Goal: Information Seeking & Learning: Learn about a topic

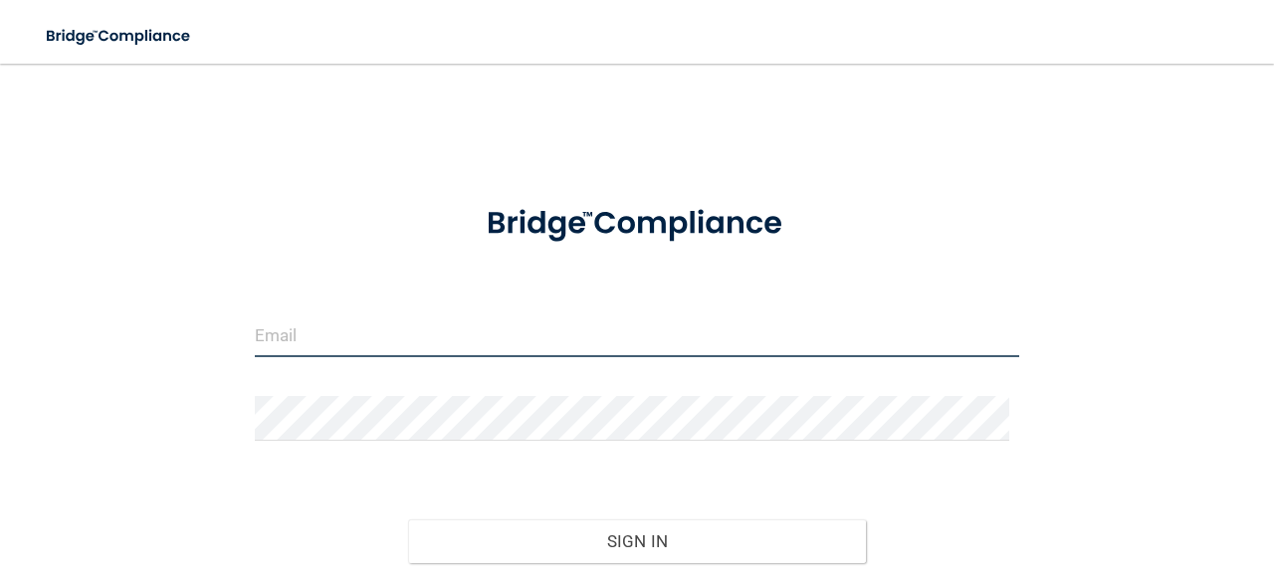
click at [514, 340] on input "email" at bounding box center [637, 335] width 764 height 45
type input "[EMAIL_ADDRESS][DOMAIN_NAME]"
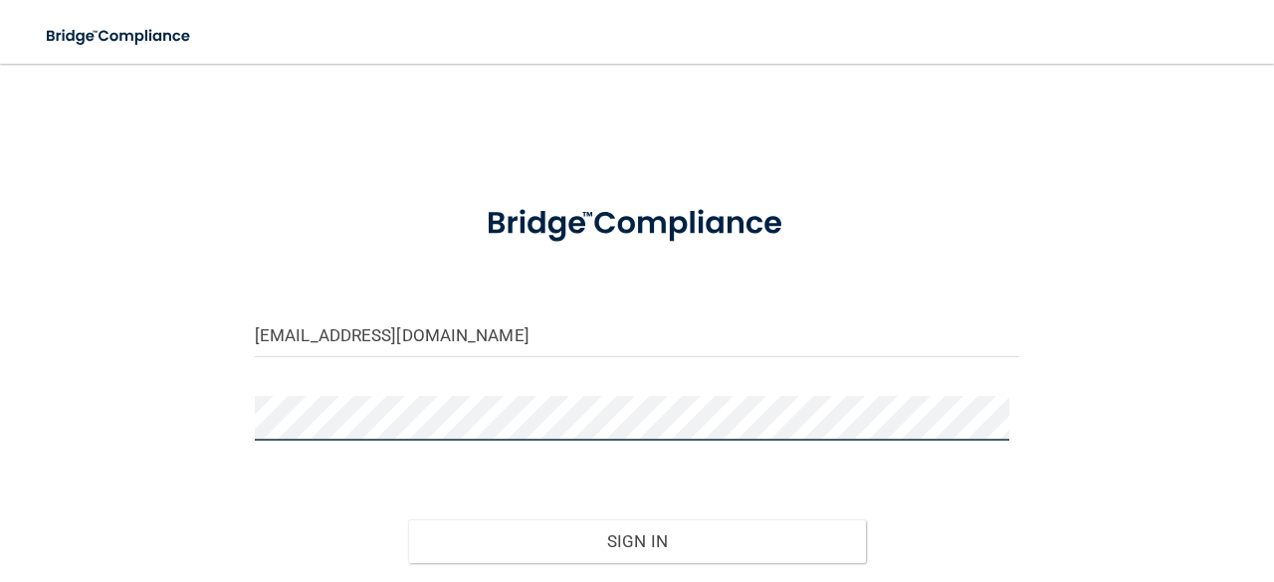
click at [408, 520] on button "Sign In" at bounding box center [637, 542] width 459 height 44
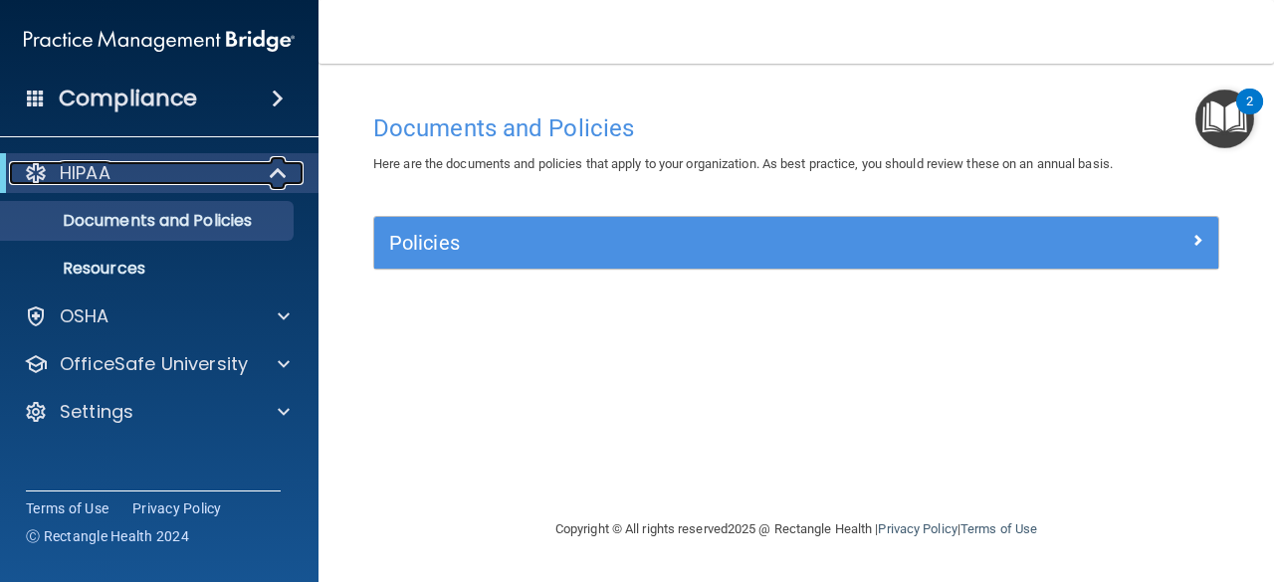
click at [272, 180] on span at bounding box center [280, 173] width 17 height 24
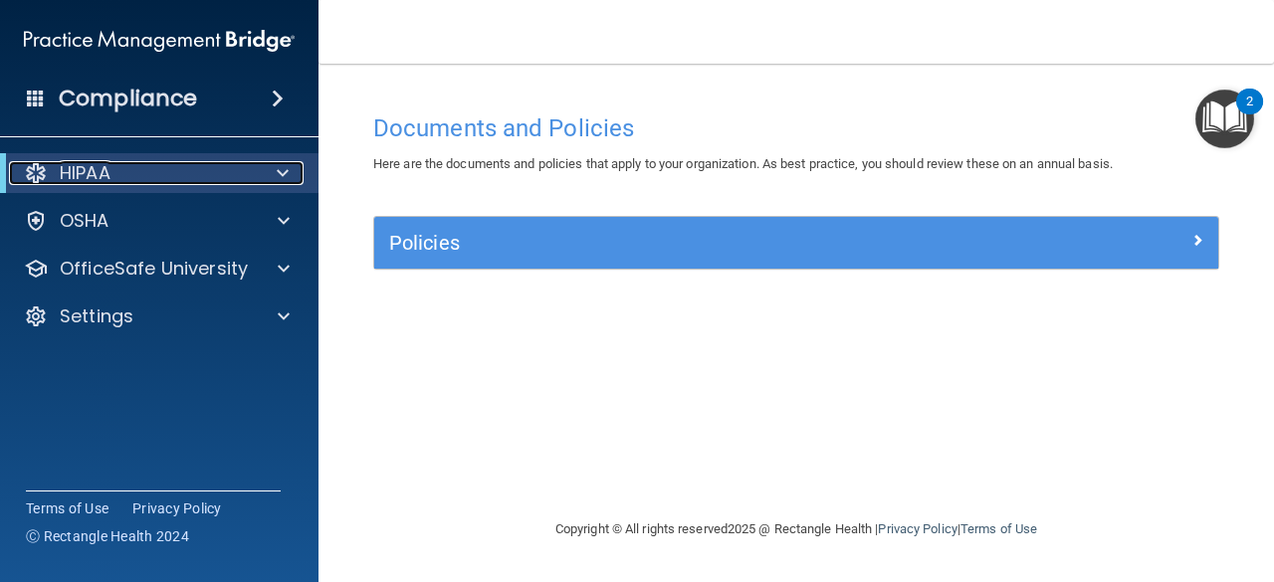
click at [272, 180] on div at bounding box center [279, 173] width 49 height 24
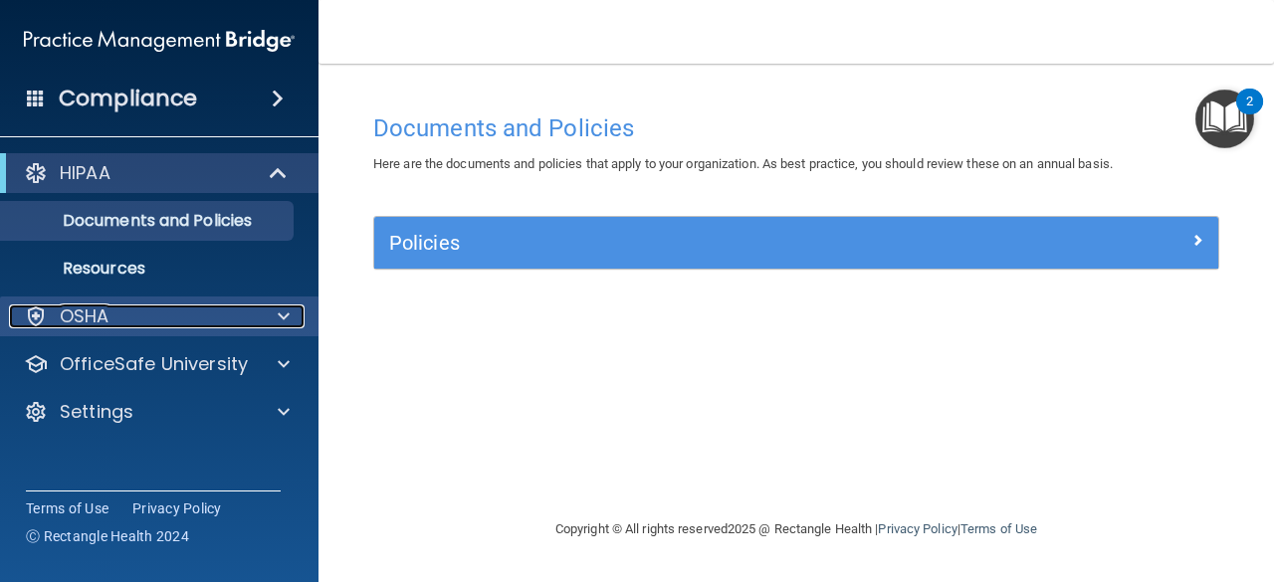
click at [157, 310] on div "OSHA" at bounding box center [132, 317] width 247 height 24
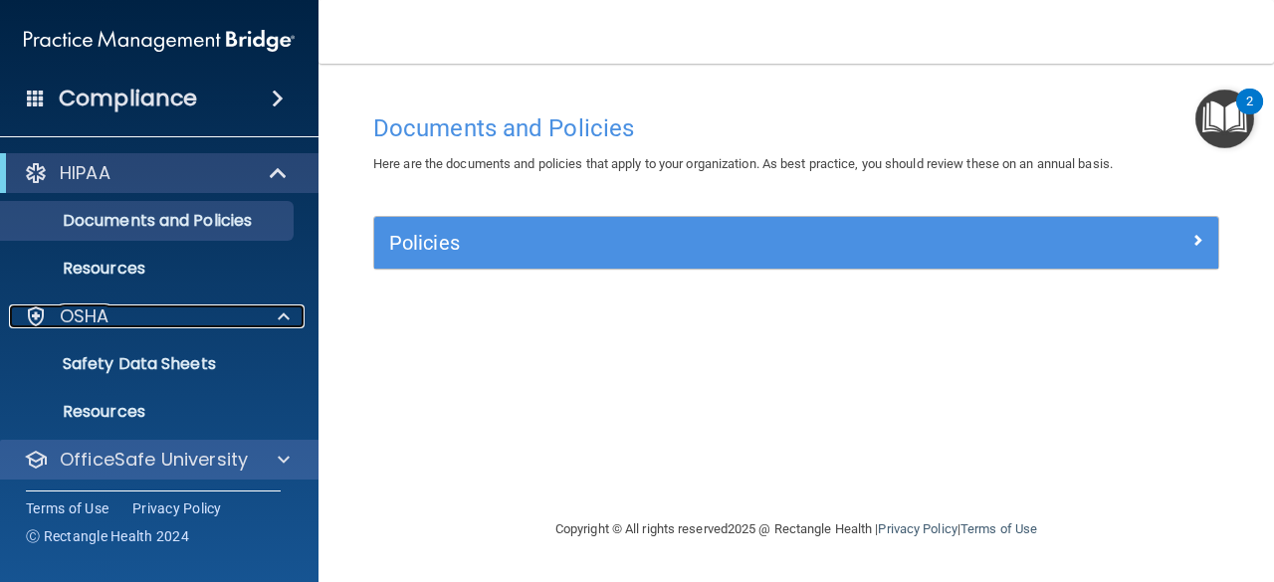
scroll to position [52, 0]
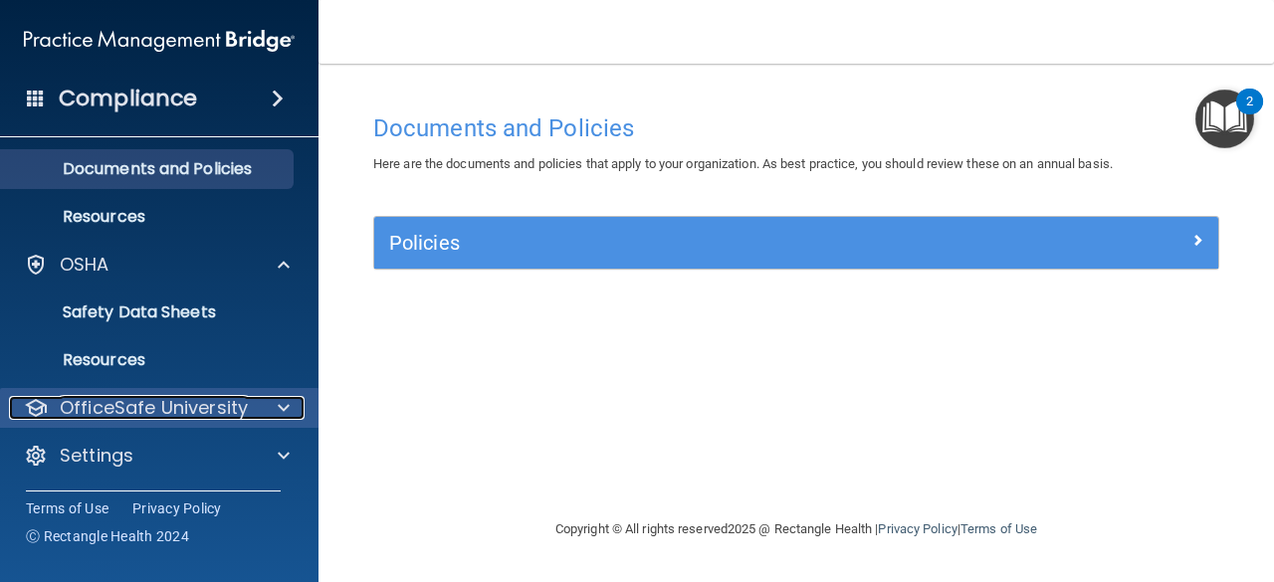
click at [158, 409] on p "OfficeSafe University" at bounding box center [154, 408] width 188 height 24
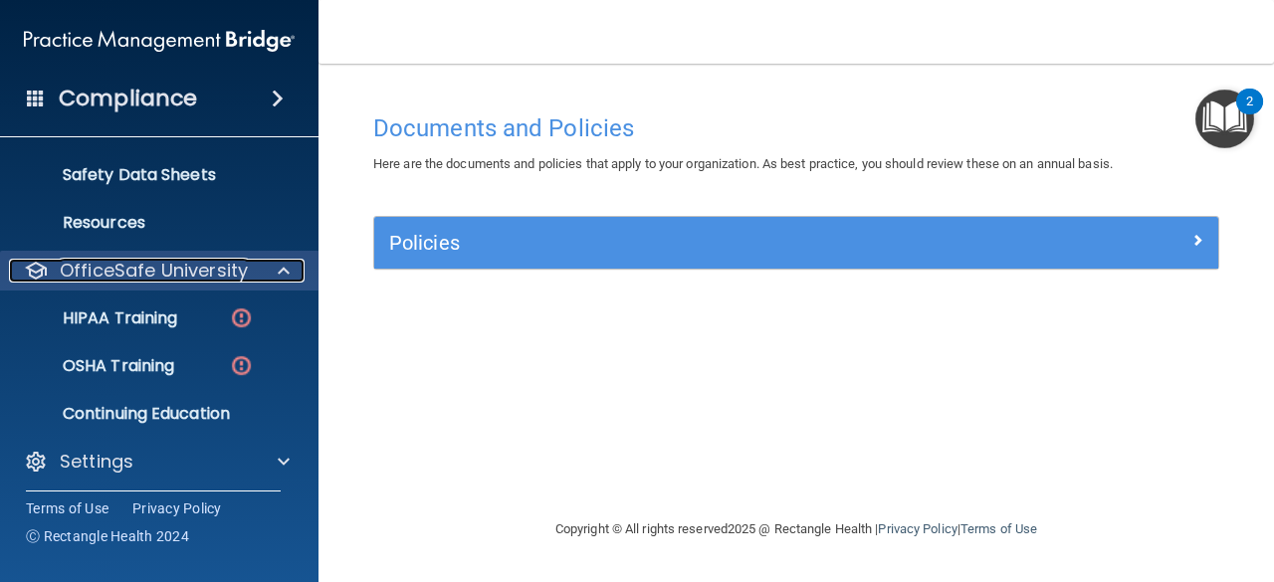
scroll to position [195, 0]
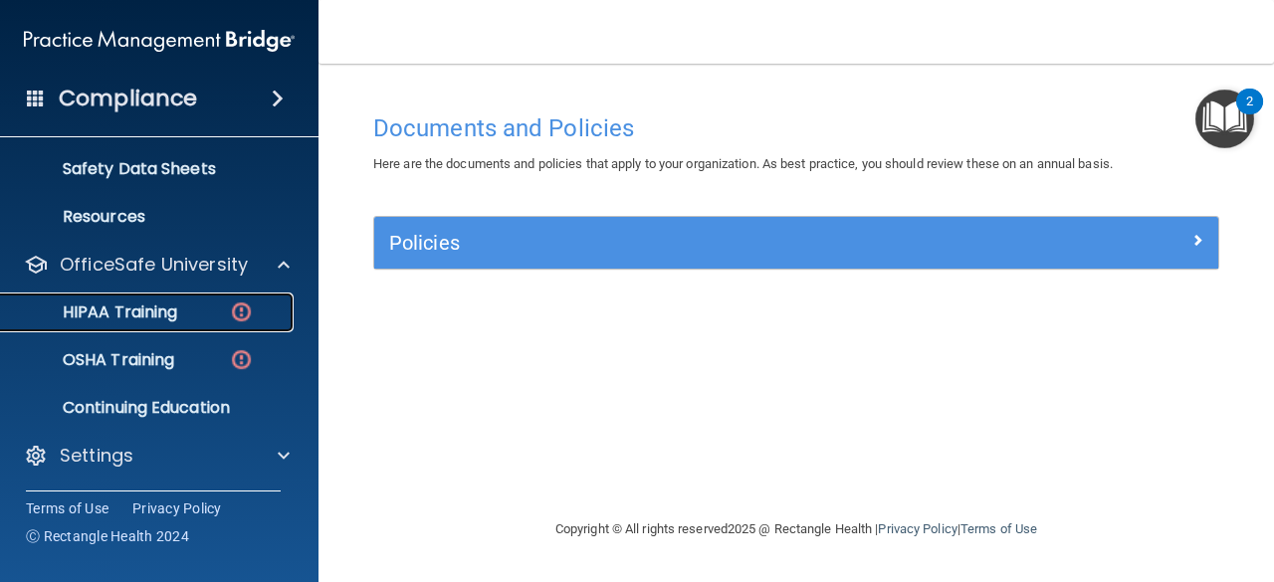
click at [243, 307] on img at bounding box center [241, 312] width 25 height 25
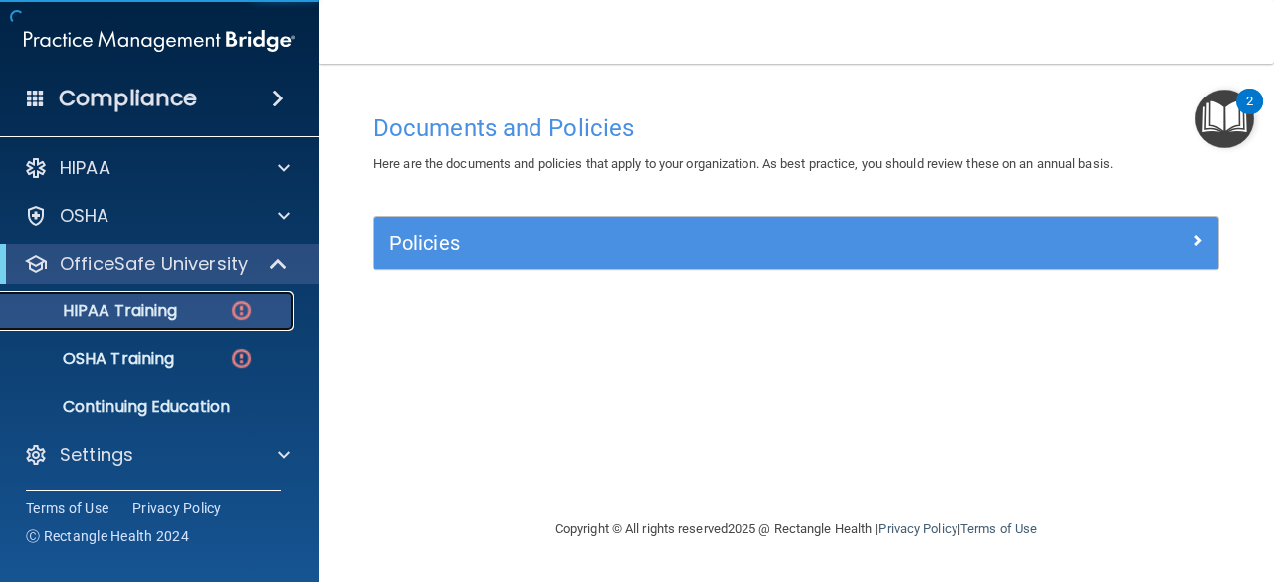
scroll to position [4, 0]
click at [169, 318] on p "HIPAA Training" at bounding box center [95, 313] width 164 height 20
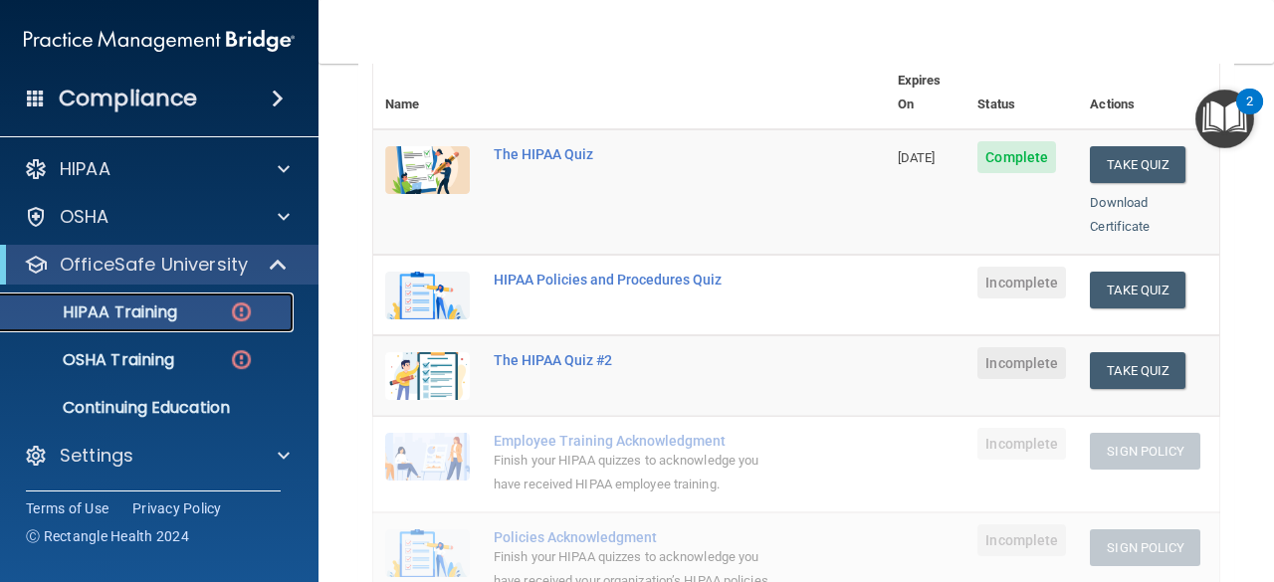
scroll to position [244, 0]
click at [1130, 273] on button "Take Quiz" at bounding box center [1138, 291] width 96 height 37
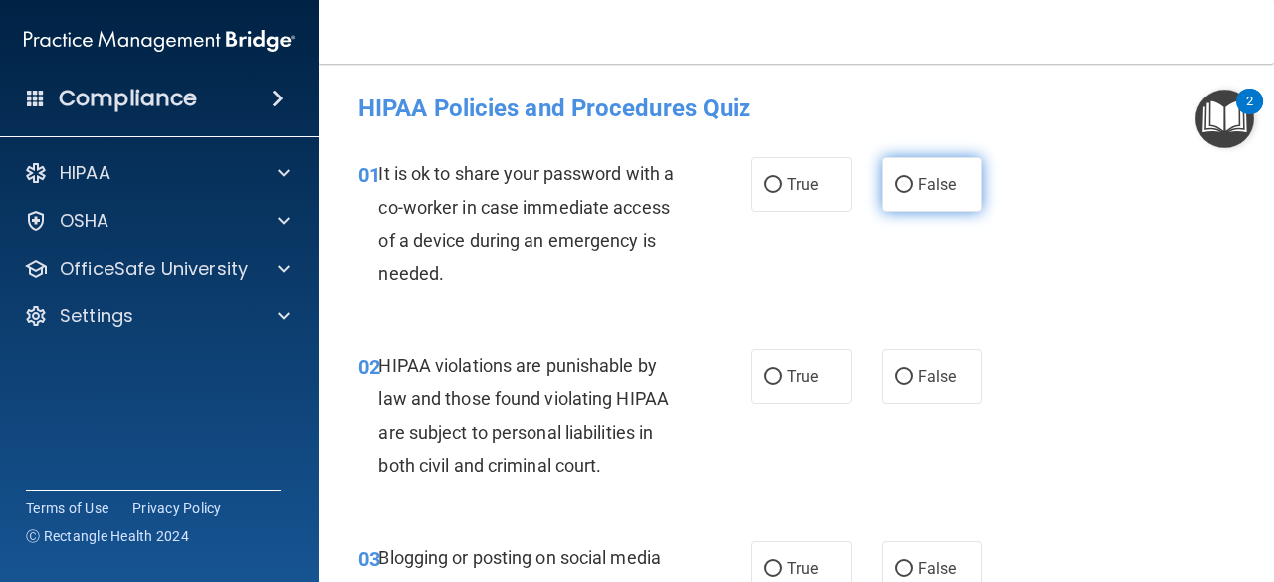
click at [905, 189] on label "False" at bounding box center [932, 184] width 101 height 55
click at [905, 189] on input "False" at bounding box center [904, 185] width 18 height 15
radio input "true"
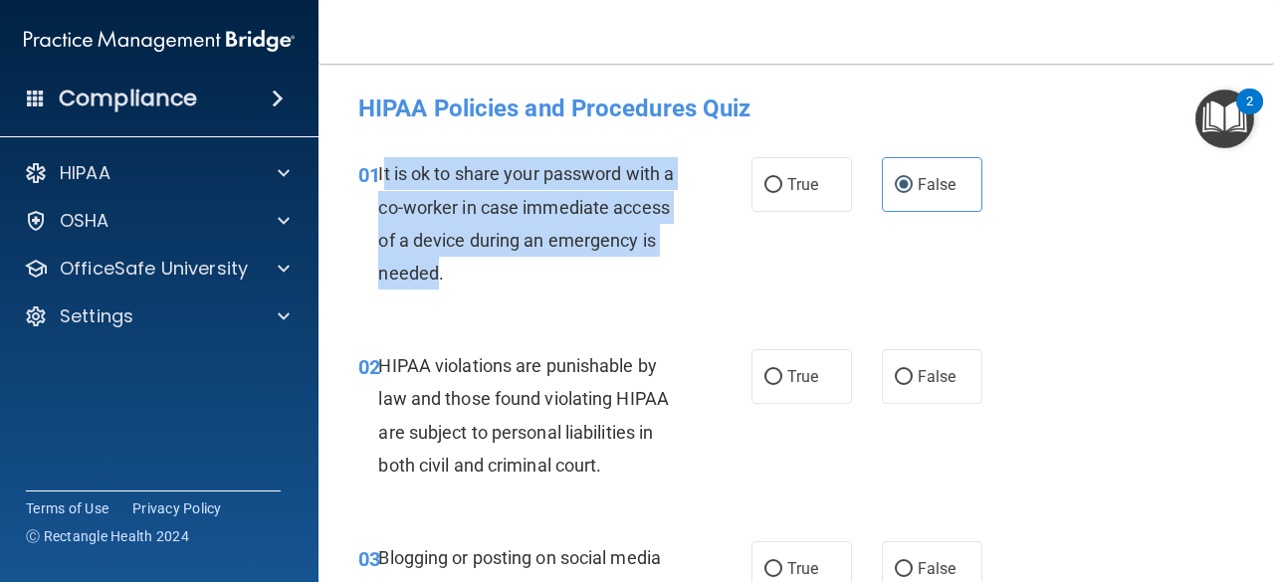
drag, startPoint x: 550, startPoint y: 272, endPoint x: 382, endPoint y: 167, distance: 198.0
click at [382, 167] on span "It is ok to share your password with a co-worker in case immediate access of a …" at bounding box center [526, 223] width 296 height 120
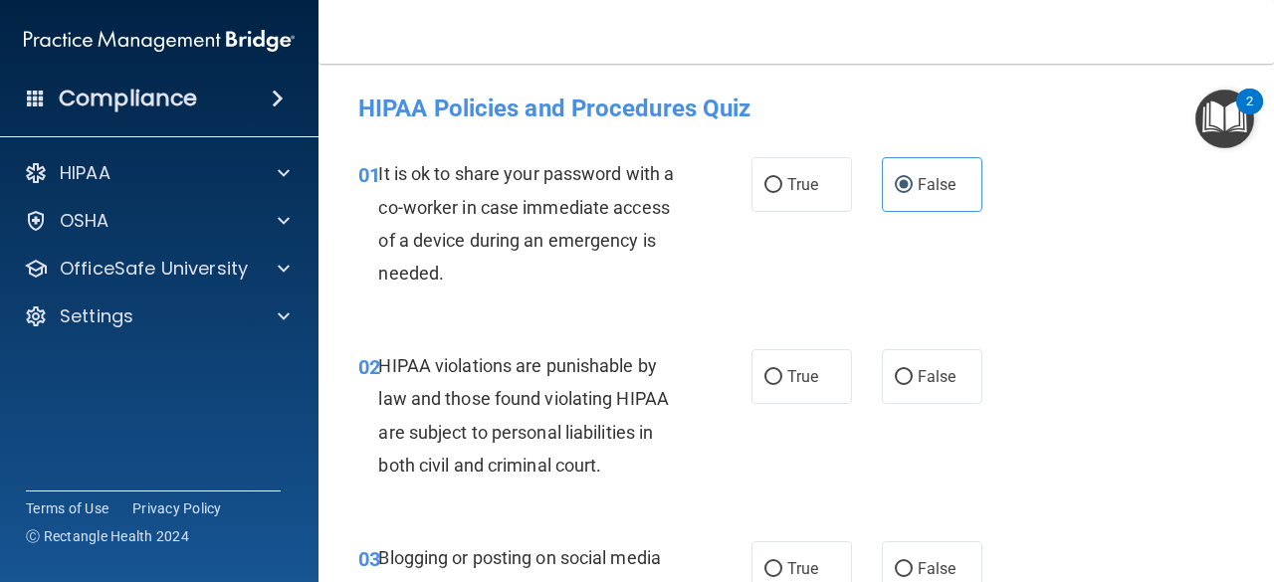
click at [379, 170] on span "It is ok to share your password with a co-worker in case immediate access of a …" at bounding box center [526, 223] width 296 height 120
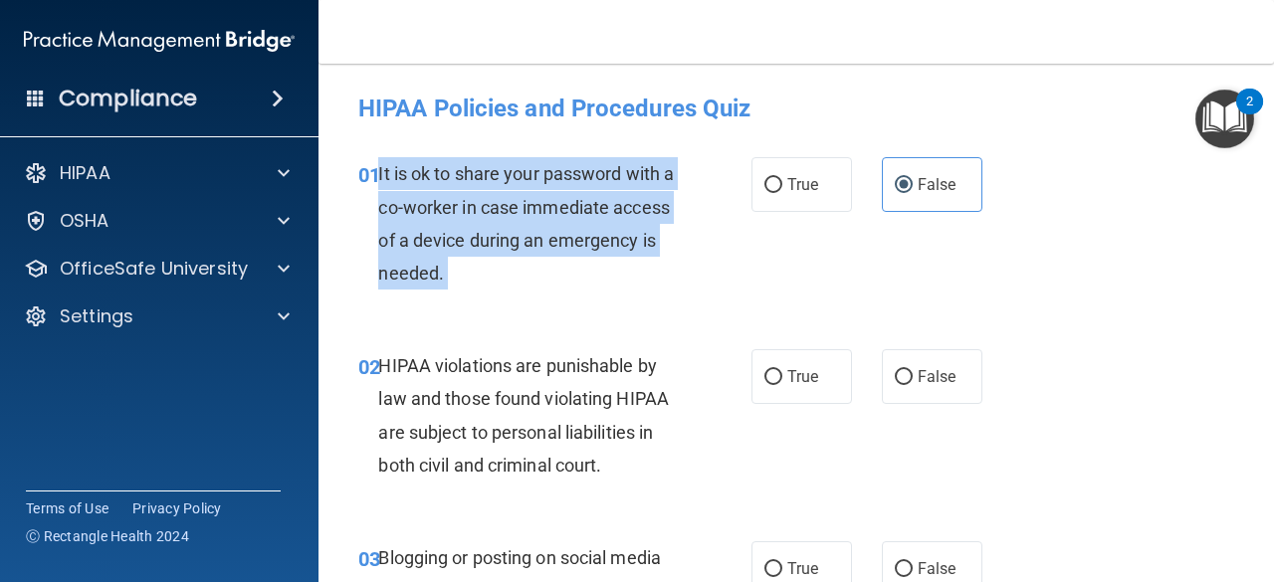
drag, startPoint x: 379, startPoint y: 170, endPoint x: 551, endPoint y: 268, distance: 197.9
click at [551, 268] on span "It is ok to share your password with a co-worker in case immediate access of a …" at bounding box center [526, 223] width 296 height 120
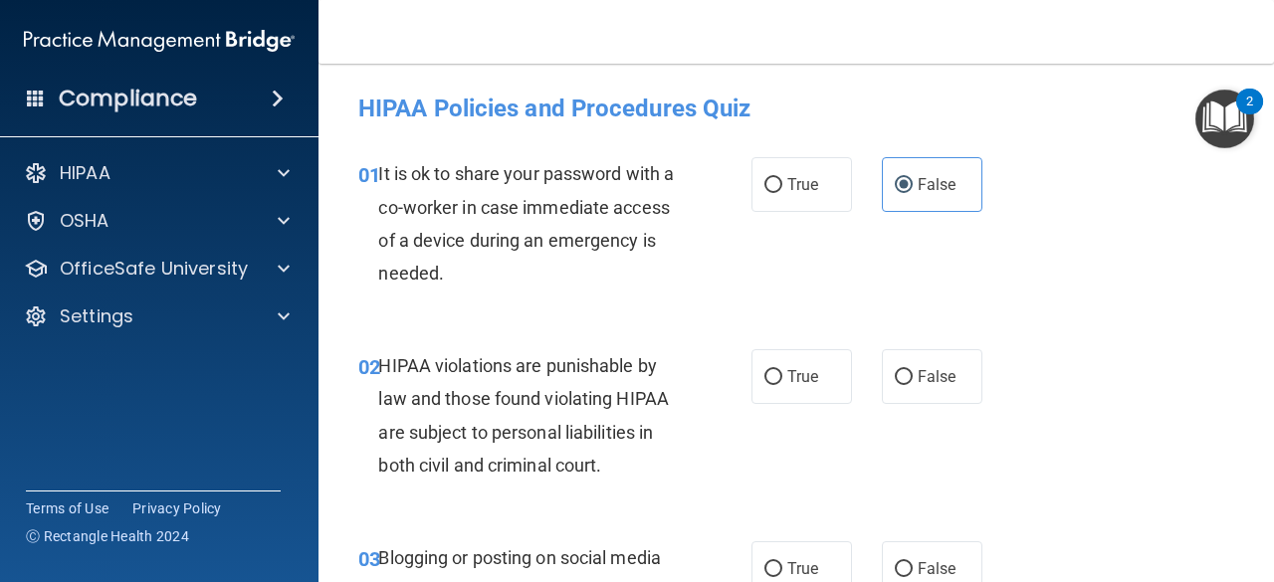
click at [610, 465] on div "HIPAA violations are punishable by law and those found violating HIPAA are subj…" at bounding box center [537, 415] width 318 height 132
click at [764, 376] on input "True" at bounding box center [773, 377] width 18 height 15
radio input "true"
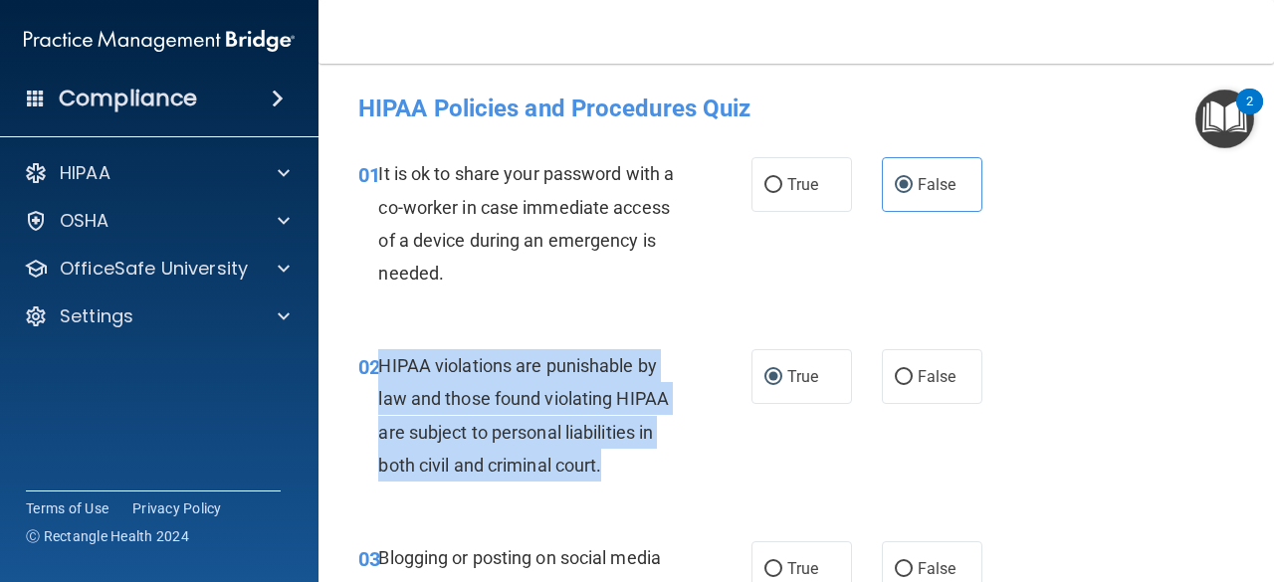
drag, startPoint x: 607, startPoint y: 462, endPoint x: 379, endPoint y: 359, distance: 249.9
click at [379, 359] on div "HIPAA violations are punishable by law and those found violating HIPAA are subj…" at bounding box center [537, 415] width 318 height 132
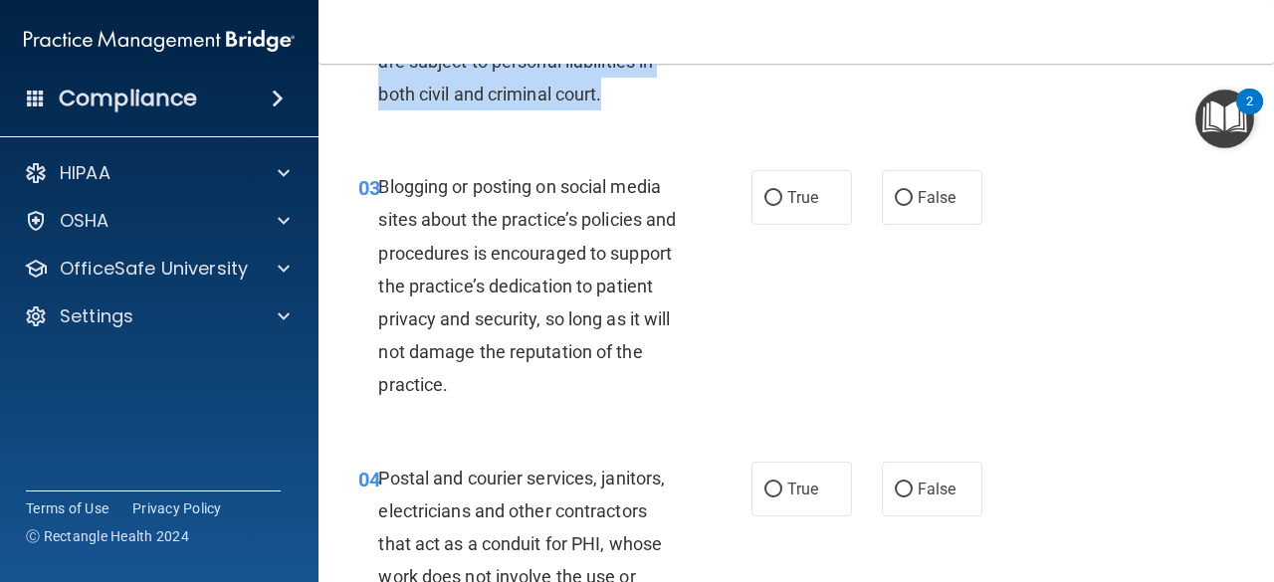
scroll to position [383, 0]
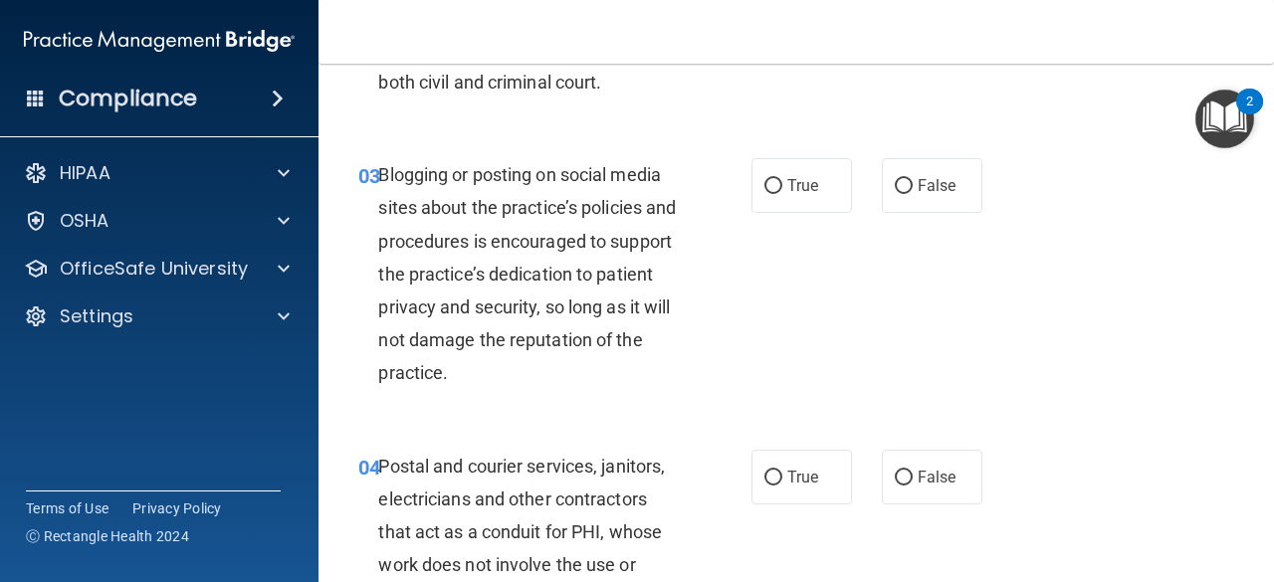
drag, startPoint x: 513, startPoint y: 375, endPoint x: 356, endPoint y: 196, distance: 237.8
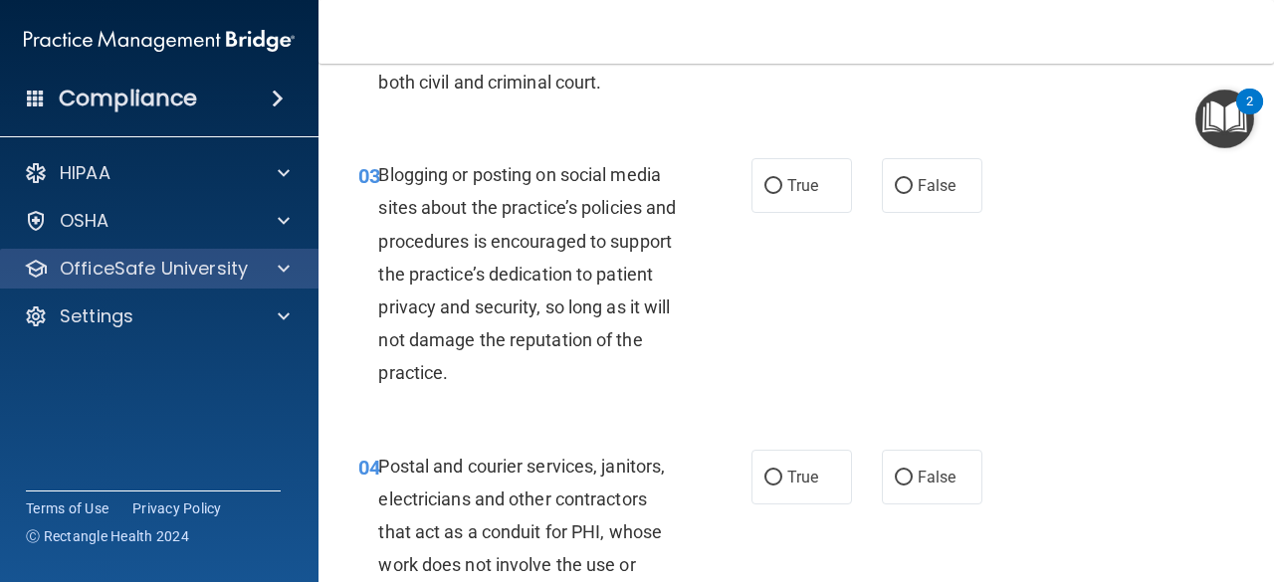
drag, startPoint x: 356, startPoint y: 196, endPoint x: 314, endPoint y: 264, distance: 80.1
click at [314, 264] on div "OfficeSafe University" at bounding box center [160, 269] width 320 height 40
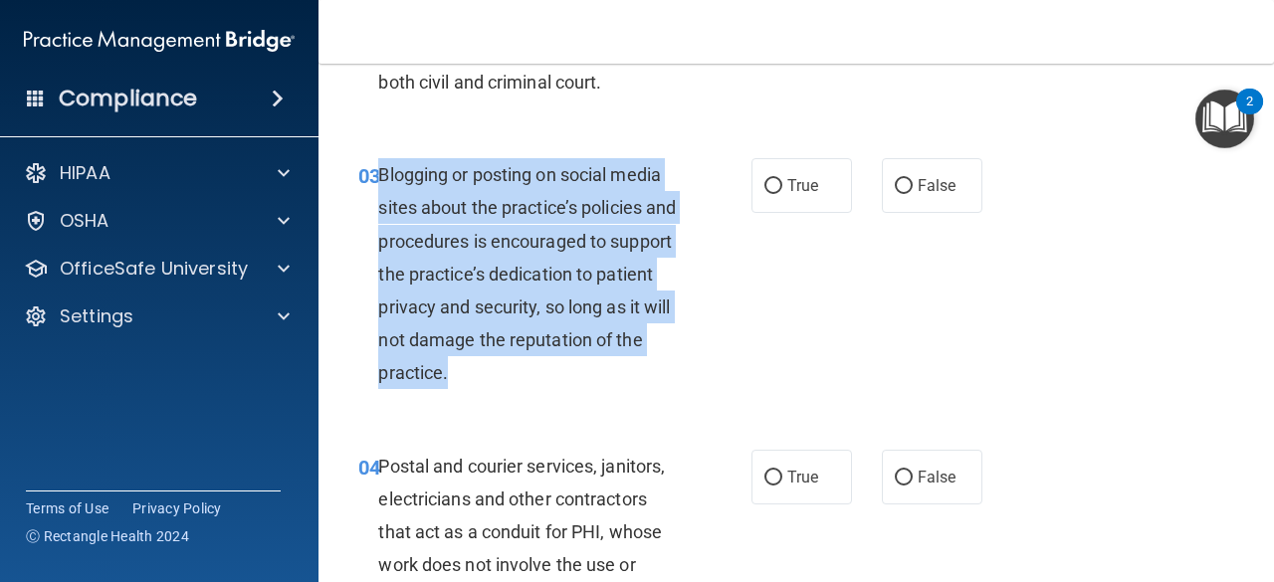
drag, startPoint x: 382, startPoint y: 172, endPoint x: 506, endPoint y: 369, distance: 232.6
click at [506, 369] on div "Blogging or posting on social media sites about the practice’s policies and pro…" at bounding box center [537, 274] width 318 height 232
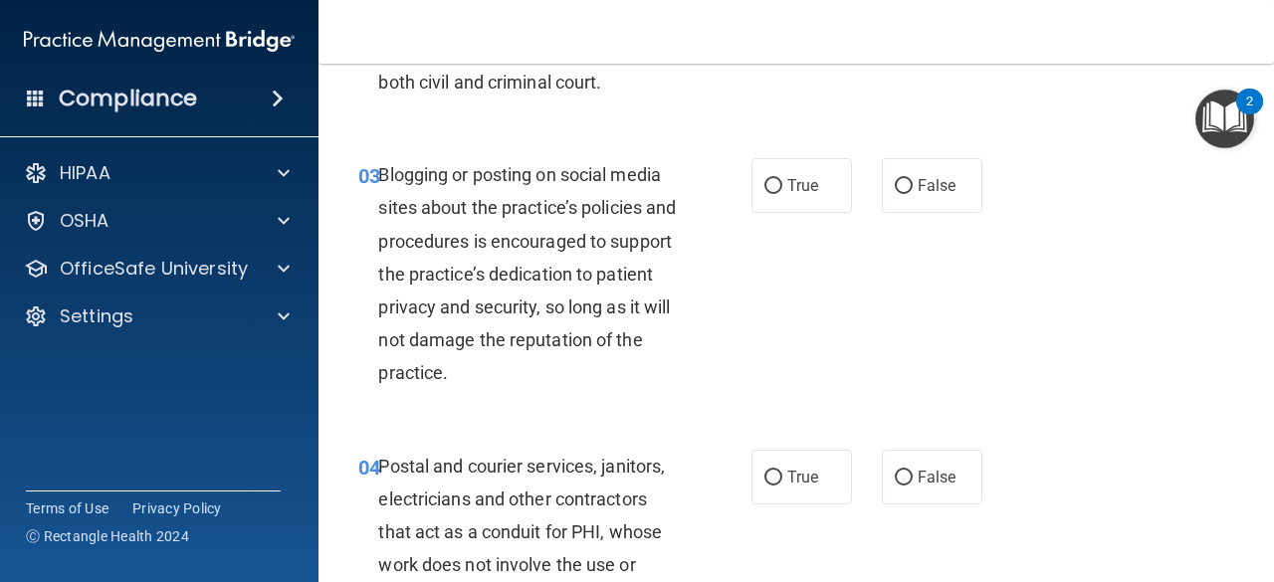
click at [785, 281] on div "03 Blogging or posting on social media sites about the practice’s policies and …" at bounding box center [796, 279] width 906 height 292
click at [918, 179] on span "False" at bounding box center [937, 185] width 39 height 19
click at [909, 179] on input "False" at bounding box center [904, 186] width 18 height 15
radio input "true"
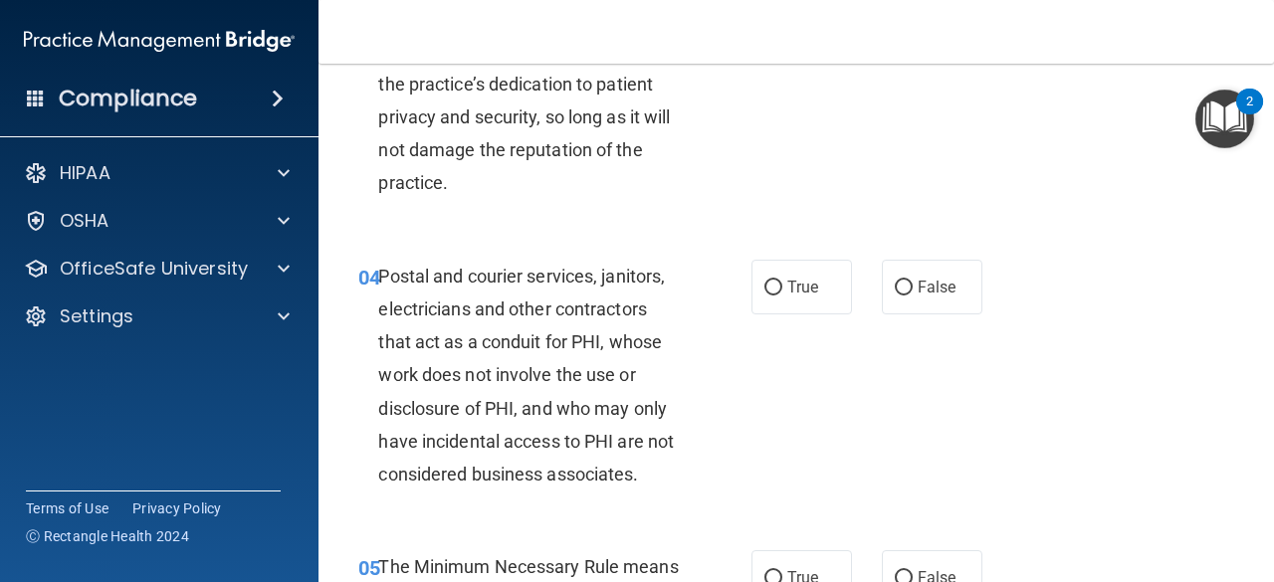
scroll to position [637, 0]
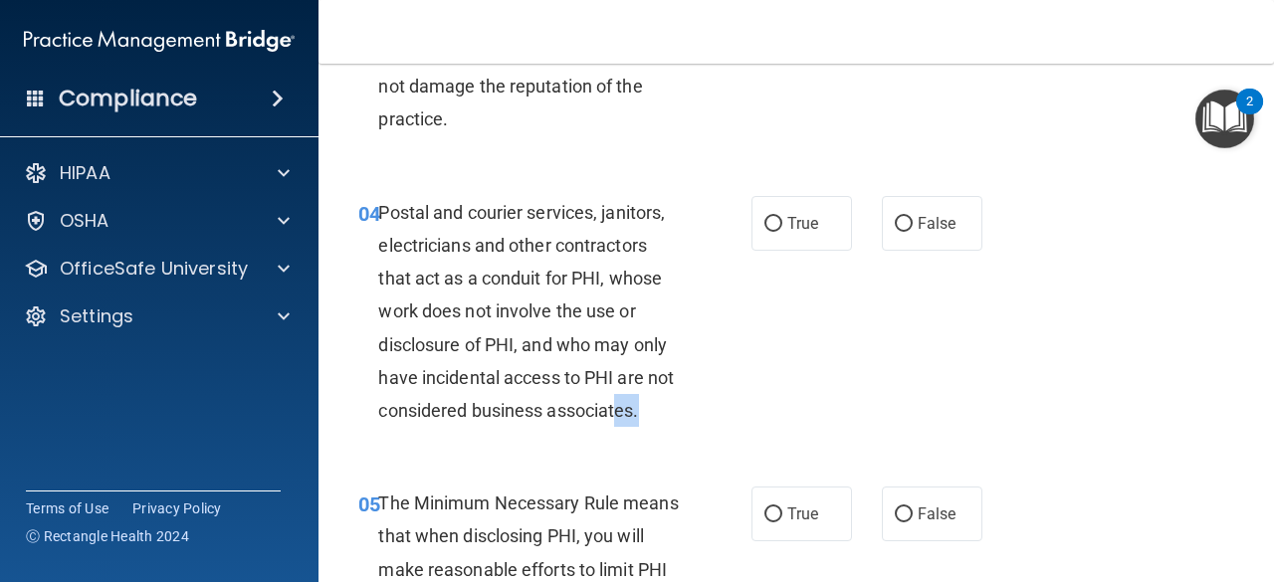
drag, startPoint x: 679, startPoint y: 415, endPoint x: 649, endPoint y: 395, distance: 35.9
click at [649, 395] on div "Postal and courier services, janitors, electricians and other contractors that …" at bounding box center [537, 312] width 318 height 232
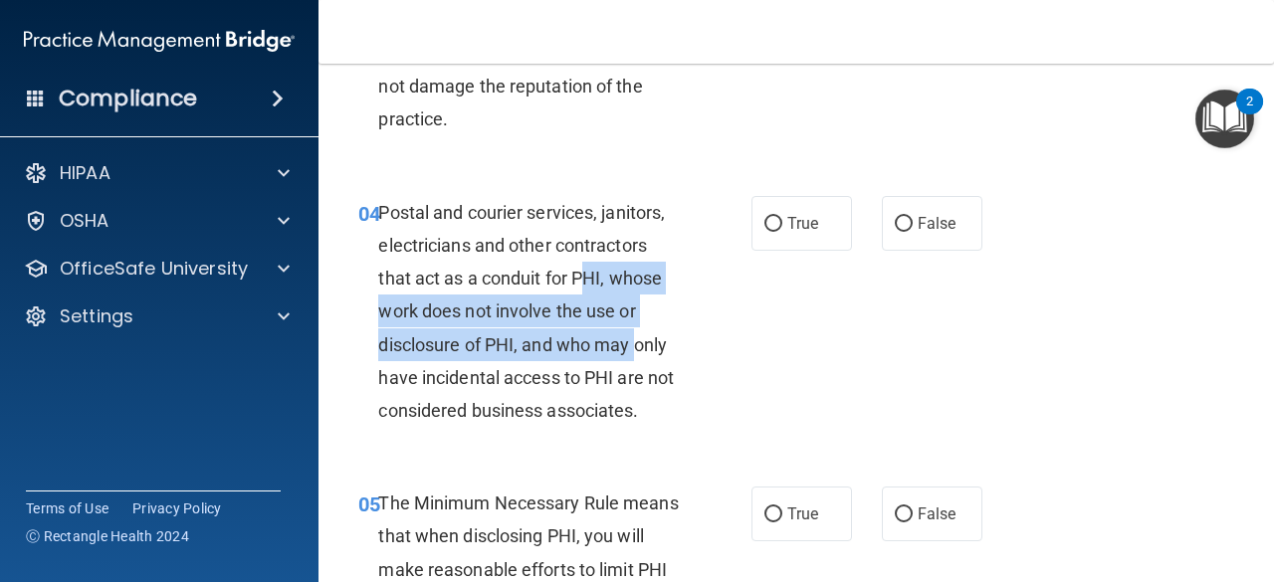
drag, startPoint x: 635, startPoint y: 350, endPoint x: 589, endPoint y: 291, distance: 75.3
click at [589, 291] on div "Postal and courier services, janitors, electricians and other contractors that …" at bounding box center [537, 312] width 318 height 232
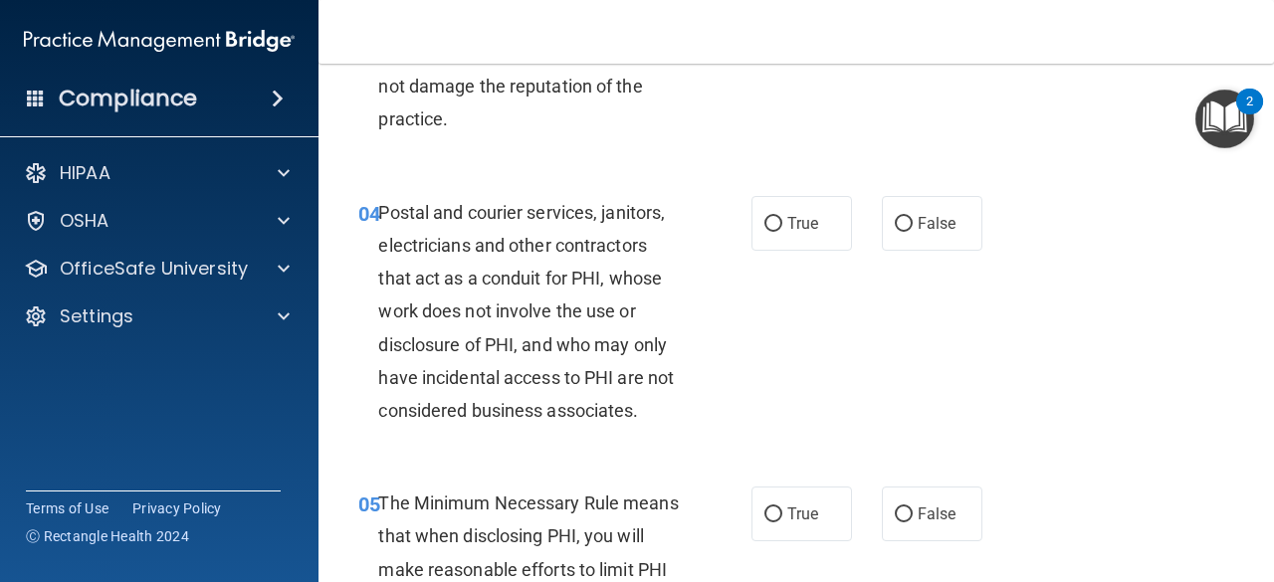
click at [721, 347] on div "04 Postal and courier services, janitors, electricians and other contractors th…" at bounding box center [554, 317] width 453 height 242
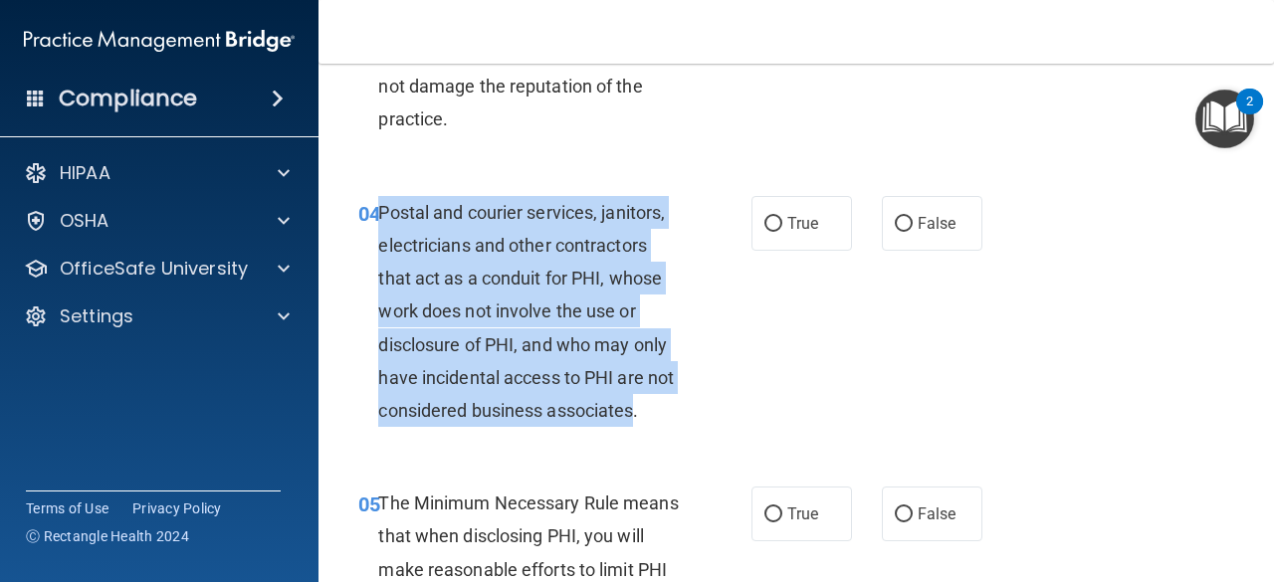
drag, startPoint x: 668, startPoint y: 414, endPoint x: 381, endPoint y: 204, distance: 355.4
click at [381, 204] on span "Postal and courier services, janitors, electricians and other contractors that …" at bounding box center [526, 311] width 296 height 219
click at [768, 224] on input "True" at bounding box center [773, 224] width 18 height 15
radio input "true"
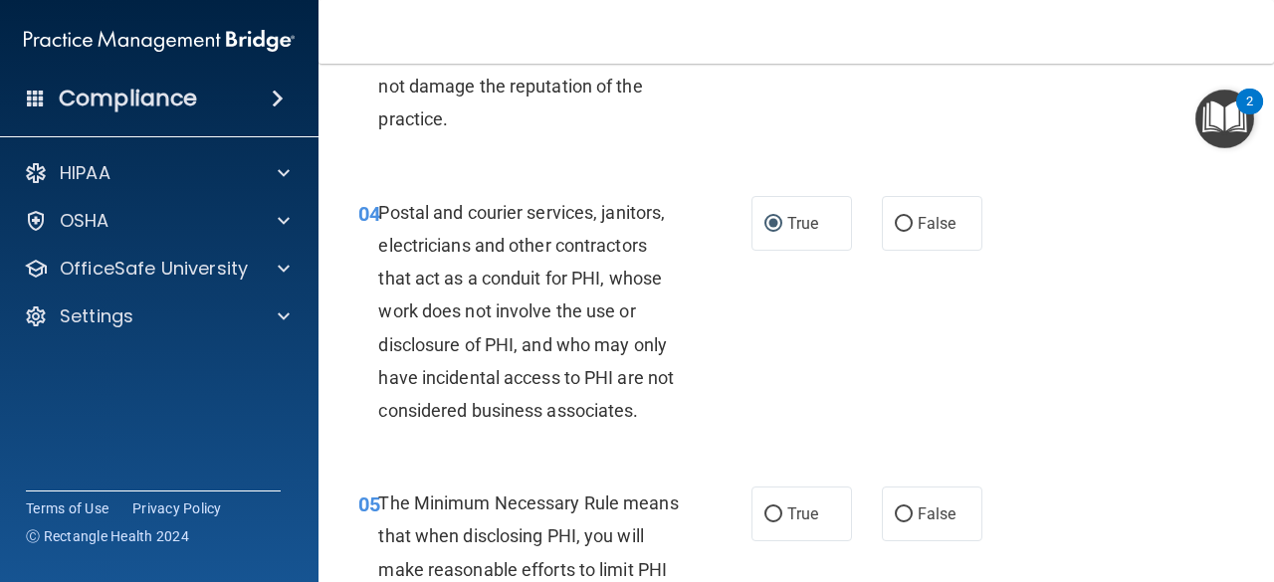
click at [784, 362] on div "04 Postal and courier services, janitors, electricians and other contractors th…" at bounding box center [796, 317] width 906 height 292
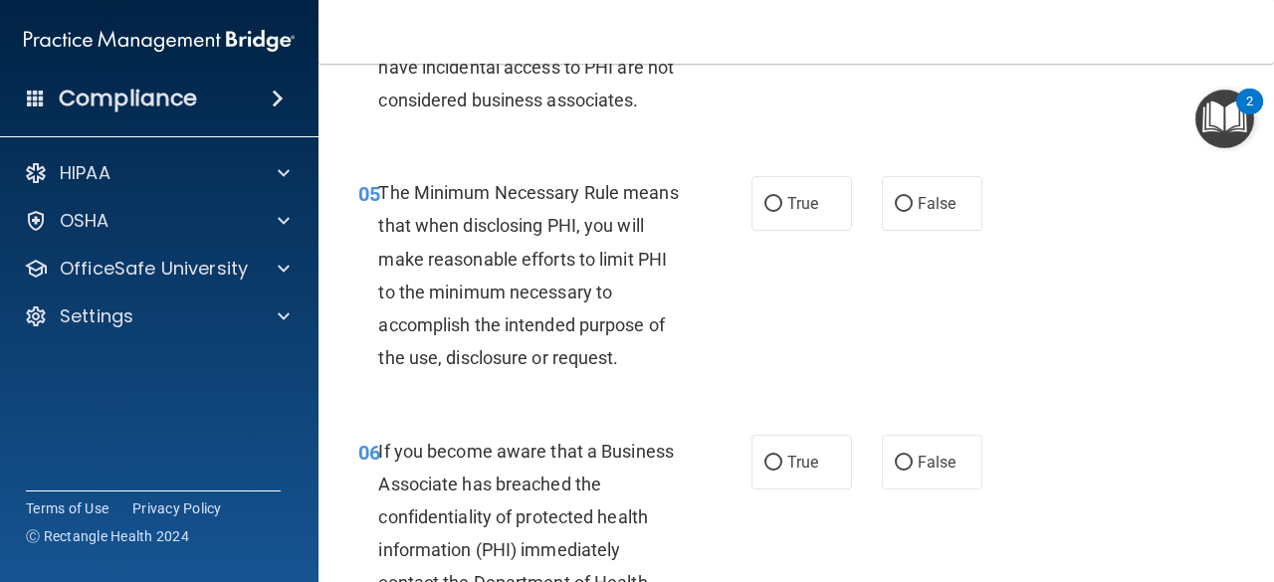
scroll to position [1050, 0]
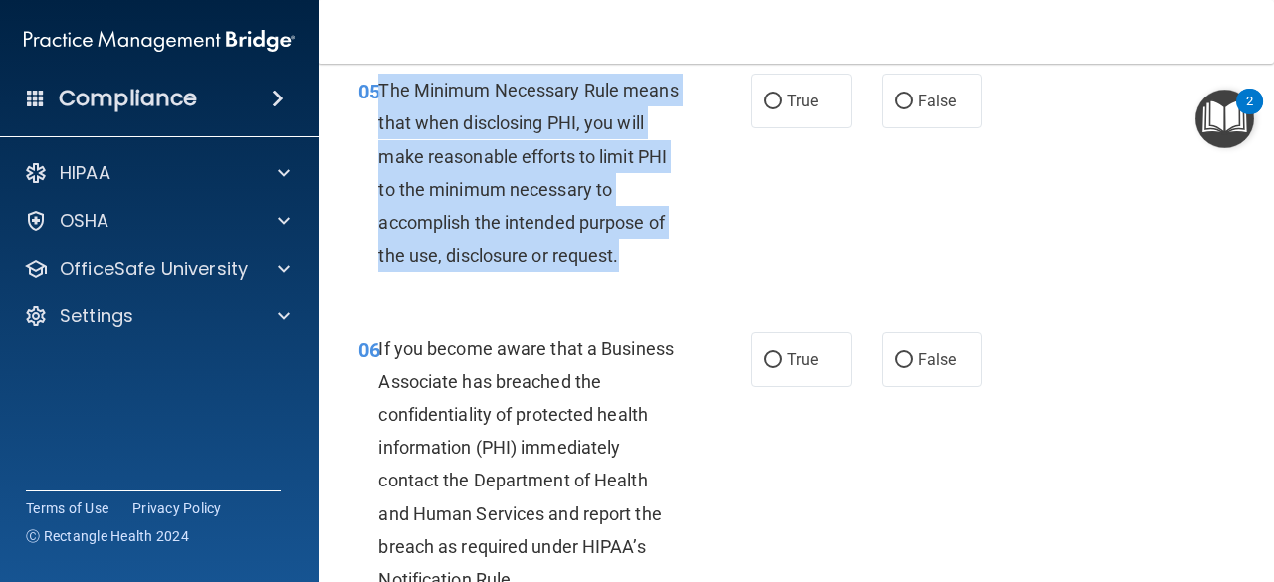
drag, startPoint x: 628, startPoint y: 261, endPoint x: 381, endPoint y: 84, distance: 303.9
click at [381, 84] on div "The Minimum Necessary Rule means that when disclosing PHI, you will make reason…" at bounding box center [537, 173] width 318 height 198
click at [770, 99] on input "True" at bounding box center [773, 102] width 18 height 15
radio input "true"
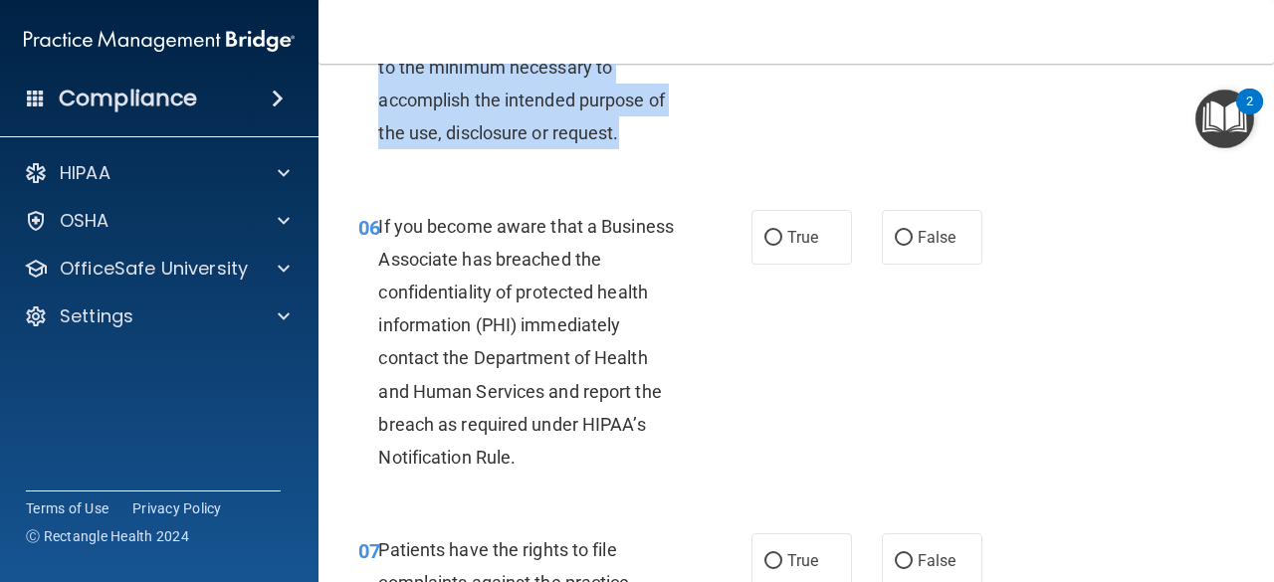
scroll to position [1174, 0]
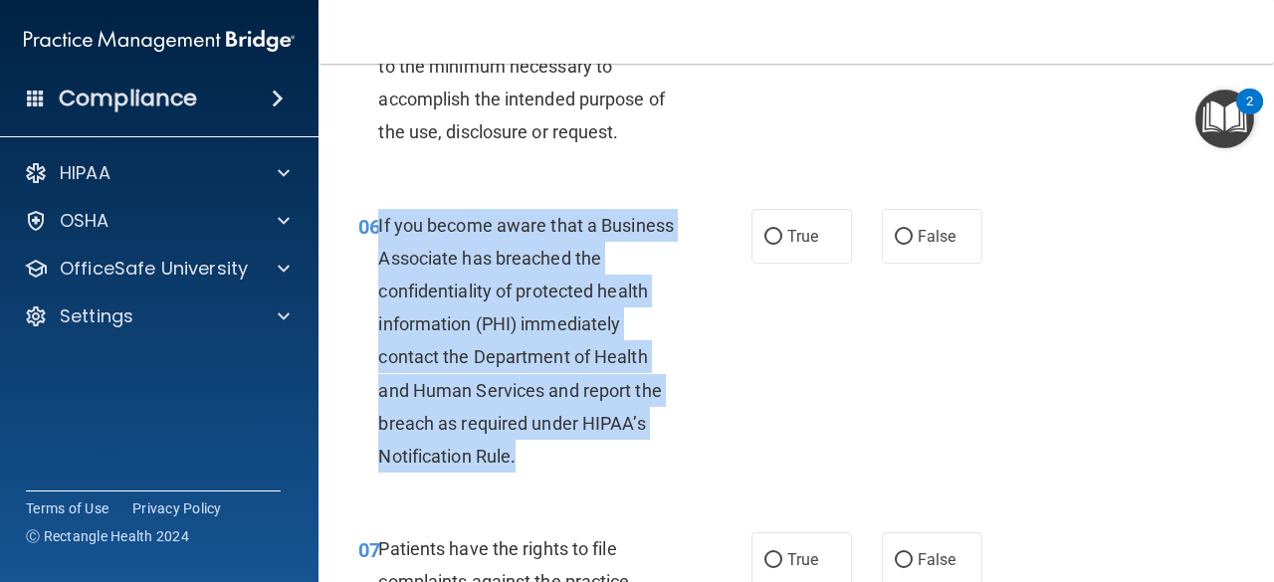
drag, startPoint x: 526, startPoint y: 450, endPoint x: 376, endPoint y: 221, distance: 273.3
click at [376, 221] on div "06 If you become aware that a Business Associate has breached the confidentiali…" at bounding box center [554, 346] width 453 height 275
click at [712, 345] on div "06 If you become aware that a Business Associate has breached the confidentiali…" at bounding box center [554, 346] width 453 height 275
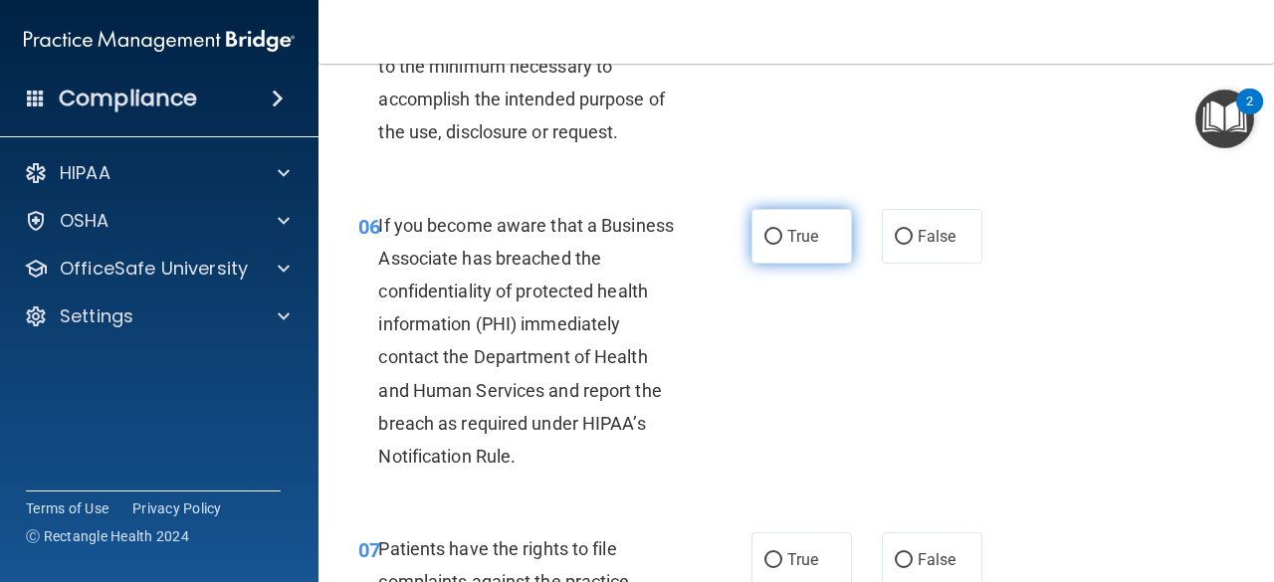
click at [787, 240] on span "True" at bounding box center [802, 236] width 31 height 19
click at [782, 240] on input "True" at bounding box center [773, 237] width 18 height 15
radio input "true"
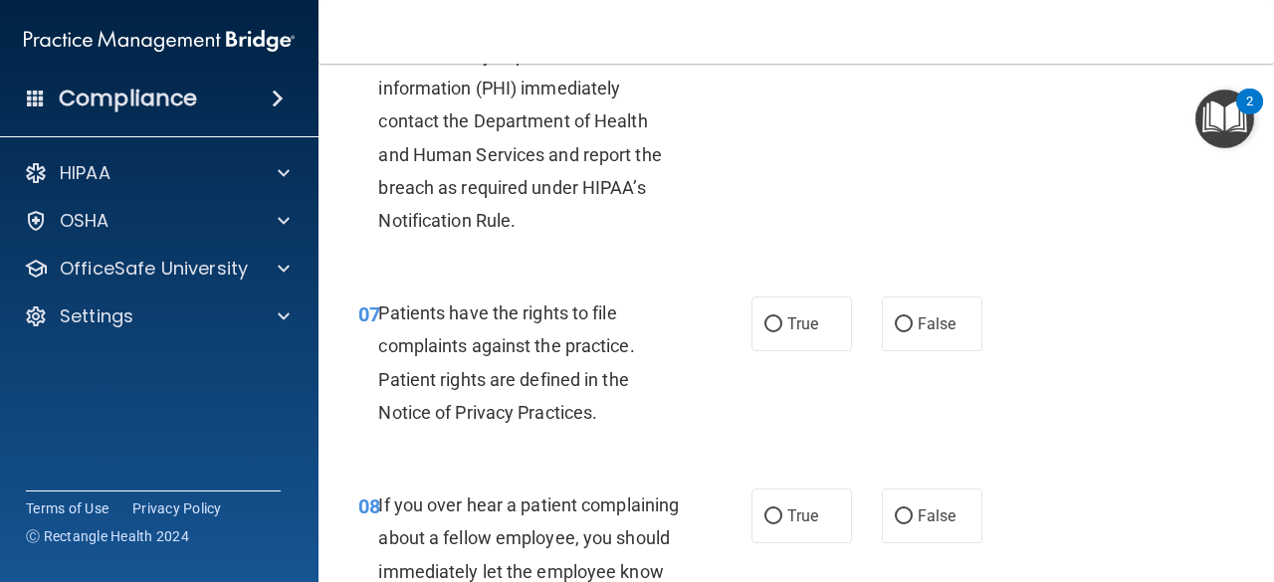
scroll to position [1409, 0]
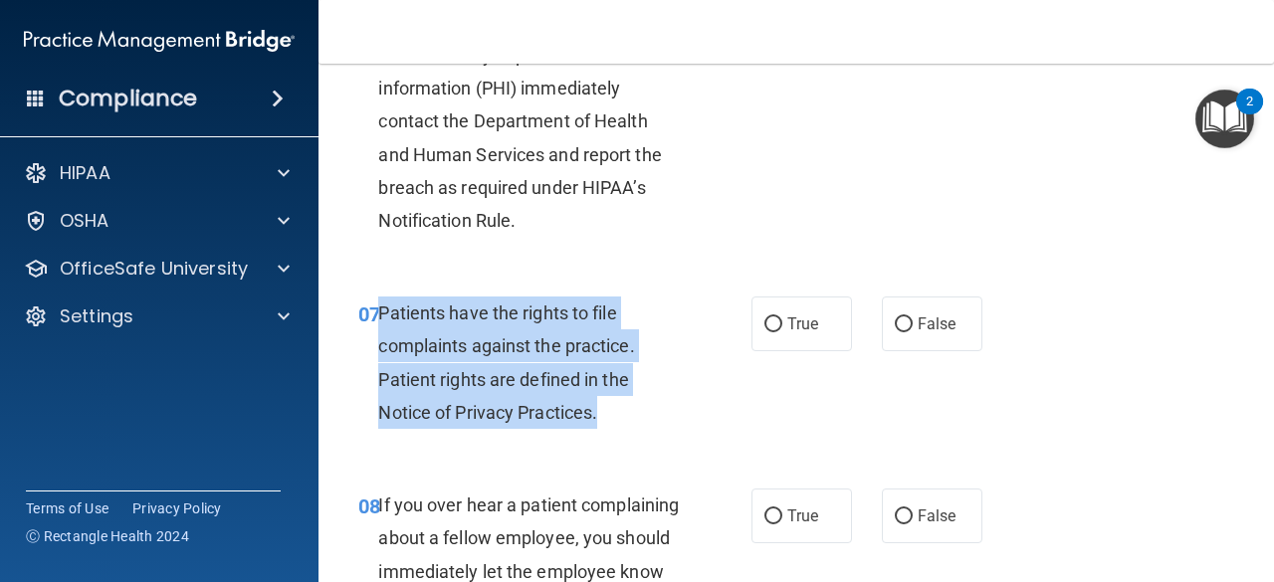
drag, startPoint x: 599, startPoint y: 415, endPoint x: 376, endPoint y: 320, distance: 242.6
click at [376, 320] on div "07 Patients have the rights to file complaints against the practice. Patient ri…" at bounding box center [554, 368] width 453 height 142
click at [704, 409] on div "07 Patients have the rights to file complaints against the practice. Patient ri…" at bounding box center [554, 368] width 453 height 142
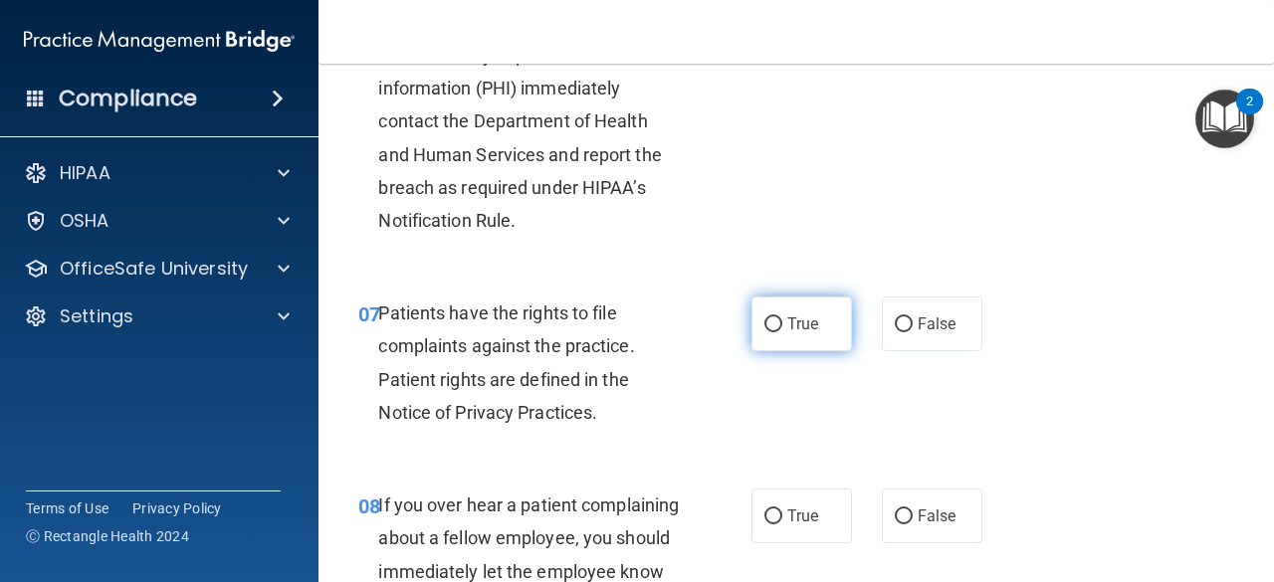
click at [764, 318] on input "True" at bounding box center [773, 325] width 18 height 15
radio input "true"
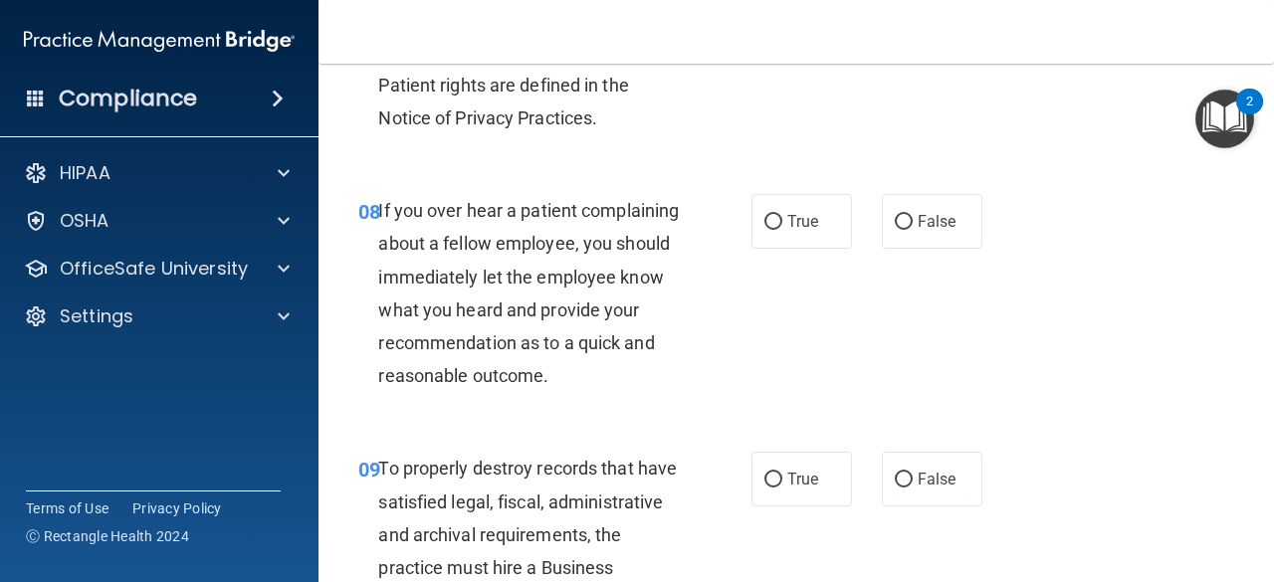
scroll to position [1706, 0]
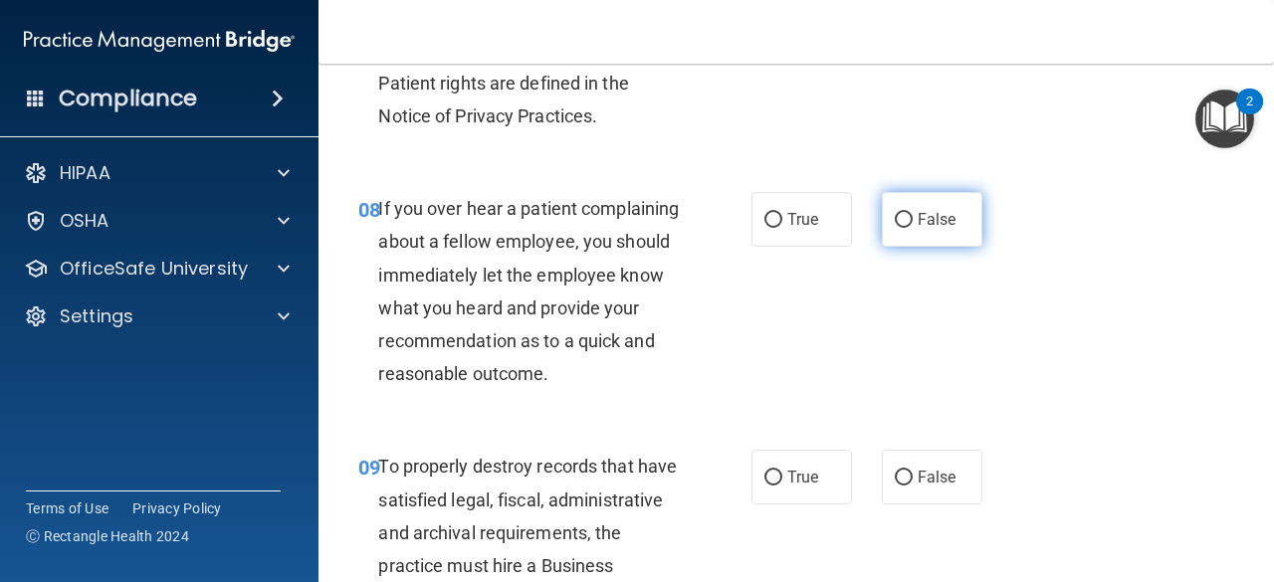
click at [920, 212] on span "False" at bounding box center [937, 219] width 39 height 19
click at [913, 213] on input "False" at bounding box center [904, 220] width 18 height 15
radio input "true"
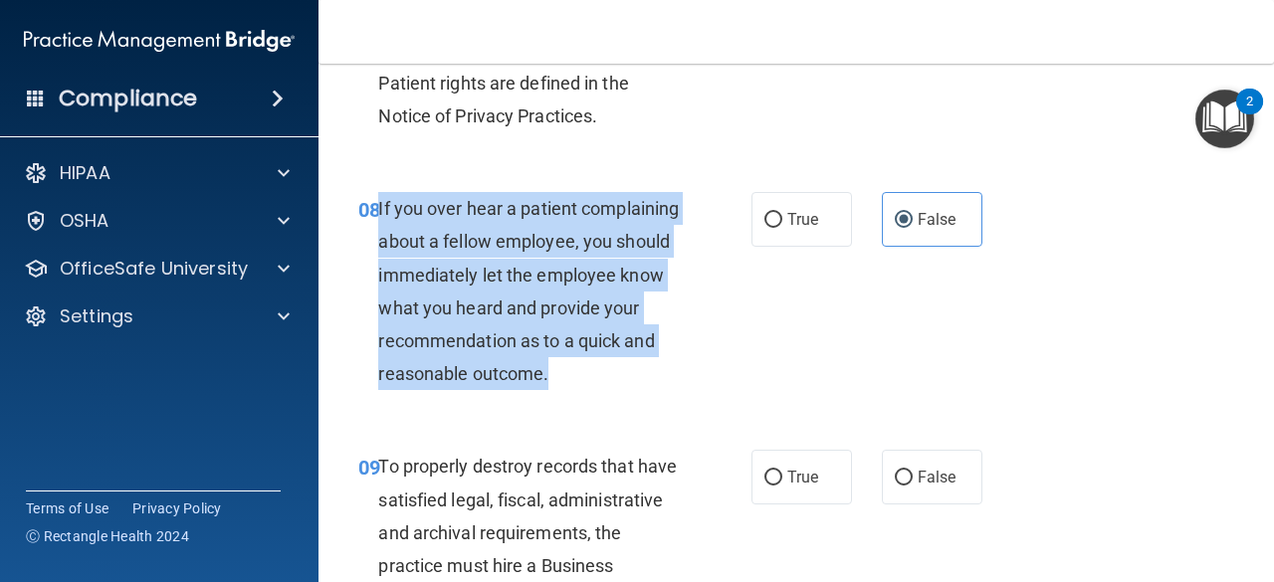
drag, startPoint x: 547, startPoint y: 406, endPoint x: 378, endPoint y: 208, distance: 260.5
click at [378, 208] on span "If you over hear a patient complaining about a fellow employee, you should imme…" at bounding box center [528, 291] width 301 height 186
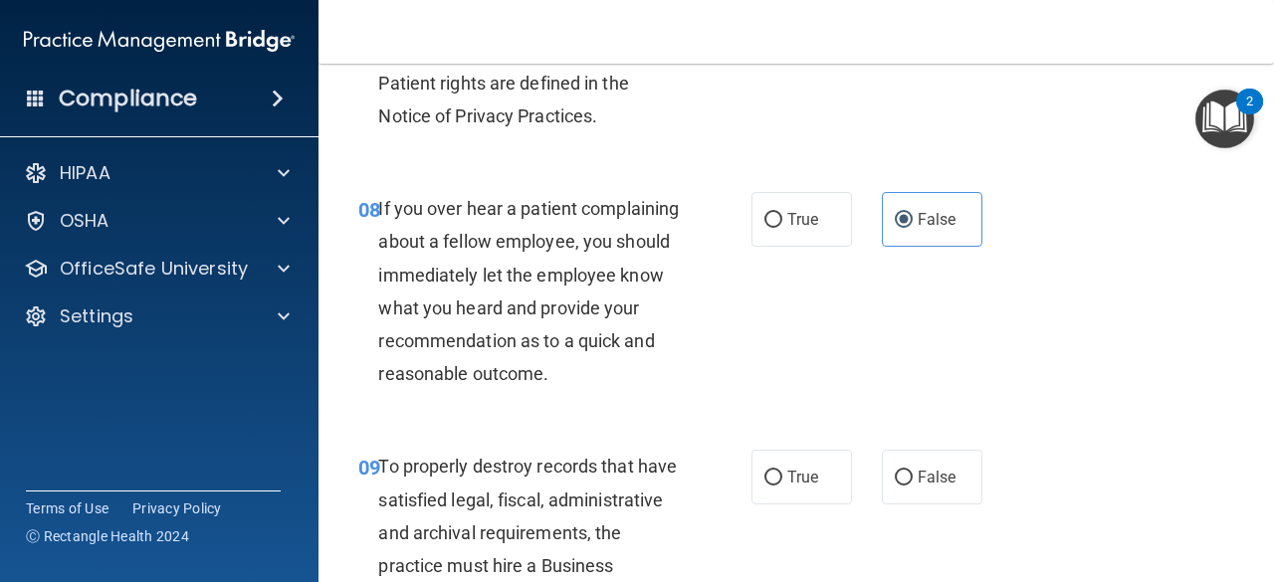
click at [774, 390] on div "08 If you over hear a patient complaining about a fellow employee, you should i…" at bounding box center [796, 296] width 906 height 258
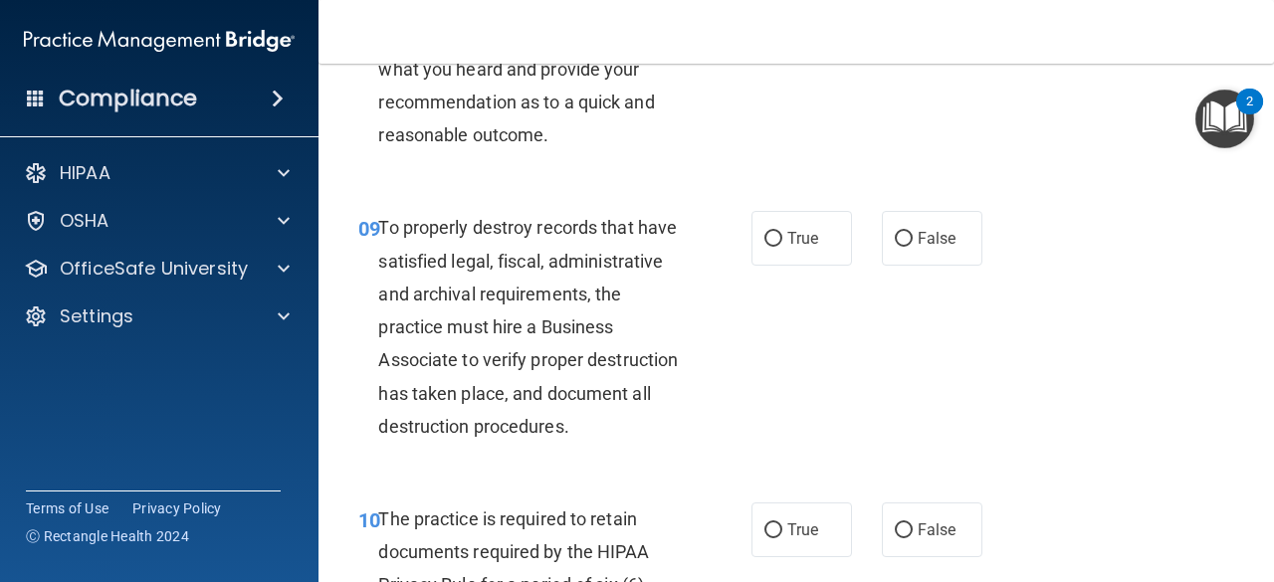
scroll to position [1981, 0]
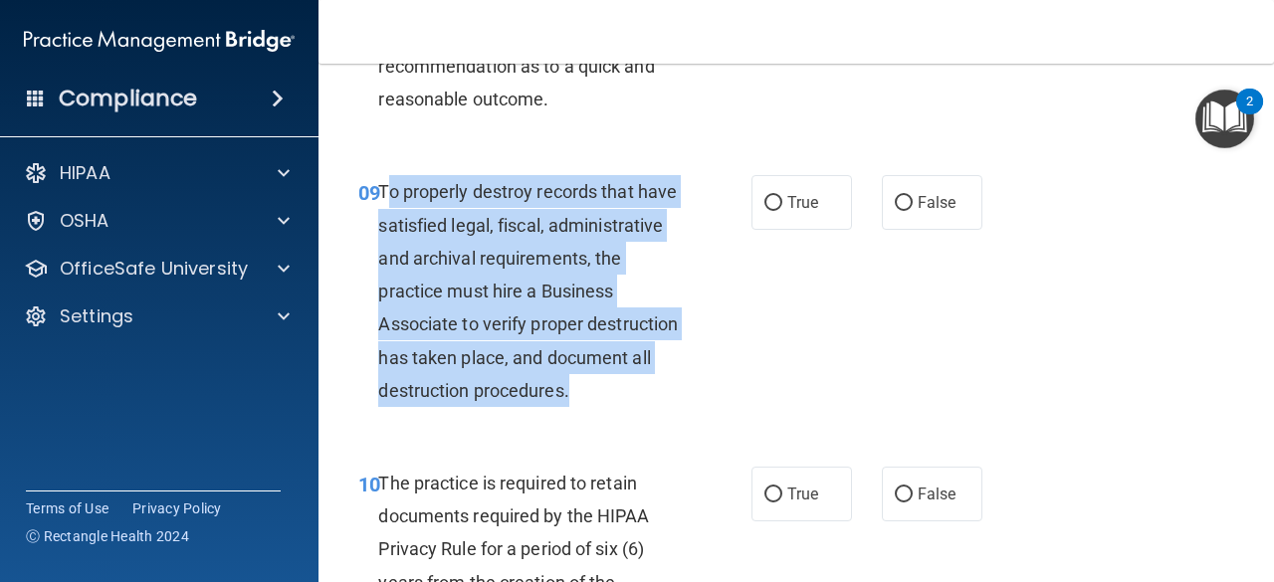
drag, startPoint x: 480, startPoint y: 451, endPoint x: 384, endPoint y: 230, distance: 240.8
click at [384, 230] on div "To properly destroy records that have satisfied legal, fiscal, administrative a…" at bounding box center [537, 291] width 318 height 232
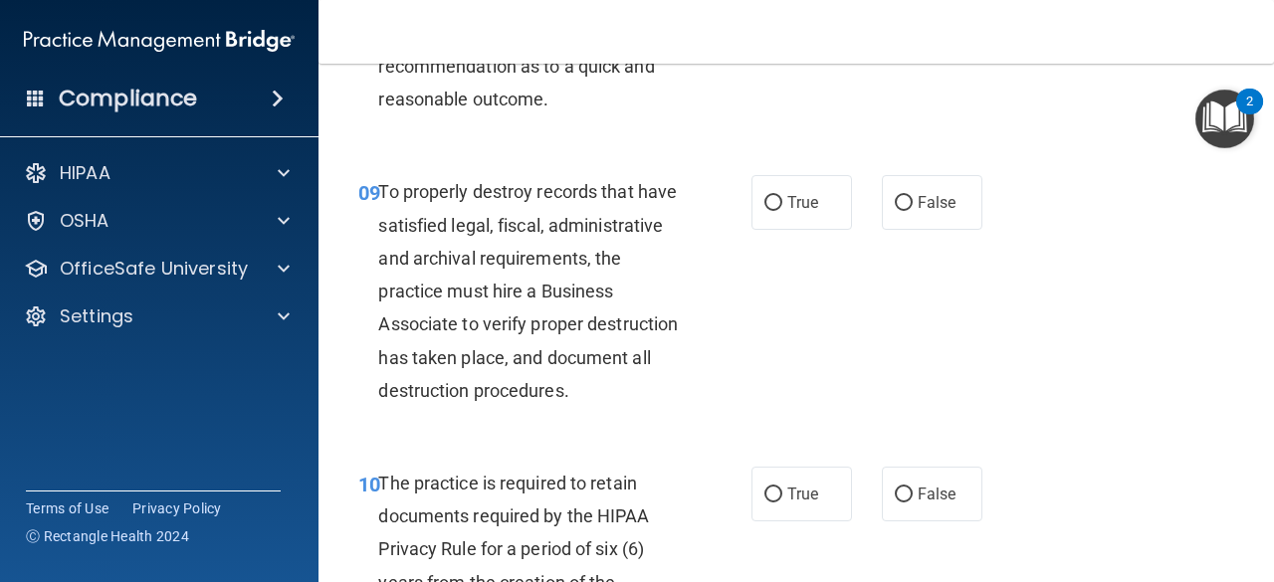
click at [378, 228] on span "To properly destroy records that have satisfied legal, fiscal, administrative a…" at bounding box center [528, 290] width 300 height 219
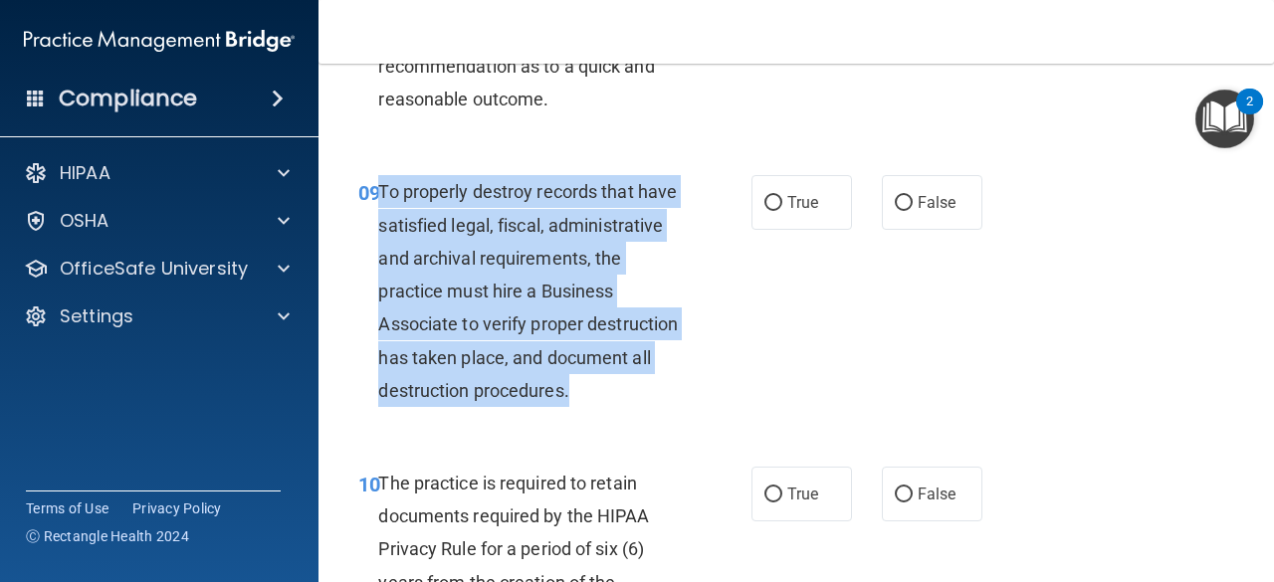
drag, startPoint x: 378, startPoint y: 224, endPoint x: 480, endPoint y: 463, distance: 259.6
click at [480, 407] on div "To properly destroy records that have satisfied legal, fiscal, administrative a…" at bounding box center [537, 291] width 318 height 232
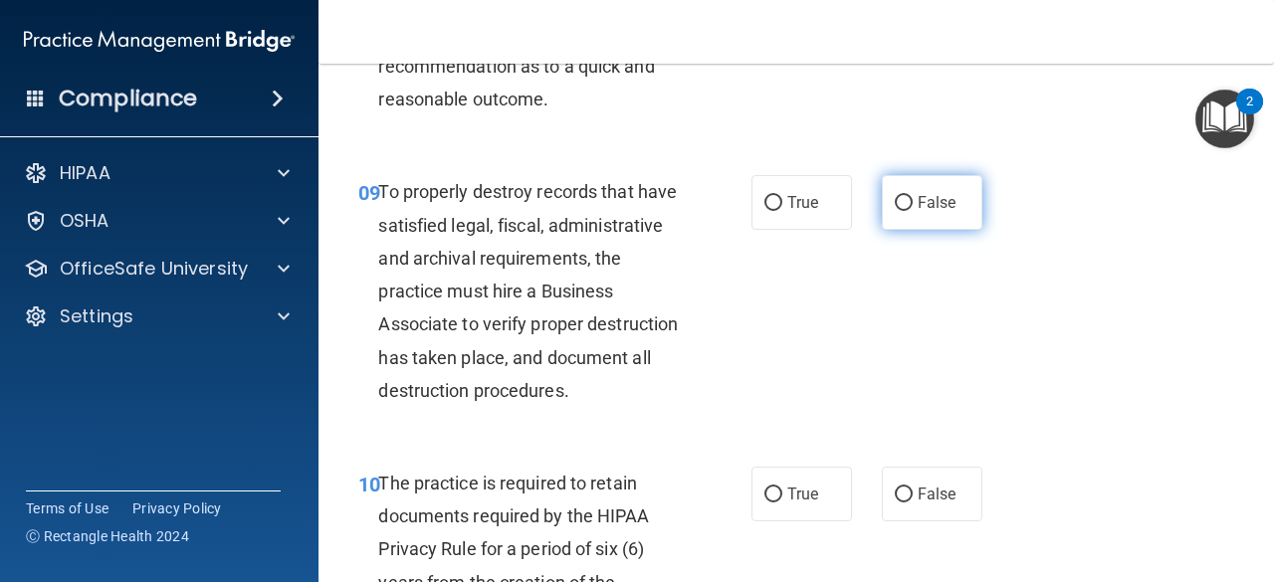
click at [890, 230] on label "False" at bounding box center [932, 202] width 101 height 55
click at [895, 211] on input "False" at bounding box center [904, 203] width 18 height 15
radio input "true"
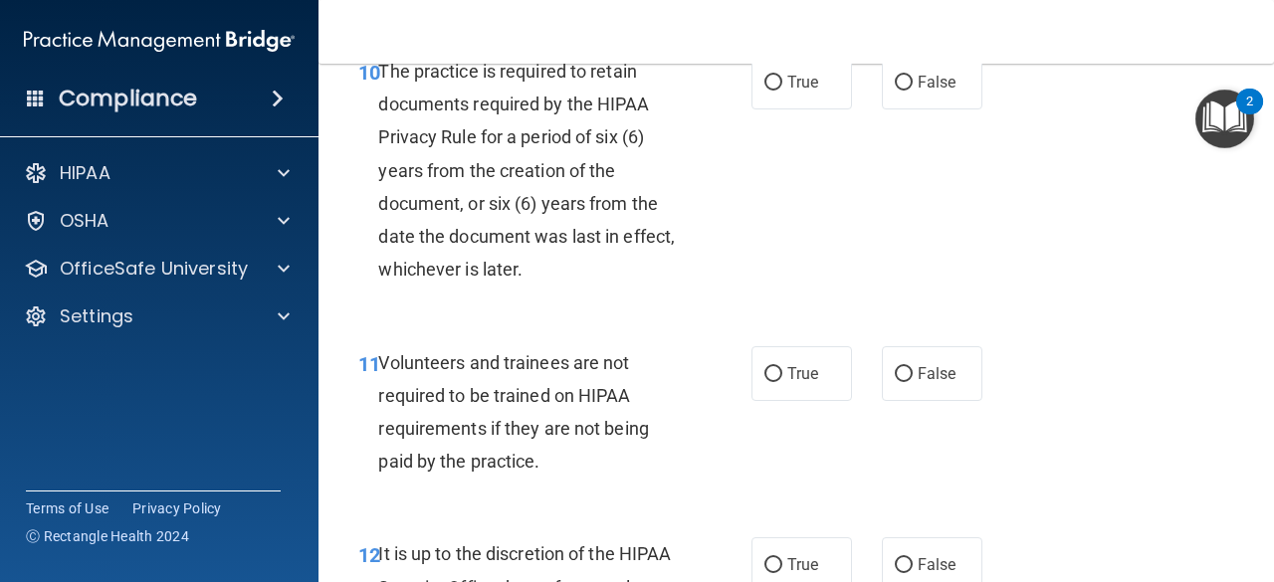
scroll to position [2393, 0]
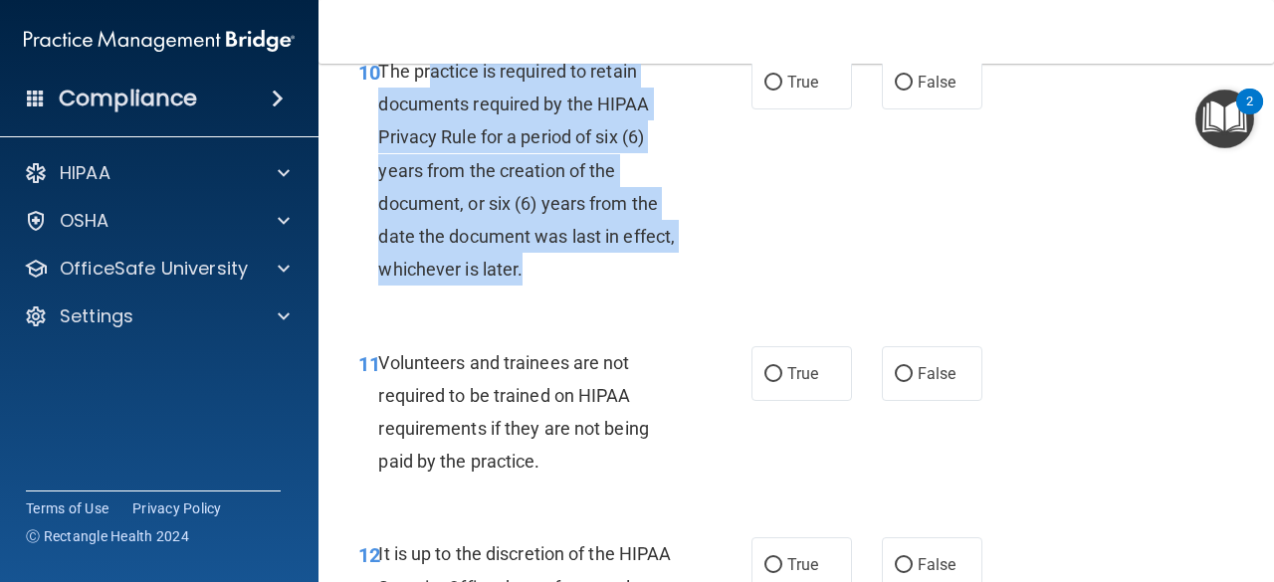
drag, startPoint x: 593, startPoint y: 336, endPoint x: 423, endPoint y: 128, distance: 268.8
click at [423, 128] on div "The practice is required to retain documents required by the HIPAA Privacy Rule…" at bounding box center [537, 171] width 318 height 232
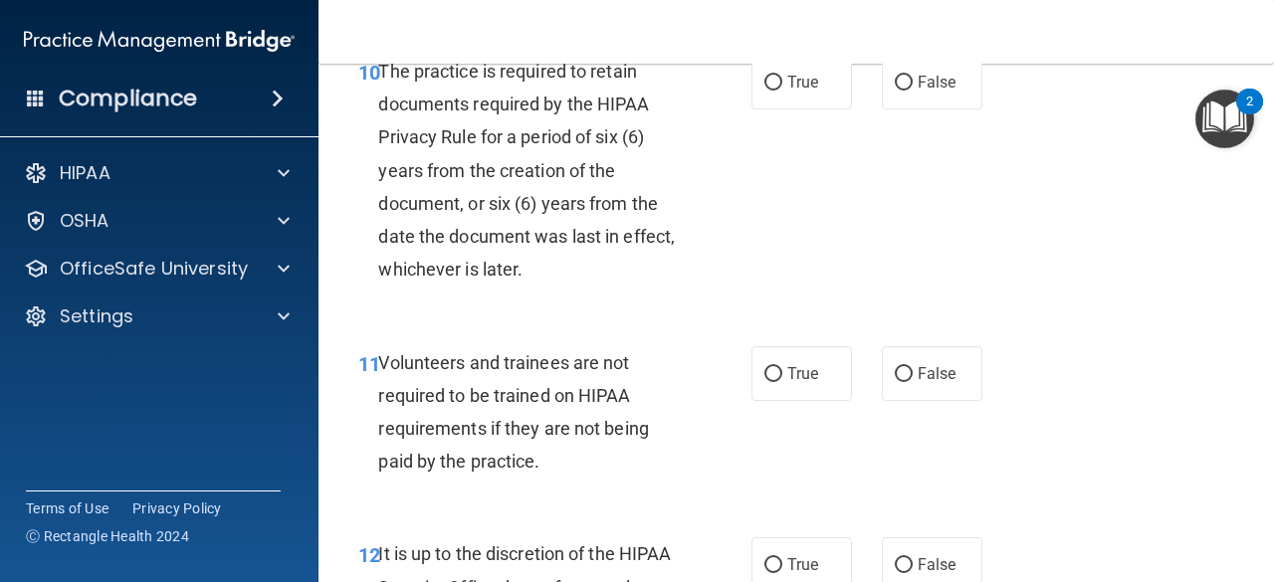
click at [384, 131] on span "The practice is required to retain documents required by the HIPAA Privacy Rule…" at bounding box center [526, 170] width 297 height 219
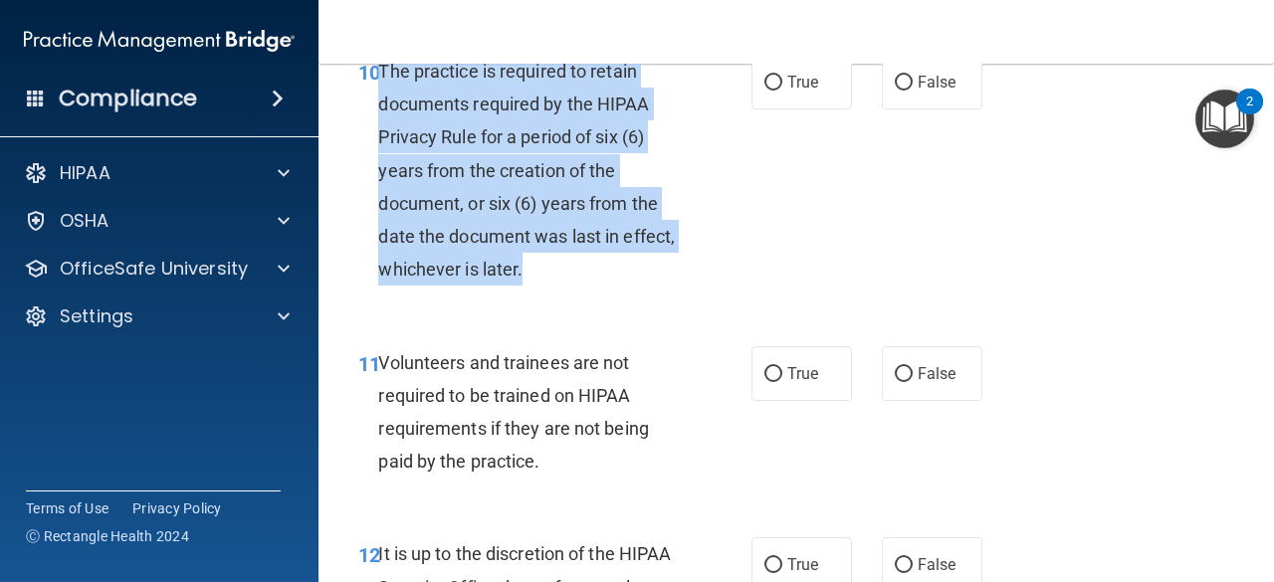
drag, startPoint x: 380, startPoint y: 132, endPoint x: 592, endPoint y: 334, distance: 292.9
click at [592, 287] on div "The practice is required to retain documents required by the HIPAA Privacy Rule…" at bounding box center [537, 171] width 318 height 232
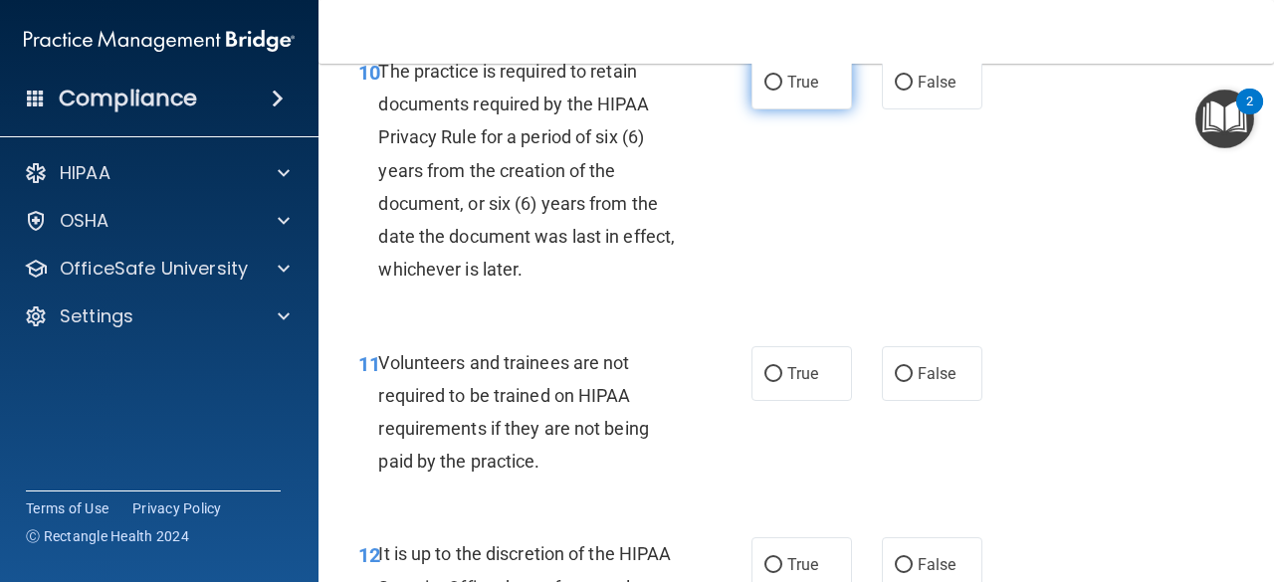
click at [802, 92] on span "True" at bounding box center [802, 82] width 31 height 19
click at [782, 91] on input "True" at bounding box center [773, 83] width 18 height 15
radio input "true"
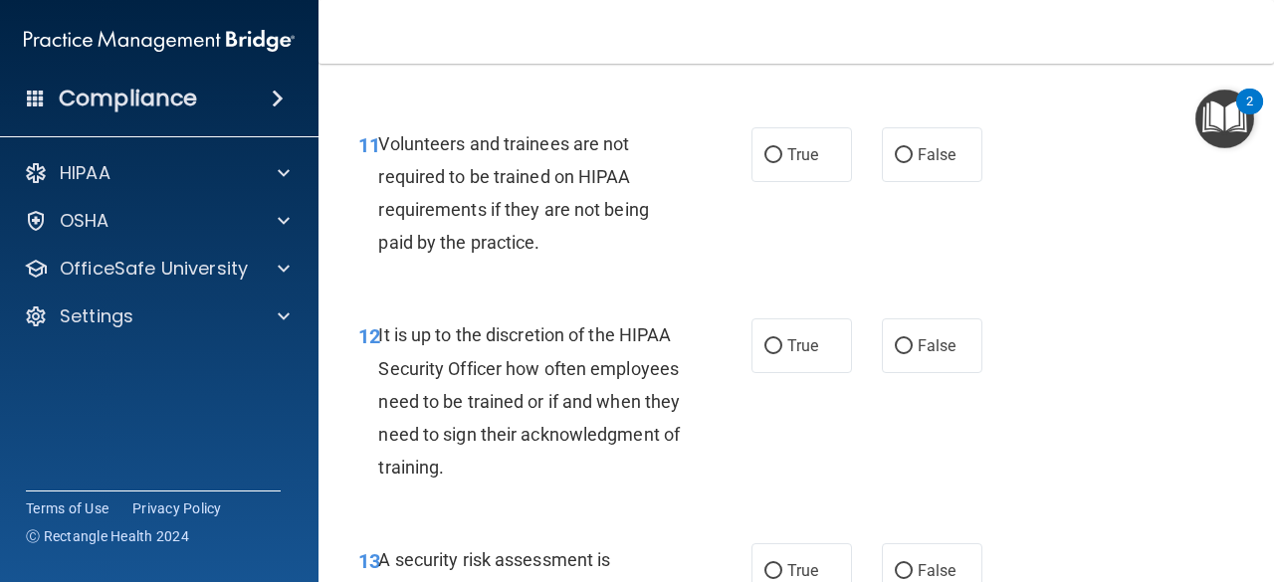
drag, startPoint x: 557, startPoint y: 307, endPoint x: 551, endPoint y: 325, distance: 18.9
click at [551, 270] on div "11 Volunteers and trainees are not required to be trained on HIPAA requirements…" at bounding box center [554, 198] width 453 height 142
click at [918, 164] on span "False" at bounding box center [937, 154] width 39 height 19
click at [913, 163] on input "False" at bounding box center [904, 155] width 18 height 15
radio input "true"
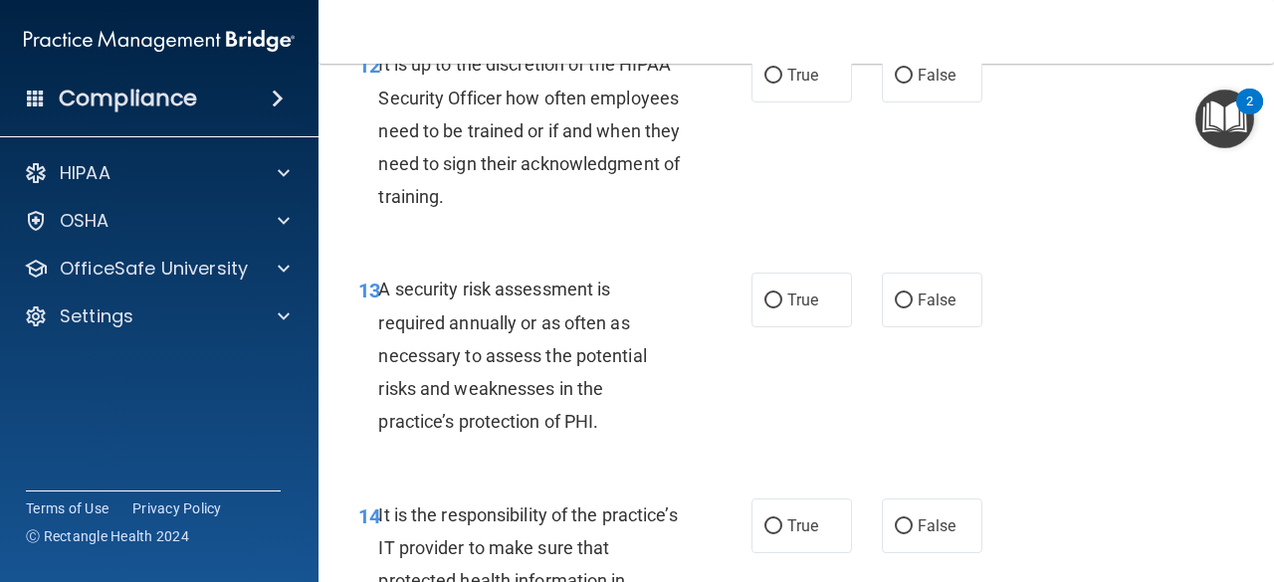
scroll to position [2883, 0]
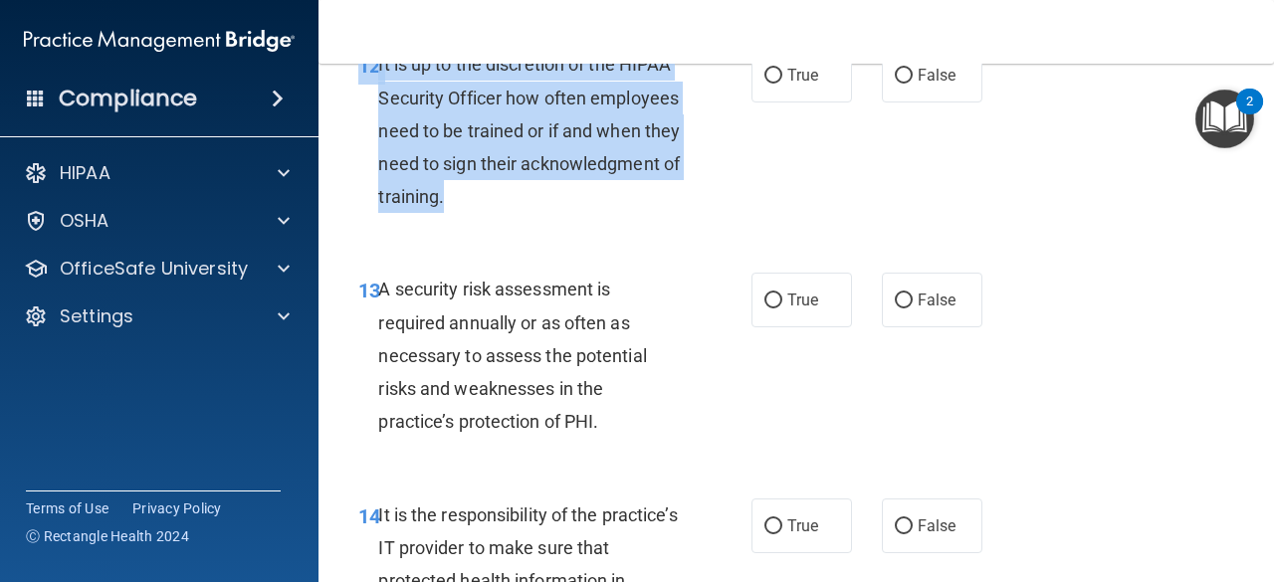
drag, startPoint x: 615, startPoint y: 266, endPoint x: 363, endPoint y: 130, distance: 285.9
click at [363, 130] on div "12 It is up to the discretion of the HIPAA Security Officer how often employees…" at bounding box center [554, 135] width 453 height 175
click at [530, 211] on div "It is up to the discretion of the HIPAA Security Officer how often employees ne…" at bounding box center [537, 130] width 318 height 165
drag, startPoint x: 613, startPoint y: 261, endPoint x: 402, endPoint y: 129, distance: 248.6
click at [402, 129] on div "It is up to the discretion of the HIPAA Security Officer how often employees ne…" at bounding box center [537, 130] width 318 height 165
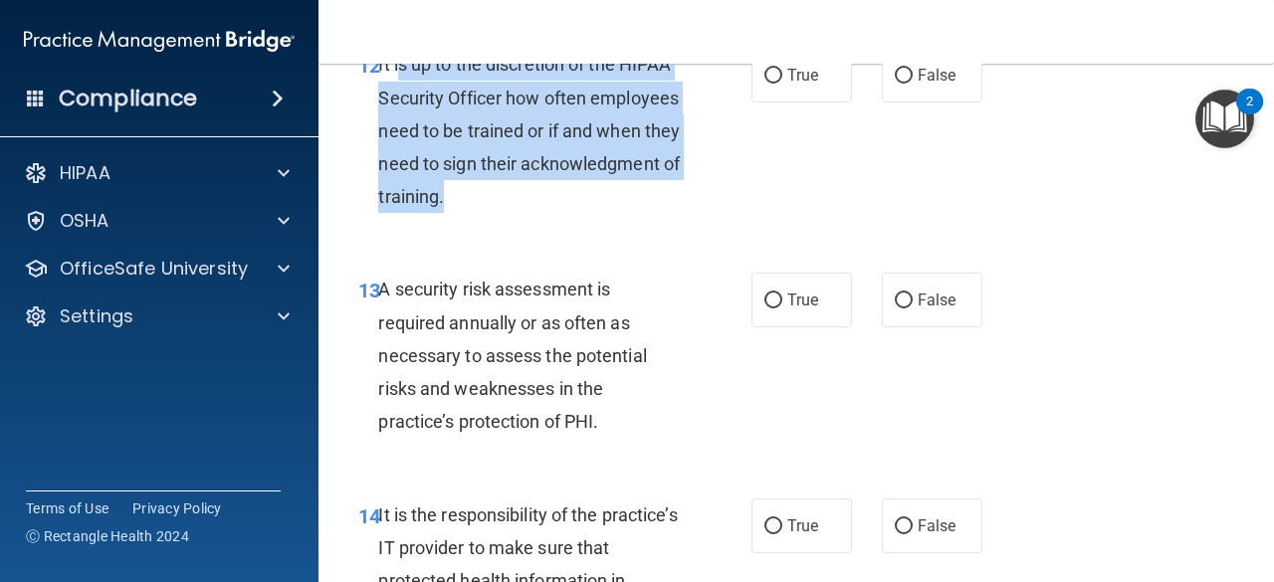
click at [604, 207] on span "It is up to the discretion of the HIPAA Security Officer how often employees ne…" at bounding box center [529, 130] width 302 height 153
drag, startPoint x: 612, startPoint y: 267, endPoint x: 379, endPoint y: 128, distance: 270.9
click at [379, 128] on div "It is up to the discretion of the HIPAA Security Officer how often employees ne…" at bounding box center [537, 130] width 318 height 165
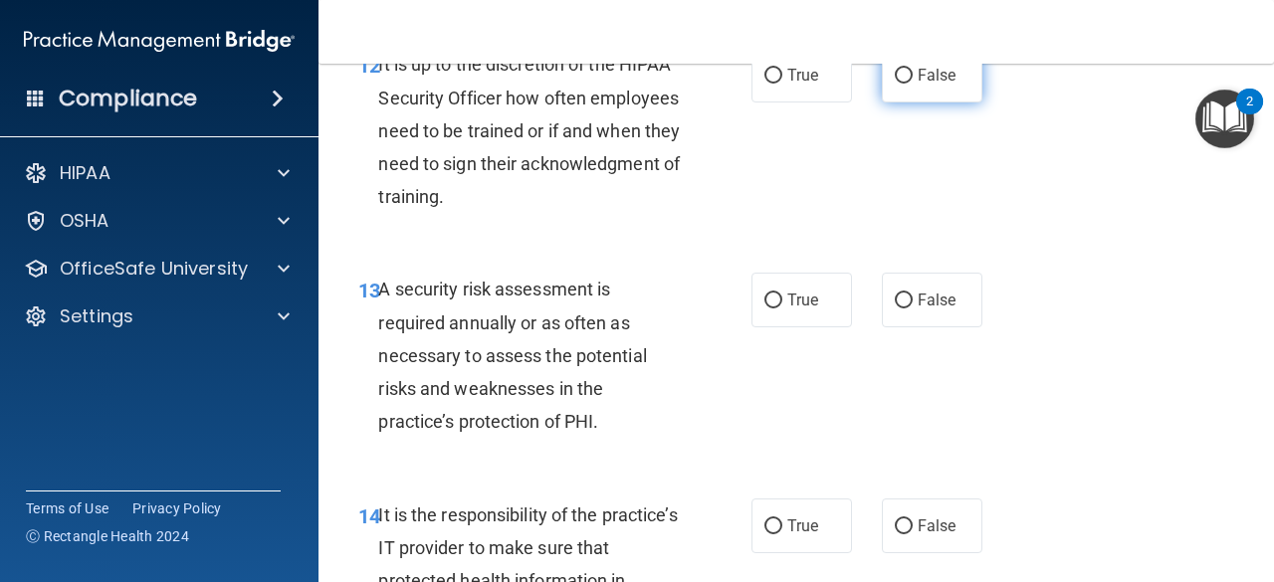
click at [938, 85] on span "False" at bounding box center [937, 75] width 39 height 19
click at [913, 84] on input "False" at bounding box center [904, 76] width 18 height 15
radio input "true"
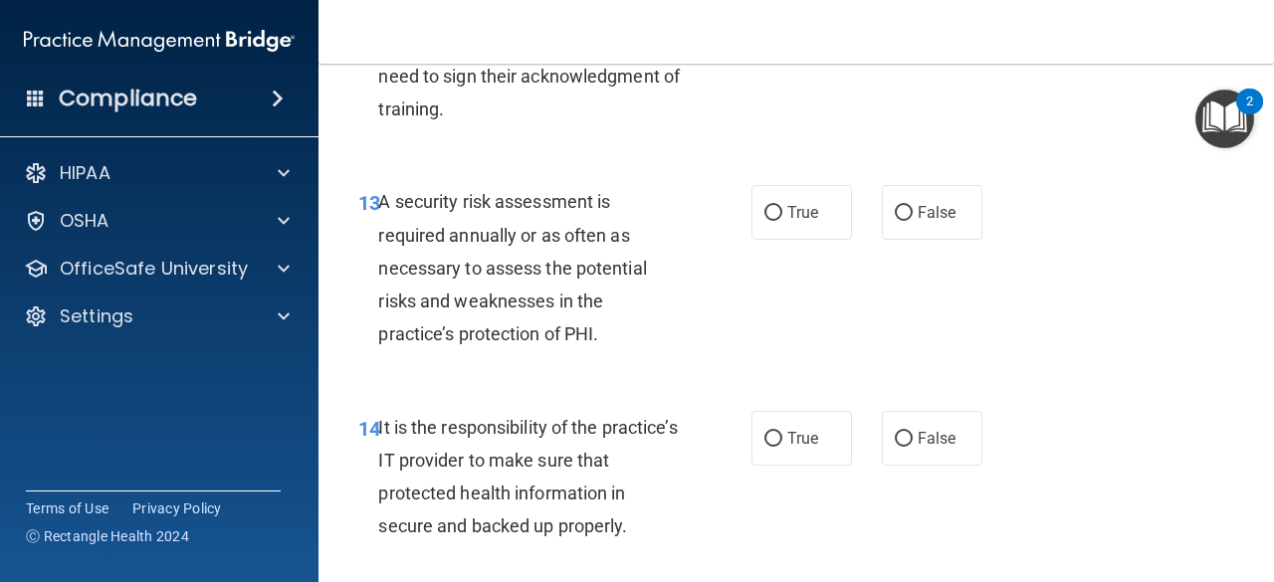
scroll to position [3028, 0]
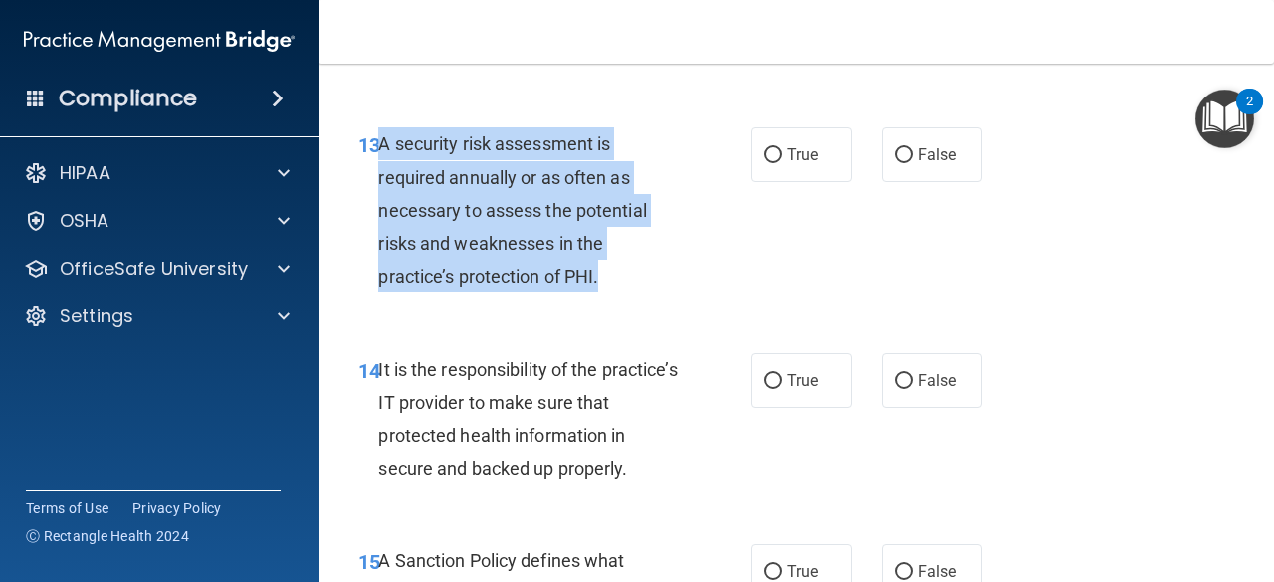
drag, startPoint x: 601, startPoint y: 345, endPoint x: 380, endPoint y: 213, distance: 257.6
click at [380, 213] on div "A security risk assessment is required annually or as often as necessary to ass…" at bounding box center [537, 209] width 318 height 165
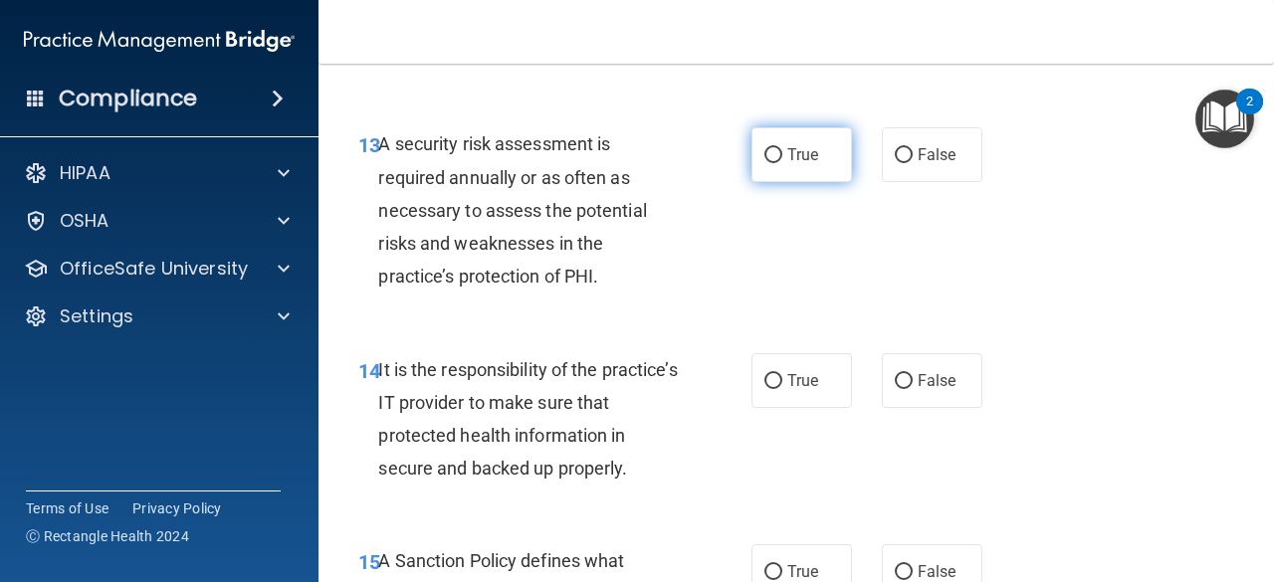
click at [787, 164] on span "True" at bounding box center [802, 154] width 31 height 19
click at [779, 163] on input "True" at bounding box center [773, 155] width 18 height 15
radio input "true"
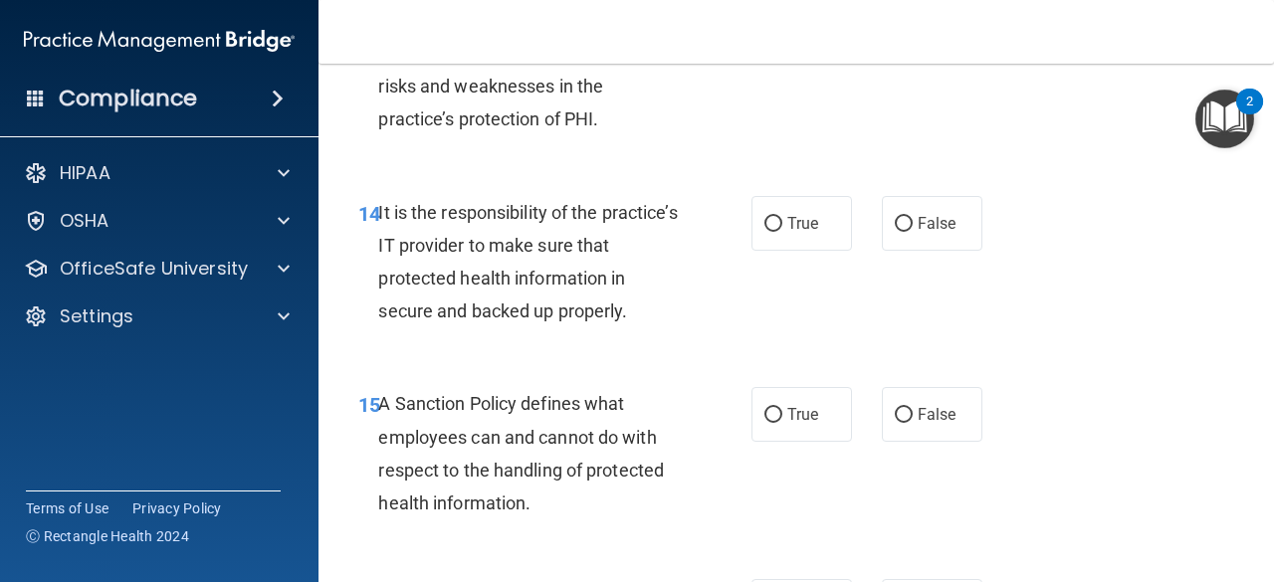
scroll to position [3187, 0]
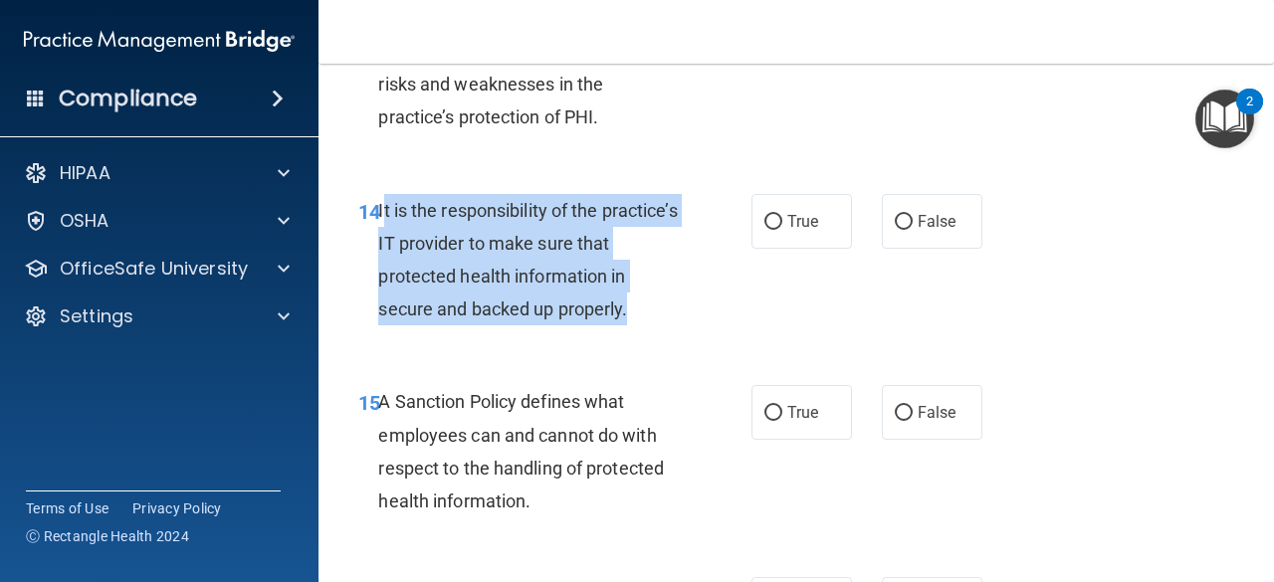
drag, startPoint x: 630, startPoint y: 381, endPoint x: 384, endPoint y: 274, distance: 268.3
click at [384, 274] on div "It is the responsibility of the practice’s IT provider to make sure that protec…" at bounding box center [537, 260] width 318 height 132
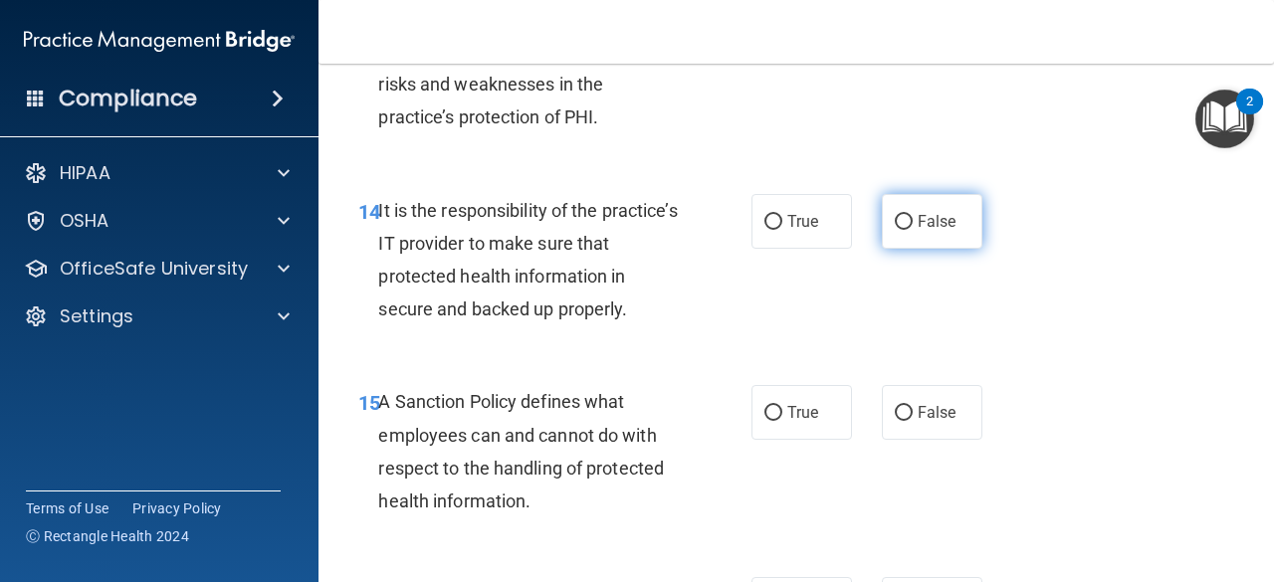
click at [929, 231] on span "False" at bounding box center [937, 221] width 39 height 19
click at [913, 230] on input "False" at bounding box center [904, 222] width 18 height 15
radio input "true"
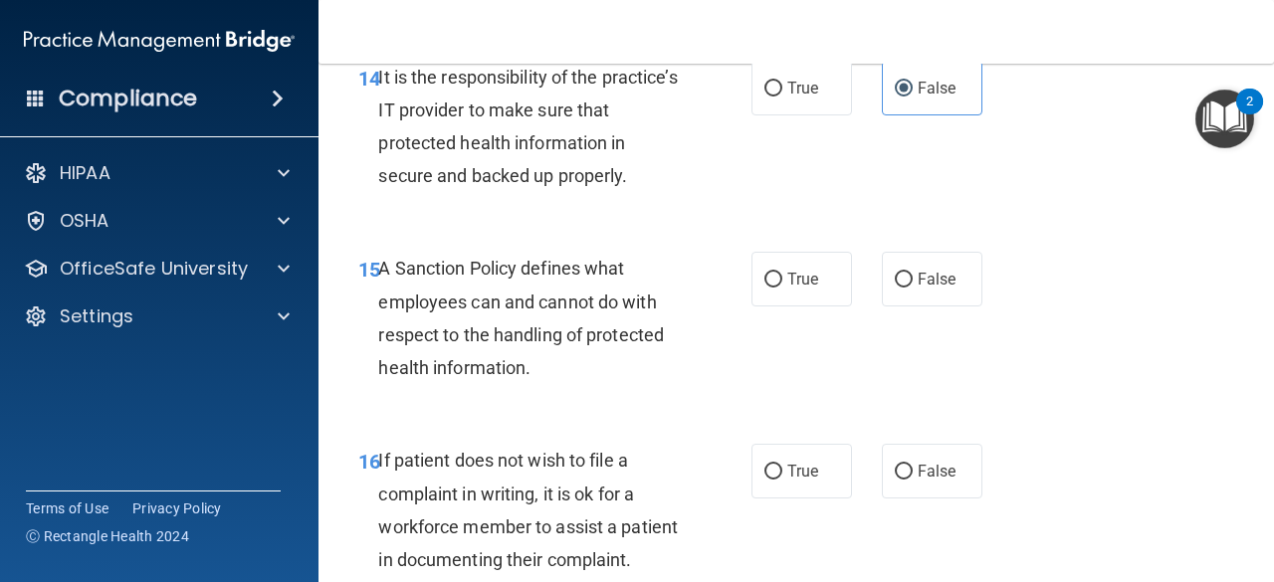
scroll to position [3366, 0]
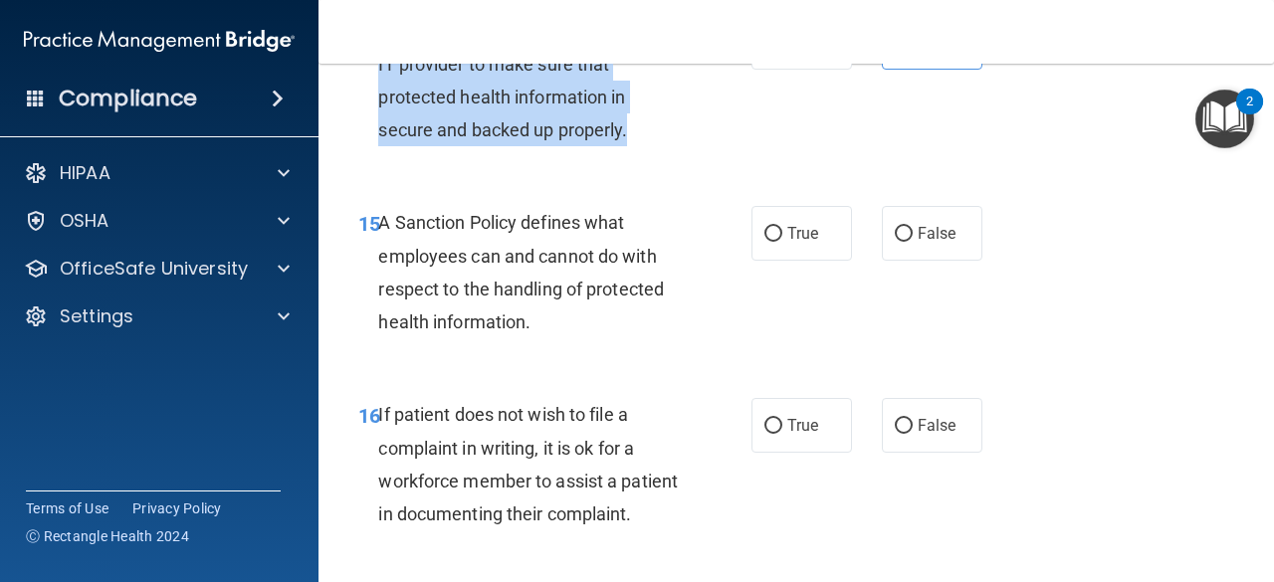
drag, startPoint x: 630, startPoint y: 192, endPoint x: 362, endPoint y: 95, distance: 285.0
click at [362, 95] on div "14 It is the responsibility of the practice’s IT provider to make sure that pro…" at bounding box center [554, 86] width 453 height 142
click at [382, 83] on div "It is the responsibility of the practice’s IT provider to make sure that protec…" at bounding box center [537, 81] width 318 height 132
drag, startPoint x: 380, startPoint y: 94, endPoint x: 639, endPoint y: 190, distance: 276.2
click at [639, 147] on div "It is the responsibility of the practice’s IT provider to make sure that protec…" at bounding box center [537, 81] width 318 height 132
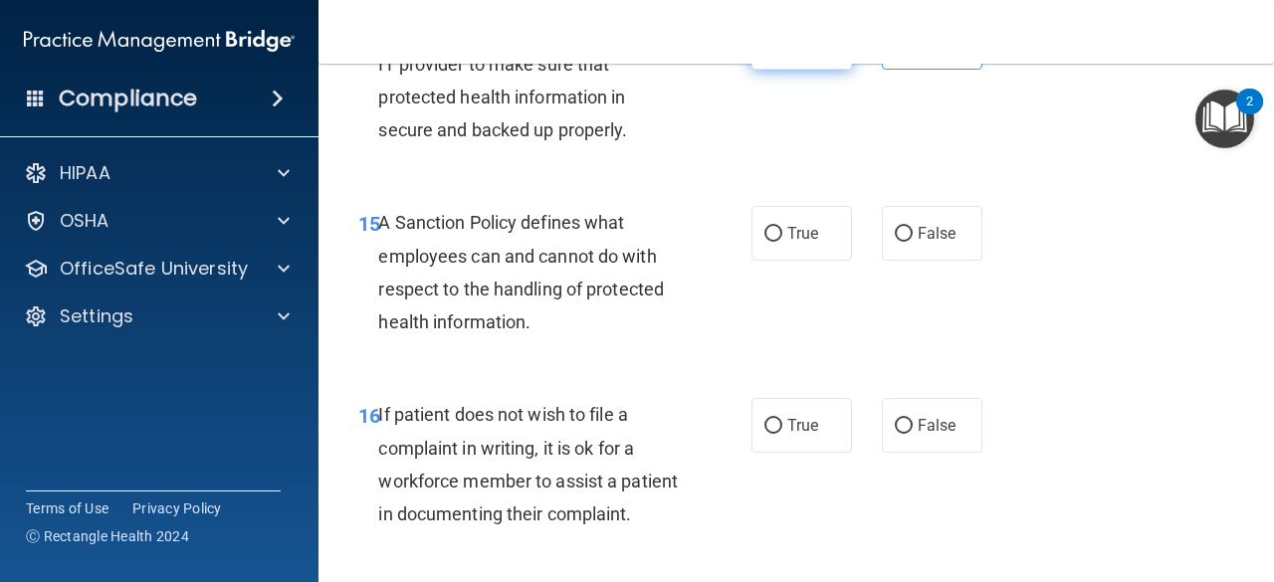
click at [777, 70] on label "True" at bounding box center [802, 42] width 101 height 55
click at [777, 51] on input "True" at bounding box center [773, 43] width 18 height 15
radio input "true"
radio input "false"
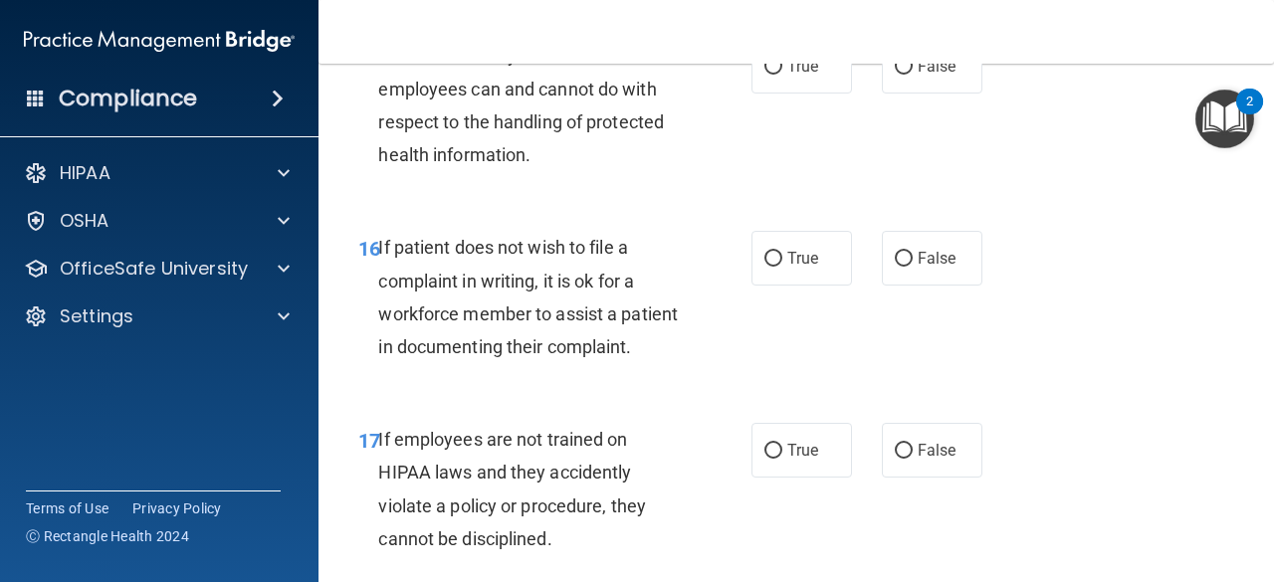
scroll to position [3536, 0]
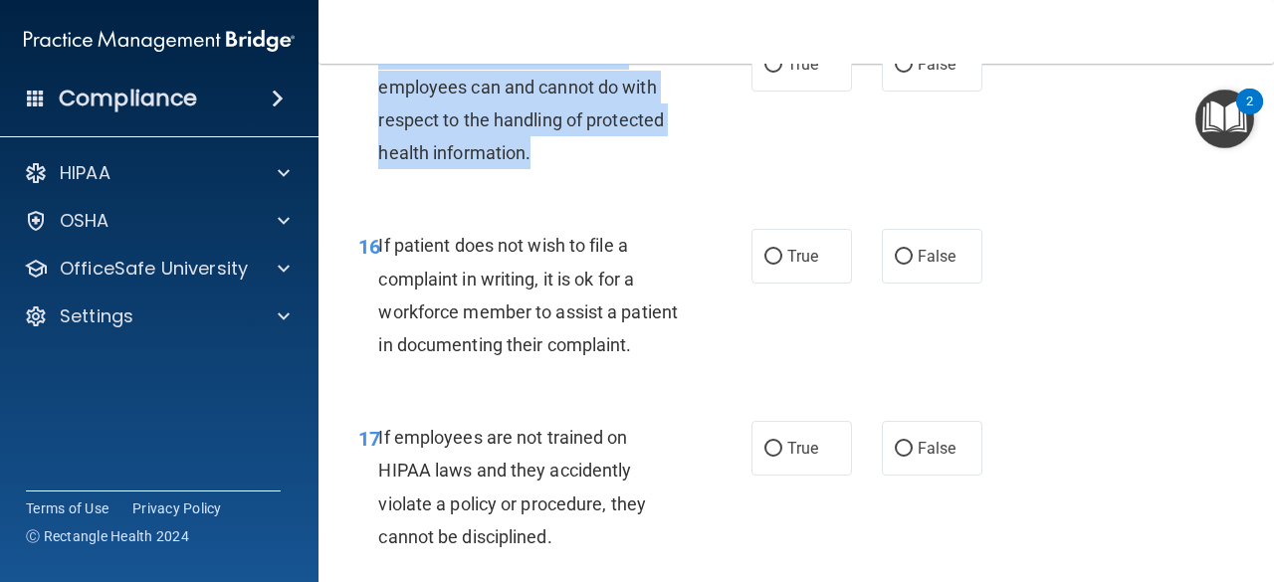
drag, startPoint x: 538, startPoint y: 240, endPoint x: 380, endPoint y: 118, distance: 198.7
click at [380, 118] on div "15 A Sanction Policy defines what employees can and cannot do with respect to t…" at bounding box center [554, 108] width 453 height 142
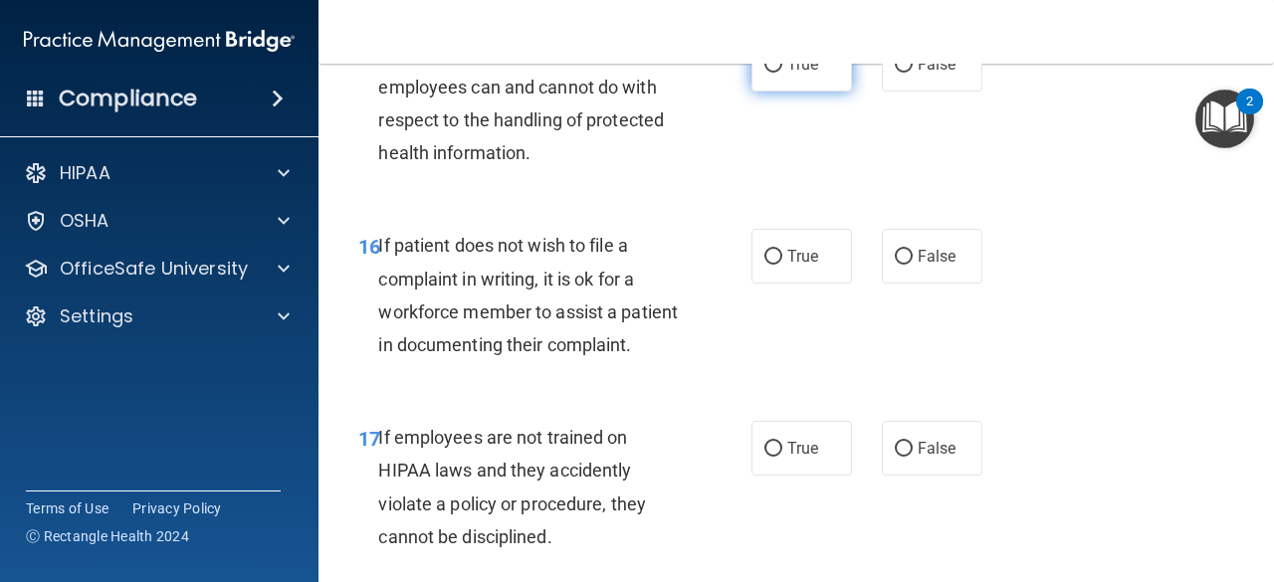
click at [794, 74] on span "True" at bounding box center [802, 64] width 31 height 19
click at [782, 73] on input "True" at bounding box center [773, 65] width 18 height 15
radio input "true"
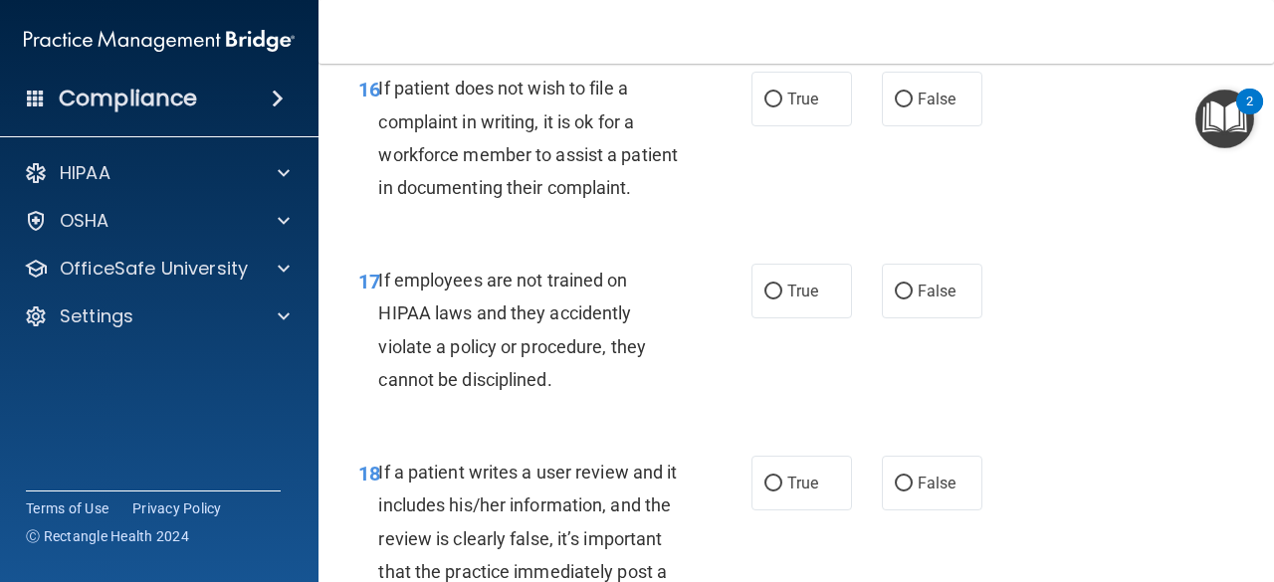
scroll to position [3695, 0]
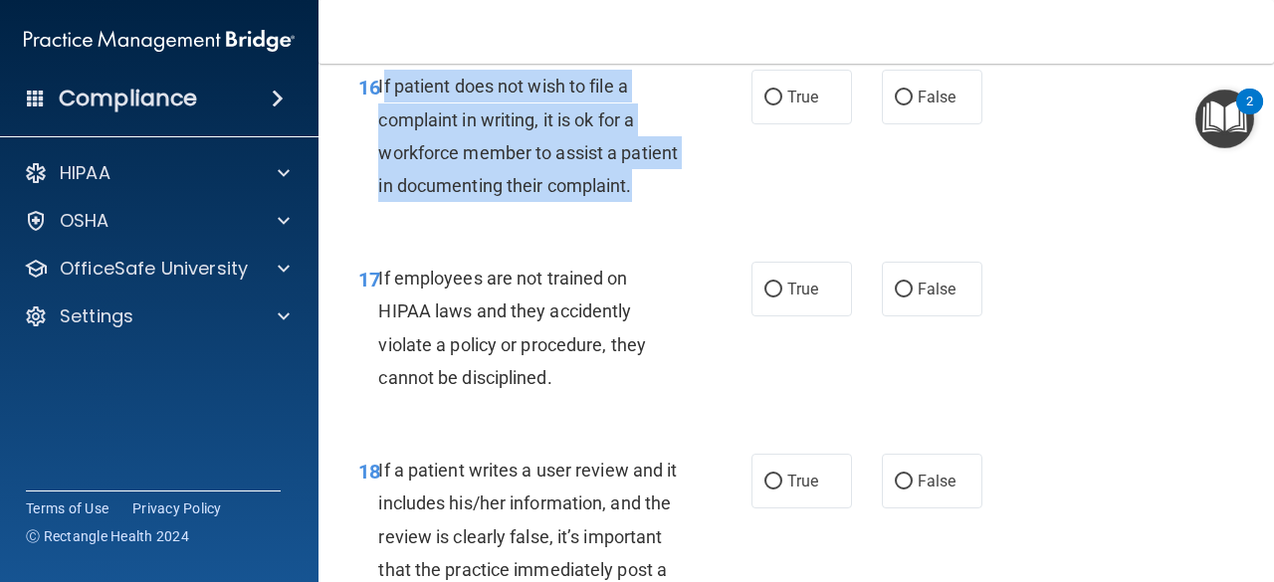
drag, startPoint x: 478, startPoint y: 284, endPoint x: 383, endPoint y: 154, distance: 160.3
click at [383, 154] on div "If patient does not wish to file a complaint in writing, it is ok for a workfor…" at bounding box center [537, 136] width 318 height 132
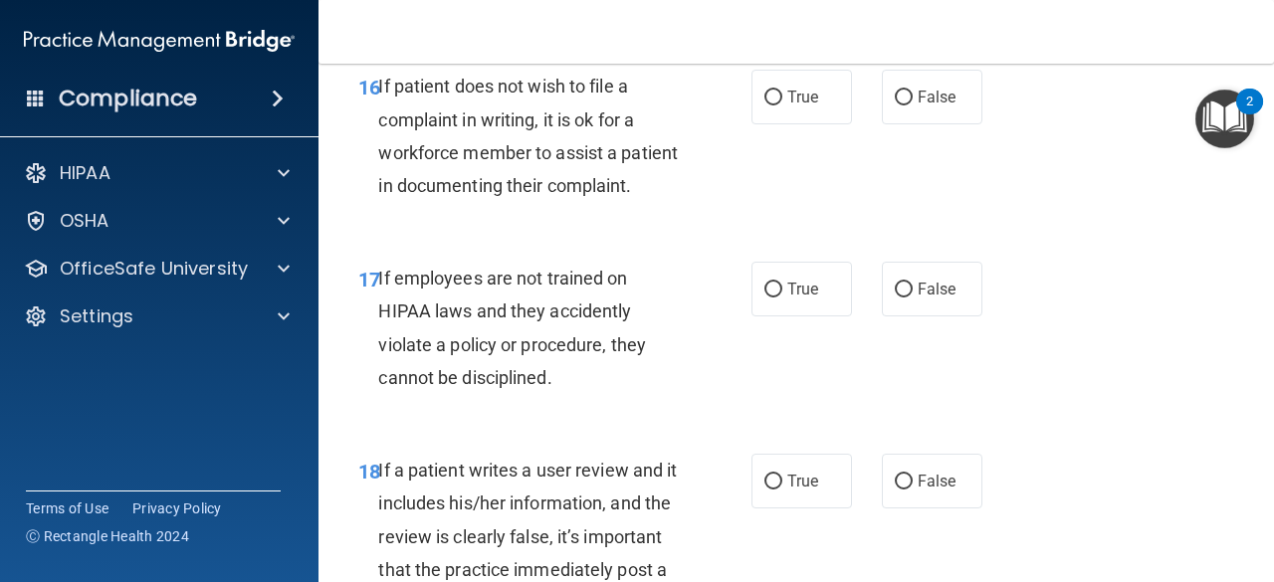
click at [372, 100] on span "16" at bounding box center [369, 88] width 22 height 24
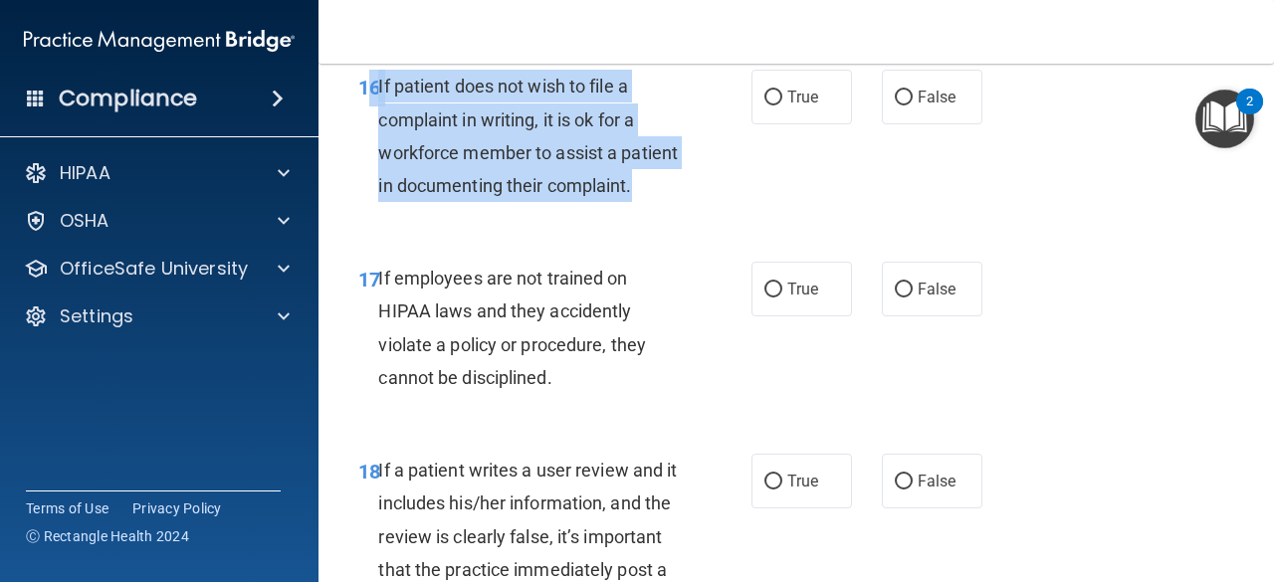
drag, startPoint x: 375, startPoint y: 147, endPoint x: 456, endPoint y: 272, distance: 148.3
click at [458, 212] on div "16 If patient does not wish to file a complaint in writing, it is ok for a work…" at bounding box center [554, 141] width 453 height 142
click at [452, 202] on div "If patient does not wish to file a complaint in writing, it is ok for a workfor…" at bounding box center [537, 136] width 318 height 132
drag, startPoint x: 379, startPoint y: 146, endPoint x: 464, endPoint y: 284, distance: 161.3
click at [464, 202] on div "If patient does not wish to file a complaint in writing, it is ok for a workfor…" at bounding box center [537, 136] width 318 height 132
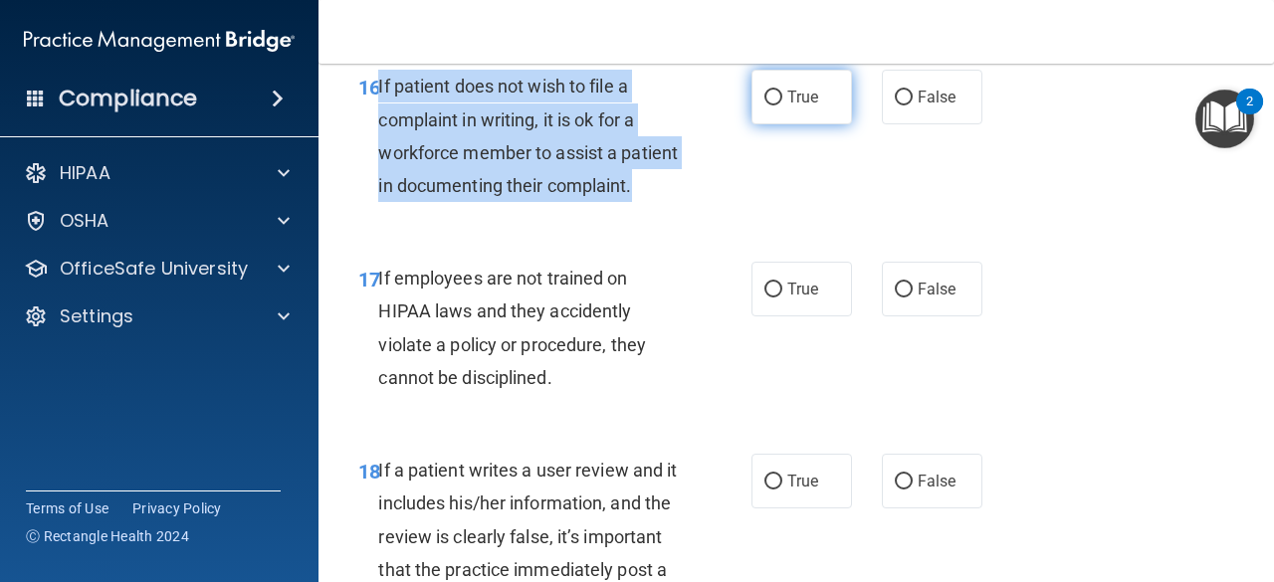
click at [772, 106] on input "True" at bounding box center [773, 98] width 18 height 15
radio input "true"
click at [706, 212] on div "16 If patient does not wish to file a complaint in writing, it is ok for a work…" at bounding box center [554, 141] width 453 height 142
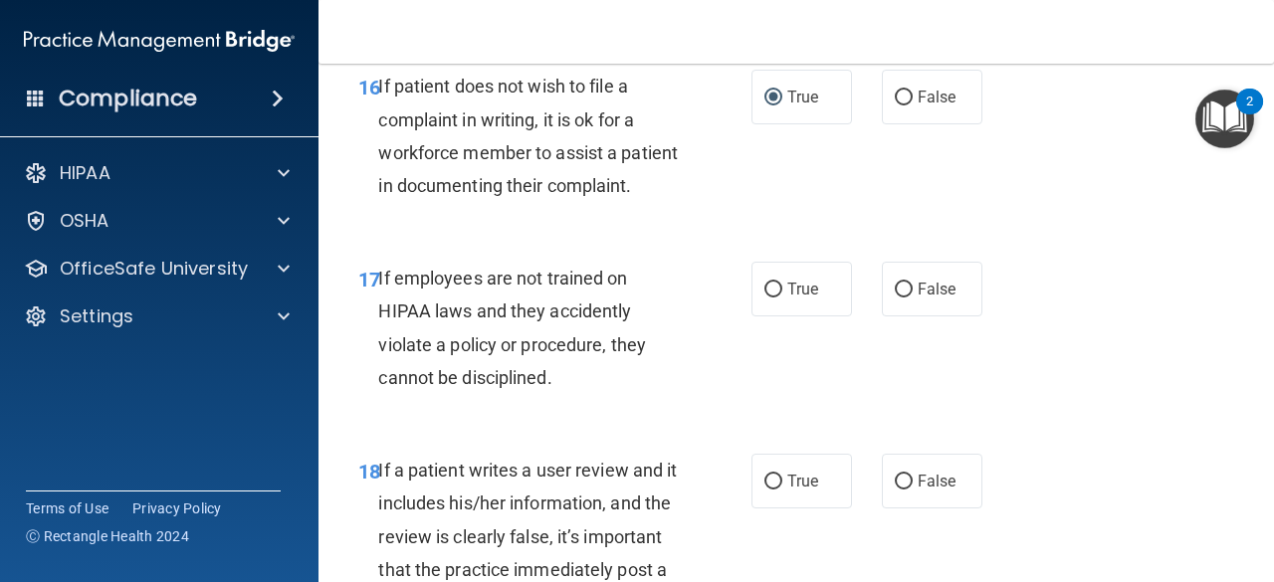
scroll to position [3820, 0]
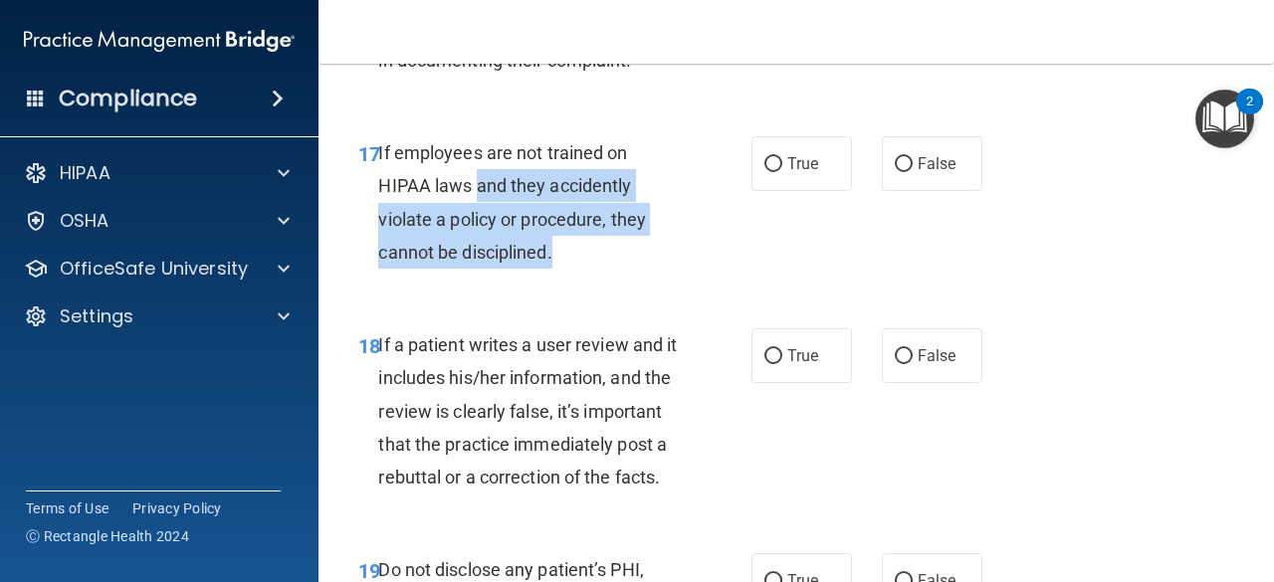
drag, startPoint x: 567, startPoint y: 351, endPoint x: 476, endPoint y: 290, distance: 110.4
click at [476, 269] on div "If employees are not trained on HIPAA laws and they accidently violate a policy…" at bounding box center [537, 202] width 318 height 132
click at [559, 269] on div "If employees are not trained on HIPAA laws and they accidently violate a policy…" at bounding box center [537, 202] width 318 height 132
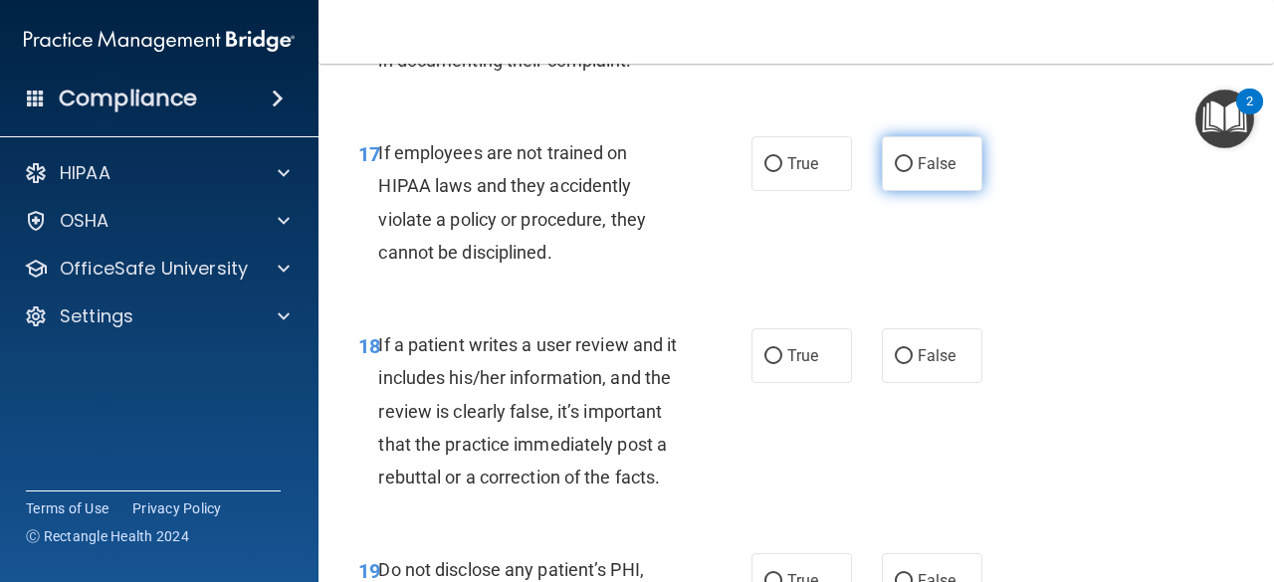
click at [914, 191] on label "False" at bounding box center [932, 163] width 101 height 55
click at [913, 172] on input "False" at bounding box center [904, 164] width 18 height 15
radio input "true"
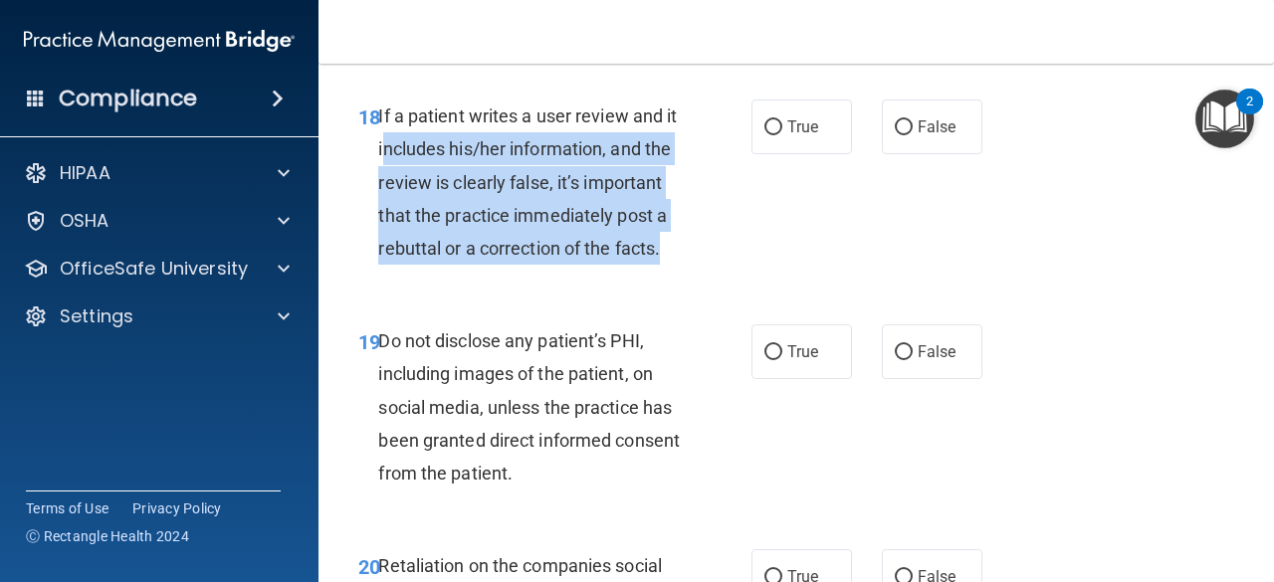
drag, startPoint x: 524, startPoint y: 364, endPoint x: 397, endPoint y: 247, distance: 172.6
click at [397, 247] on div "If a patient writes a user review and it includes his/her information, and the …" at bounding box center [537, 182] width 318 height 165
click at [397, 247] on span "If a patient writes a user review and it includes his/her information, and the …" at bounding box center [527, 182] width 299 height 153
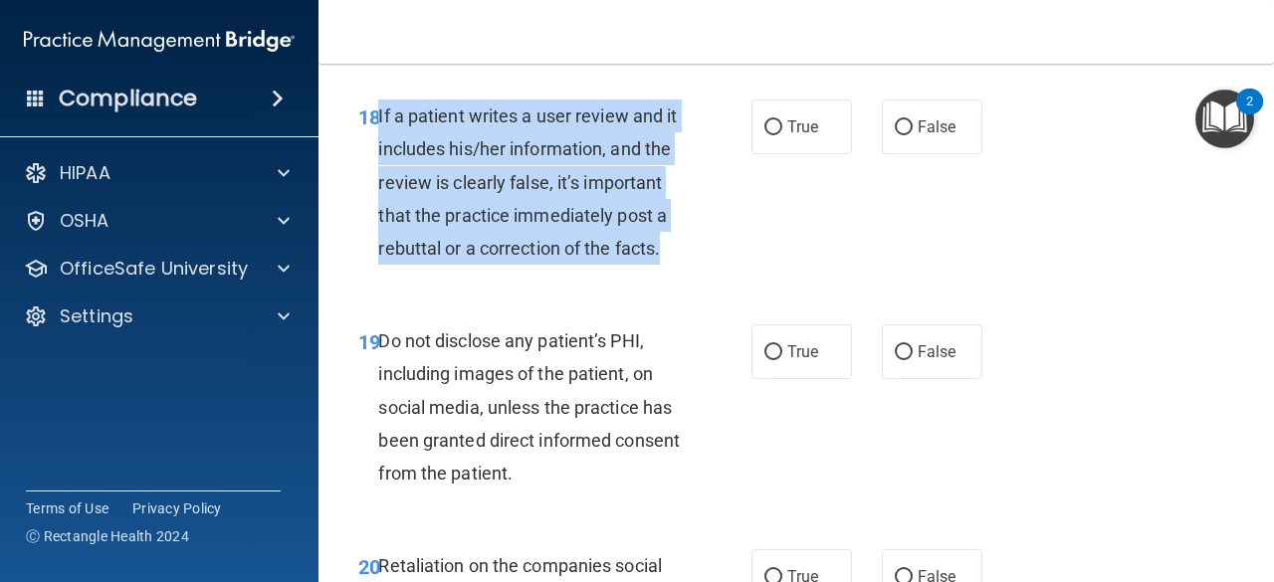
drag, startPoint x: 380, startPoint y: 212, endPoint x: 559, endPoint y: 397, distance: 257.6
click at [559, 275] on div "18 If a patient writes a user review and it includes his/her information, and t…" at bounding box center [554, 187] width 453 height 175
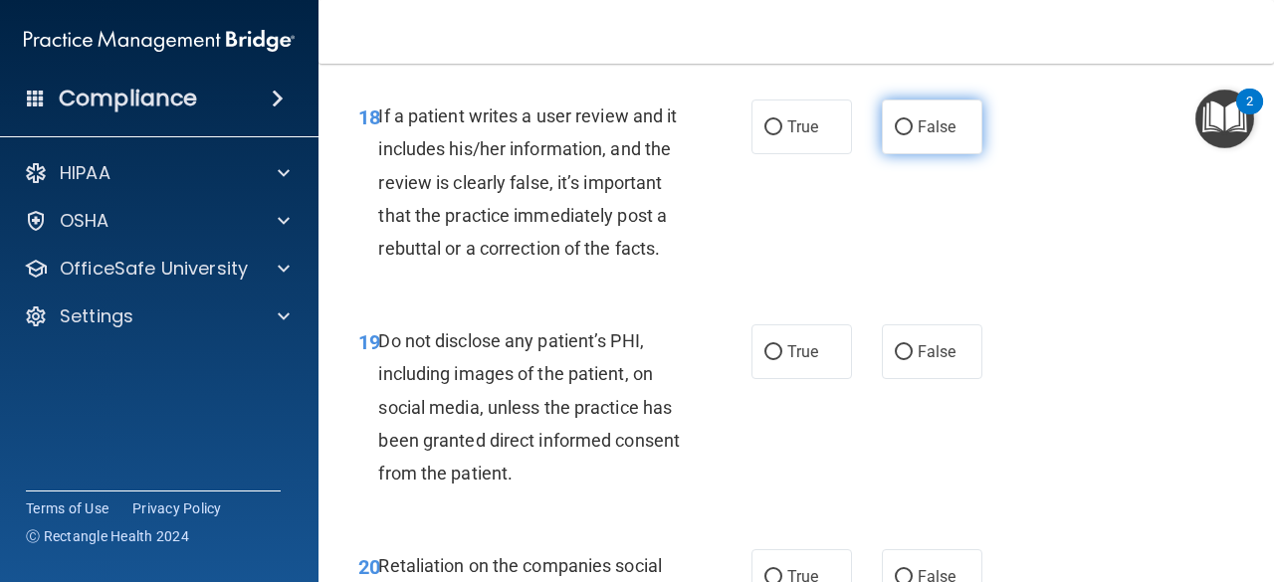
click at [905, 154] on label "False" at bounding box center [932, 127] width 101 height 55
click at [905, 135] on input "False" at bounding box center [904, 127] width 18 height 15
radio input "true"
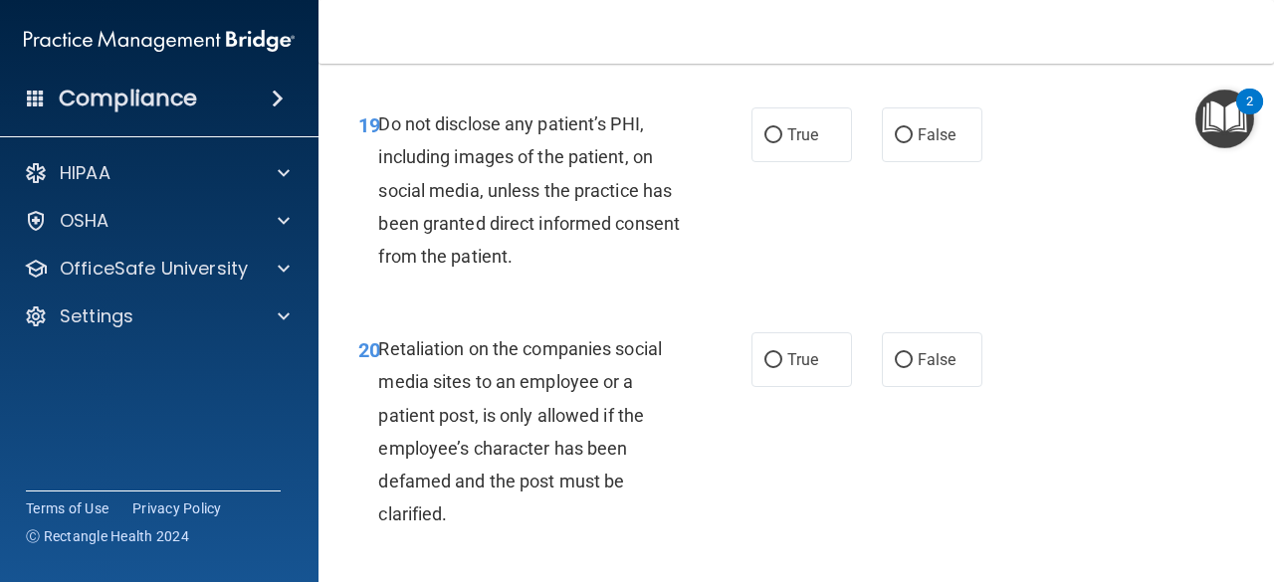
scroll to position [4268, 0]
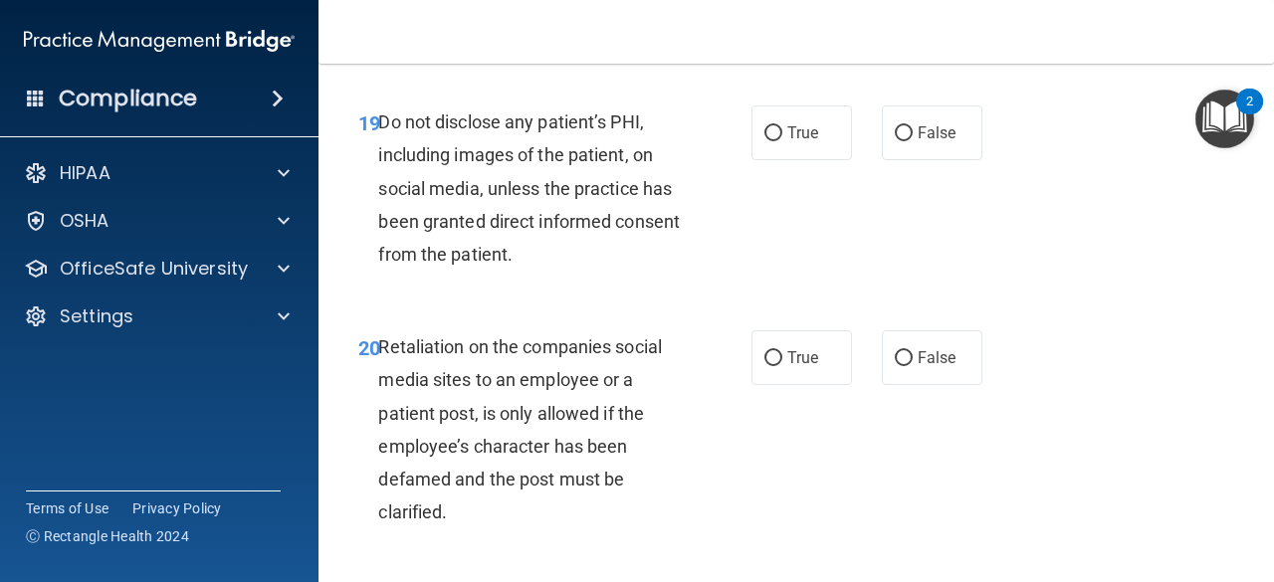
drag, startPoint x: 581, startPoint y: 385, endPoint x: 395, endPoint y: 298, distance: 205.7
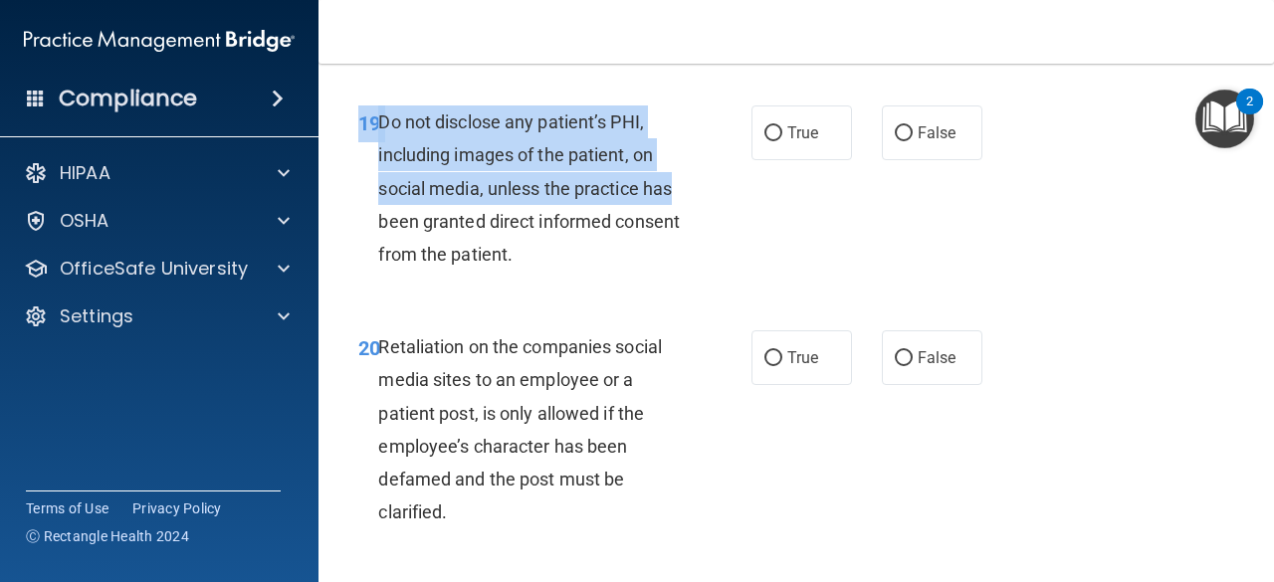
drag, startPoint x: 395, startPoint y: 298, endPoint x: 773, endPoint y: 327, distance: 379.4
click at [773, 306] on div "19 Do not disclose any patient’s PHI, including images of the patient, on socia…" at bounding box center [796, 193] width 906 height 225
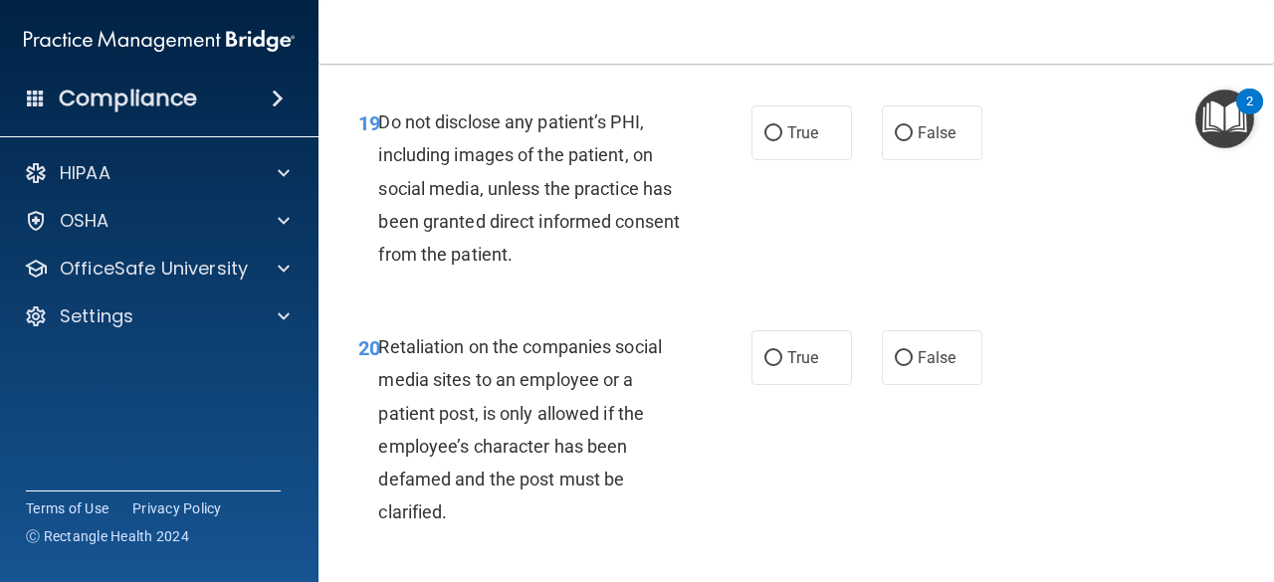
click at [784, 306] on div "19 Do not disclose any patient’s PHI, including images of the patient, on socia…" at bounding box center [796, 193] width 906 height 225
click at [794, 142] on span "True" at bounding box center [802, 132] width 31 height 19
click at [782, 141] on input "True" at bounding box center [773, 133] width 18 height 15
radio input "true"
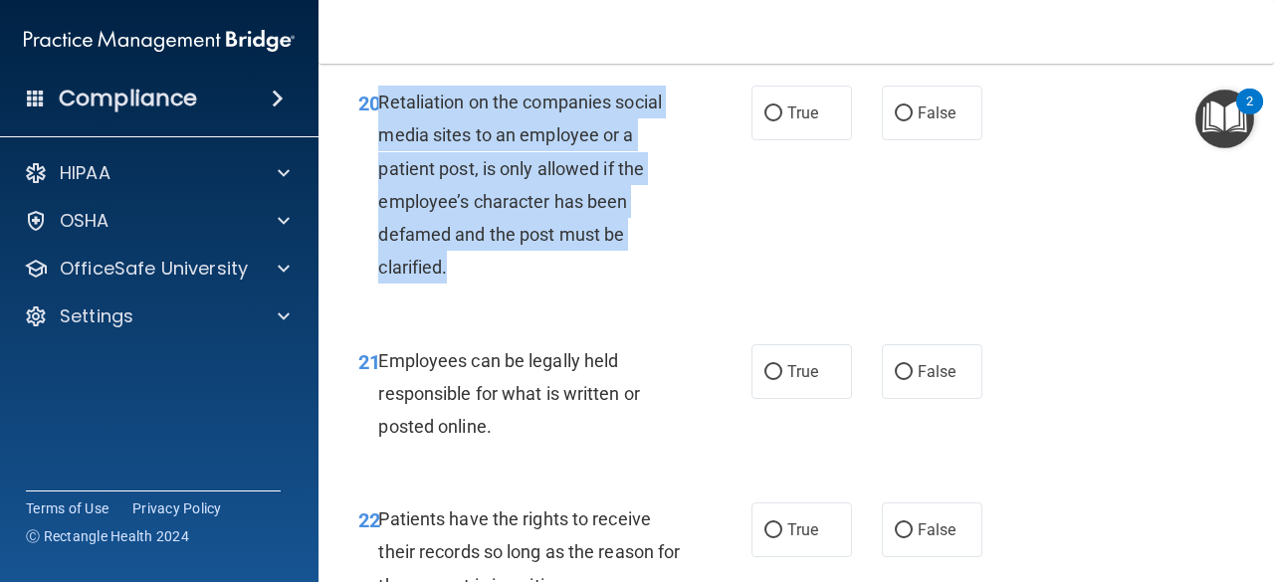
drag, startPoint x: 451, startPoint y: 398, endPoint x: 379, endPoint y: 229, distance: 183.8
click at [379, 229] on div "Retaliation on the companies social media sites to an employee or a patient pos…" at bounding box center [537, 185] width 318 height 198
click at [898, 121] on input "False" at bounding box center [904, 114] width 18 height 15
radio input "true"
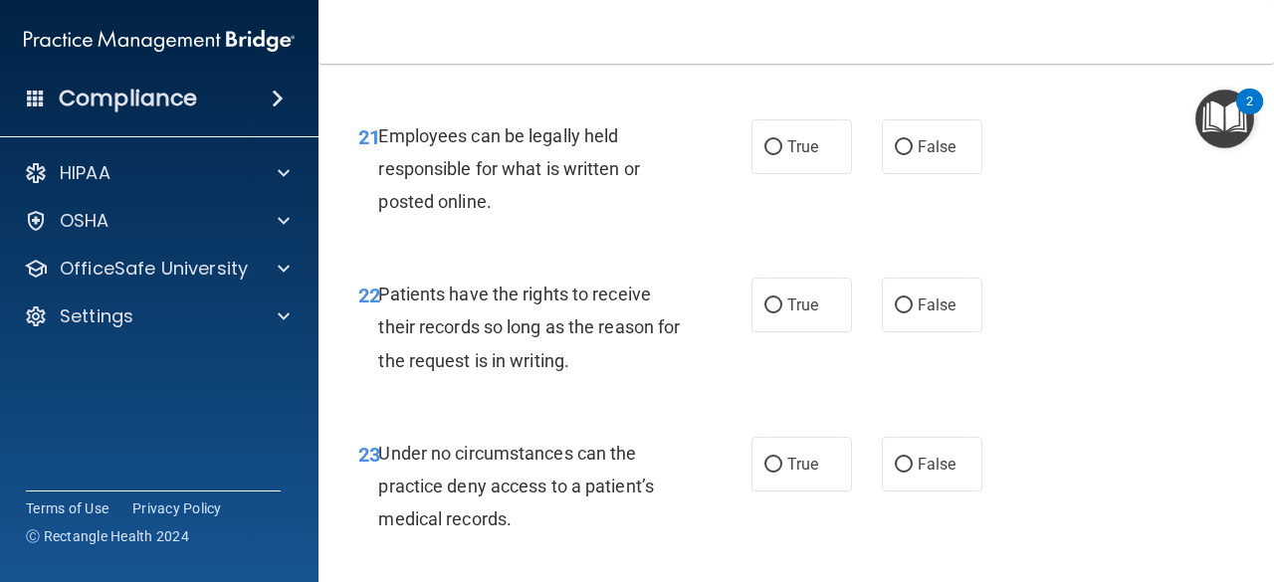
scroll to position [4740, 0]
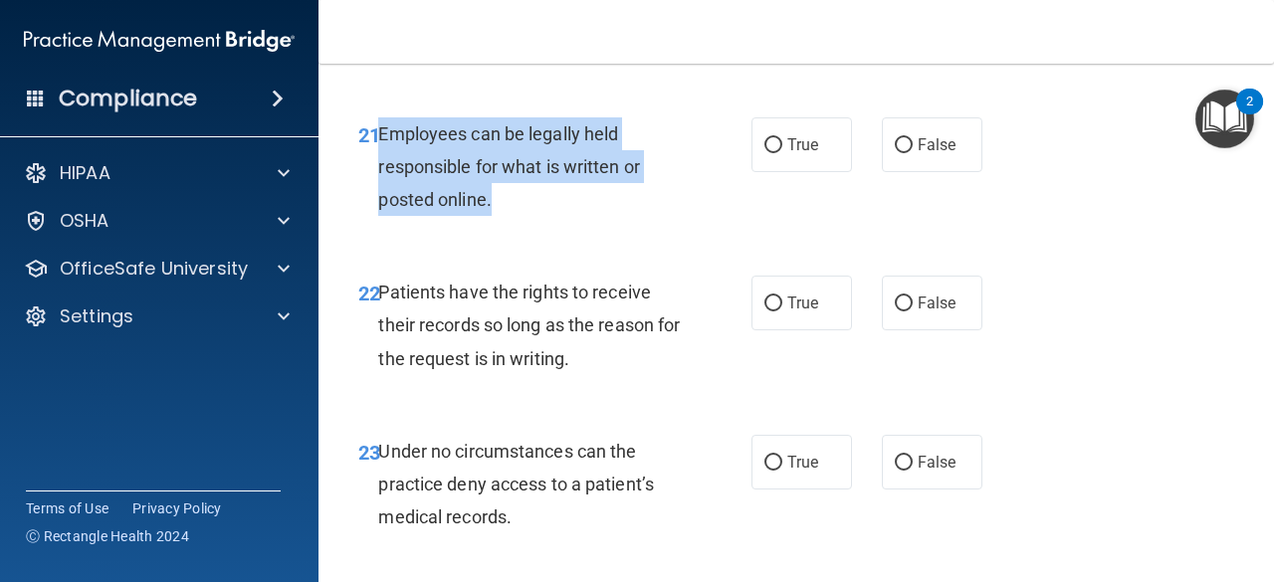
drag, startPoint x: 502, startPoint y: 334, endPoint x: 376, endPoint y: 258, distance: 147.0
click at [376, 227] on div "21 Employees can be legally held responsible for what is written or posted onli…" at bounding box center [554, 171] width 453 height 109
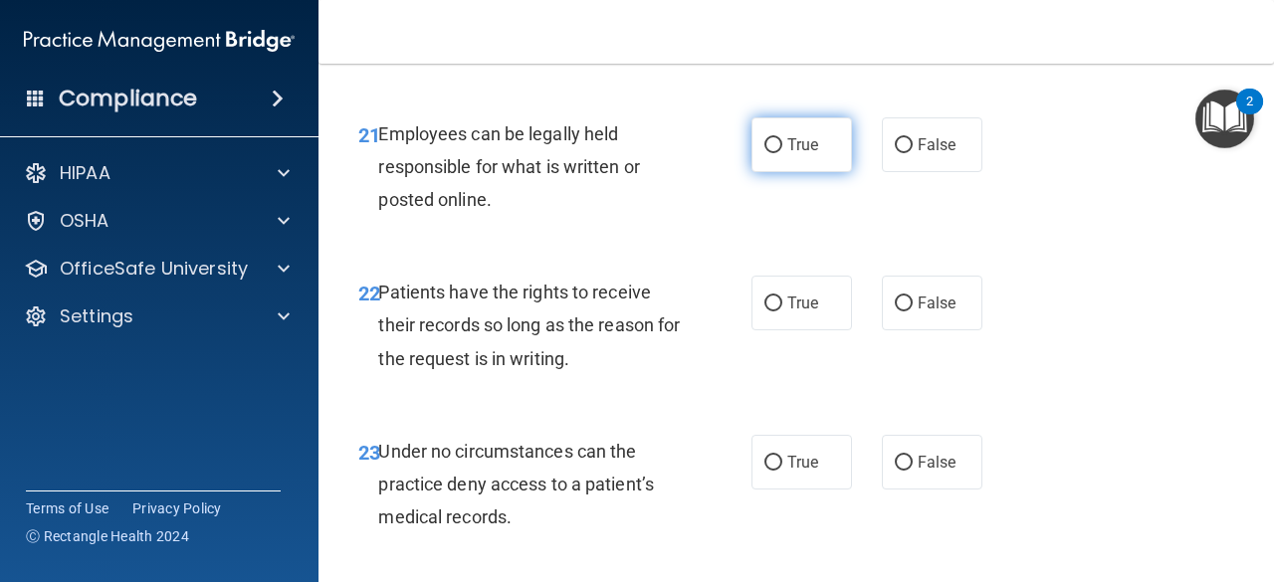
click at [796, 154] on span "True" at bounding box center [802, 144] width 31 height 19
click at [782, 153] on input "True" at bounding box center [773, 145] width 18 height 15
radio input "true"
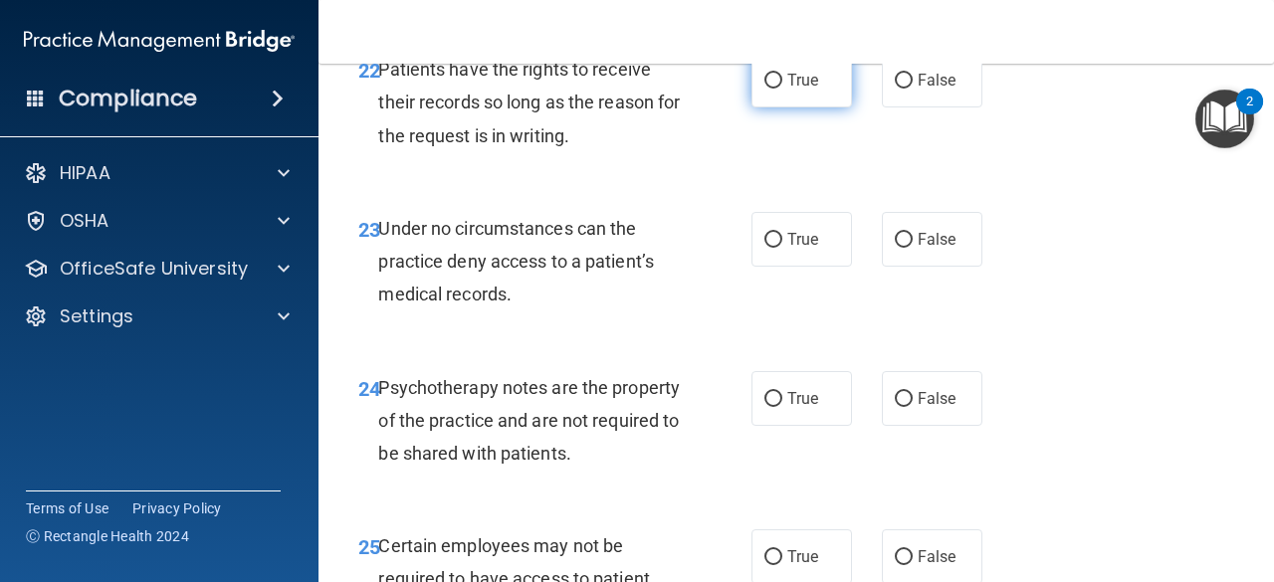
click at [784, 108] on label "True" at bounding box center [802, 80] width 101 height 55
click at [782, 89] on input "True" at bounding box center [773, 81] width 18 height 15
radio input "true"
click at [613, 152] on div "Patients have the rights to receive their records so long as the reason for the…" at bounding box center [537, 103] width 318 height 100
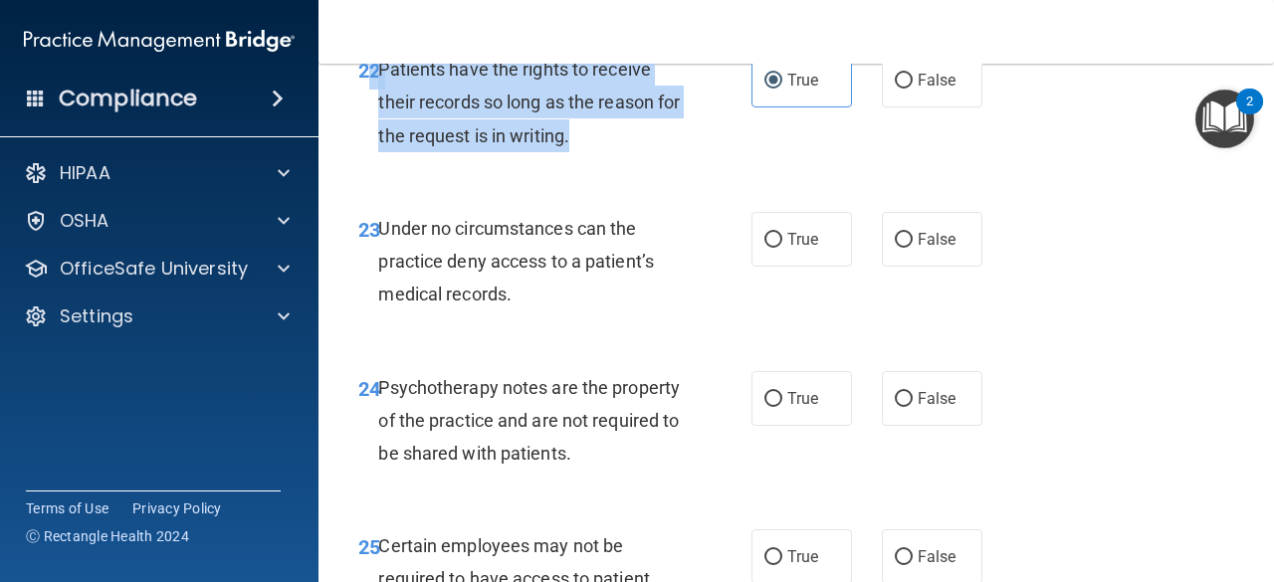
drag, startPoint x: 595, startPoint y: 268, endPoint x: 366, endPoint y: 215, distance: 234.9
click at [366, 162] on div "22 Patients have the rights to receive their records so long as the reason for …" at bounding box center [554, 107] width 453 height 109
click at [380, 145] on span "Patients have the rights to receive their records so long as the reason for the…" at bounding box center [529, 102] width 302 height 87
drag, startPoint x: 380, startPoint y: 203, endPoint x: 603, endPoint y: 262, distance: 230.6
click at [603, 152] on div "Patients have the rights to receive their records so long as the reason for the…" at bounding box center [537, 103] width 318 height 100
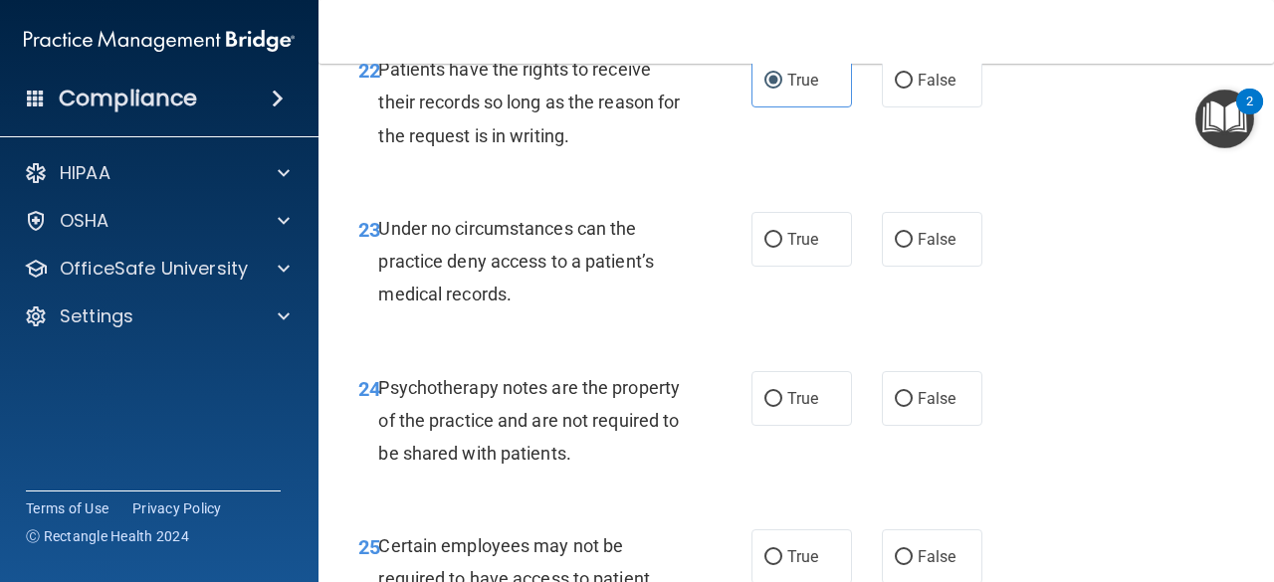
click at [855, 108] on div "True False" at bounding box center [873, 80] width 242 height 55
click at [895, 89] on input "False" at bounding box center [904, 81] width 18 height 15
radio input "true"
radio input "false"
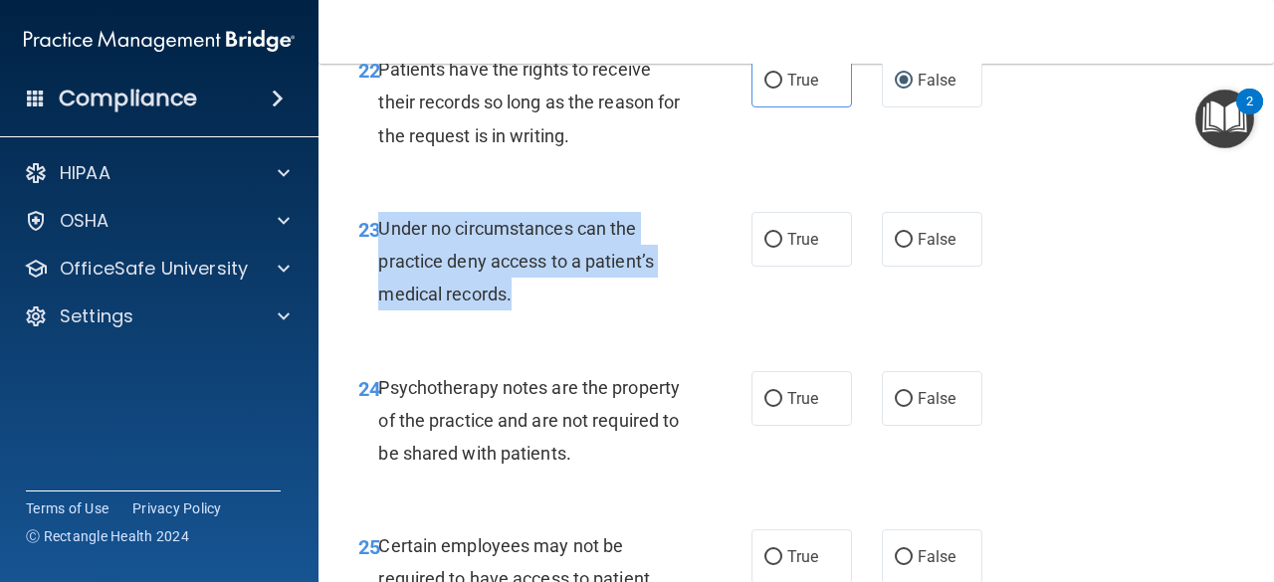
drag, startPoint x: 512, startPoint y: 425, endPoint x: 382, endPoint y: 360, distance: 144.7
click at [382, 312] on div "Under no circumstances can the practice deny access to a patient’s medical reco…" at bounding box center [537, 262] width 318 height 100
click at [895, 248] on input "False" at bounding box center [904, 240] width 18 height 15
radio input "true"
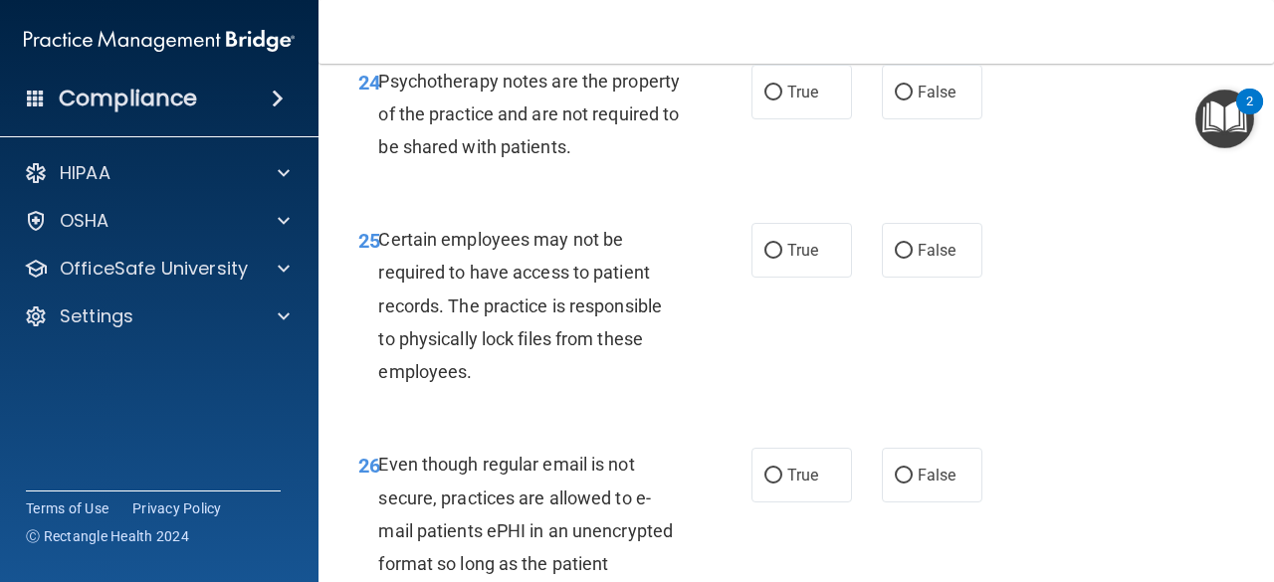
scroll to position [5272, 0]
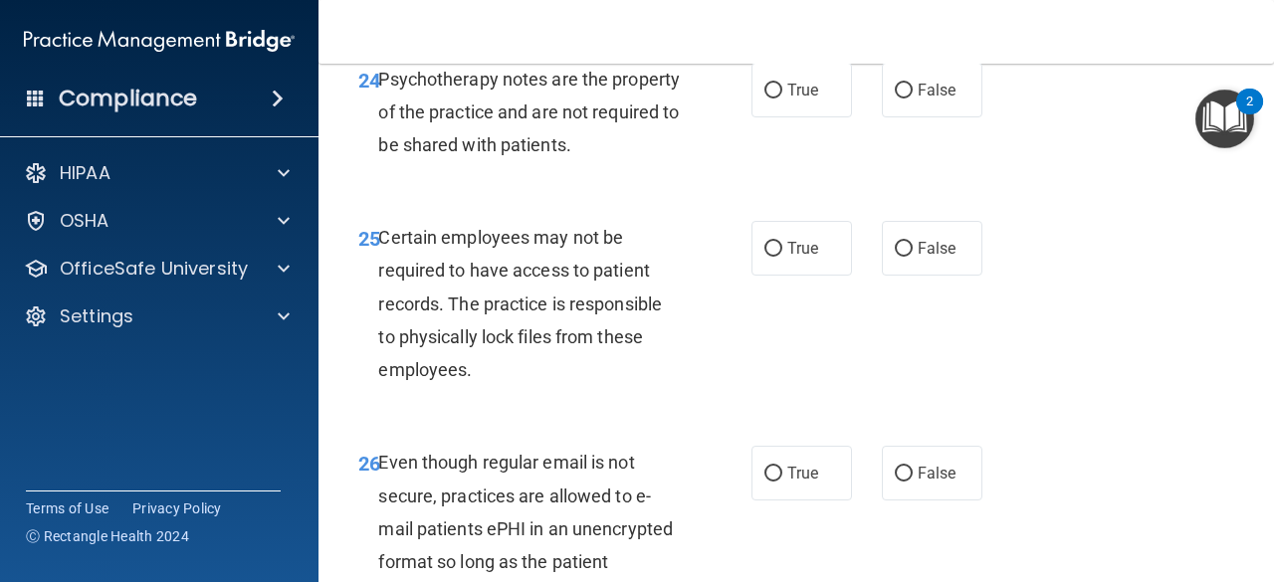
click at [665, 162] on div "Psychotherapy notes are the property of the practice and are not required to be…" at bounding box center [537, 113] width 318 height 100
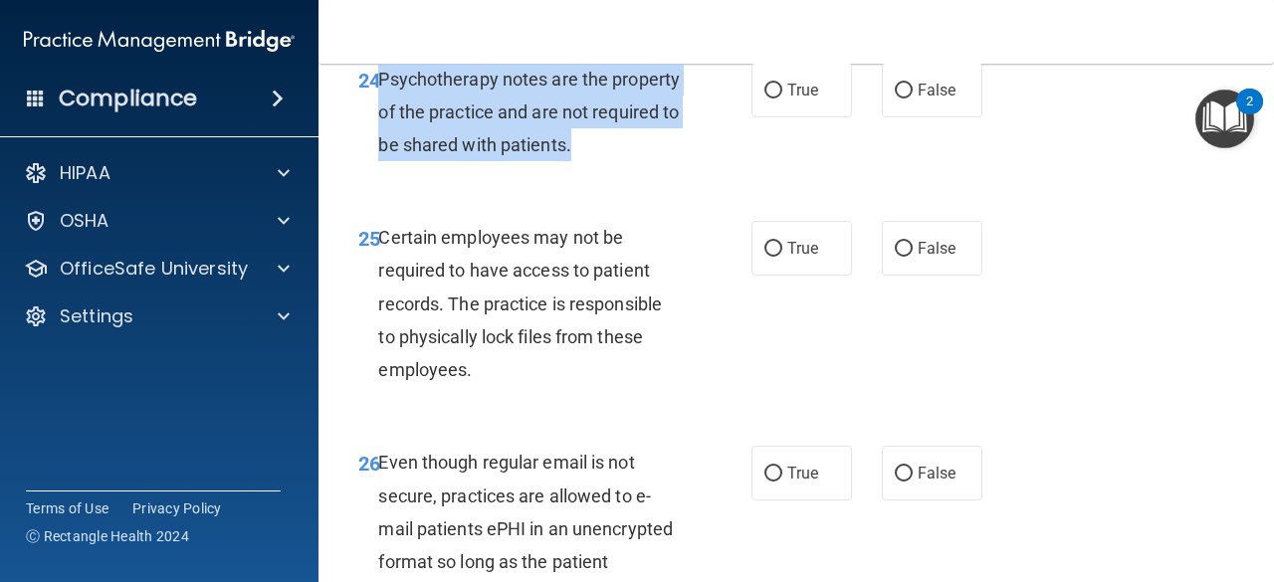
drag, startPoint x: 667, startPoint y: 274, endPoint x: 380, endPoint y: 202, distance: 295.5
click at [380, 162] on div "Psychotherapy notes are the property of the practice and are not required to be…" at bounding box center [537, 113] width 318 height 100
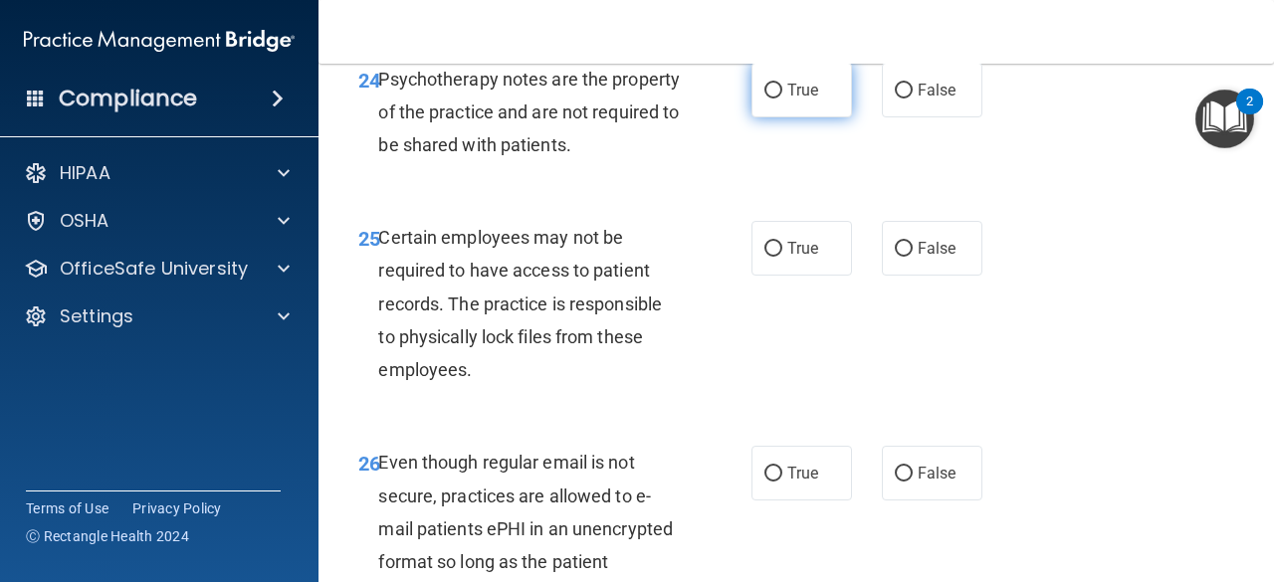
click at [797, 100] on span "True" at bounding box center [802, 90] width 31 height 19
click at [782, 99] on input "True" at bounding box center [773, 91] width 18 height 15
radio input "true"
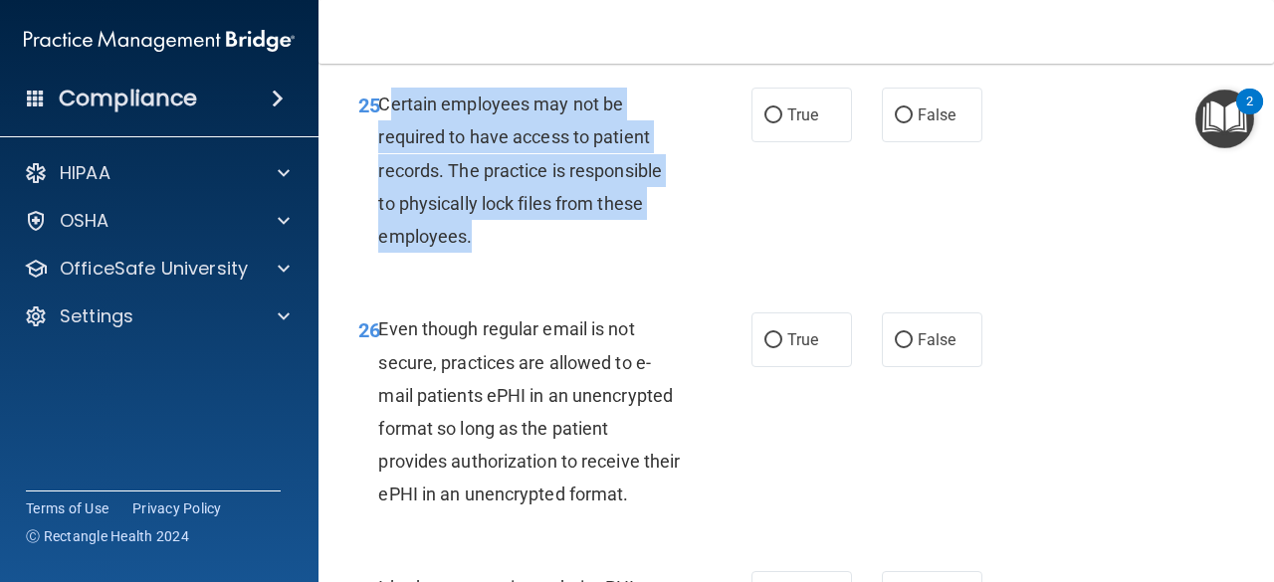
drag, startPoint x: 482, startPoint y: 373, endPoint x: 382, endPoint y: 247, distance: 160.9
click at [382, 247] on div "Certain employees may not be required to have access to patient records. The pr…" at bounding box center [537, 170] width 318 height 165
click at [767, 123] on input "True" at bounding box center [773, 115] width 18 height 15
radio input "true"
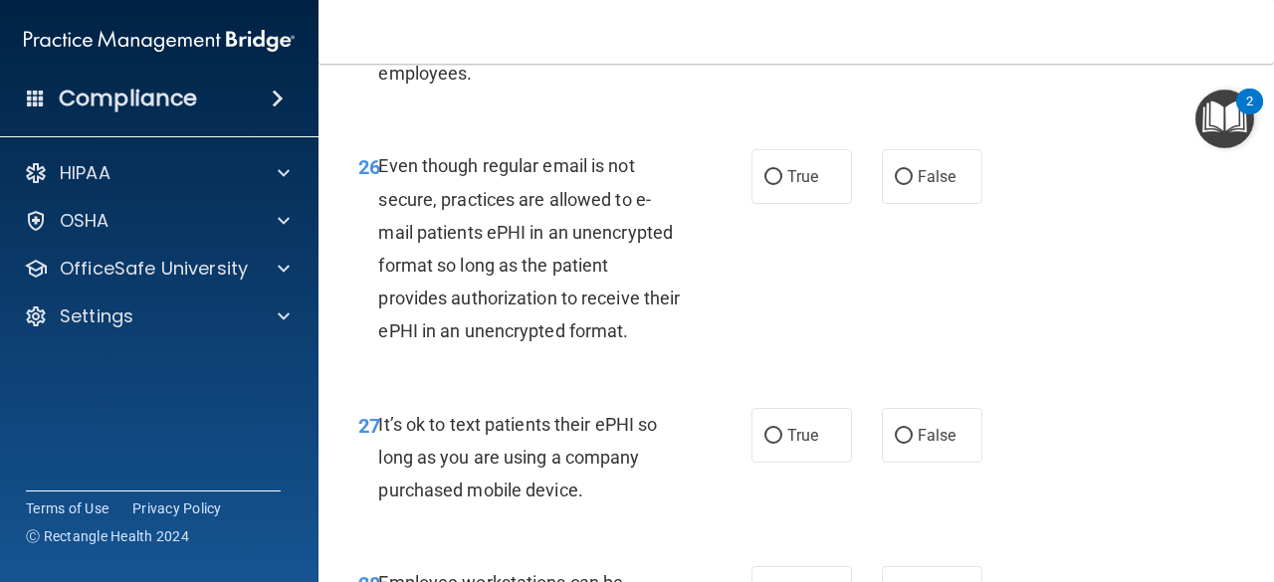
drag, startPoint x: 671, startPoint y: 469, endPoint x: 520, endPoint y: 401, distance: 165.8
drag, startPoint x: 520, startPoint y: 401, endPoint x: 667, endPoint y: 453, distance: 156.1
click at [667, 347] on div "Even though regular email is not secure, practices are allowed to e-mail patien…" at bounding box center [537, 248] width 318 height 198
click at [670, 347] on div "Even though regular email is not secure, practices are allowed to e-mail patien…" at bounding box center [537, 248] width 318 height 198
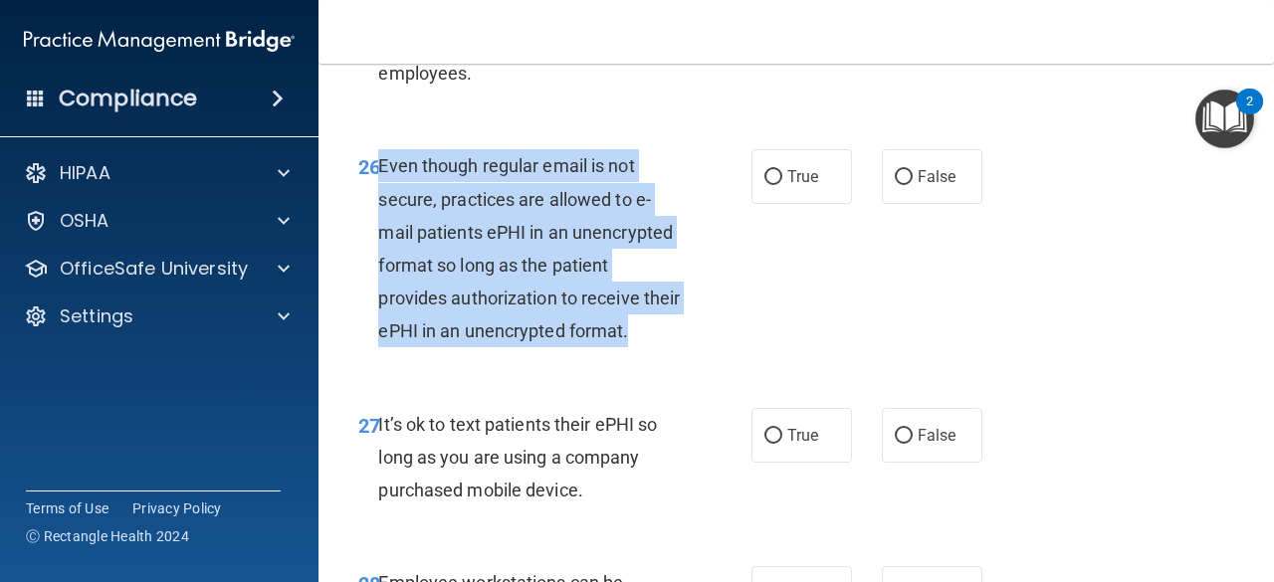
drag, startPoint x: 669, startPoint y: 455, endPoint x: 380, endPoint y: 294, distance: 330.7
click at [380, 294] on div "Even though regular email is not secure, practices are allowed to e-mail patien…" at bounding box center [537, 248] width 318 height 198
click at [766, 185] on input "True" at bounding box center [773, 177] width 18 height 15
radio input "true"
click at [766, 357] on div "26 Even though regular email is not secure, practices are allowed to e-mail pat…" at bounding box center [554, 253] width 453 height 208
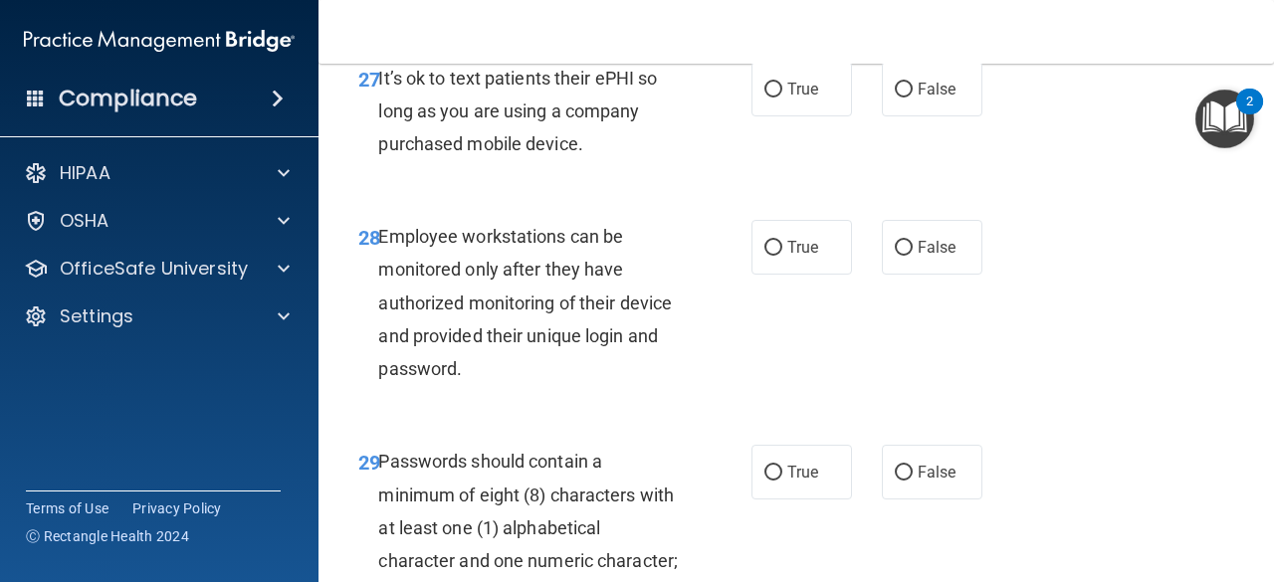
scroll to position [5917, 0]
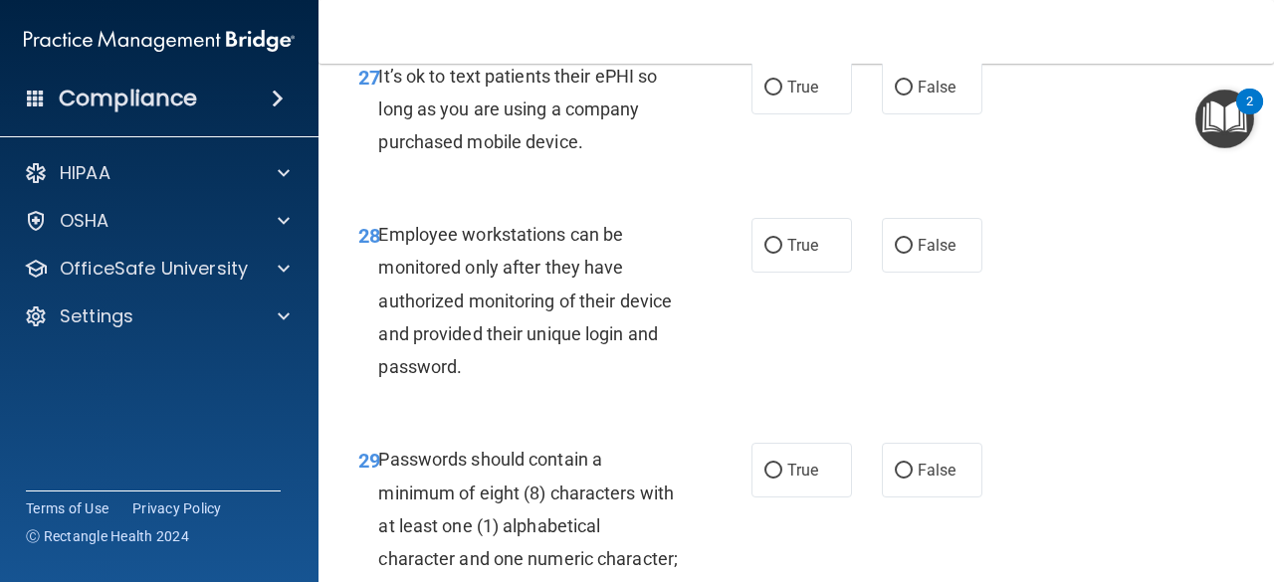
drag, startPoint x: 581, startPoint y: 278, endPoint x: 521, endPoint y: 264, distance: 62.3
drag, startPoint x: 521, startPoint y: 264, endPoint x: 456, endPoint y: 318, distance: 84.1
click at [456, 194] on div "27 It’s ok to text patients their ePHI so long as you are using a company purch…" at bounding box center [796, 114] width 906 height 159
drag, startPoint x: 584, startPoint y: 272, endPoint x: 380, endPoint y: 202, distance: 215.6
click at [380, 159] on div "It’s ok to text patients their ePHI so long as you are using a company purchase…" at bounding box center [537, 110] width 318 height 100
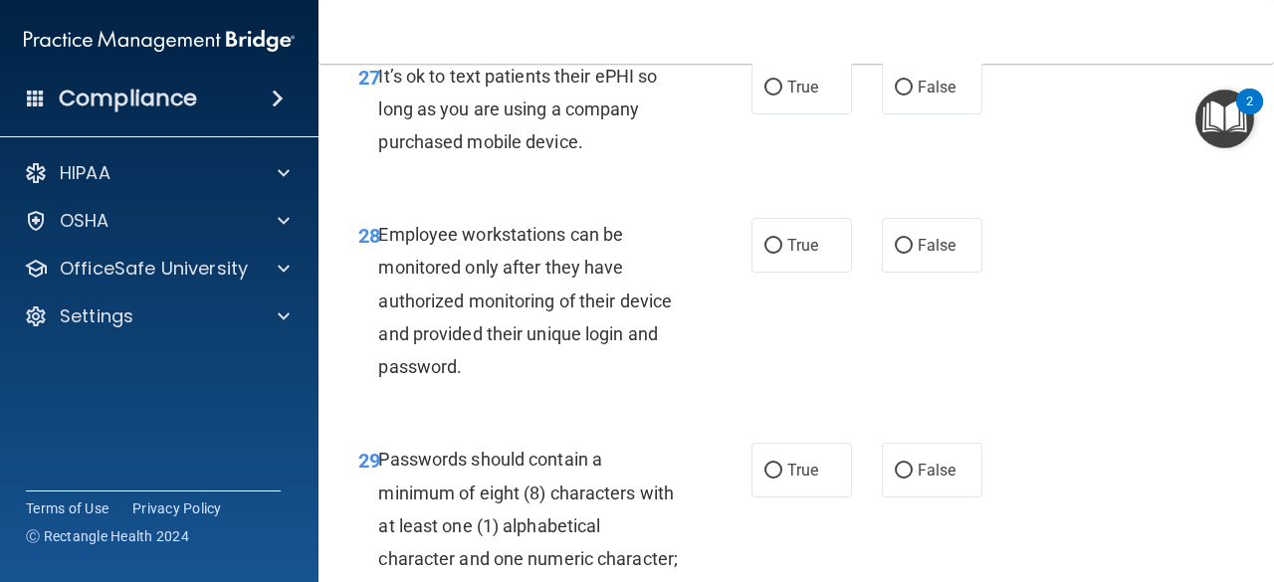
copy span "It’s ok to text patients their ePHI so long as you are using a company purchase…"
click at [636, 194] on div "27 It’s ok to text patients their ePHI so long as you are using a company purch…" at bounding box center [796, 114] width 906 height 159
click at [895, 96] on input "False" at bounding box center [904, 88] width 18 height 15
radio input "true"
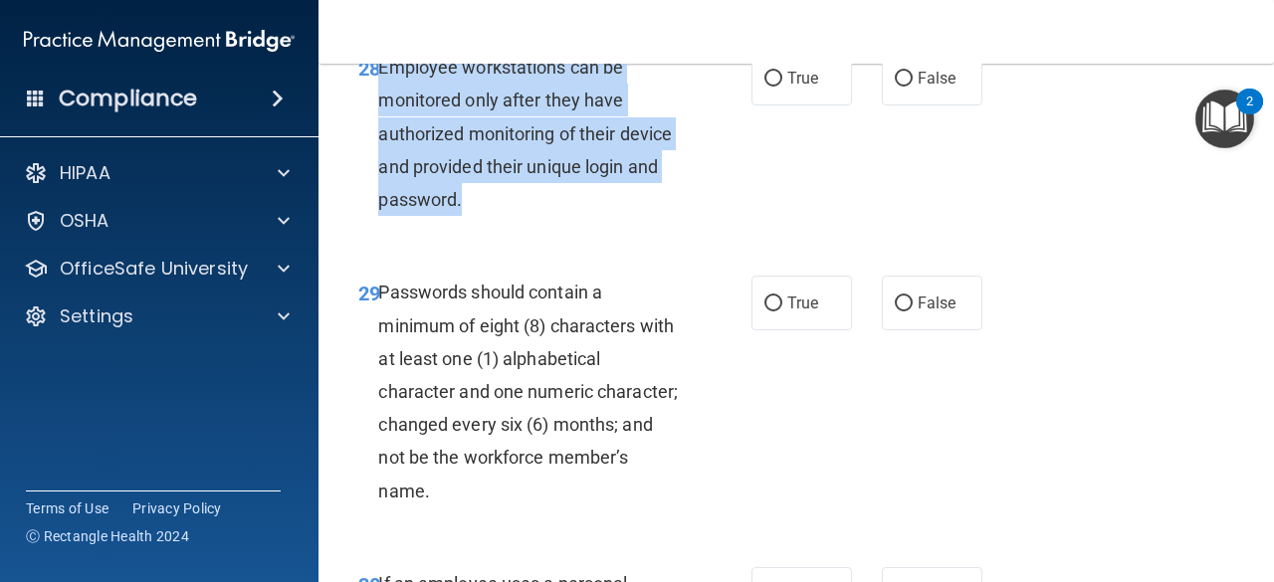
drag, startPoint x: 474, startPoint y: 335, endPoint x: 379, endPoint y: 204, distance: 161.9
click at [379, 204] on div "Employee workstations can be monitored only after they have authorized monitori…" at bounding box center [537, 133] width 318 height 165
click at [895, 87] on input "False" at bounding box center [904, 79] width 18 height 15
radio input "true"
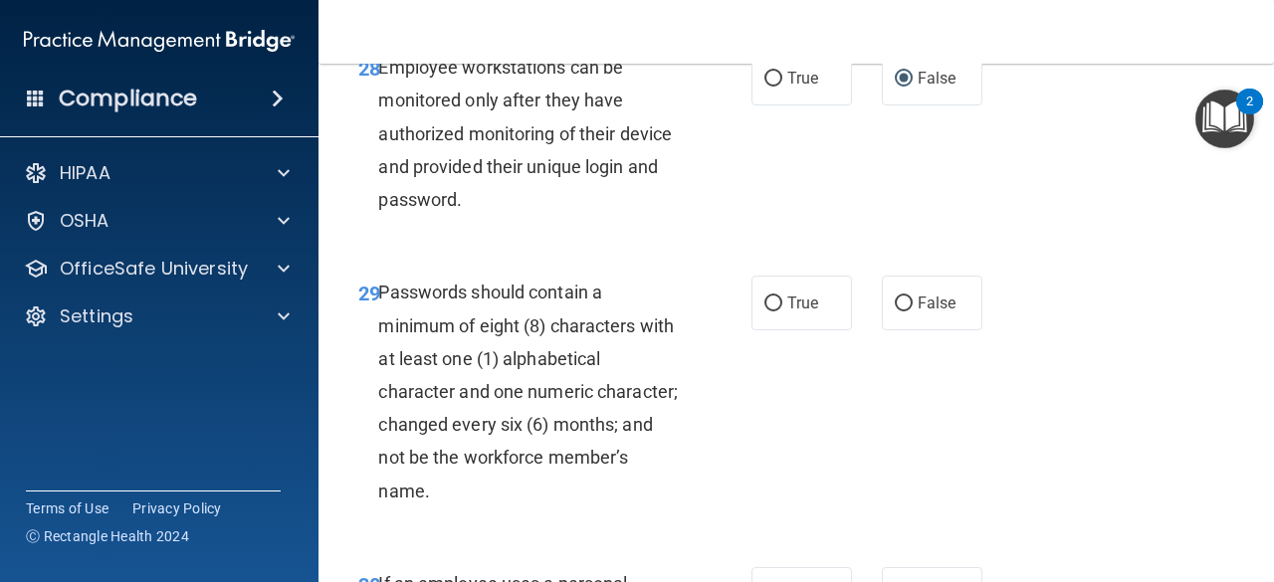
click at [628, 405] on div "29 Passwords should contain a minimum of eight (8) characters with at least one…" at bounding box center [796, 397] width 906 height 292
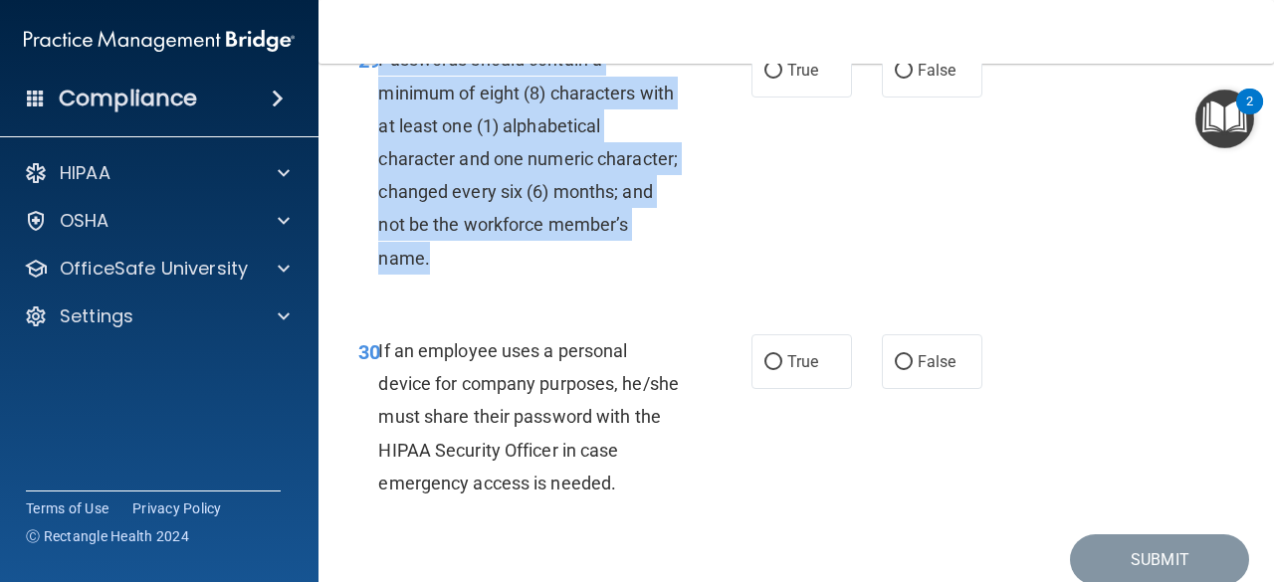
drag, startPoint x: 535, startPoint y: 405, endPoint x: 381, endPoint y: 188, distance: 265.7
click at [381, 188] on div "Passwords should contain a minimum of eight (8) characters with at least one (1…" at bounding box center [537, 159] width 318 height 232
click at [691, 285] on div "29 Passwords should contain a minimum of eight (8) characters with at least one…" at bounding box center [554, 164] width 453 height 242
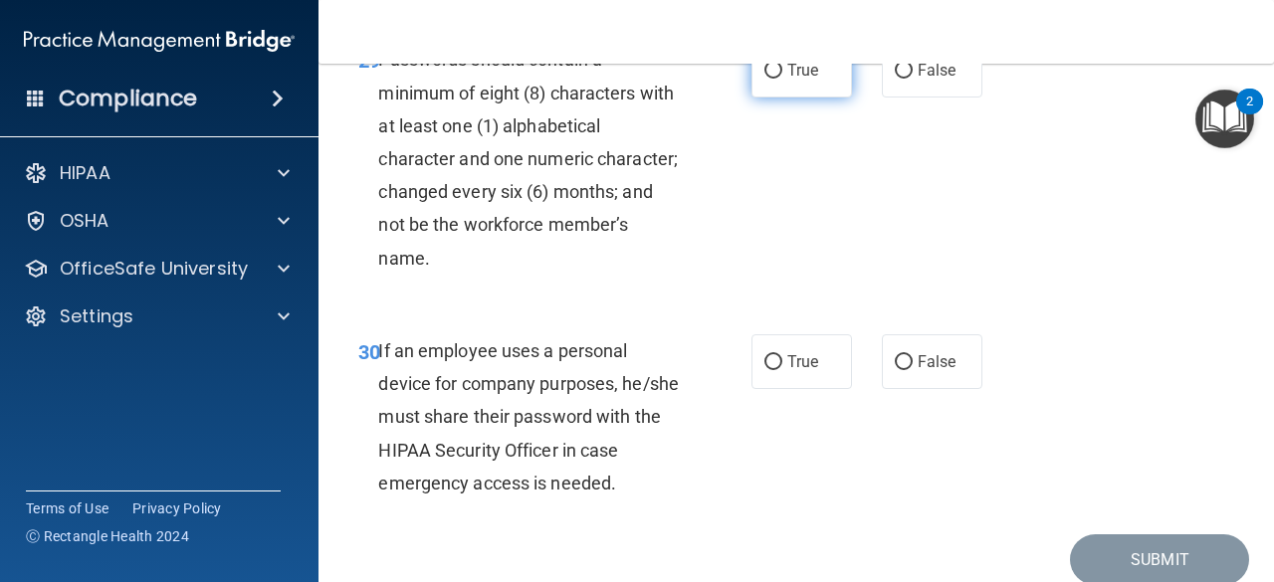
click at [788, 98] on label "True" at bounding box center [802, 70] width 101 height 55
click at [782, 79] on input "True" at bounding box center [773, 71] width 18 height 15
radio input "true"
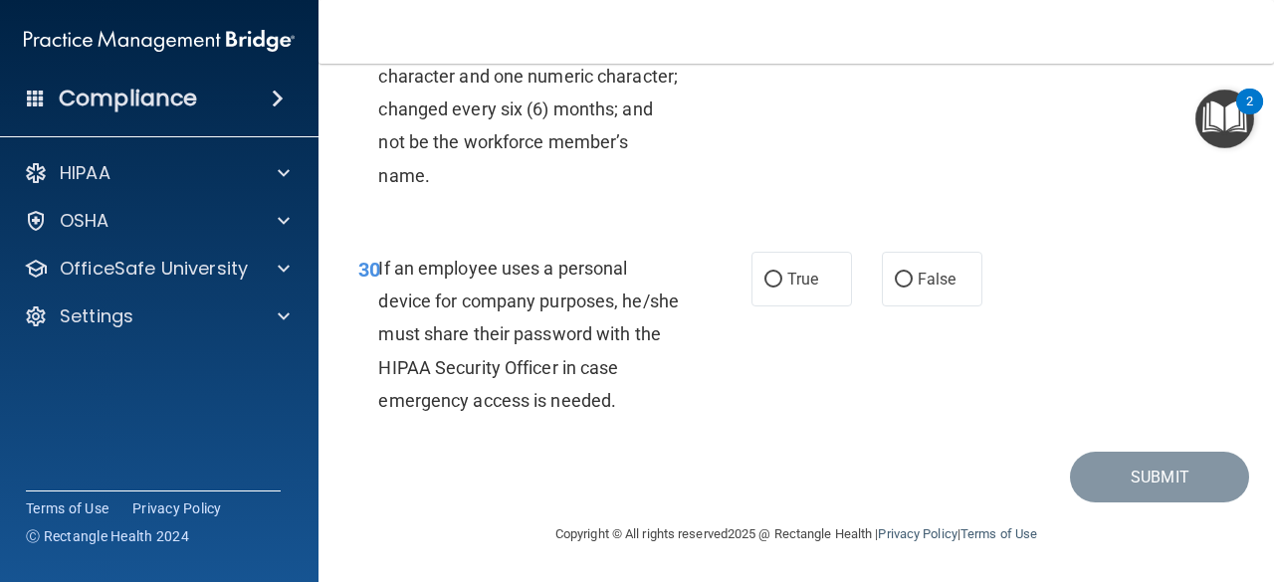
scroll to position [6522, 0]
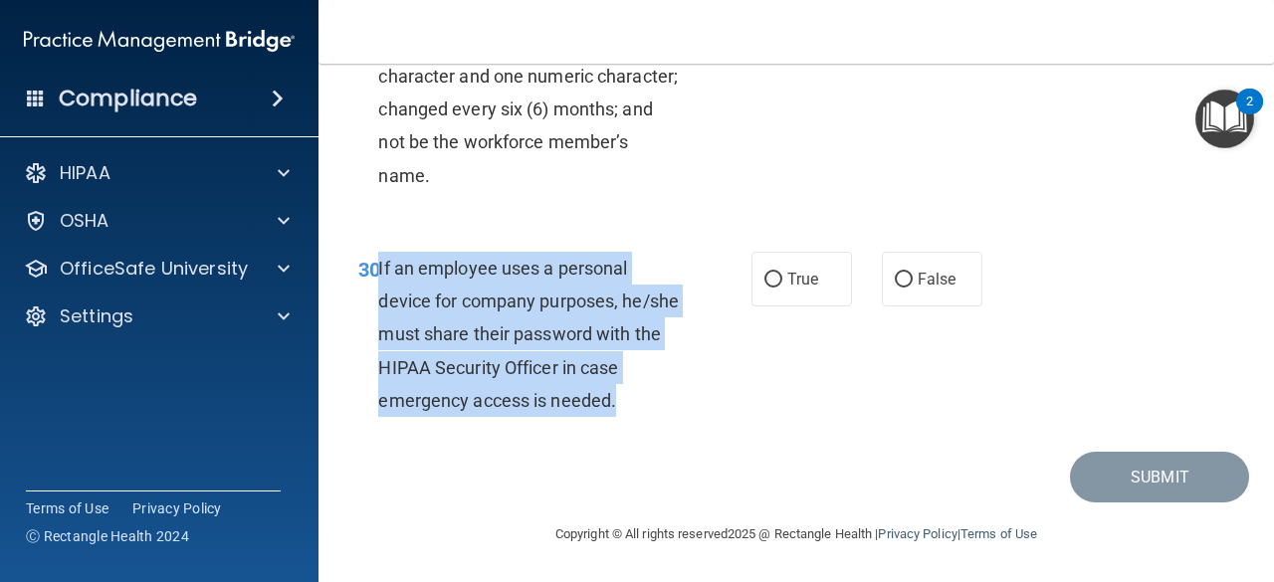
drag, startPoint x: 663, startPoint y: 407, endPoint x: 378, endPoint y: 272, distance: 315.2
click at [378, 272] on div "If an employee uses a personal device for company purposes, he/she must share t…" at bounding box center [537, 334] width 318 height 165
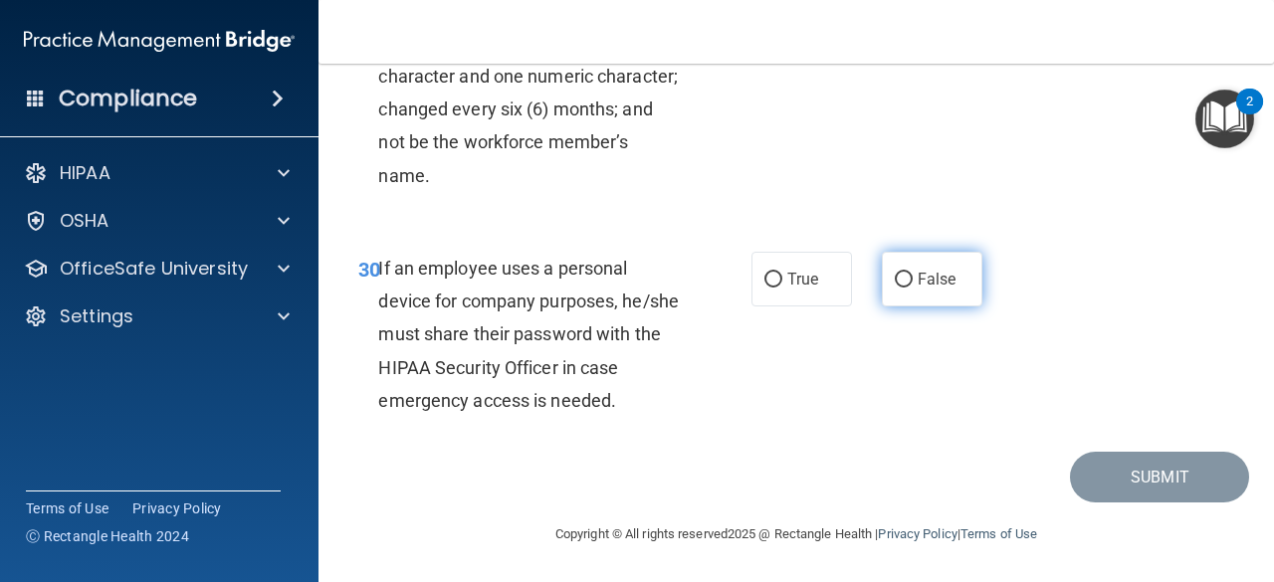
click at [930, 280] on span "False" at bounding box center [937, 279] width 39 height 19
click at [913, 280] on input "False" at bounding box center [904, 280] width 18 height 15
radio input "true"
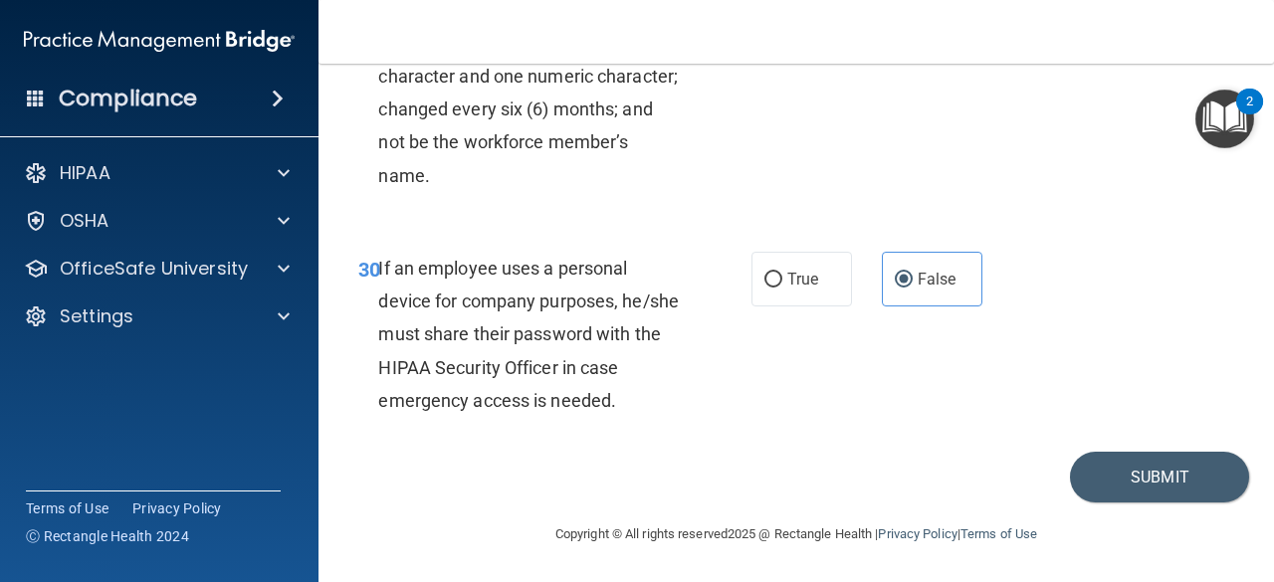
scroll to position [6530, 0]
click at [1071, 487] on button "Submit" at bounding box center [1159, 477] width 179 height 51
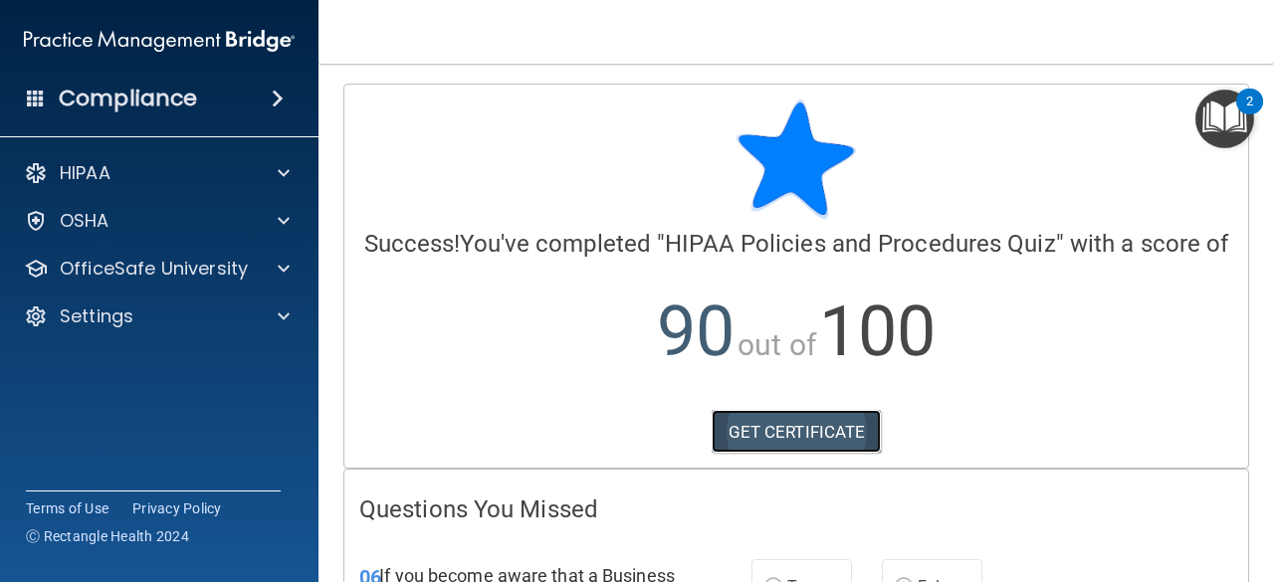
click at [855, 453] on link "GET CERTIFICATE" at bounding box center [797, 432] width 170 height 44
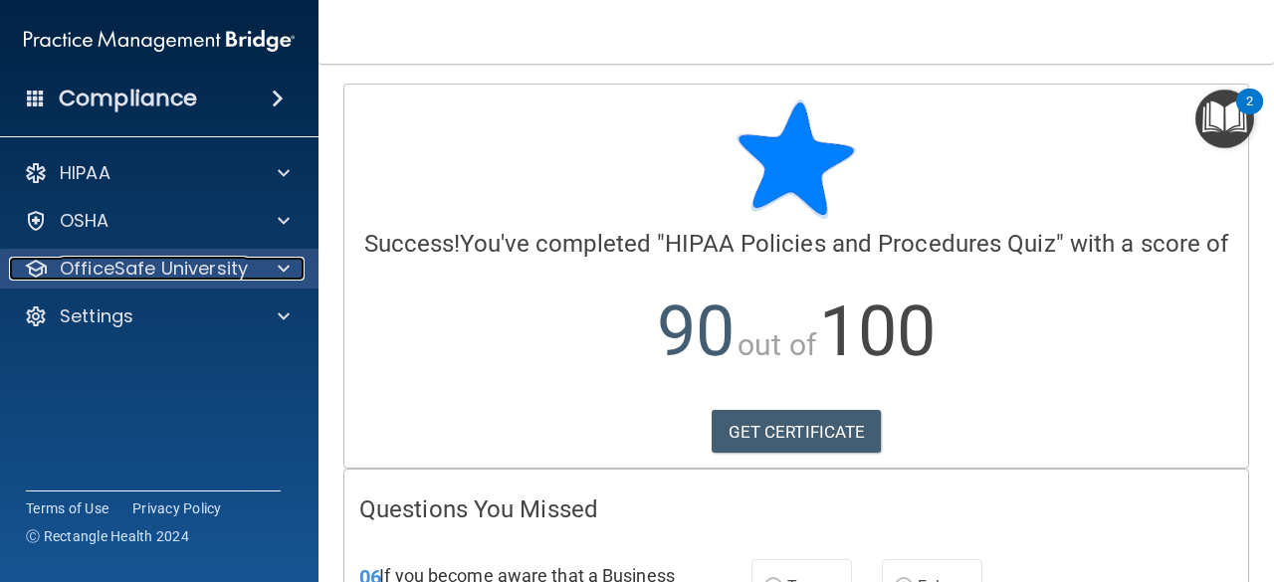
click at [217, 278] on p "OfficeSafe University" at bounding box center [154, 269] width 188 height 24
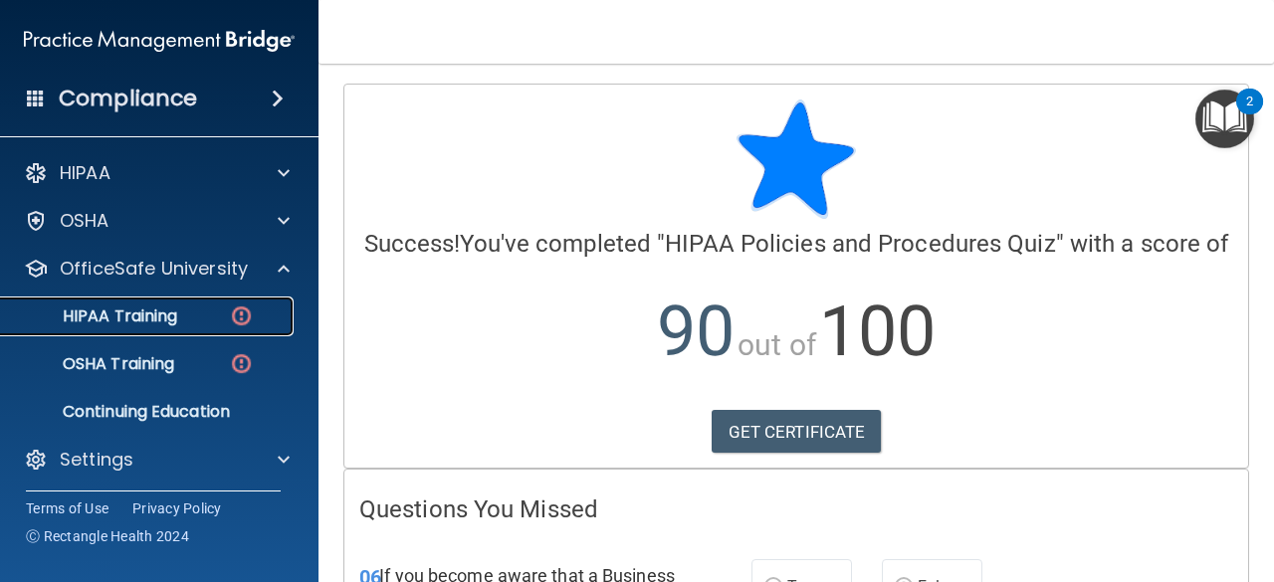
click at [179, 318] on div "HIPAA Training" at bounding box center [149, 317] width 272 height 20
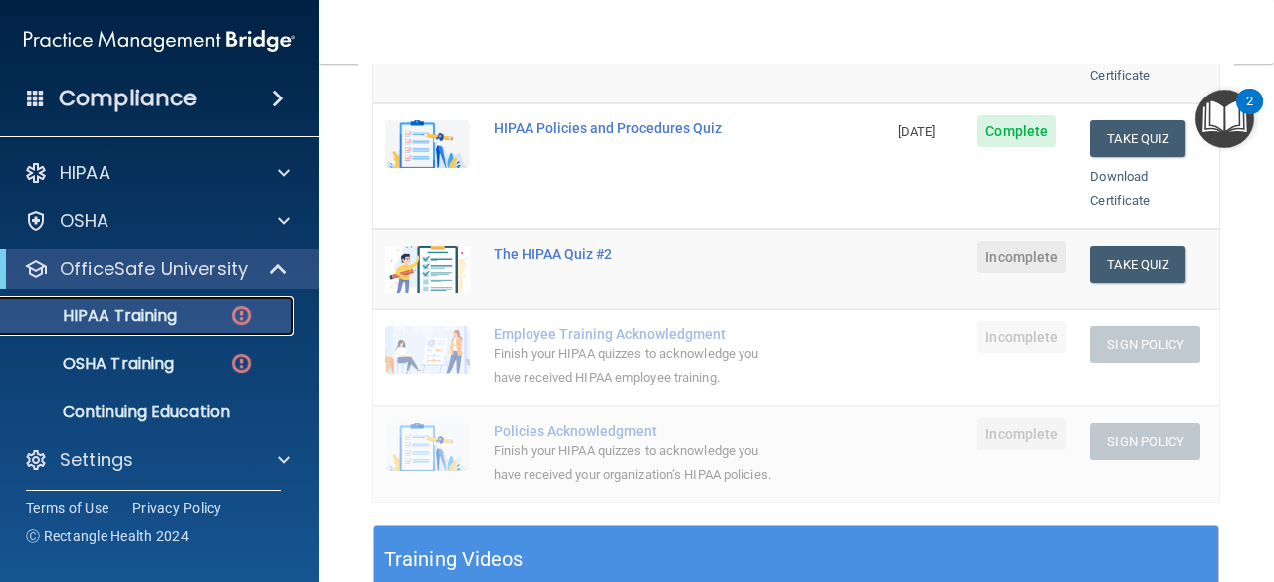
scroll to position [391, 0]
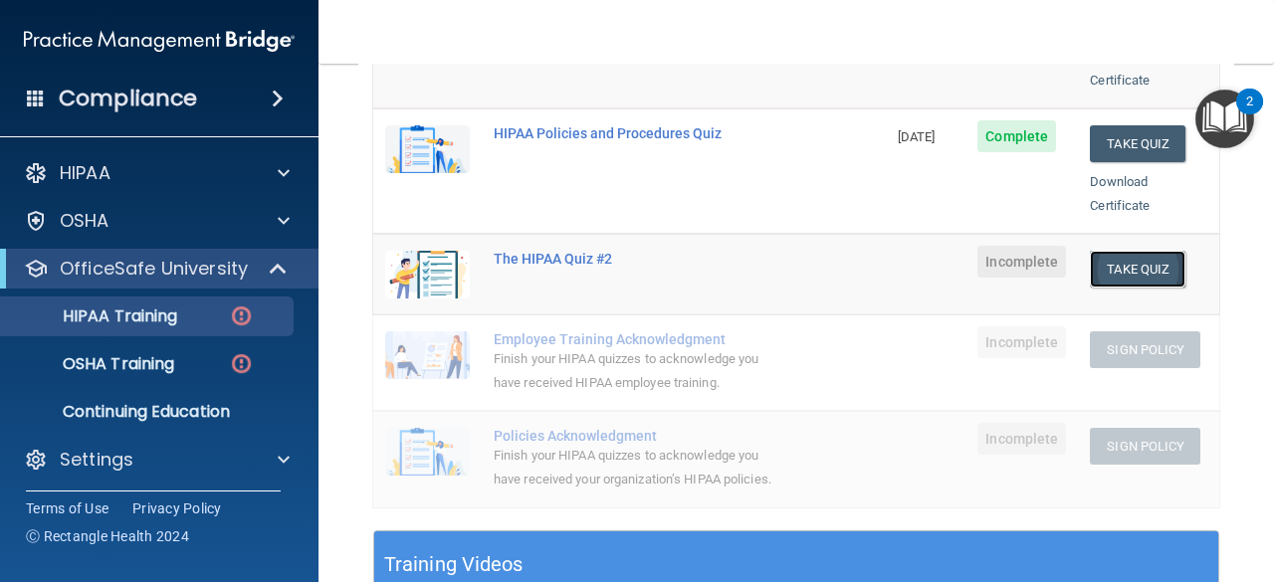
click at [1143, 251] on button "Take Quiz" at bounding box center [1138, 269] width 96 height 37
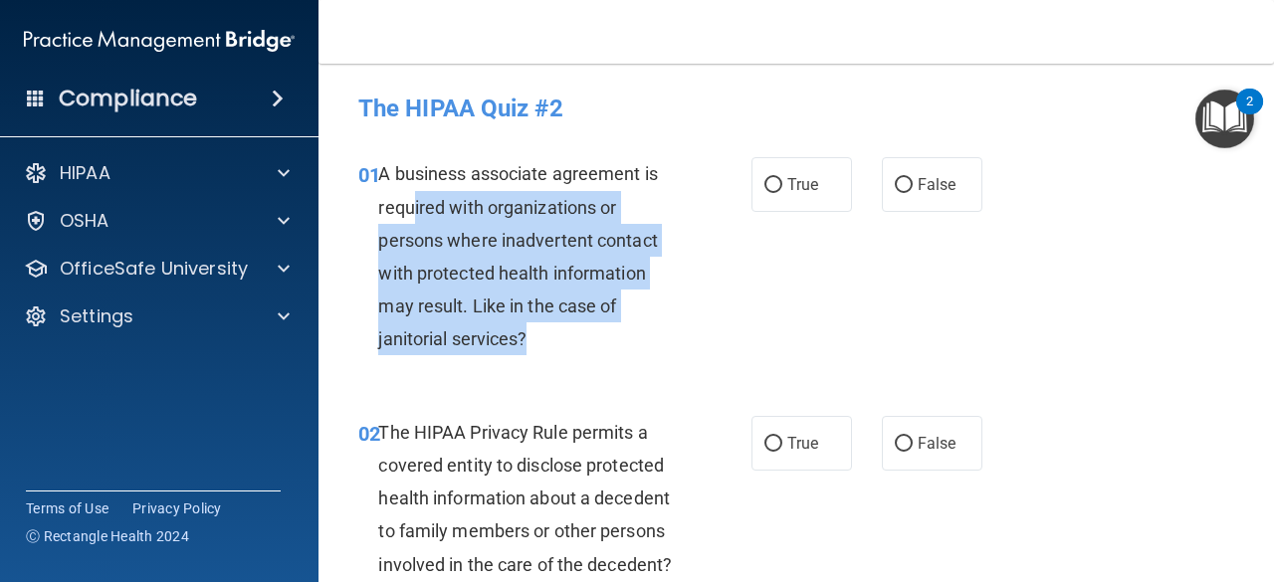
drag, startPoint x: 535, startPoint y: 345, endPoint x: 405, endPoint y: 212, distance: 185.8
click at [405, 212] on div "A business associate agreement is required with organizations or persons where …" at bounding box center [537, 256] width 318 height 198
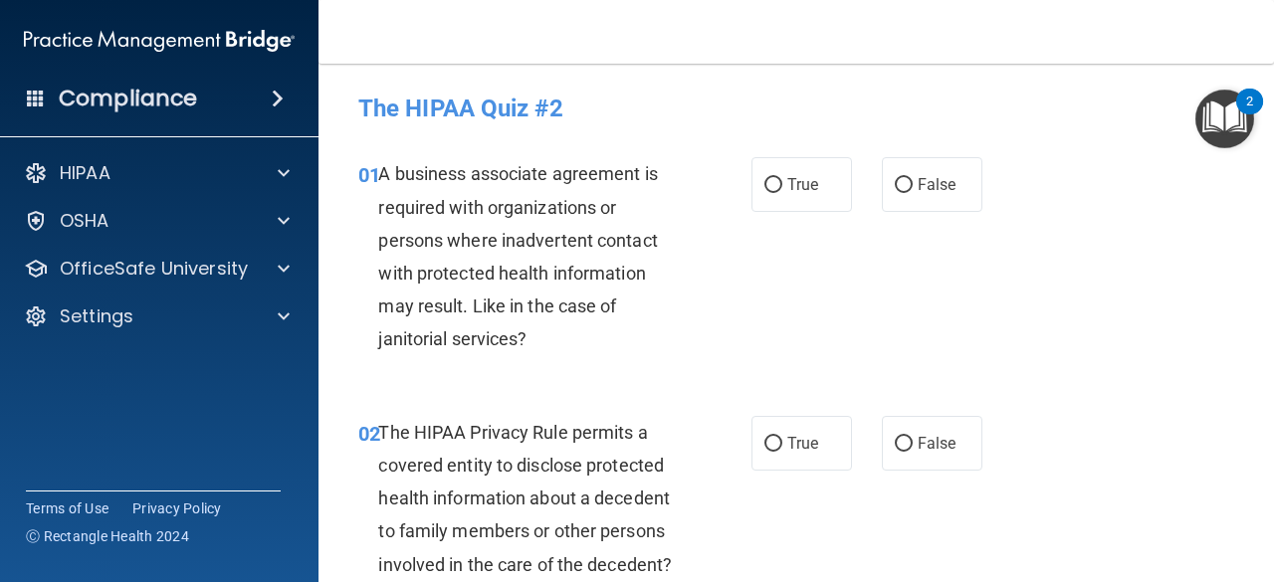
click at [381, 176] on span "A business associate agreement is required with organizations or persons where …" at bounding box center [517, 256] width 279 height 186
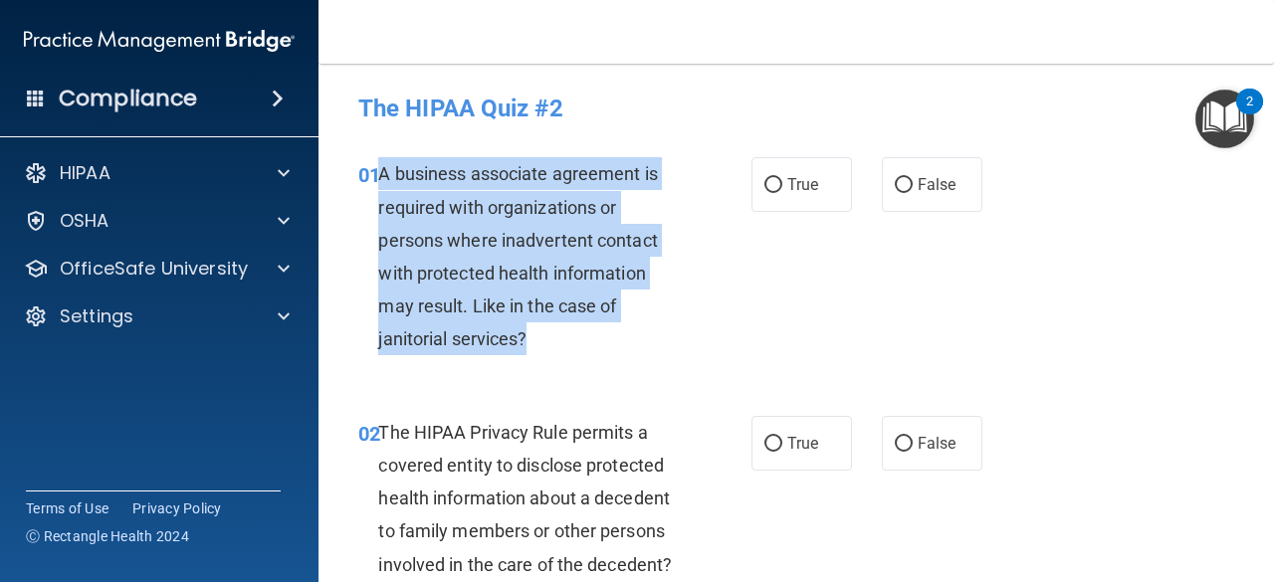
drag, startPoint x: 380, startPoint y: 172, endPoint x: 536, endPoint y: 343, distance: 231.1
click at [536, 343] on div "A business associate agreement is required with organizations or persons where …" at bounding box center [537, 256] width 318 height 198
click at [508, 270] on span "A business associate agreement is required with organizations or persons where …" at bounding box center [517, 256] width 279 height 186
drag, startPoint x: 528, startPoint y: 333, endPoint x: 380, endPoint y: 172, distance: 218.4
click at [380, 172] on div "A business associate agreement is required with organizations or persons where …" at bounding box center [537, 256] width 318 height 198
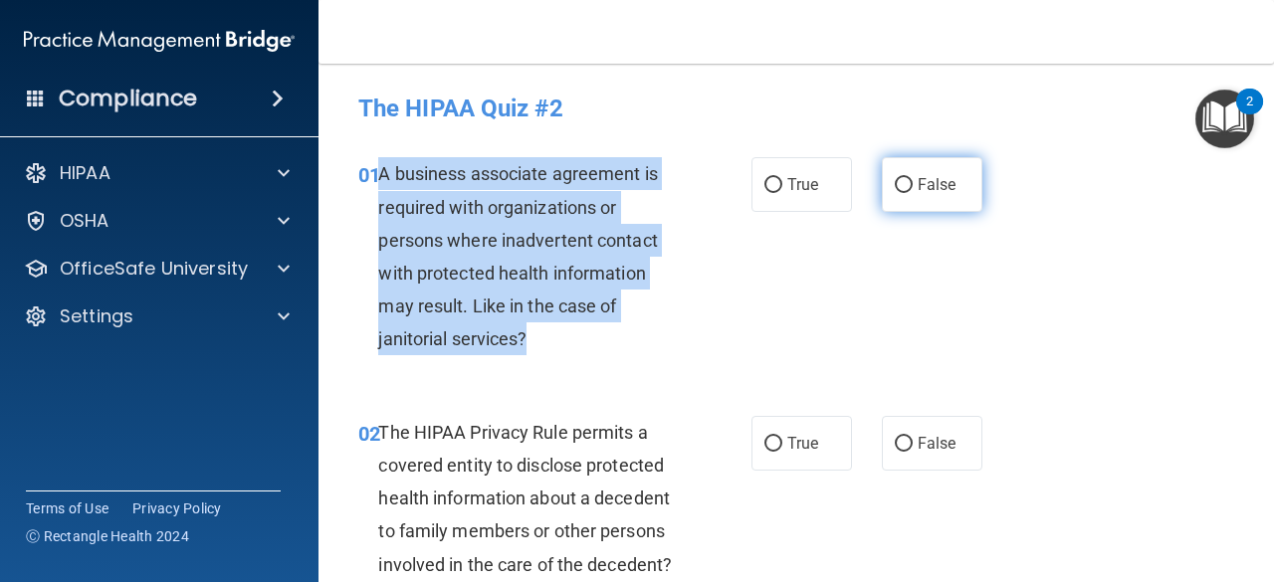
click at [895, 184] on input "False" at bounding box center [904, 185] width 18 height 15
radio input "true"
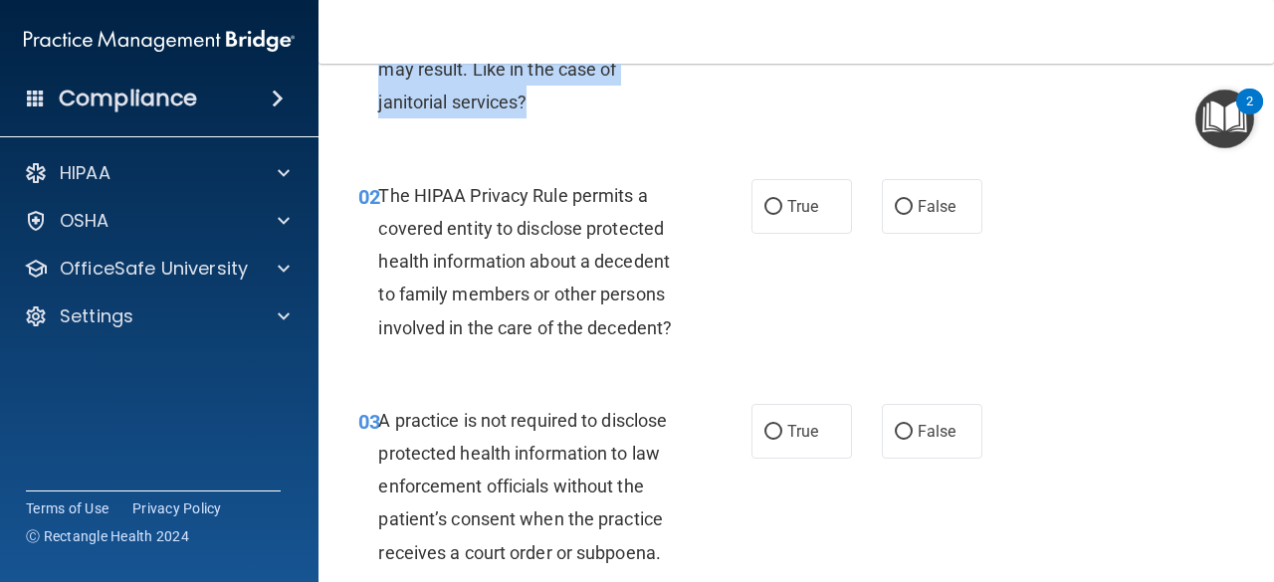
scroll to position [232, 0]
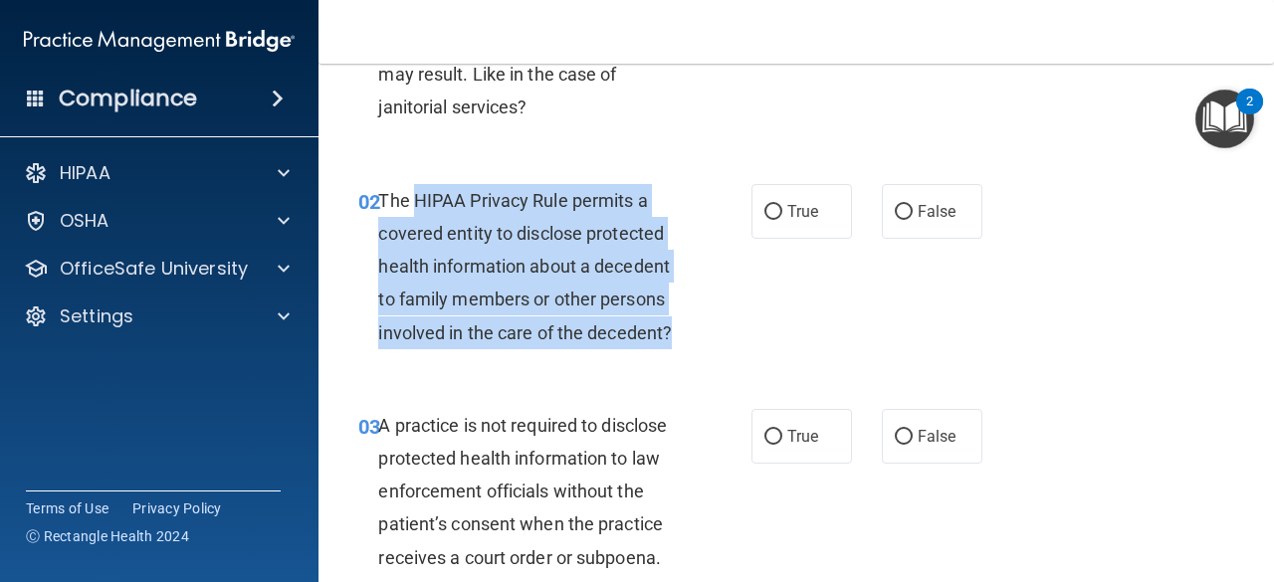
drag, startPoint x: 680, startPoint y: 342, endPoint x: 403, endPoint y: 177, distance: 322.3
click at [403, 177] on div "02 The HIPAA Privacy Rule permits a covered entity to disclose protected health…" at bounding box center [796, 271] width 906 height 225
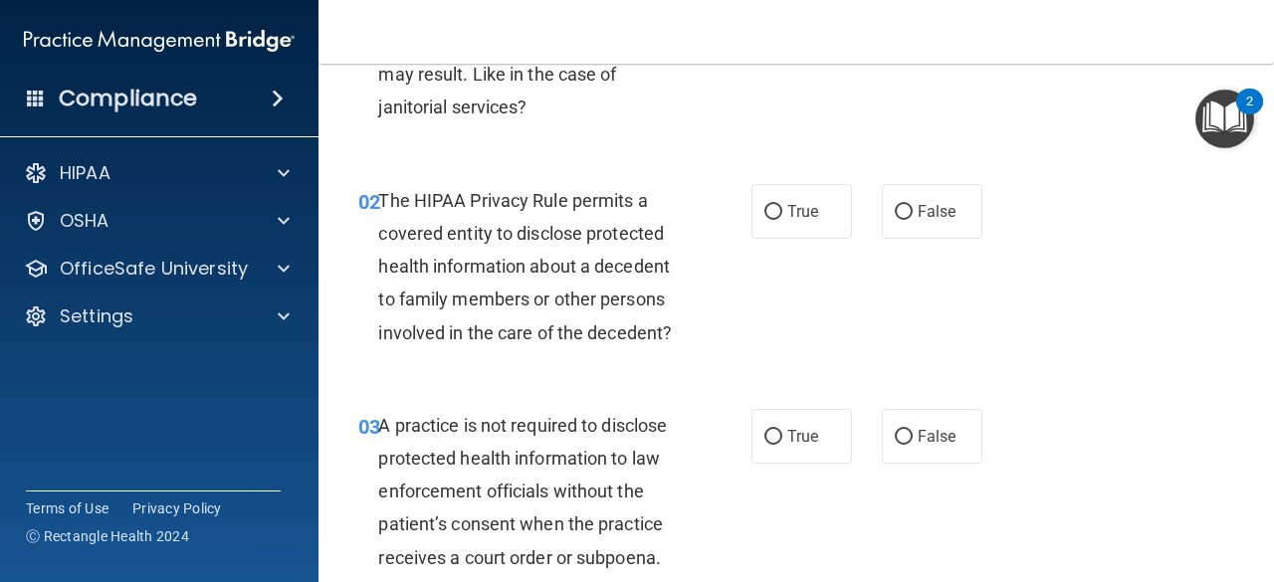
click at [405, 182] on div "02 The HIPAA Privacy Rule permits a covered entity to disclose protected health…" at bounding box center [796, 271] width 906 height 225
click at [406, 190] on span "The HIPAA Privacy Rule permits a covered entity to disclose protected health in…" at bounding box center [525, 266] width 294 height 153
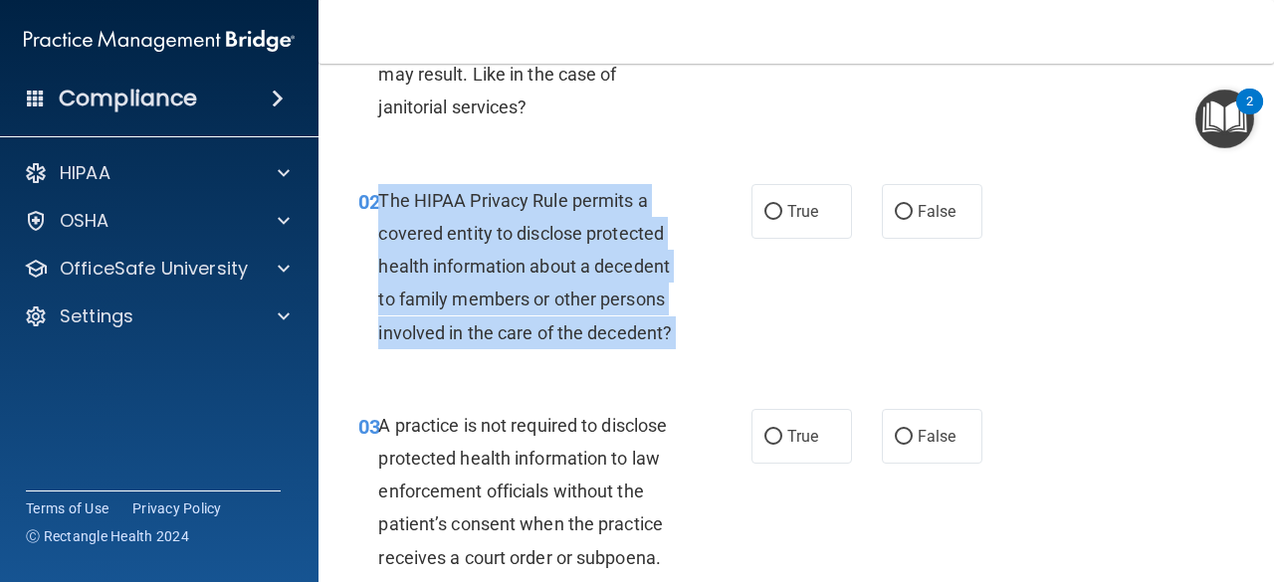
click at [406, 190] on span "The HIPAA Privacy Rule permits a covered entity to disclose protected health in…" at bounding box center [525, 266] width 294 height 153
click at [772, 210] on input "True" at bounding box center [773, 212] width 18 height 15
radio input "true"
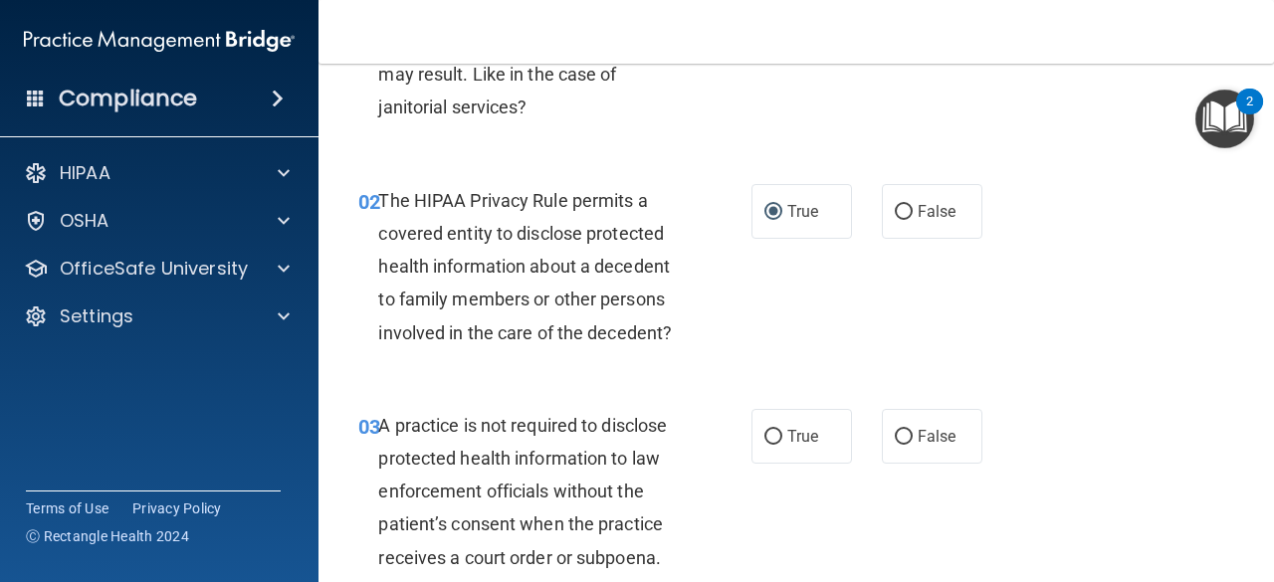
click at [547, 434] on span "A practice is not required to disclose protected health information to law enfo…" at bounding box center [522, 491] width 289 height 153
drag, startPoint x: 547, startPoint y: 434, endPoint x: 526, endPoint y: 458, distance: 32.4
click at [526, 458] on span "A practice is not required to disclose protected health information to law enfo…" at bounding box center [522, 491] width 289 height 153
click at [547, 434] on span "A practice is not required to disclose protected health information to law enfo…" at bounding box center [522, 491] width 289 height 153
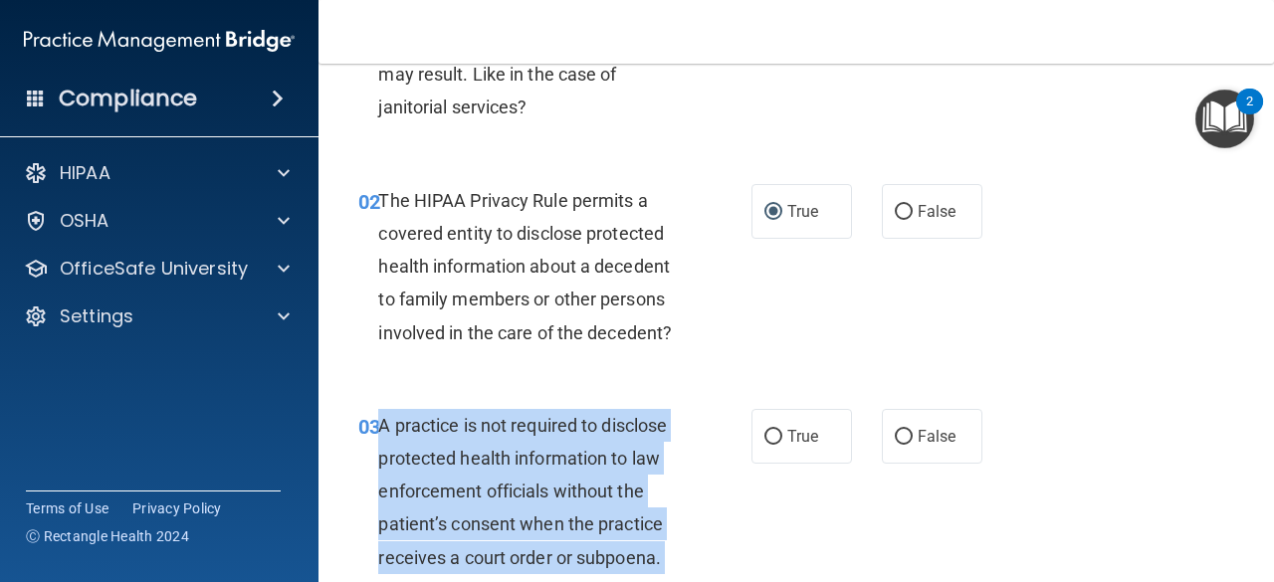
click at [547, 434] on span "A practice is not required to disclose protected health information to law enfo…" at bounding box center [522, 491] width 289 height 153
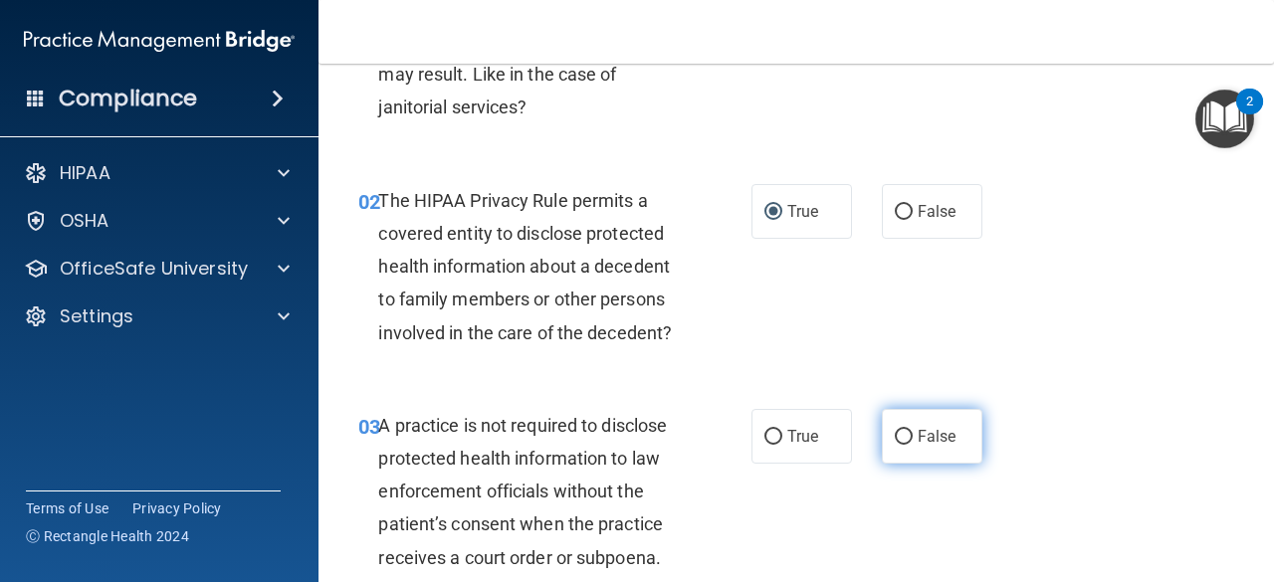
click at [906, 420] on label "False" at bounding box center [932, 436] width 101 height 55
click at [906, 430] on input "False" at bounding box center [904, 437] width 18 height 15
radio input "true"
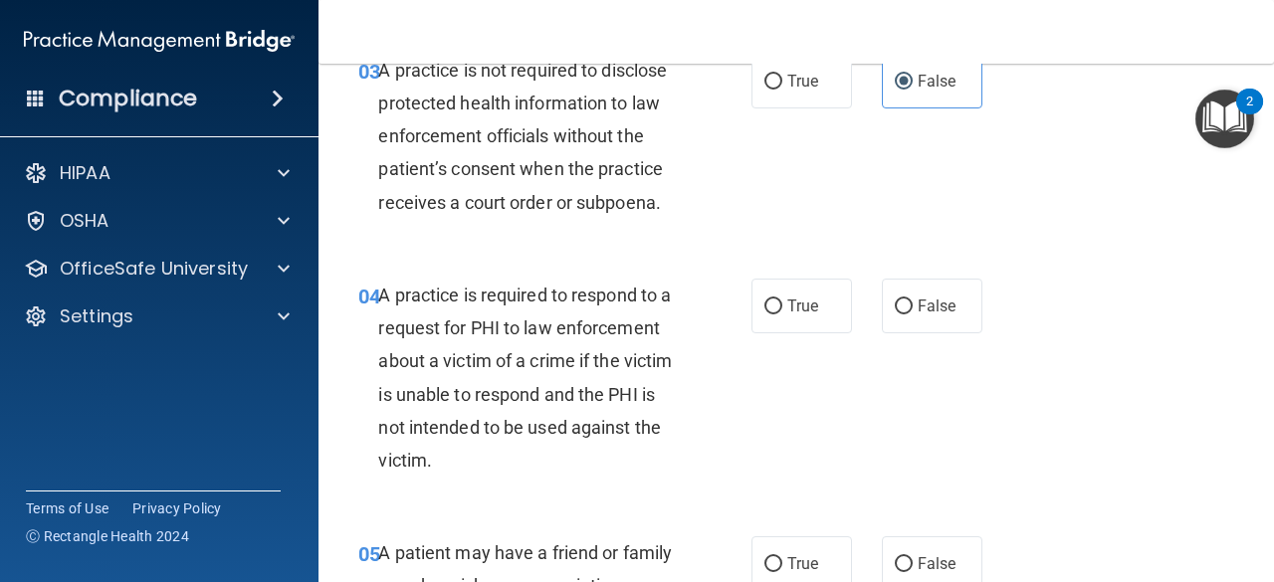
scroll to position [580, 0]
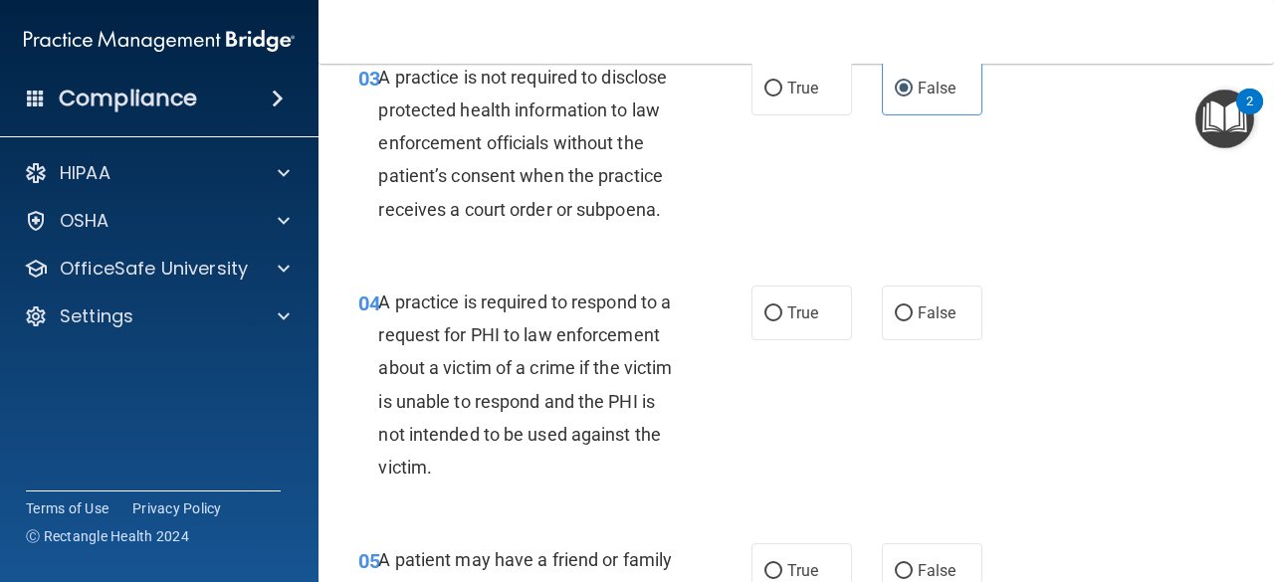
click at [511, 341] on span "A practice is required to respond to a request for PHI to law enforcement about…" at bounding box center [525, 385] width 294 height 186
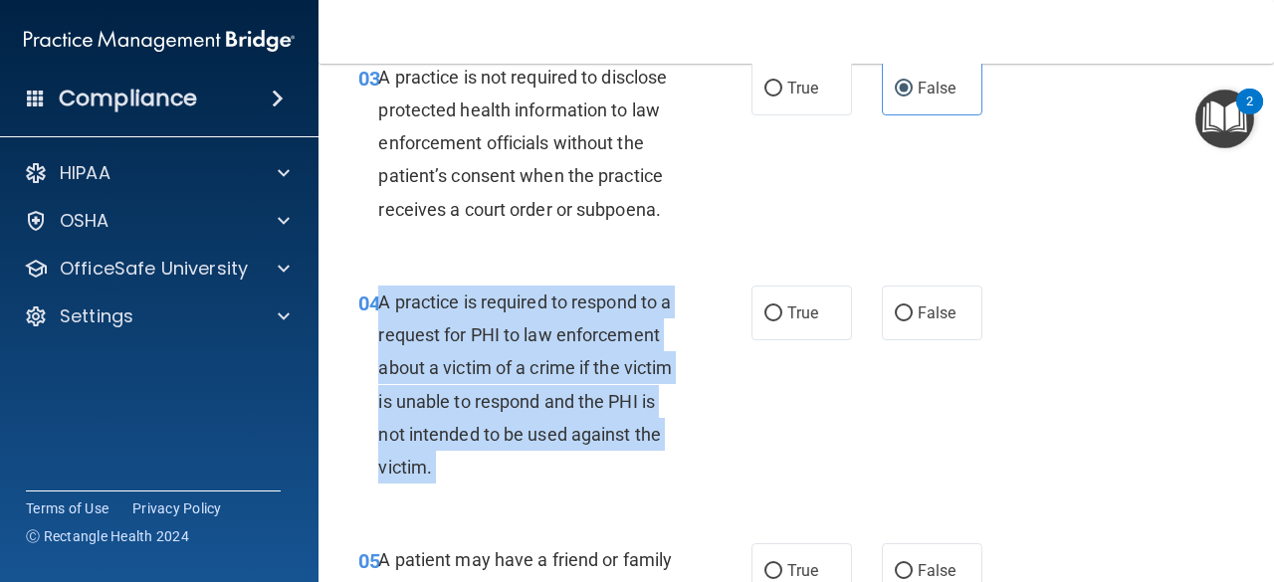
click at [511, 341] on span "A practice is required to respond to a request for PHI to law enforcement about…" at bounding box center [525, 385] width 294 height 186
click at [685, 454] on div "A practice is required to respond to a request for PHI to law enforcement about…" at bounding box center [537, 385] width 318 height 198
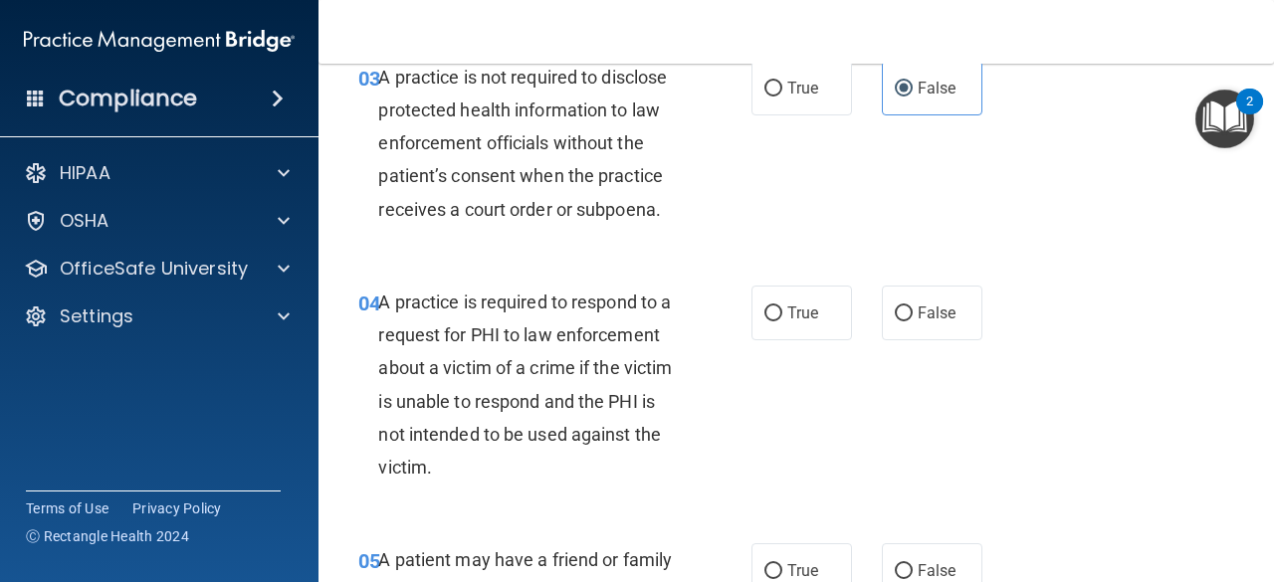
click at [871, 134] on div "03 A practice is not required to disclose protected health information to law e…" at bounding box center [796, 148] width 906 height 225
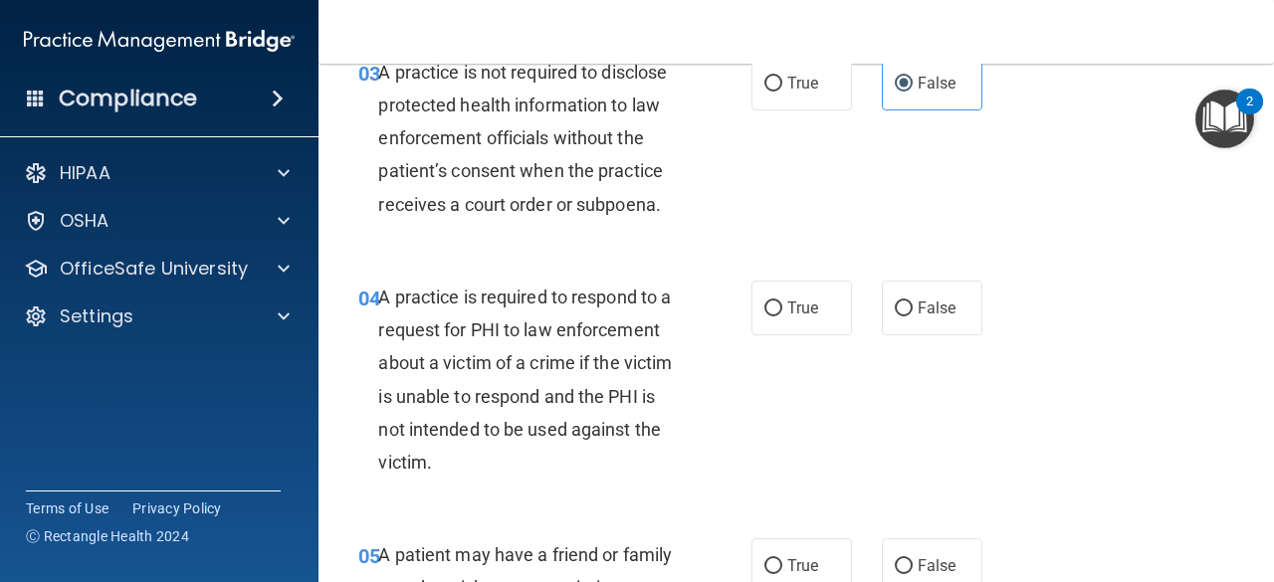
scroll to position [586, 0]
click at [768, 302] on input "True" at bounding box center [773, 308] width 18 height 15
radio input "true"
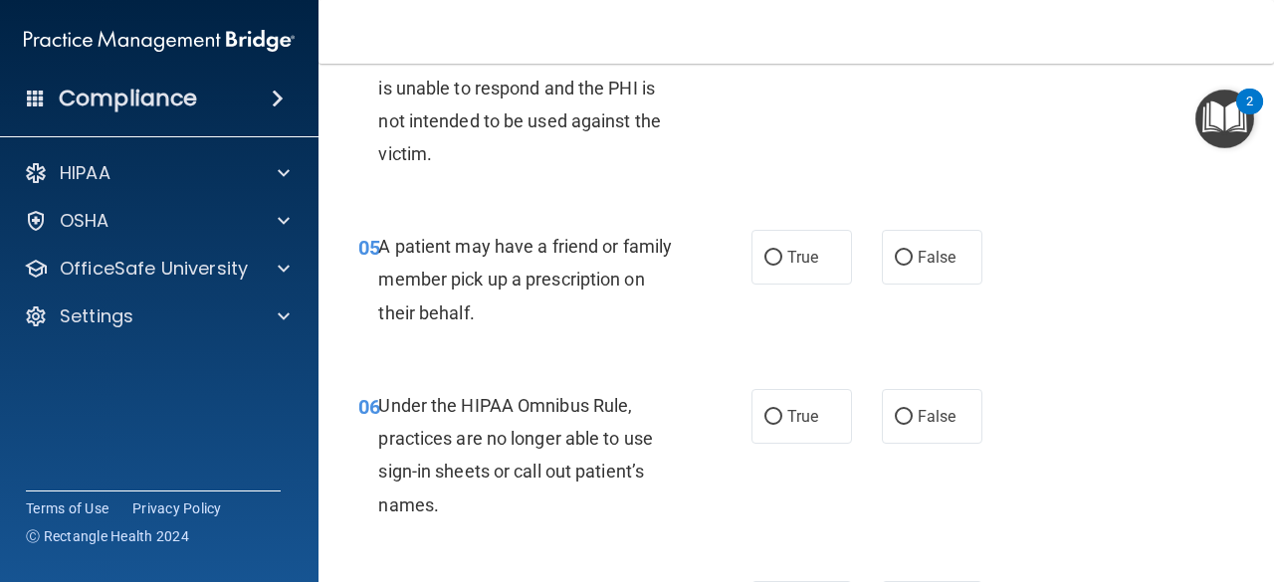
scroll to position [897, 0]
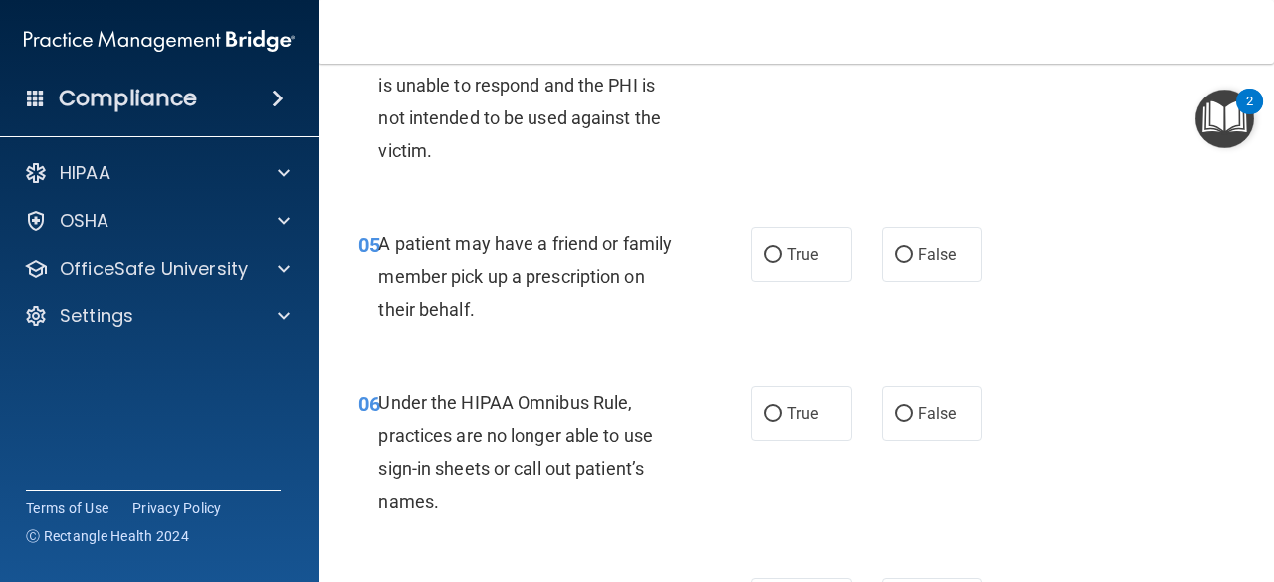
click at [637, 275] on span "A patient may have a friend or family member pick up a prescription on their be…" at bounding box center [525, 276] width 294 height 87
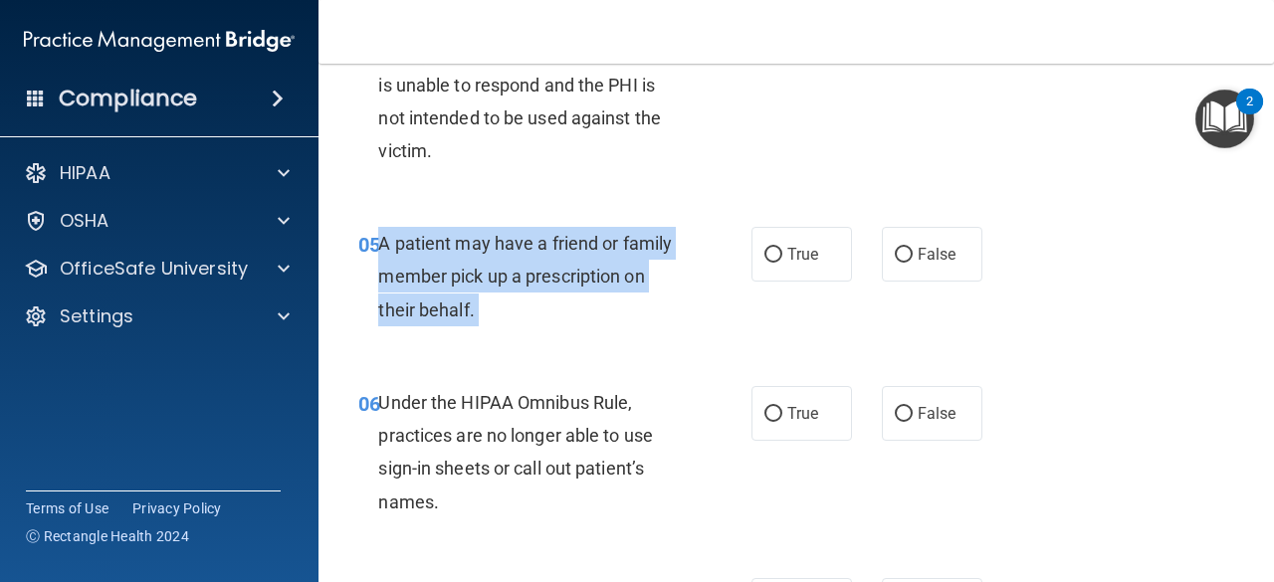
click at [637, 275] on span "A patient may have a friend or family member pick up a prescription on their be…" at bounding box center [525, 276] width 294 height 87
click at [768, 260] on input "True" at bounding box center [773, 255] width 18 height 15
radio input "true"
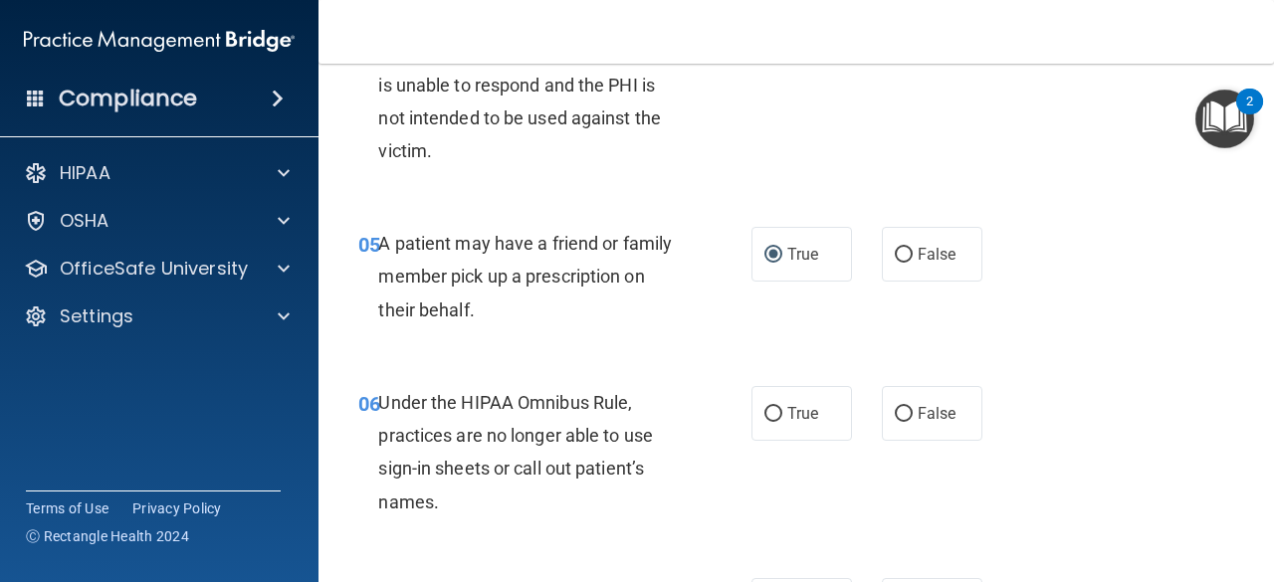
click at [526, 423] on span "Under the HIPAA Omnibus Rule, practices are no longer able to use sign-in sheet…" at bounding box center [515, 452] width 275 height 120
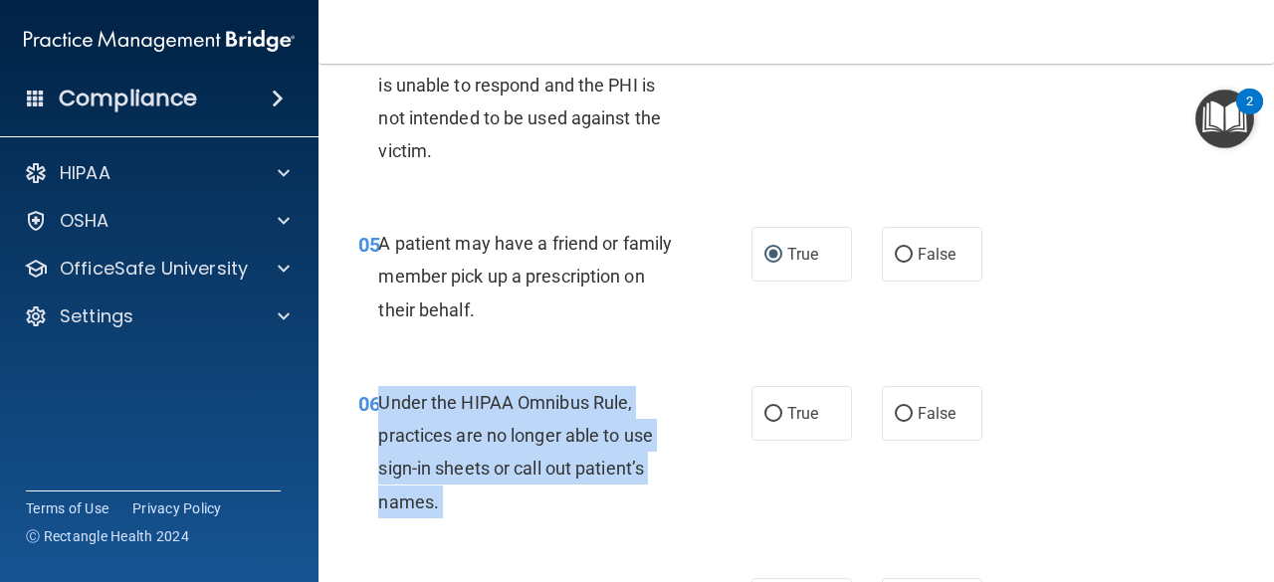
click at [526, 423] on span "Under the HIPAA Omnibus Rule, practices are no longer able to use sign-in sheet…" at bounding box center [515, 452] width 275 height 120
drag, startPoint x: 526, startPoint y: 423, endPoint x: 514, endPoint y: 436, distance: 17.6
click at [895, 416] on input "False" at bounding box center [904, 414] width 18 height 15
radio input "true"
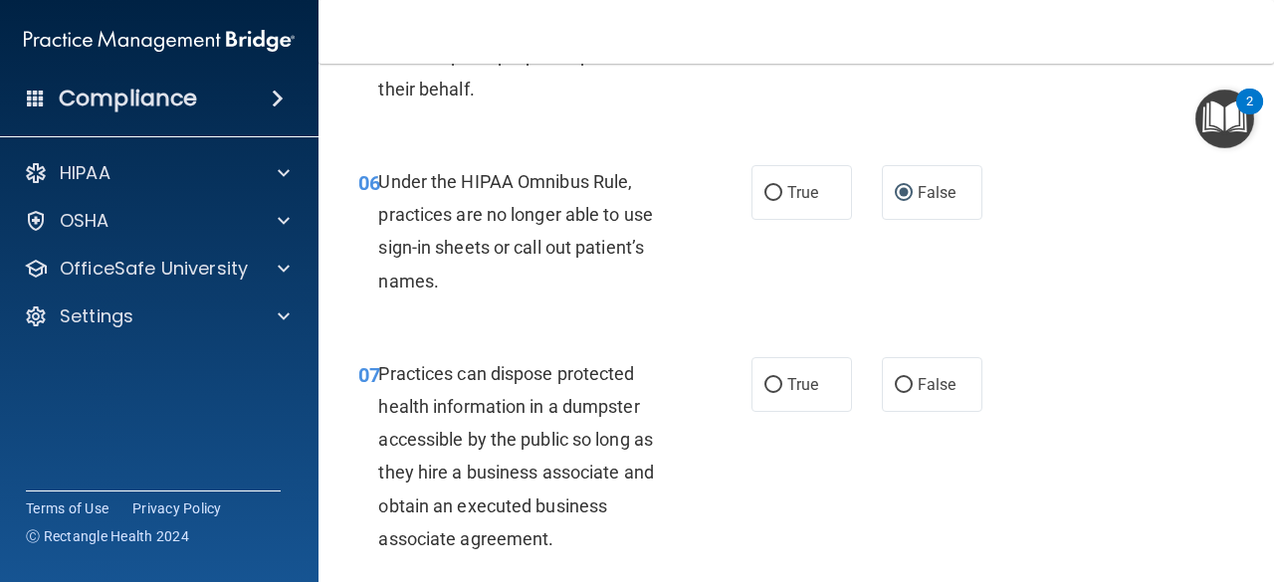
click at [593, 427] on div "Practices can dispose protected health information in a dumpster accessible by …" at bounding box center [537, 456] width 318 height 198
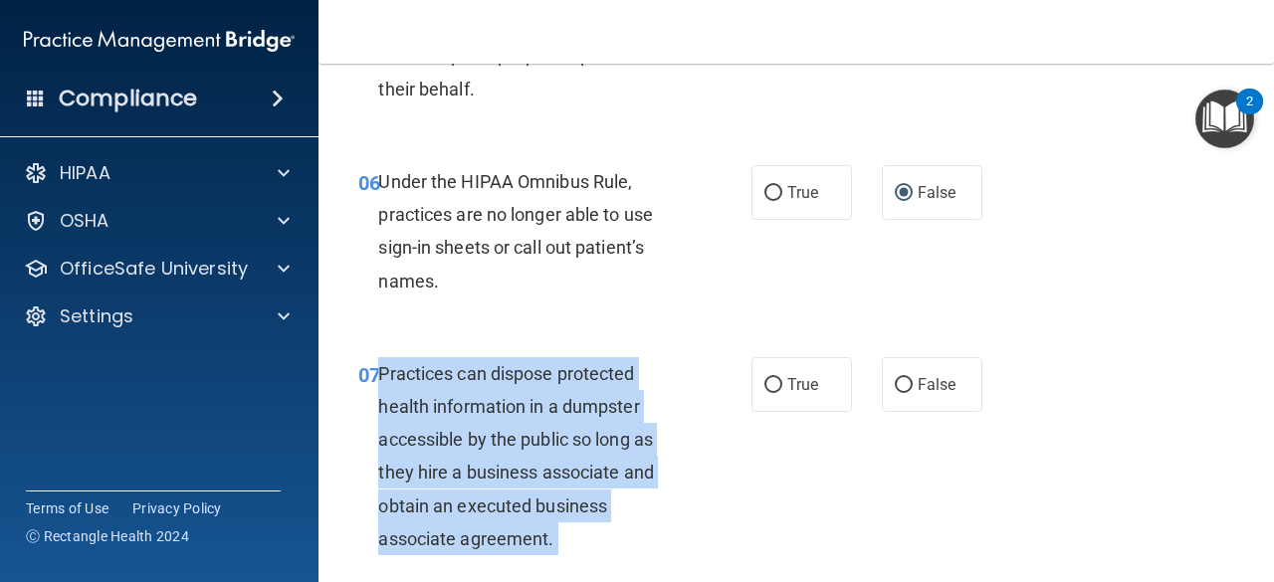
click at [593, 427] on div "Practices can dispose protected health information in a dumpster accessible by …" at bounding box center [537, 456] width 318 height 198
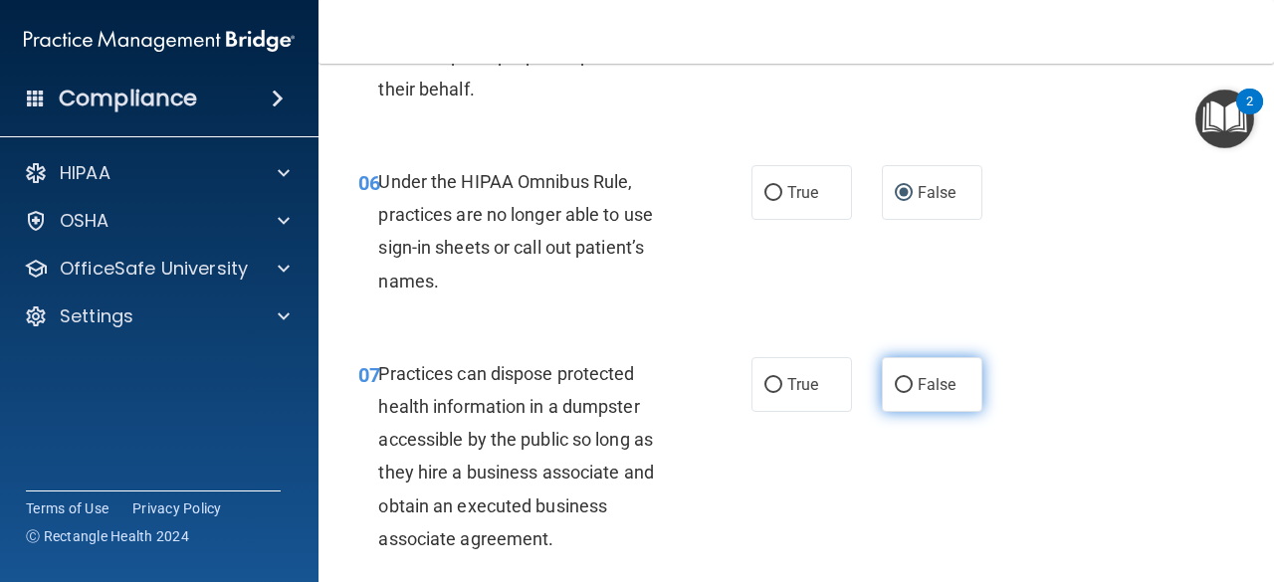
click at [893, 392] on label "False" at bounding box center [932, 384] width 101 height 55
click at [895, 392] on input "False" at bounding box center [904, 385] width 18 height 15
radio input "true"
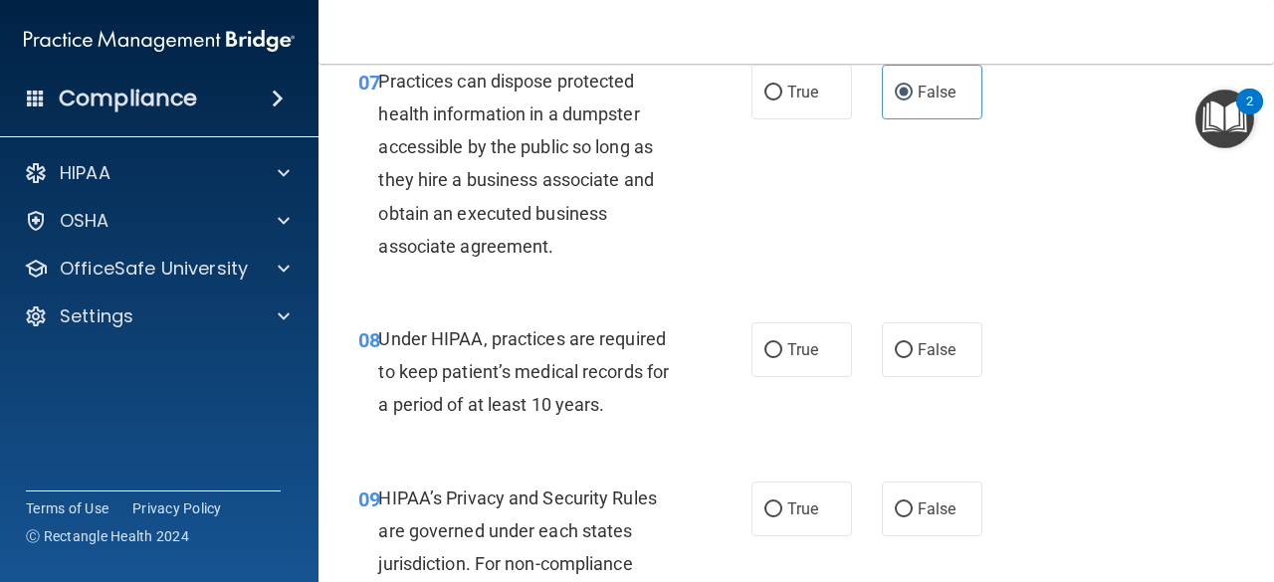
scroll to position [1424, 0]
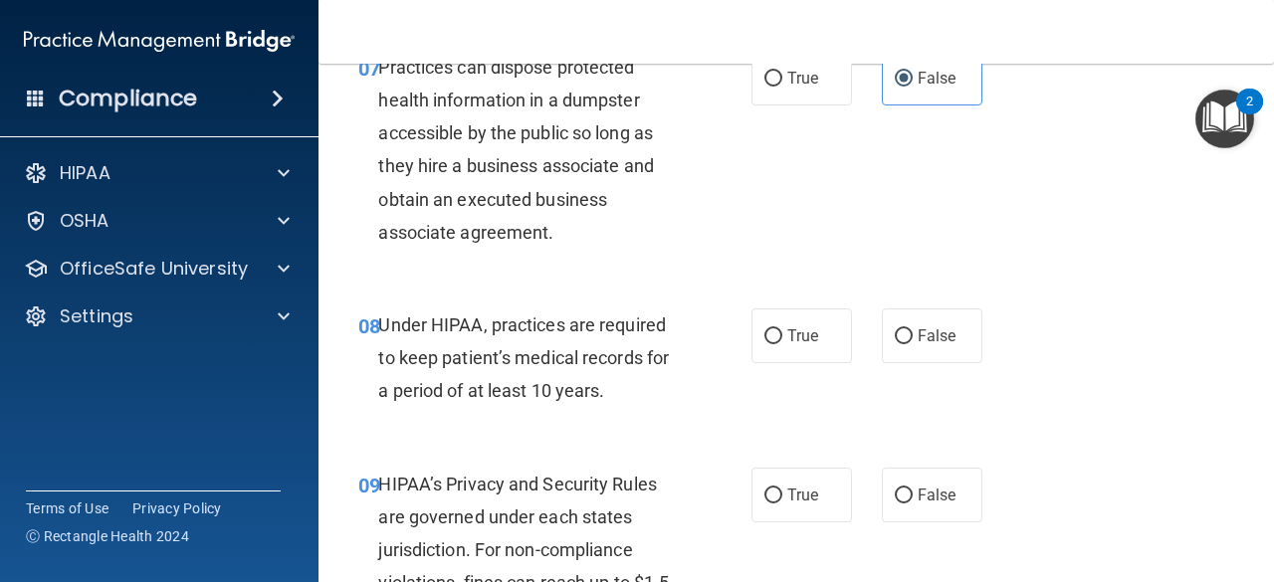
click at [587, 322] on span "Under HIPAA, practices are required to keep patient’s medical records for a per…" at bounding box center [523, 358] width 291 height 87
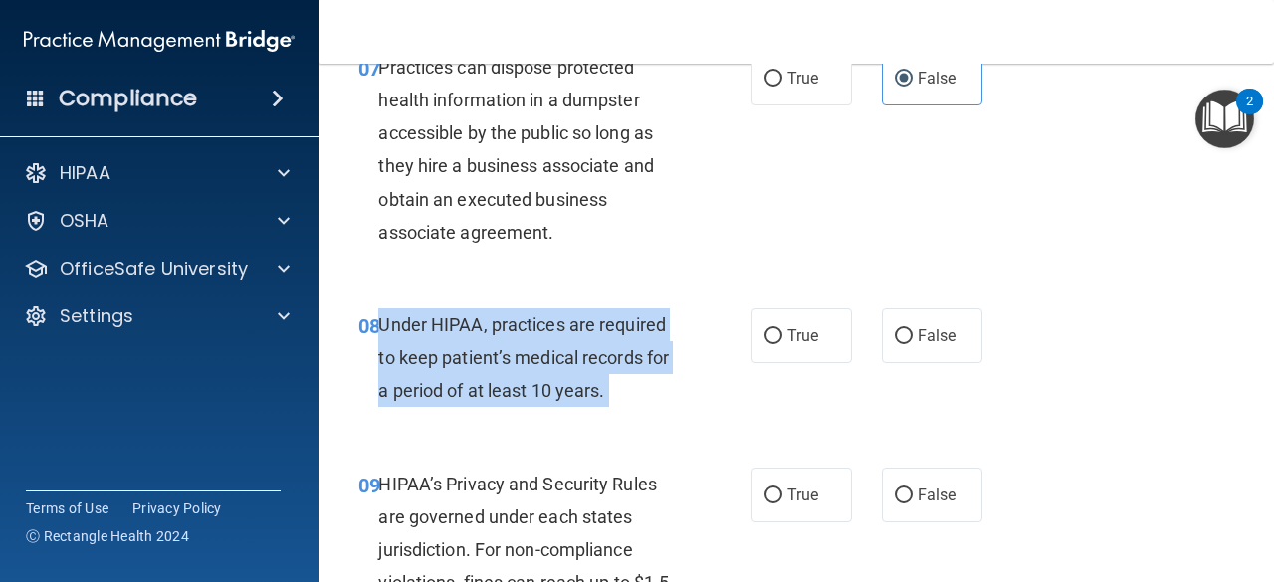
click at [587, 322] on span "Under HIPAA, practices are required to keep patient’s medical records for a per…" at bounding box center [523, 358] width 291 height 87
click at [899, 335] on input "False" at bounding box center [904, 336] width 18 height 15
radio input "true"
click at [745, 392] on div "08 Under HIPAA, practices are required to keep patient’s medical records for a …" at bounding box center [554, 363] width 453 height 109
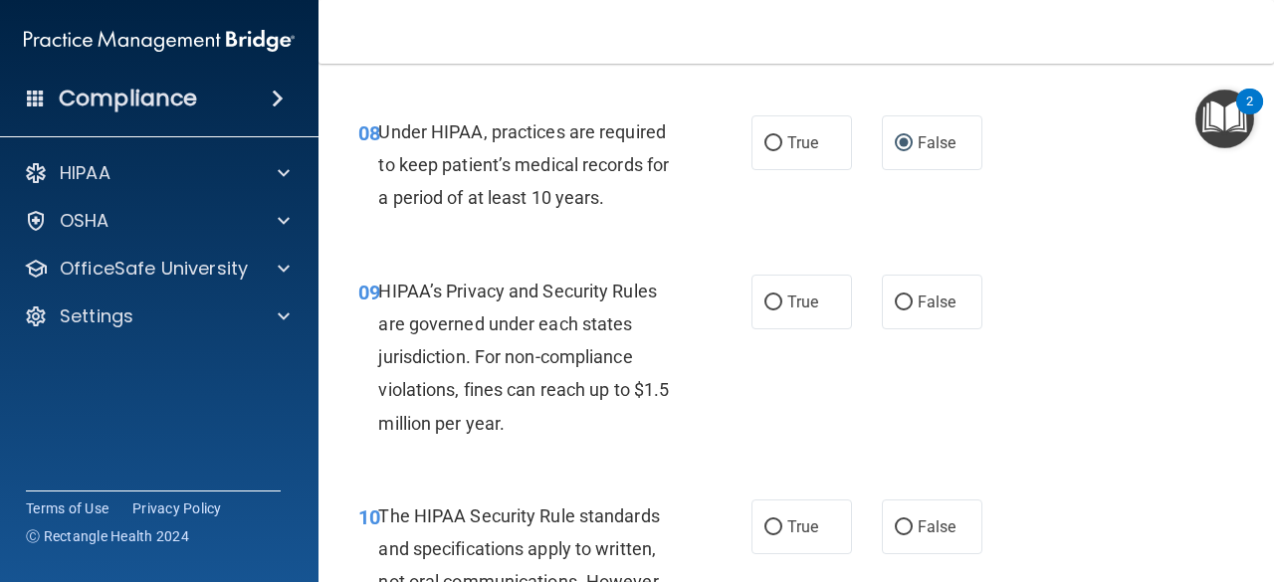
scroll to position [1620, 0]
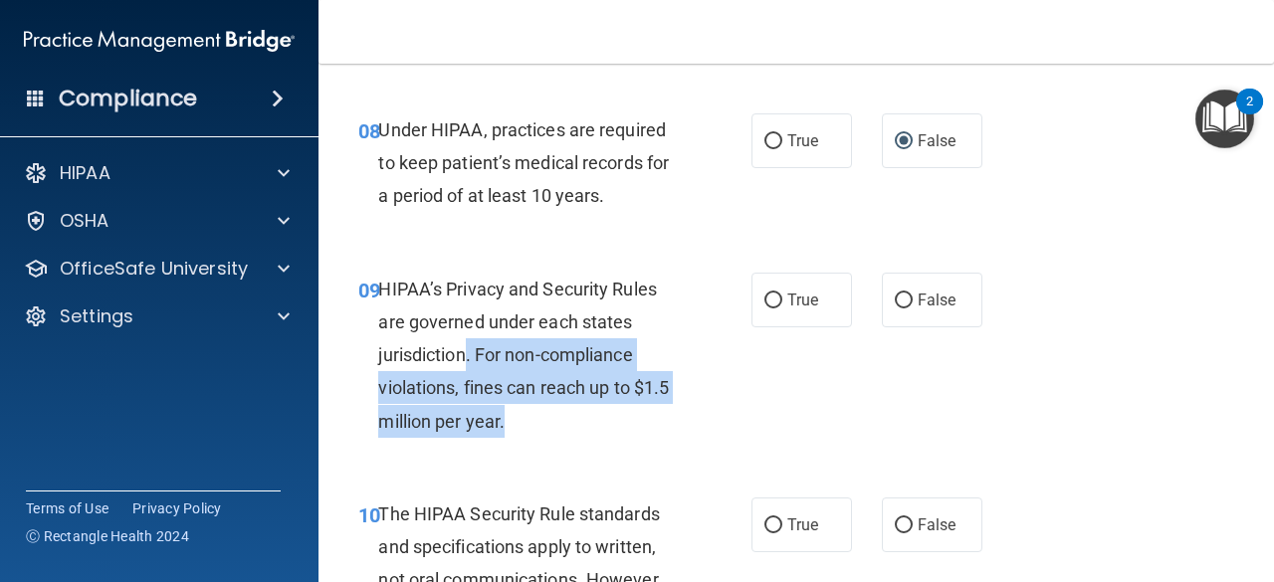
drag, startPoint x: 518, startPoint y: 421, endPoint x: 464, endPoint y: 347, distance: 91.2
click at [464, 347] on div "HIPAA’s Privacy and Security Rules are governed under each states jurisdiction.…" at bounding box center [537, 355] width 318 height 165
click at [476, 372] on div "HIPAA’s Privacy and Security Rules are governed under each states jurisdiction.…" at bounding box center [537, 355] width 318 height 165
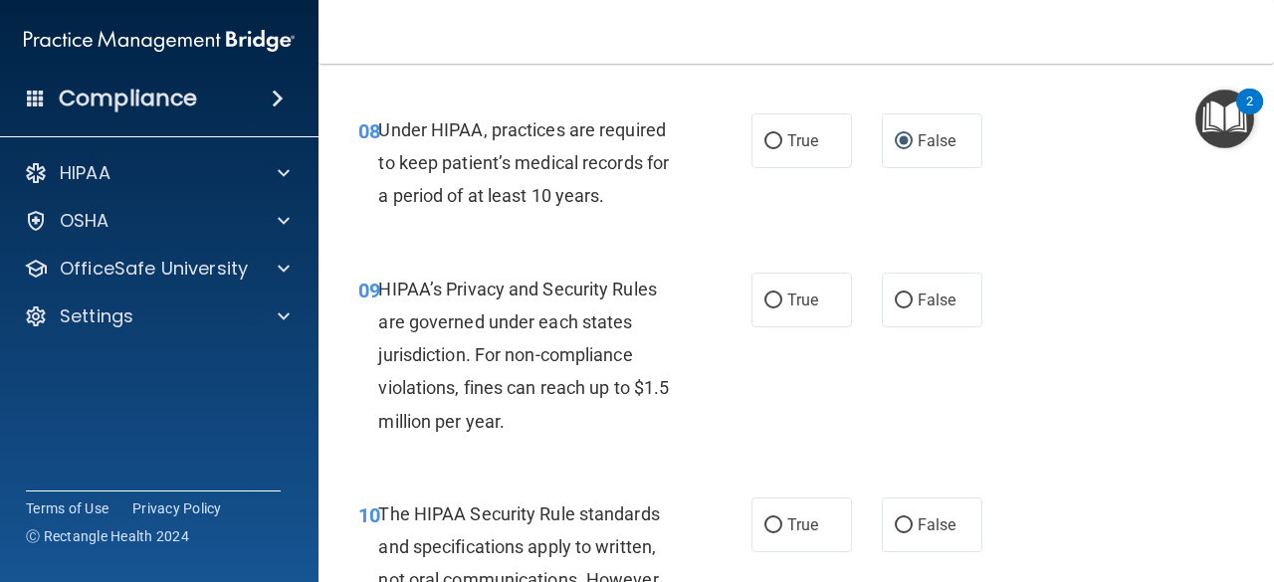
click at [474, 372] on div "HIPAA’s Privacy and Security Rules are governed under each states jurisdiction.…" at bounding box center [537, 355] width 318 height 165
click at [490, 385] on span "HIPAA’s Privacy and Security Rules are governed under each states jurisdiction.…" at bounding box center [523, 355] width 291 height 153
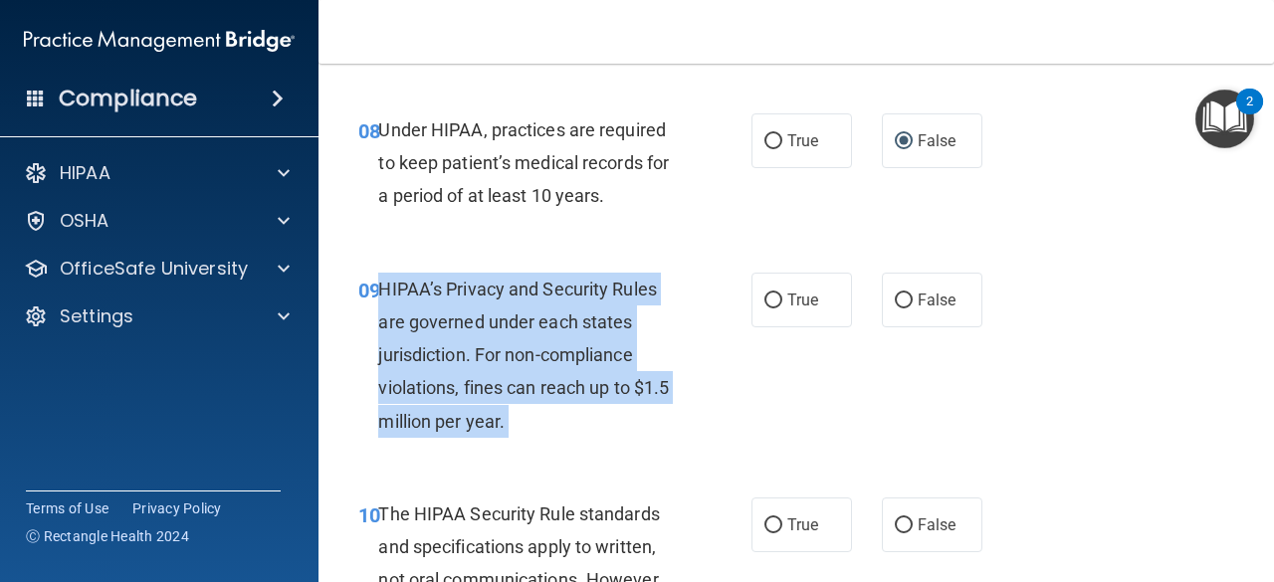
click at [490, 385] on span "HIPAA’s Privacy and Security Rules are governed under each states jurisdiction.…" at bounding box center [523, 355] width 291 height 153
click at [895, 305] on input "False" at bounding box center [904, 301] width 18 height 15
radio input "true"
click at [727, 414] on div "09 HIPAA’s Privacy and Security Rules are governed under each states jurisdicti…" at bounding box center [554, 360] width 453 height 175
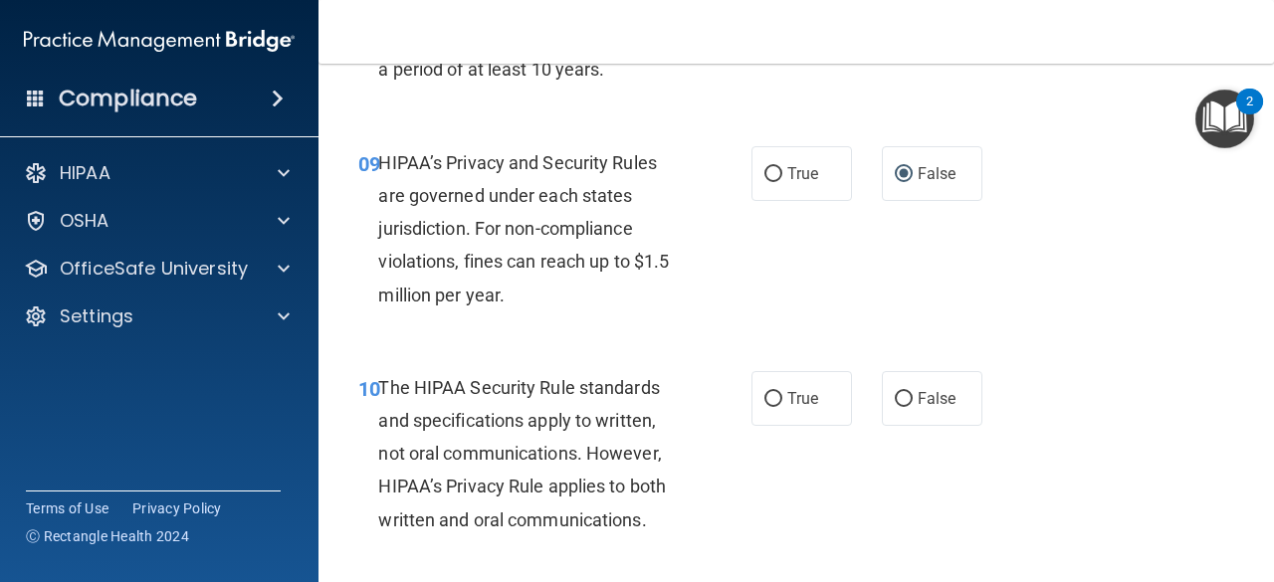
scroll to position [1747, 0]
click at [611, 418] on span "The HIPAA Security Rule standards and specifications apply to written, not oral…" at bounding box center [522, 452] width 288 height 153
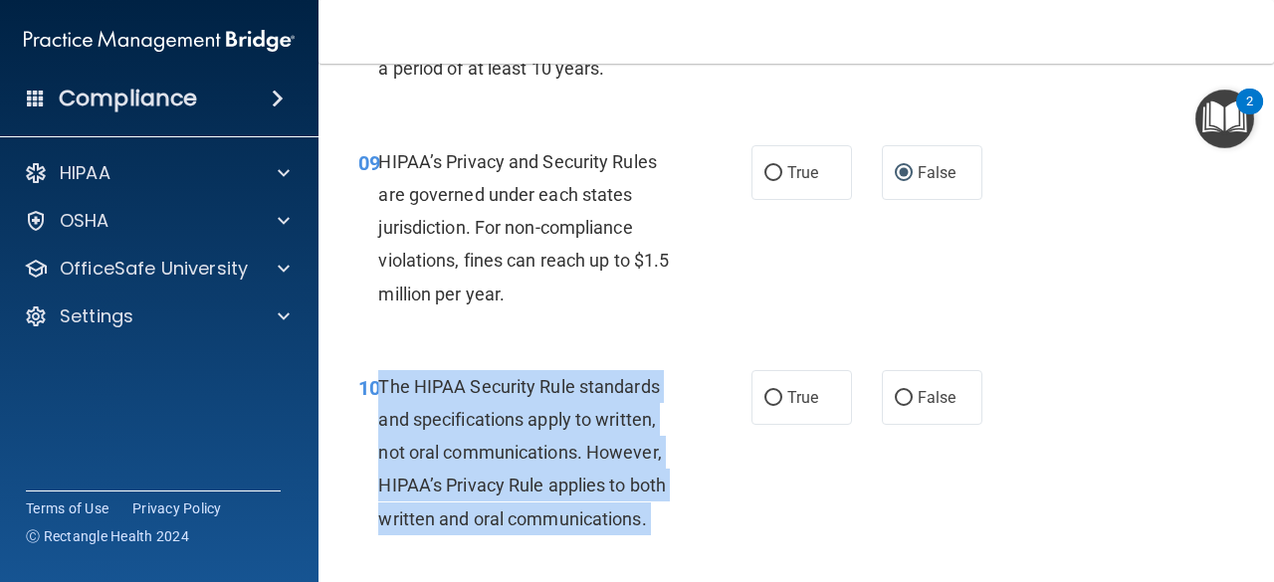
click at [611, 418] on span "The HIPAA Security Rule standards and specifications apply to written, not oral…" at bounding box center [522, 452] width 288 height 153
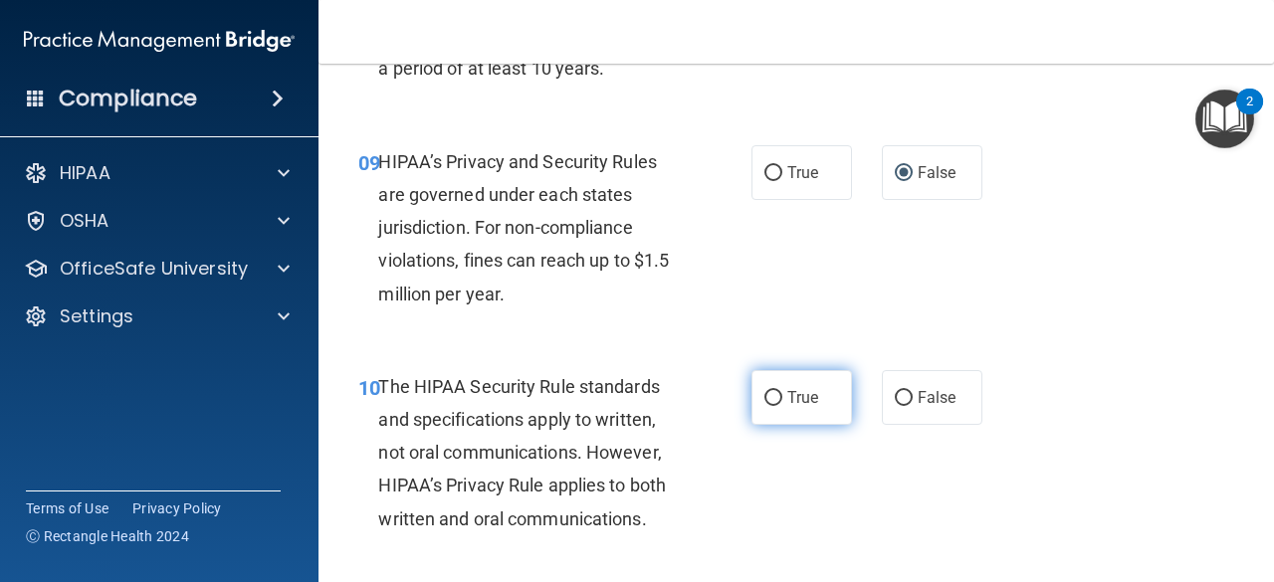
click at [753, 412] on label "True" at bounding box center [802, 397] width 101 height 55
click at [764, 406] on input "True" at bounding box center [773, 398] width 18 height 15
radio input "true"
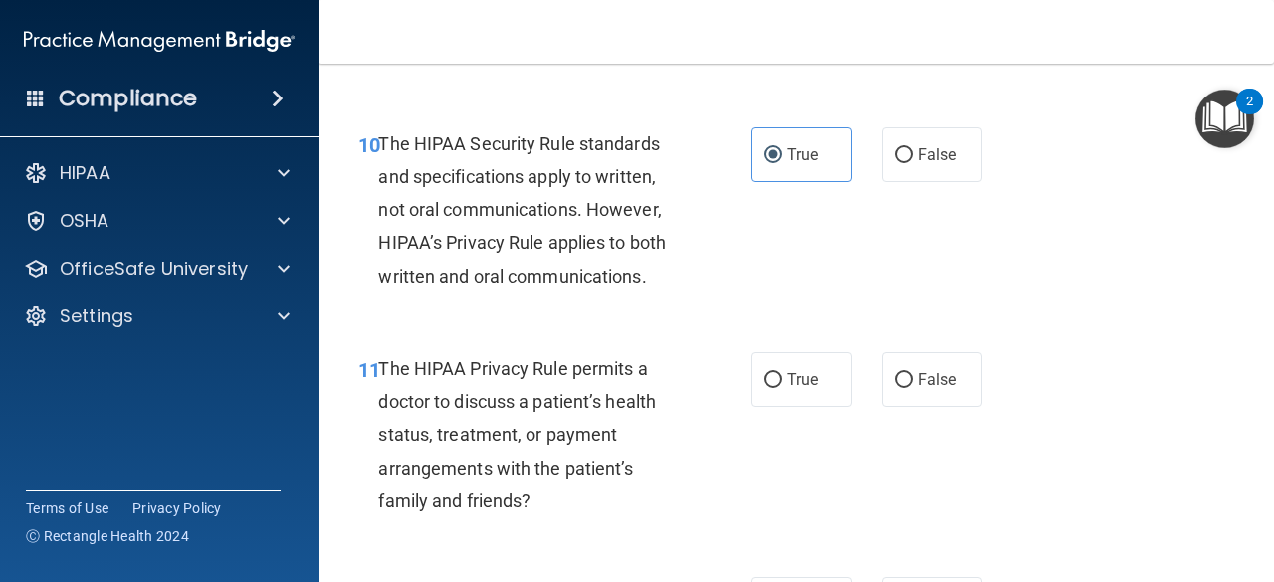
scroll to position [2005, 0]
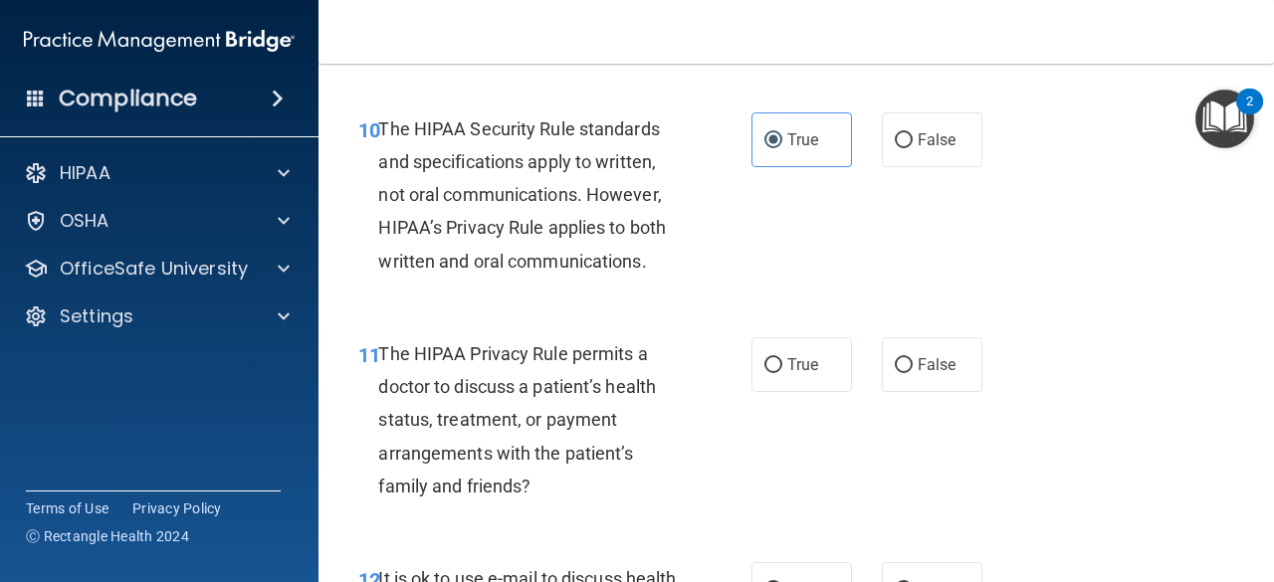
click at [591, 392] on span "The HIPAA Privacy Rule permits a doctor to discuss a patient’s health status, t…" at bounding box center [517, 419] width 278 height 153
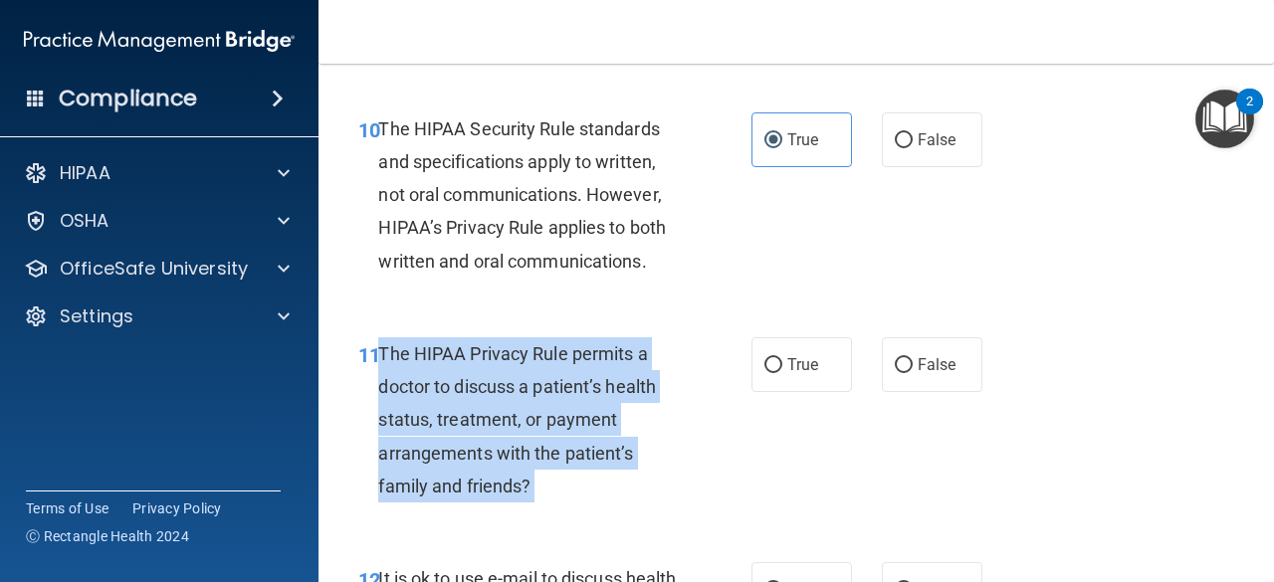
click at [591, 392] on span "The HIPAA Privacy Rule permits a doctor to discuss a patient’s health status, t…" at bounding box center [517, 419] width 278 height 153
click at [767, 358] on input "True" at bounding box center [773, 365] width 18 height 15
radio input "true"
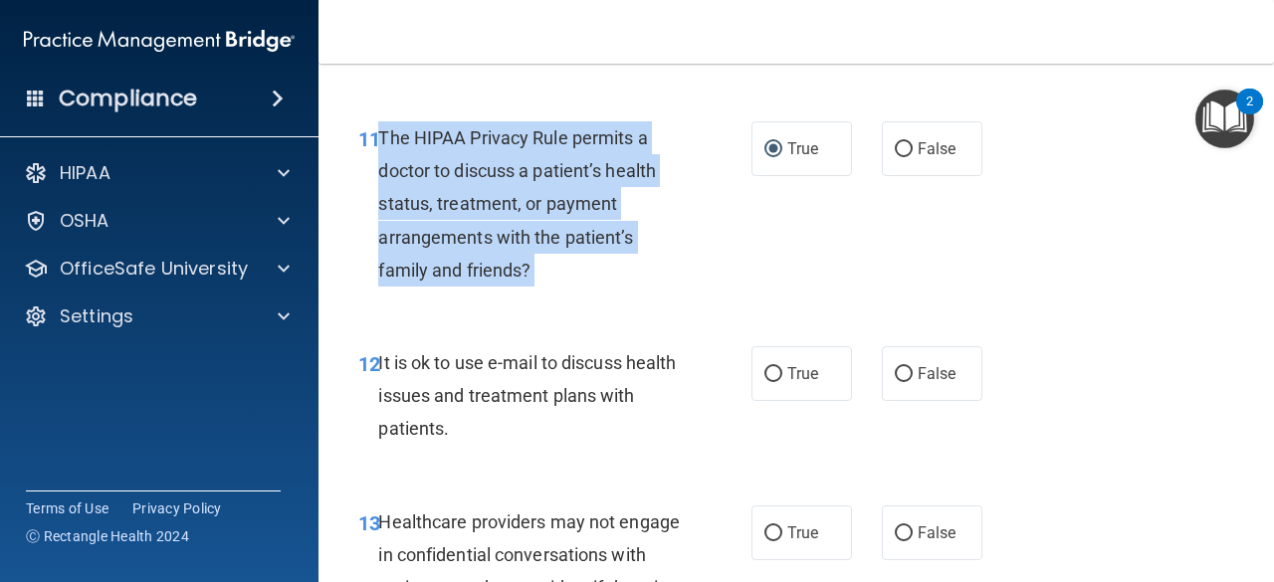
scroll to position [2223, 0]
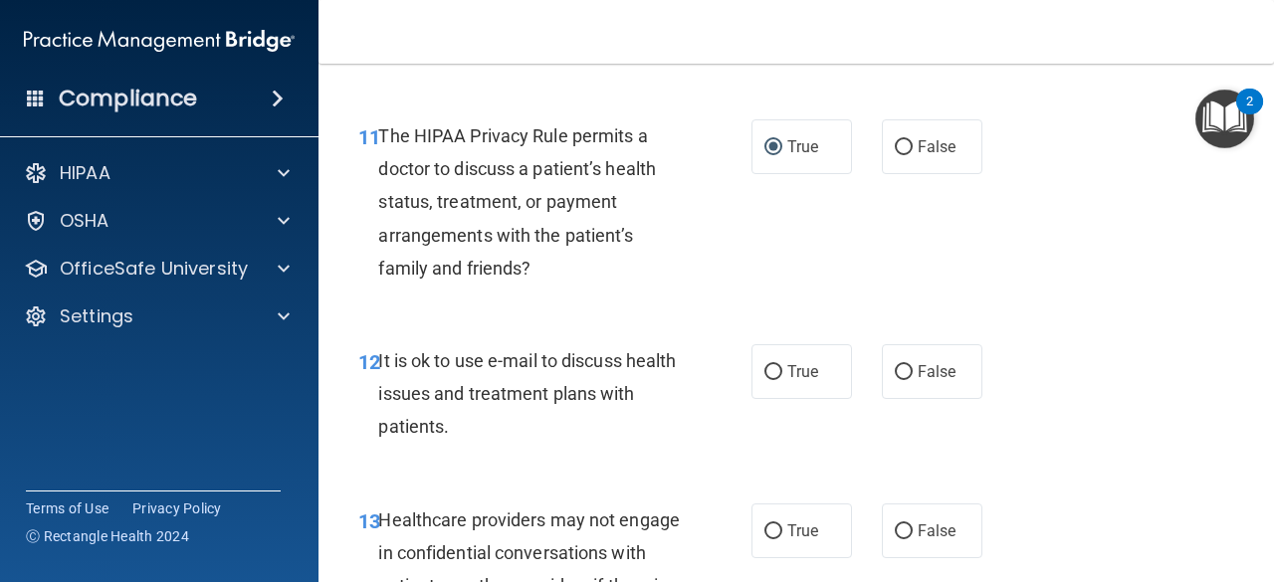
click at [702, 428] on div "12 It is ok to use e-mail to discuss health issues and treatment plans with pat…" at bounding box center [554, 398] width 453 height 109
click at [565, 395] on span "It is ok to use e-mail to discuss health issues and treatment plans with patien…" at bounding box center [527, 393] width 298 height 87
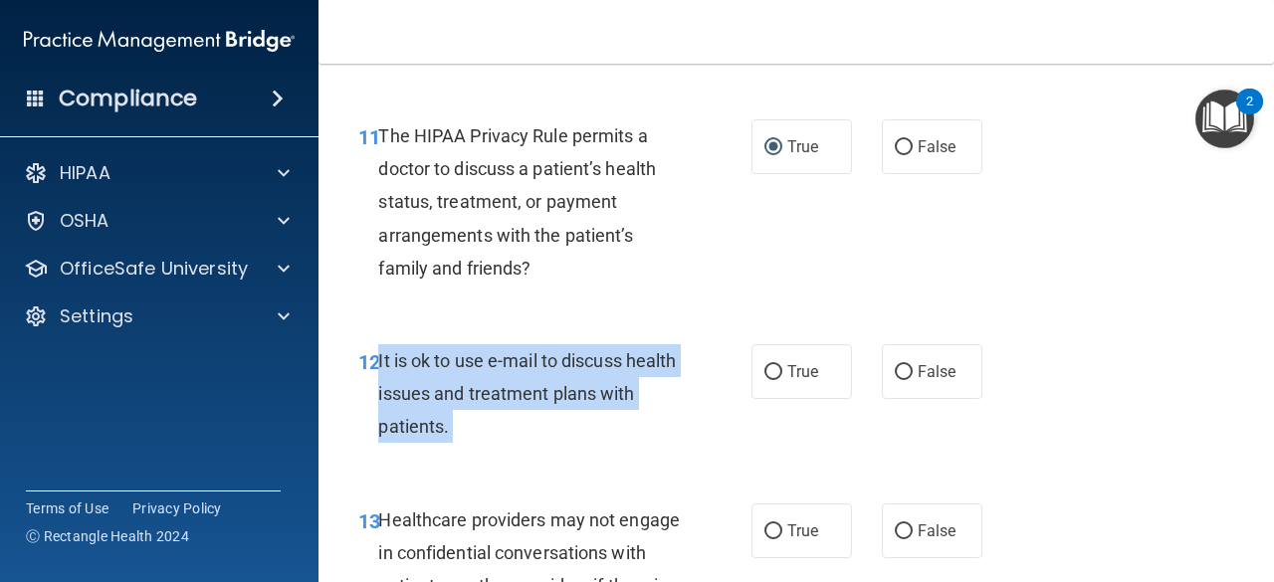
click at [565, 395] on span "It is ok to use e-mail to discuss health issues and treatment plans with patien…" at bounding box center [527, 393] width 298 height 87
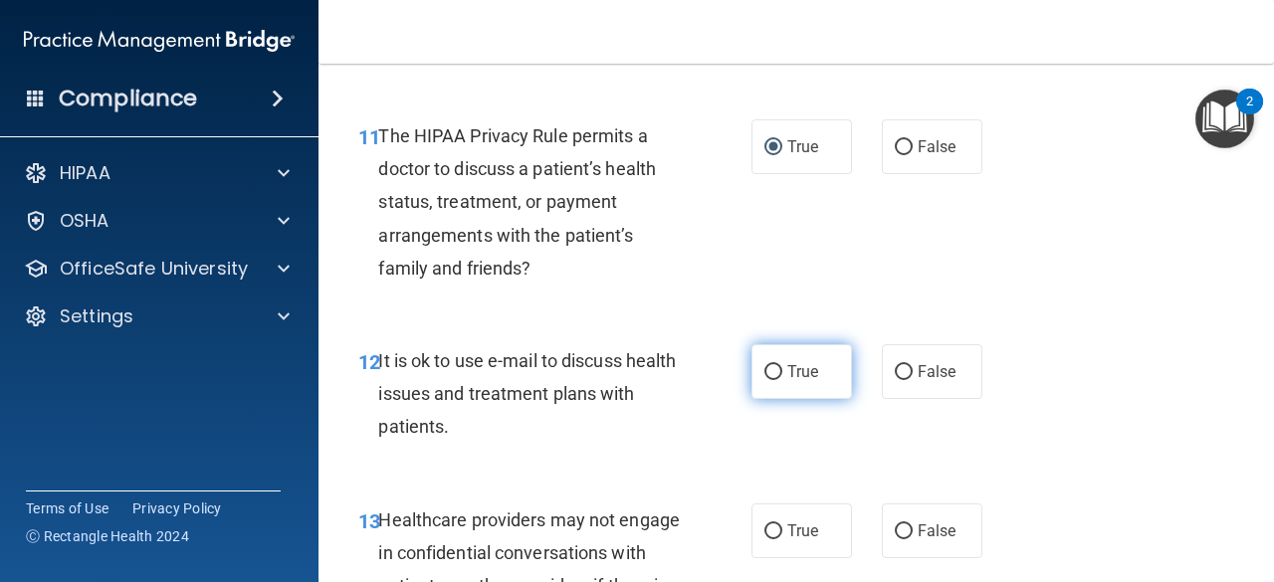
click at [778, 374] on label "True" at bounding box center [802, 371] width 101 height 55
click at [778, 374] on input "True" at bounding box center [773, 372] width 18 height 15
radio input "true"
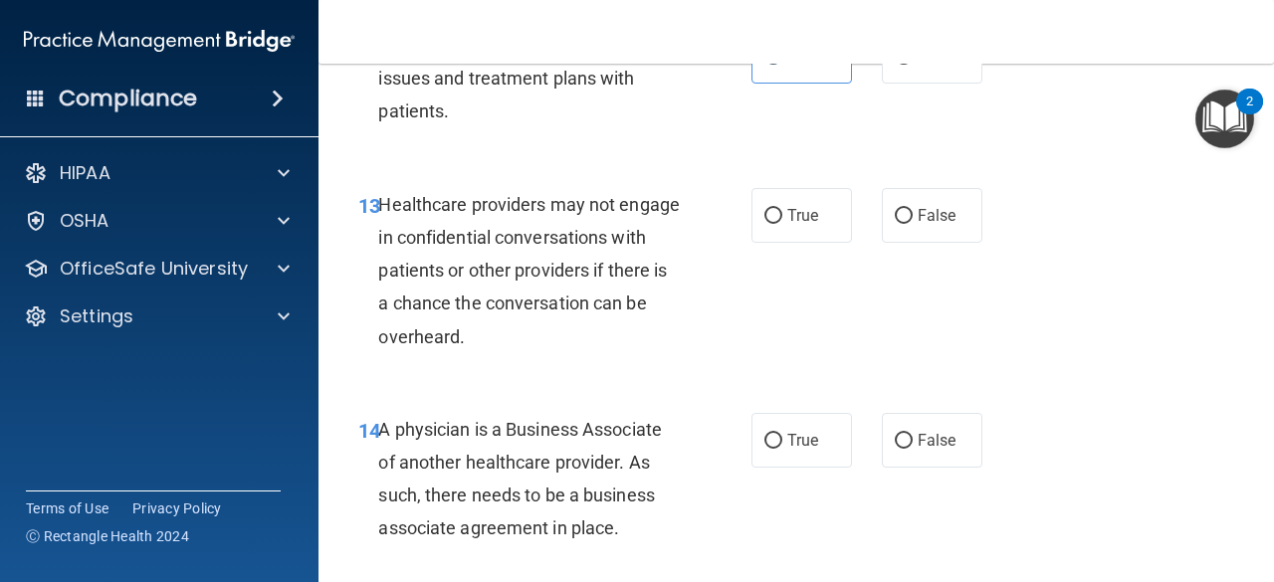
scroll to position [2539, 0]
click at [504, 259] on span "Healthcare providers may not engage in confidential conversations with patients…" at bounding box center [529, 269] width 302 height 153
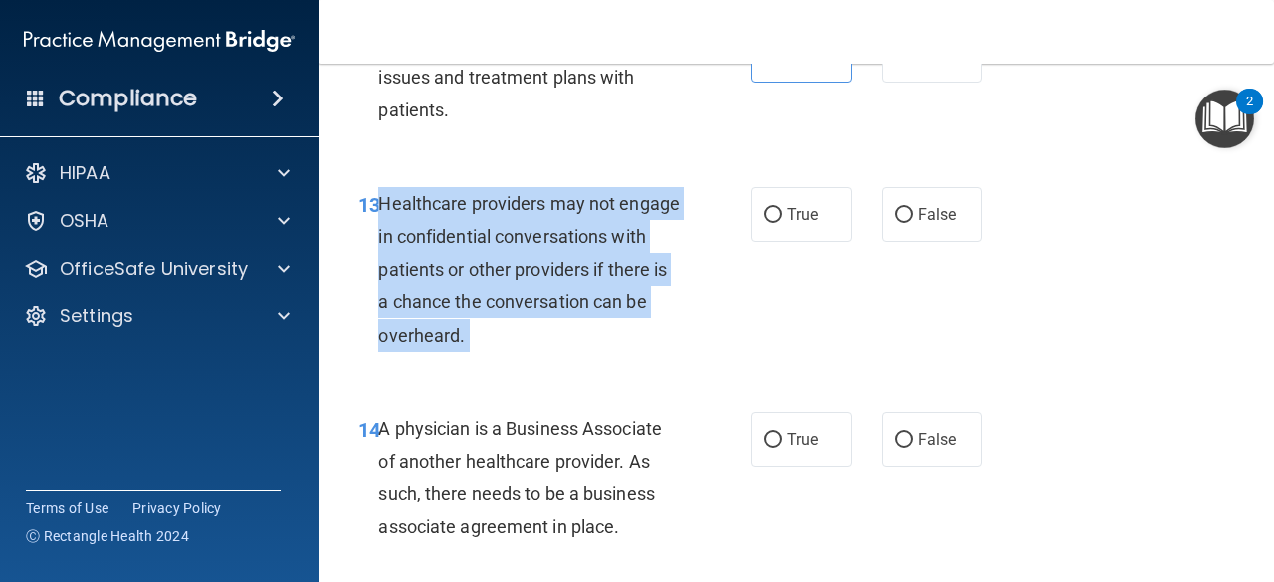
click at [504, 259] on span "Healthcare providers may not engage in confidential conversations with patients…" at bounding box center [529, 269] width 302 height 153
click at [764, 214] on input "True" at bounding box center [773, 215] width 18 height 15
radio input "true"
click at [669, 334] on div "Healthcare providers may not engage in confidential conversations with patients…" at bounding box center [537, 269] width 318 height 165
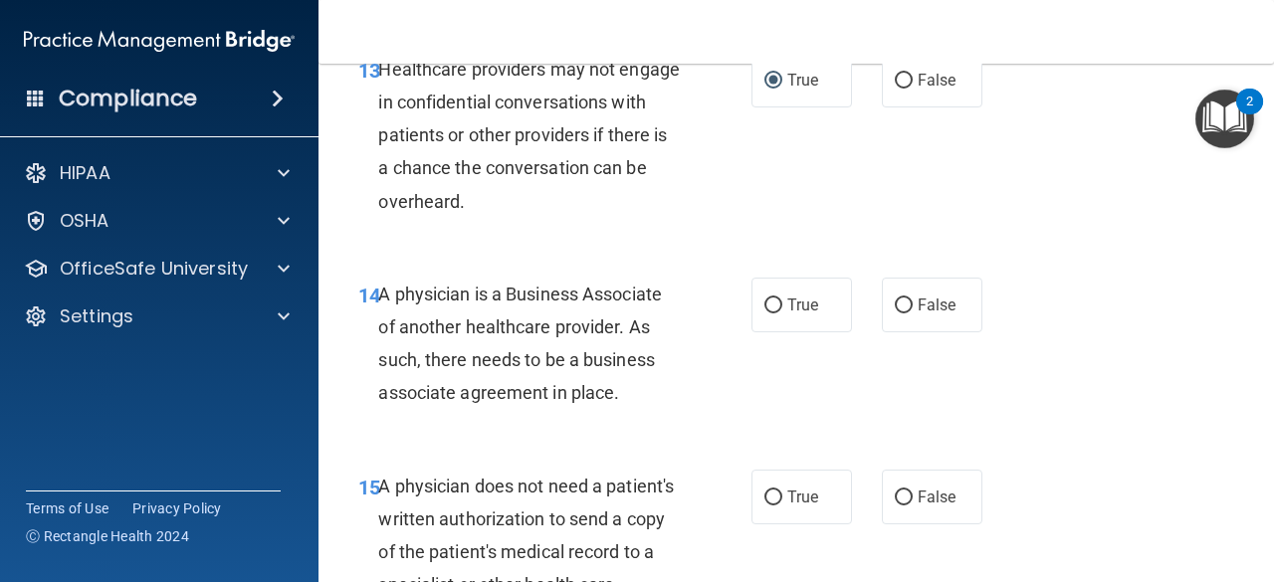
scroll to position [2675, 0]
click at [607, 339] on div "A physician is a Business Associate of another healthcare provider. As such, th…" at bounding box center [537, 343] width 318 height 132
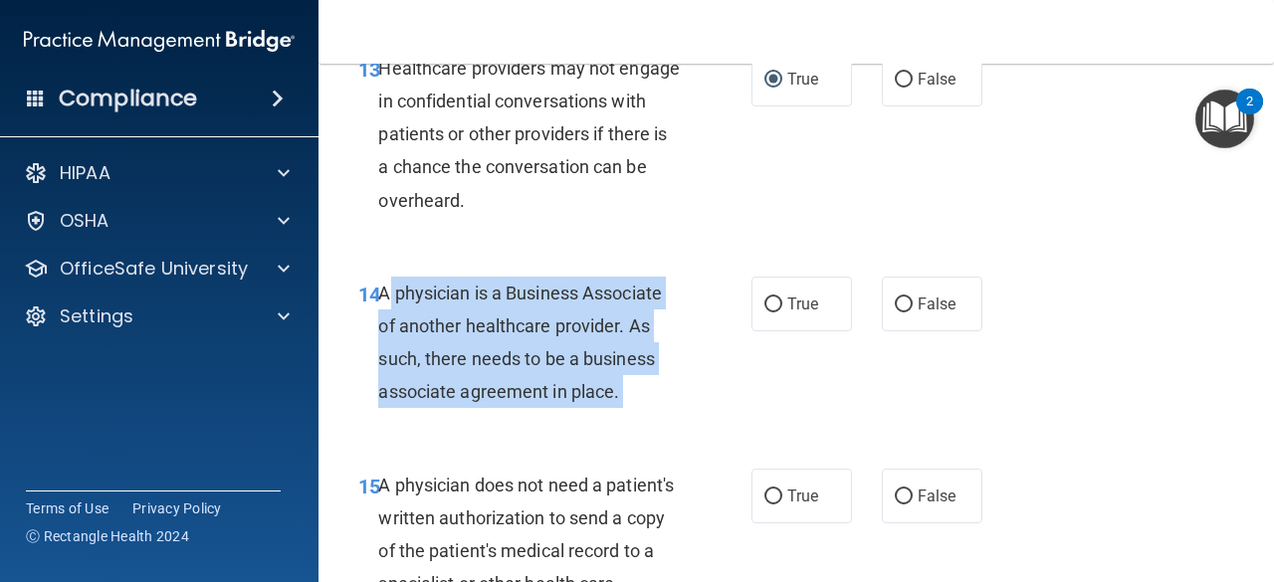
click at [607, 339] on div "A physician is a Business Associate of another healthcare provider. As such, th…" at bounding box center [537, 343] width 318 height 132
click at [764, 304] on input "True" at bounding box center [773, 305] width 18 height 15
radio input "true"
click at [676, 417] on div "14 A physician is a Business Associate of another healthcare provider. As such,…" at bounding box center [554, 348] width 453 height 142
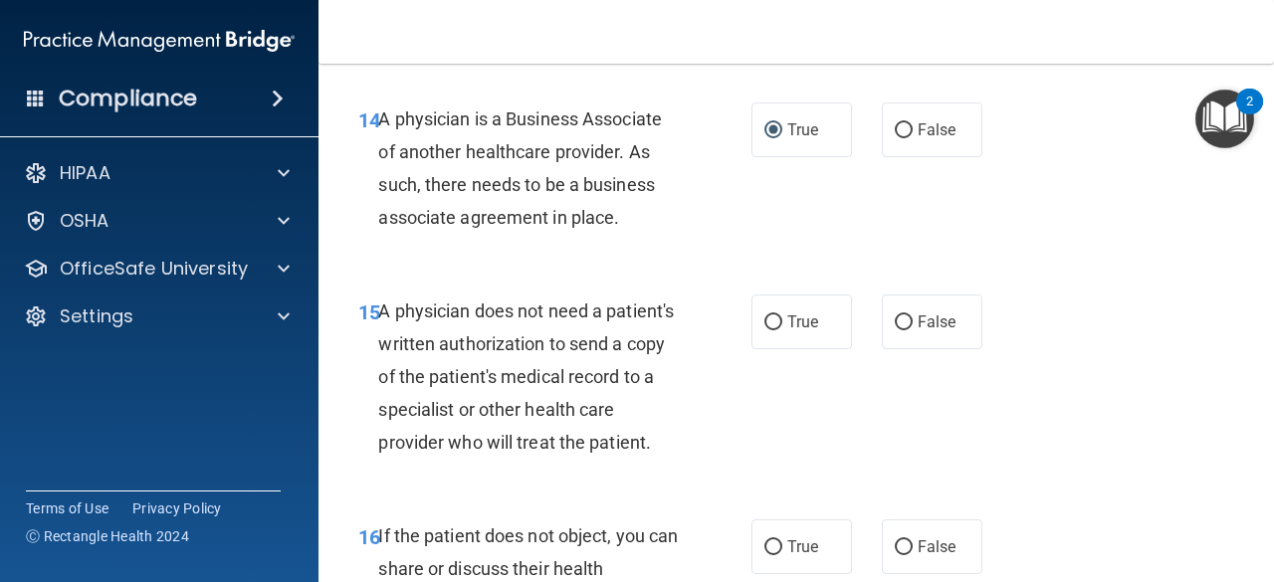
scroll to position [2858, 0]
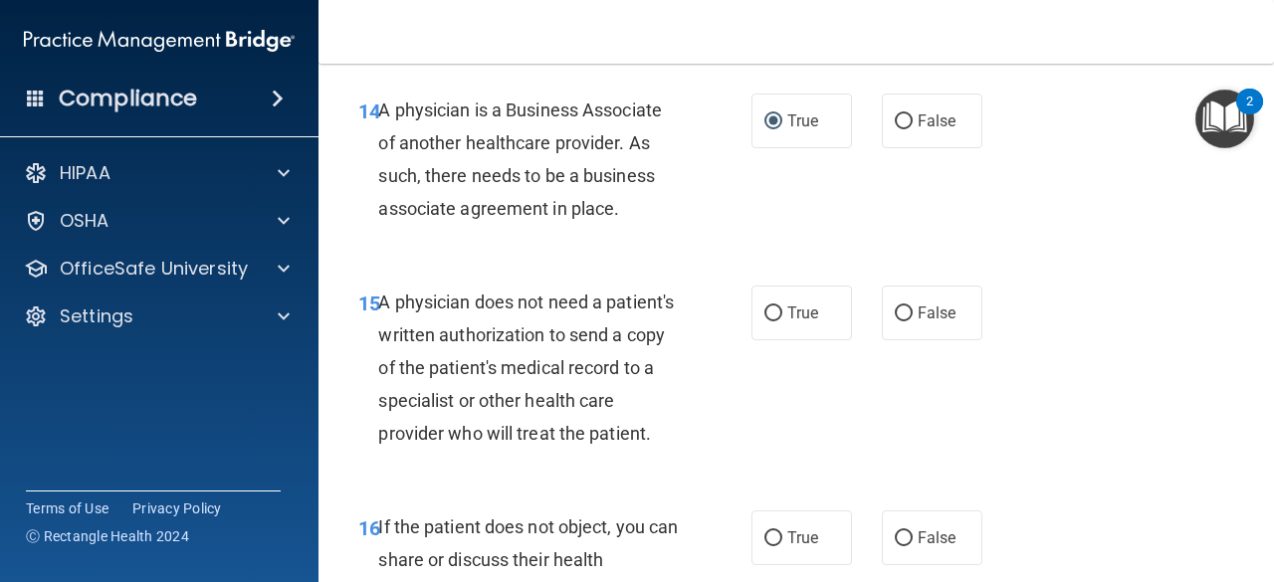
click at [529, 379] on div "A physician does not need a patient's written authorization to send a copy of t…" at bounding box center [537, 368] width 318 height 165
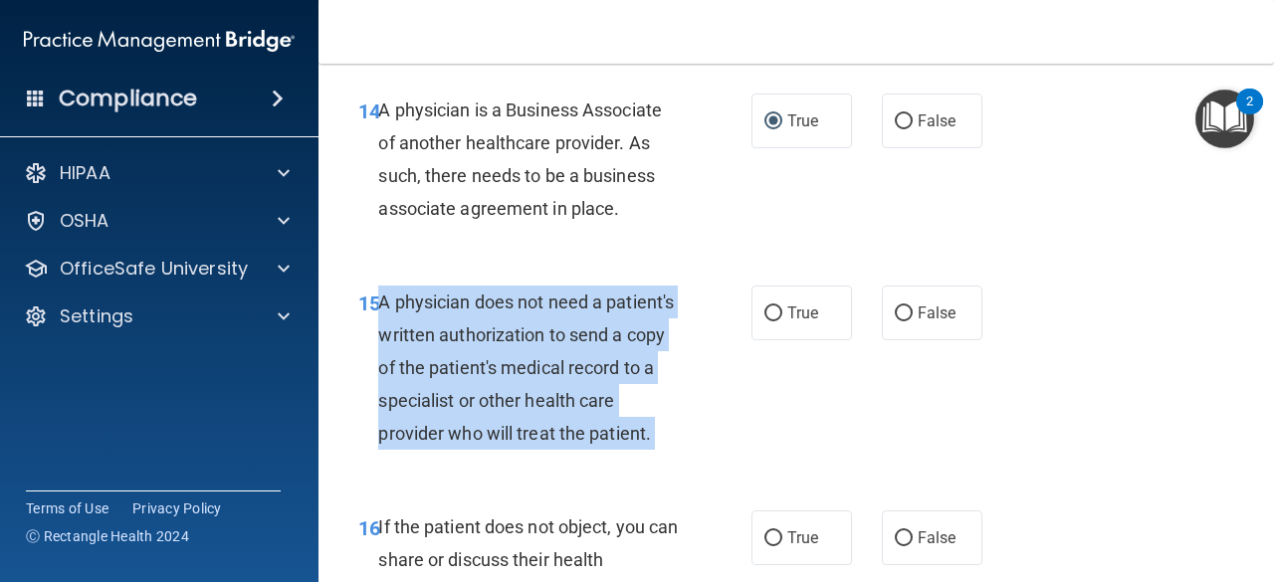
click at [529, 379] on div "A physician does not need a patient's written authorization to send a copy of t…" at bounding box center [537, 368] width 318 height 165
click at [766, 310] on input "True" at bounding box center [773, 314] width 18 height 15
radio input "true"
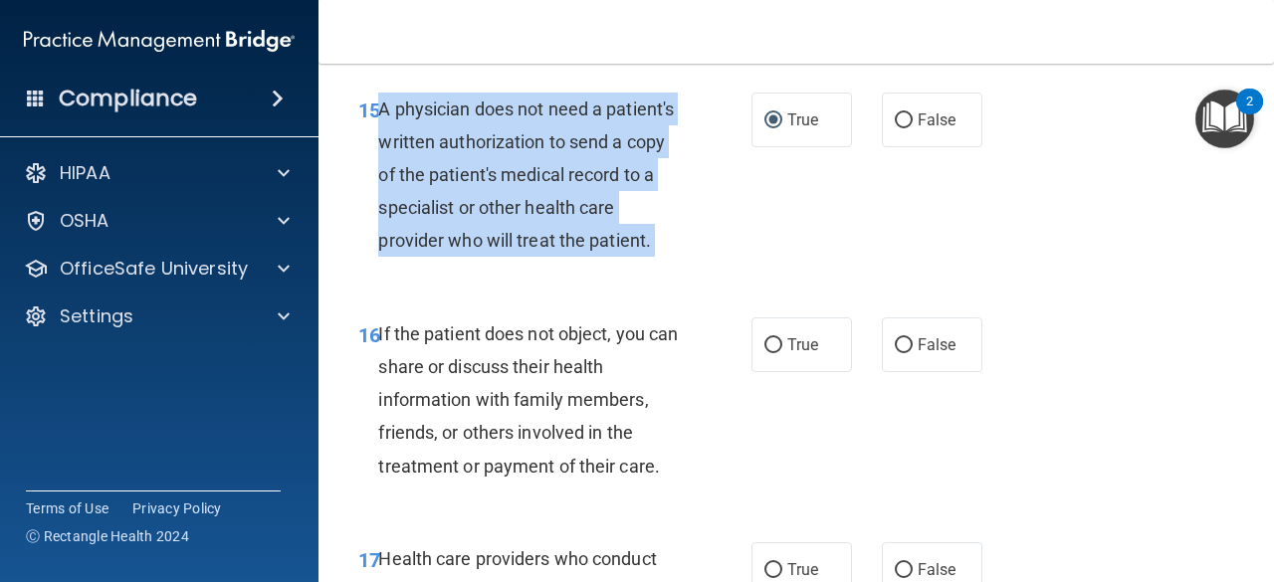
scroll to position [3077, 0]
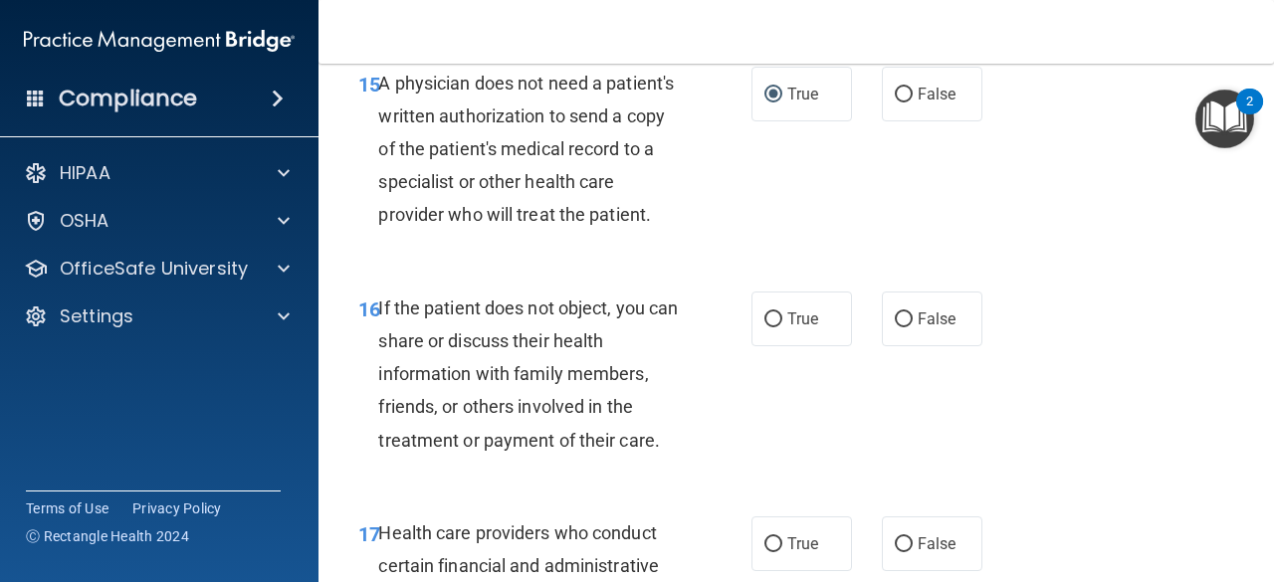
click at [561, 375] on span "If the patient does not object, you can share or discuss their health informati…" at bounding box center [528, 374] width 300 height 153
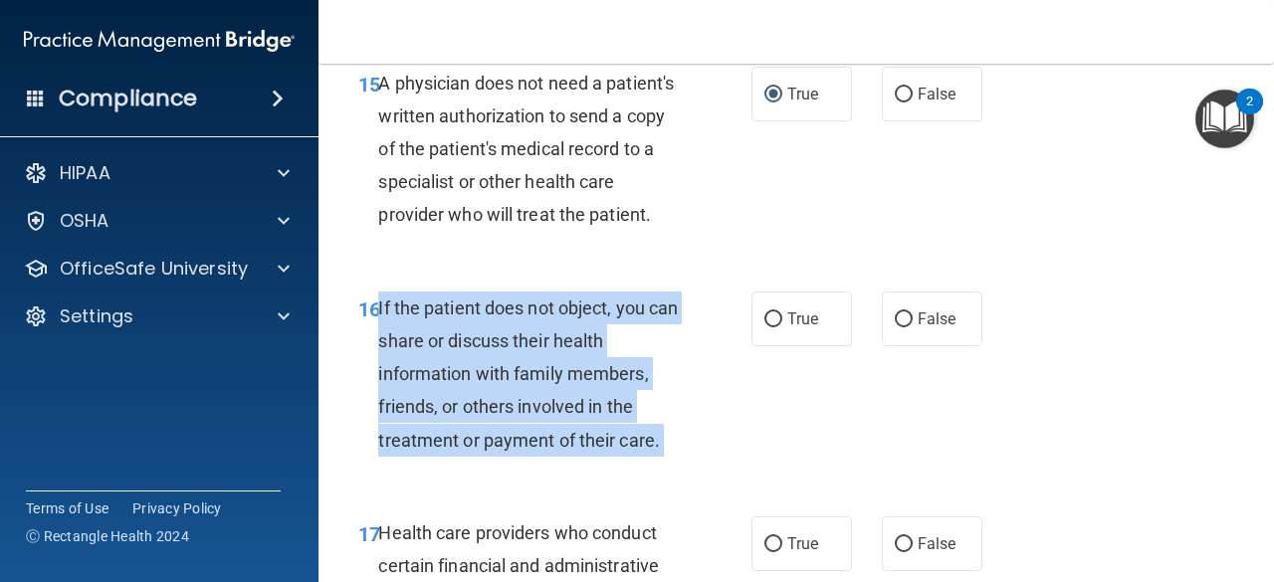
click at [561, 375] on span "If the patient does not object, you can share or discuss their health informati…" at bounding box center [528, 374] width 300 height 153
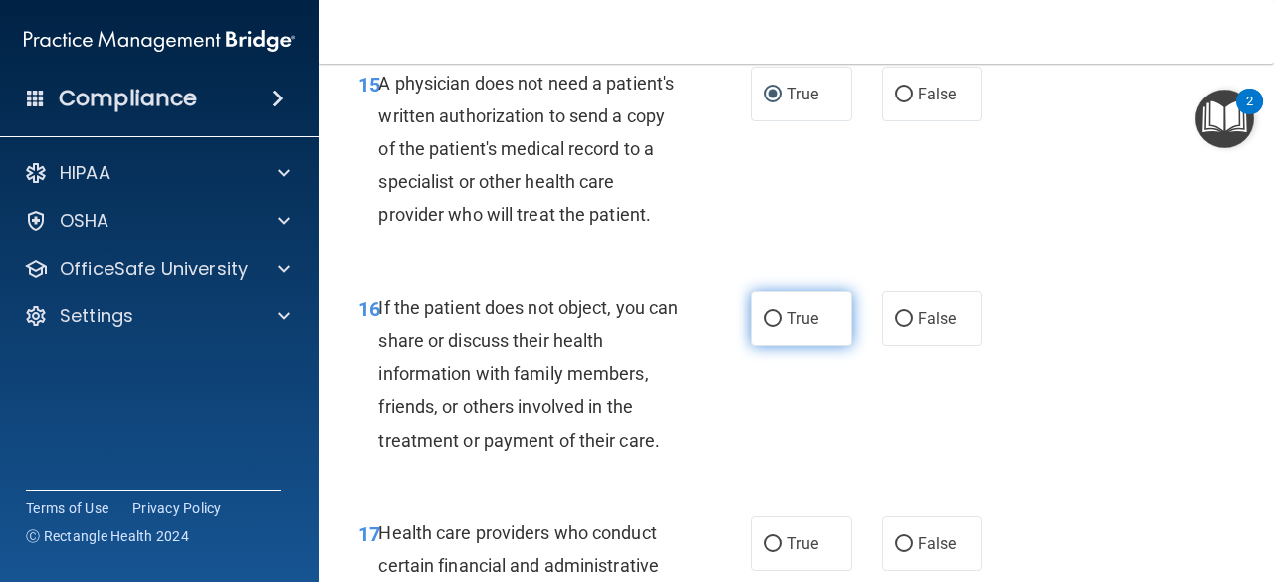
click at [768, 337] on label "True" at bounding box center [802, 319] width 101 height 55
click at [768, 327] on input "True" at bounding box center [773, 320] width 18 height 15
radio input "true"
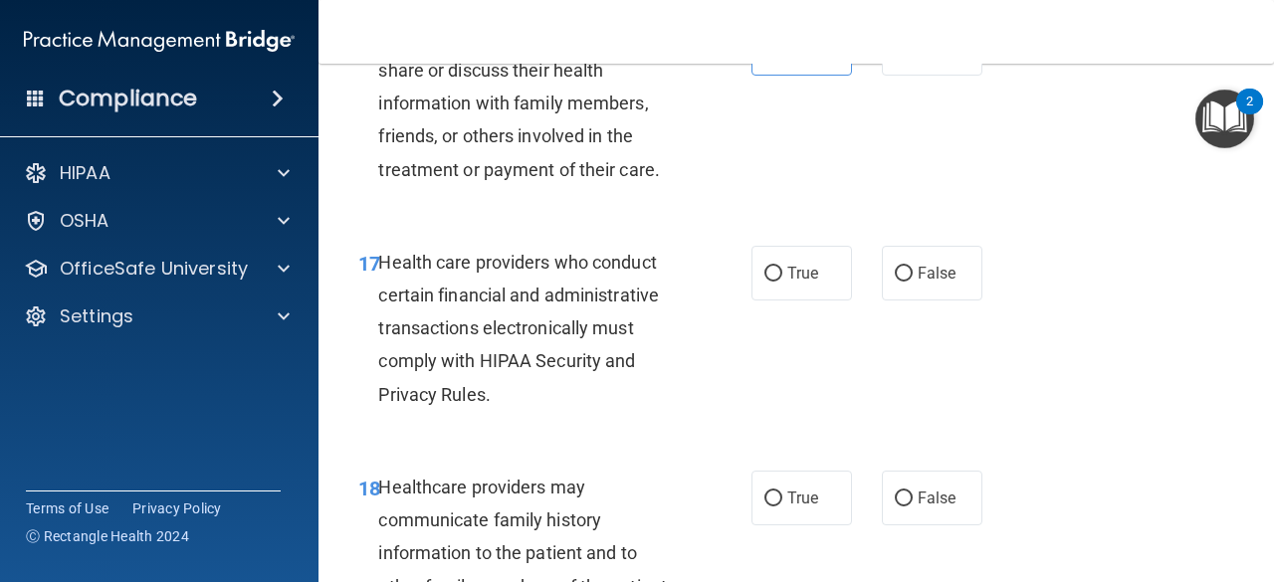
click at [517, 345] on div "Health care providers who conduct certain financial and administrative transact…" at bounding box center [537, 328] width 318 height 165
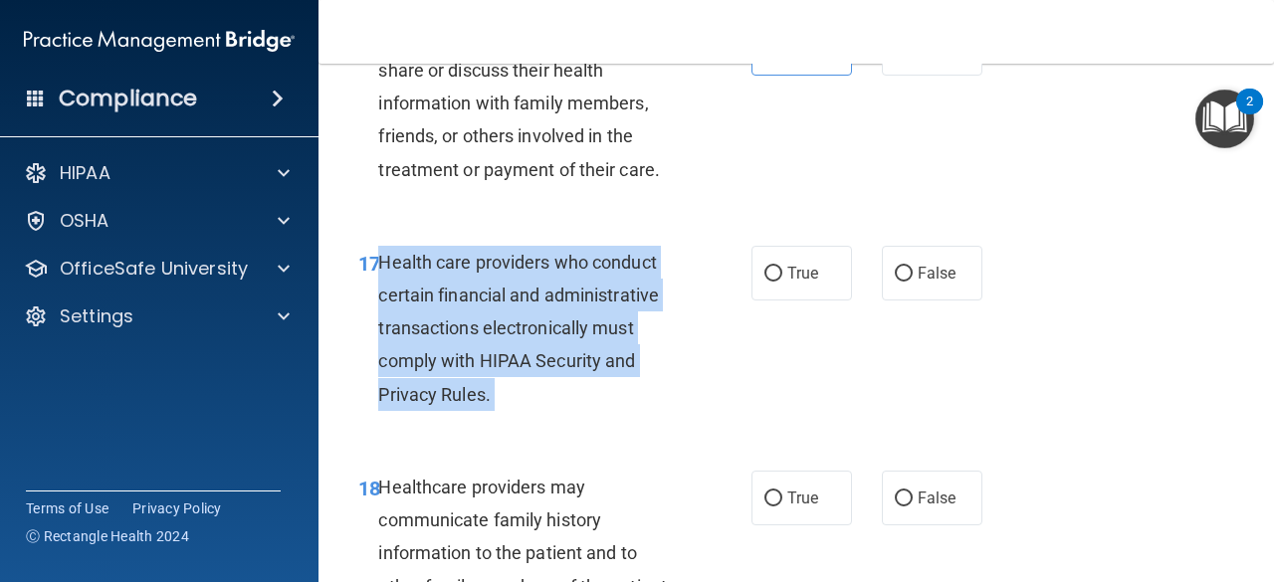
click at [517, 345] on div "Health care providers who conduct certain financial and administrative transact…" at bounding box center [537, 328] width 318 height 165
click at [770, 282] on input "True" at bounding box center [773, 274] width 18 height 15
radio input "true"
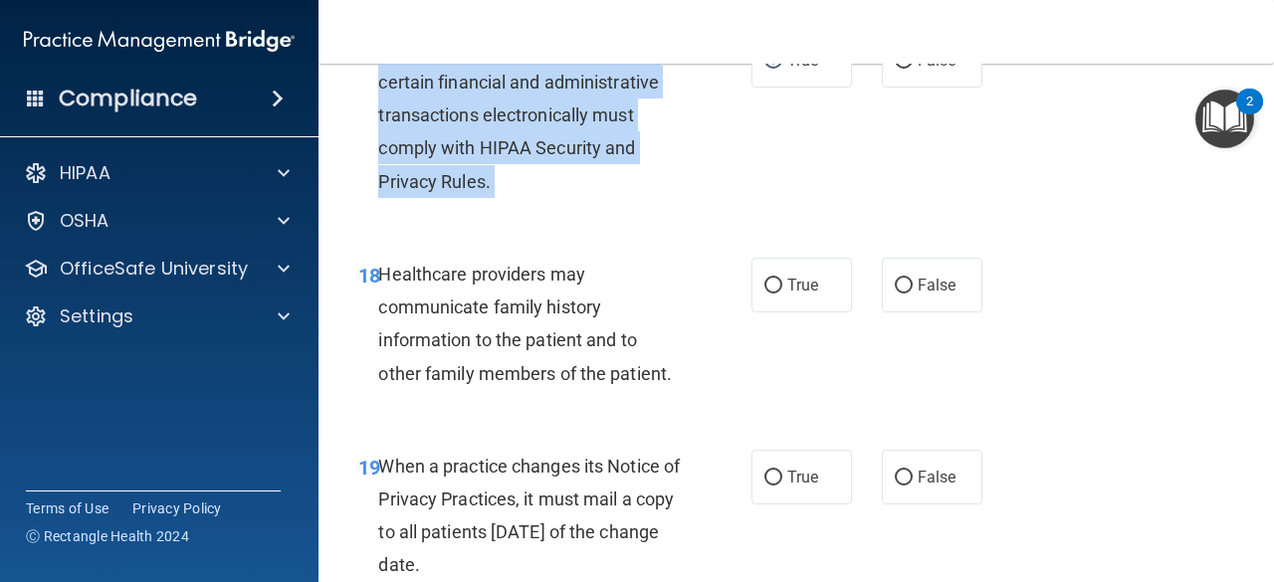
scroll to position [3573, 0]
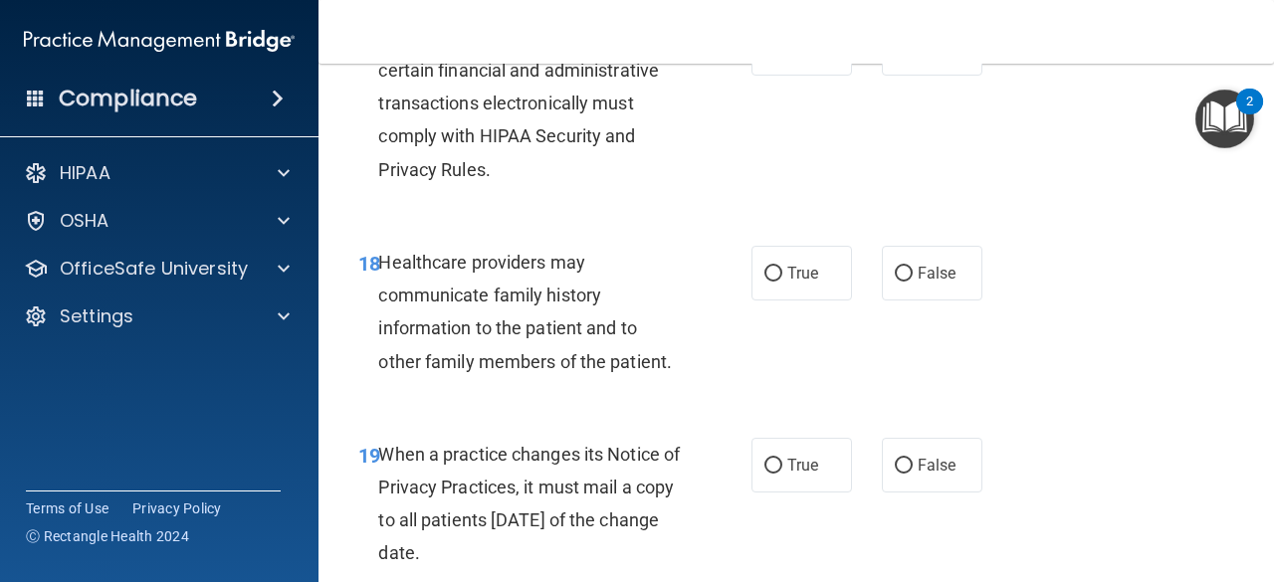
click at [528, 347] on div "Healthcare providers may communicate family history information to the patient …" at bounding box center [537, 312] width 318 height 132
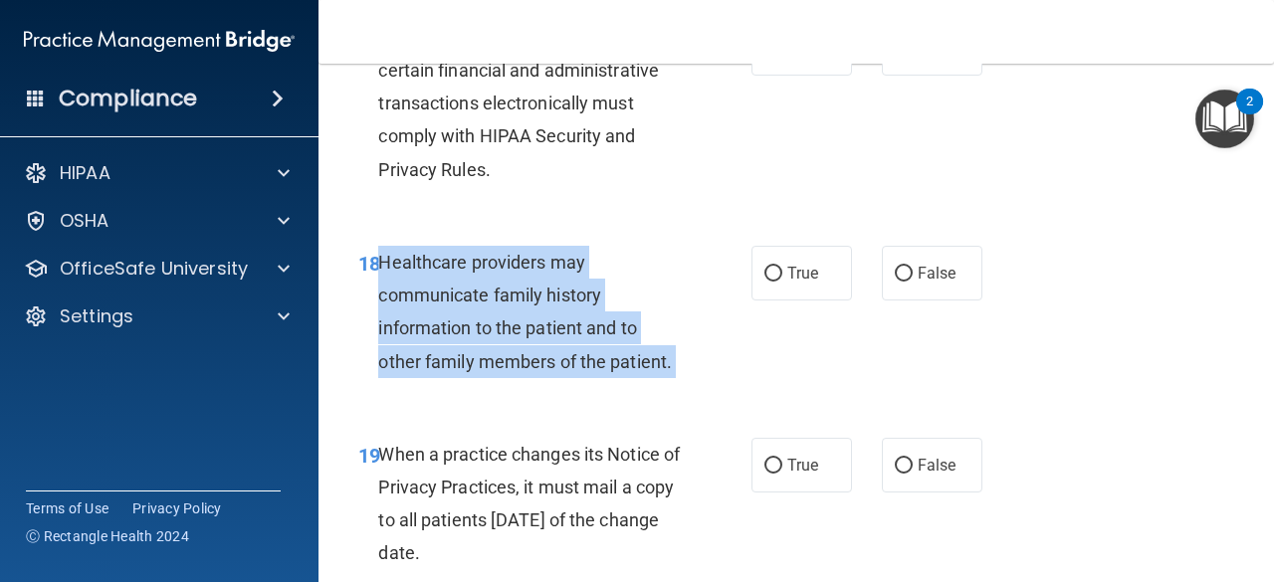
click at [528, 347] on div "Healthcare providers may communicate family history information to the patient …" at bounding box center [537, 312] width 318 height 132
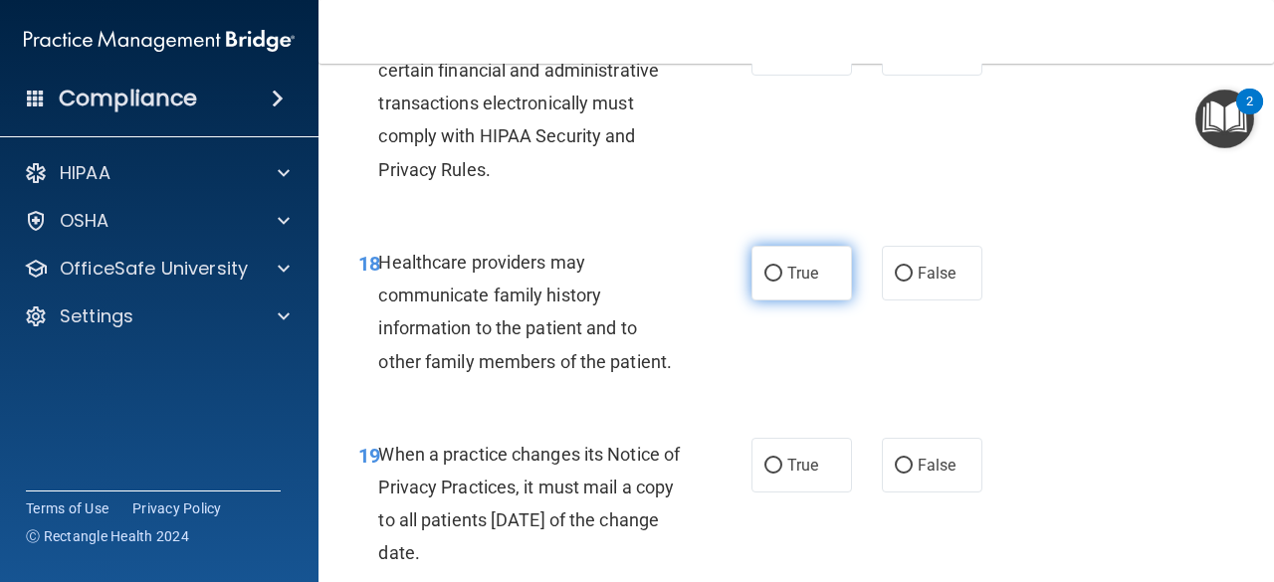
click at [755, 294] on label "True" at bounding box center [802, 273] width 101 height 55
click at [764, 282] on input "True" at bounding box center [773, 274] width 18 height 15
radio input "true"
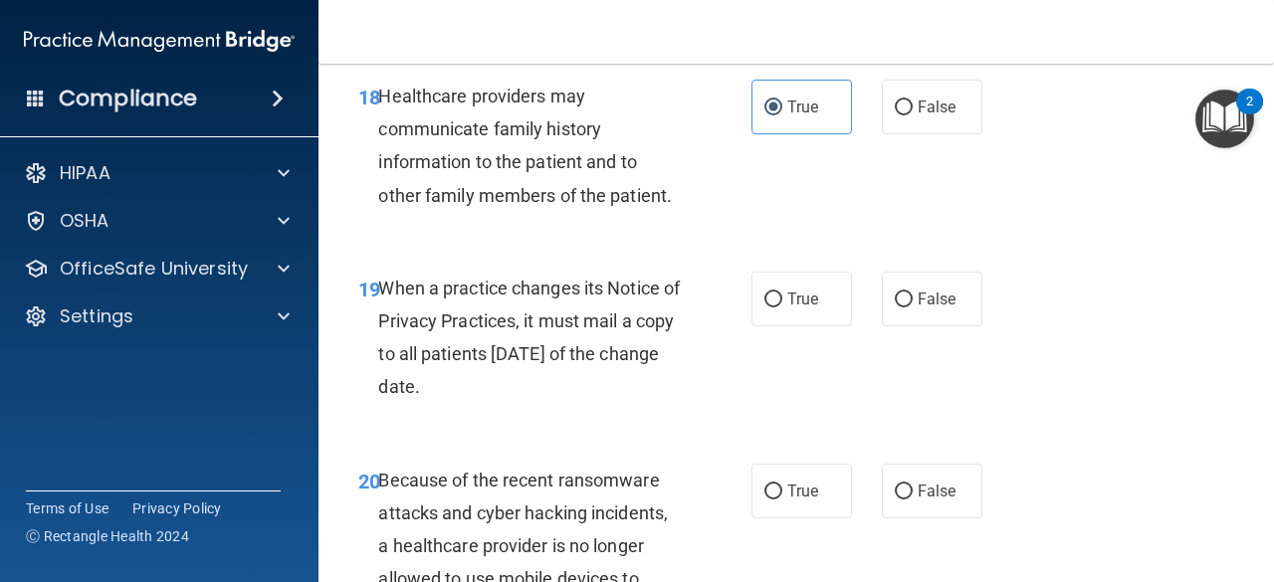
scroll to position [3740, 0]
drag, startPoint x: 557, startPoint y: 343, endPoint x: 536, endPoint y: 341, distance: 22.0
click at [536, 341] on span "When a practice changes its Notice of Privacy Practices, it must mail a copy to…" at bounding box center [529, 337] width 302 height 120
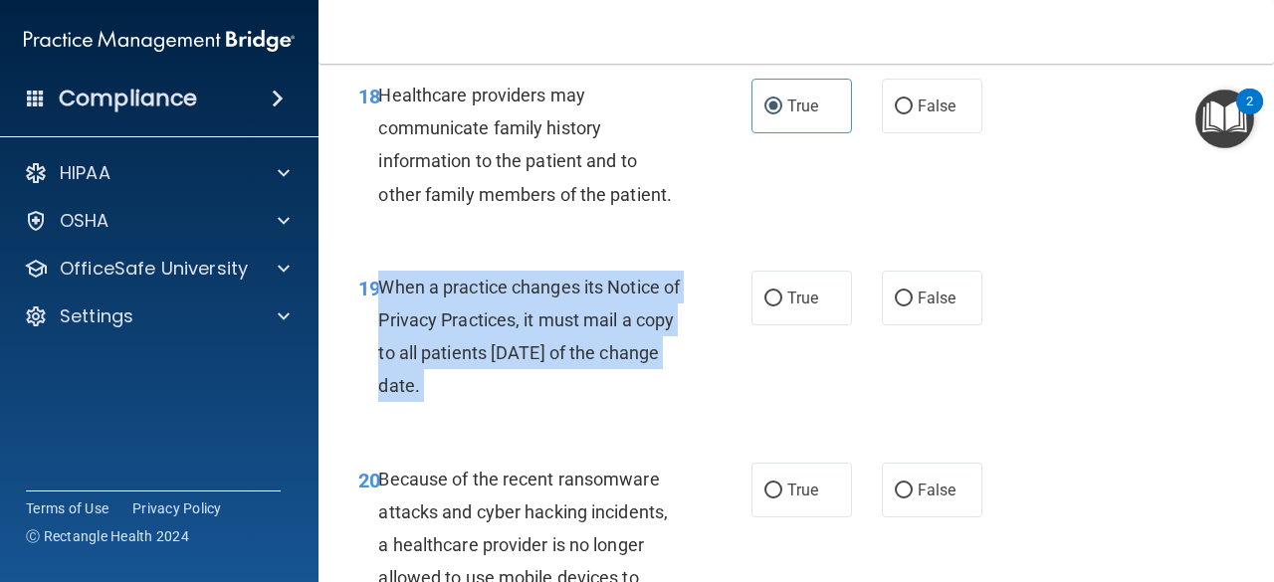
click at [536, 341] on span "When a practice changes its Notice of Privacy Practices, it must mail a copy to…" at bounding box center [529, 337] width 302 height 120
click at [764, 307] on input "True" at bounding box center [773, 299] width 18 height 15
radio input "true"
click at [688, 403] on div "When a practice changes its Notice of Privacy Practices, it must mail a copy to…" at bounding box center [537, 337] width 318 height 132
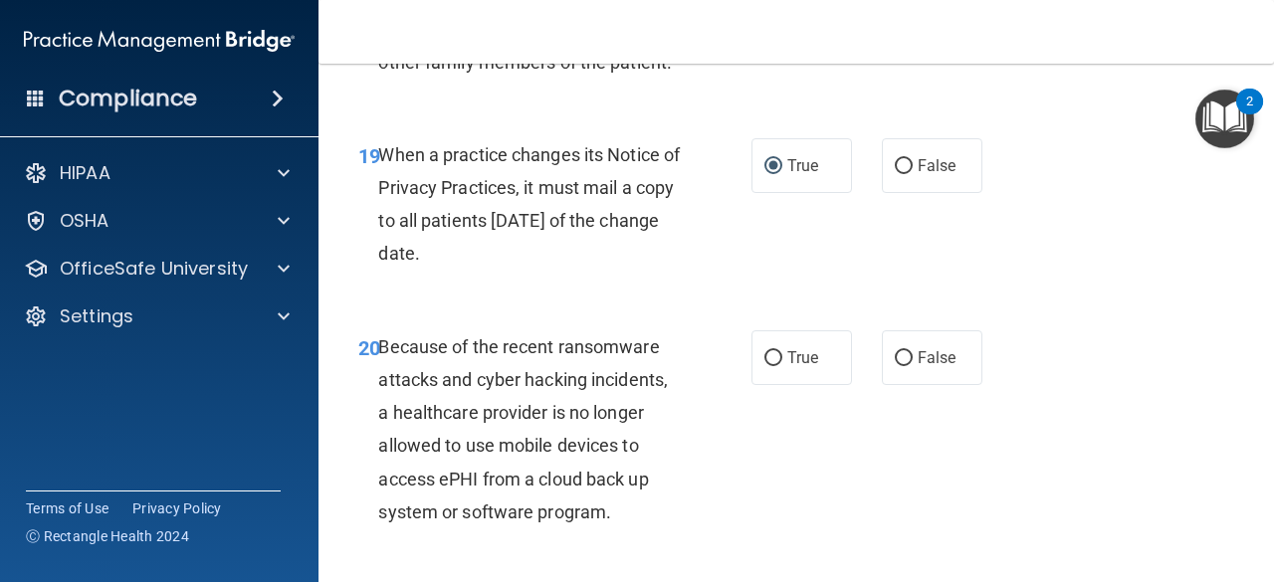
scroll to position [3880, 0]
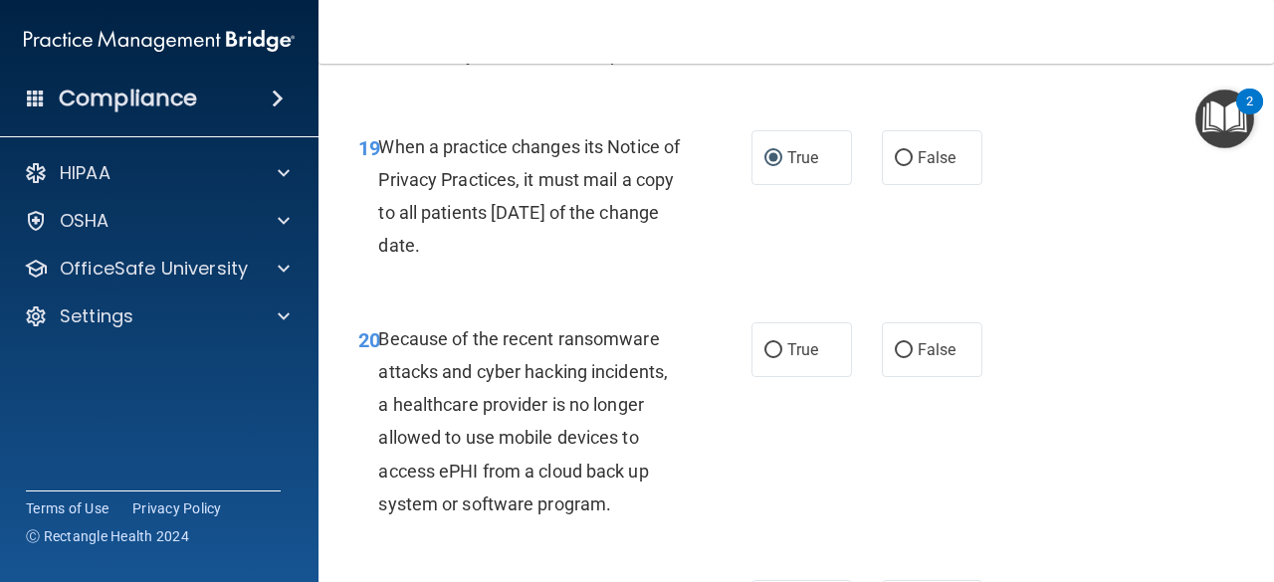
click at [582, 400] on span "Because of the recent ransomware attacks and cyber hacking incidents, a healthc…" at bounding box center [523, 421] width 290 height 186
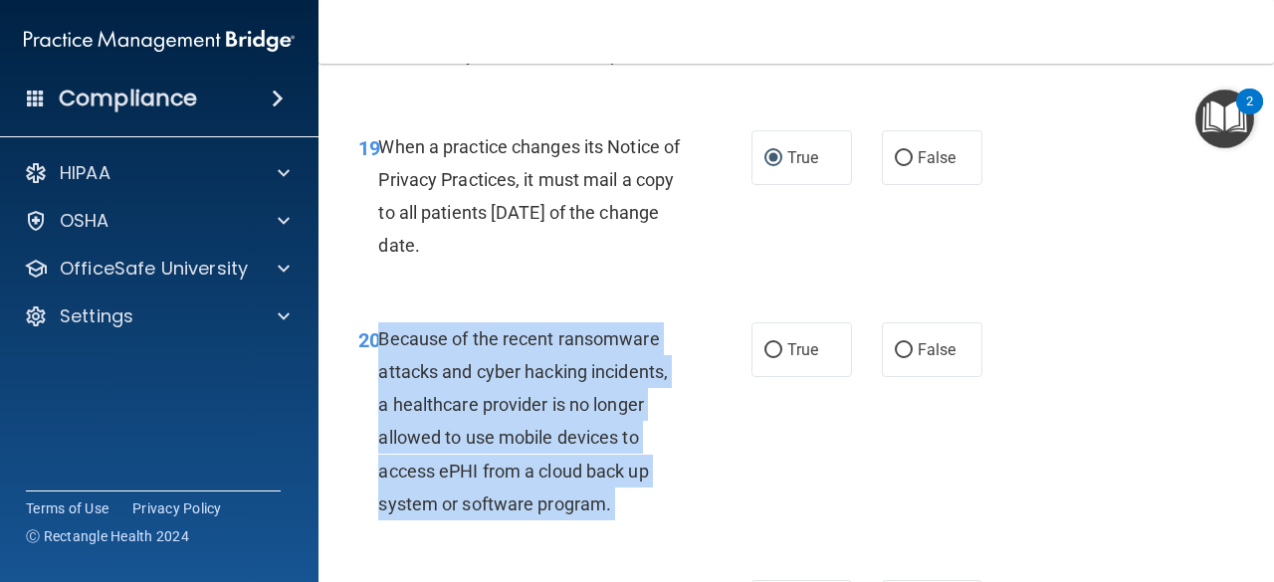
click at [582, 400] on span "Because of the recent ransomware attacks and cyber hacking incidents, a healthc…" at bounding box center [523, 421] width 290 height 186
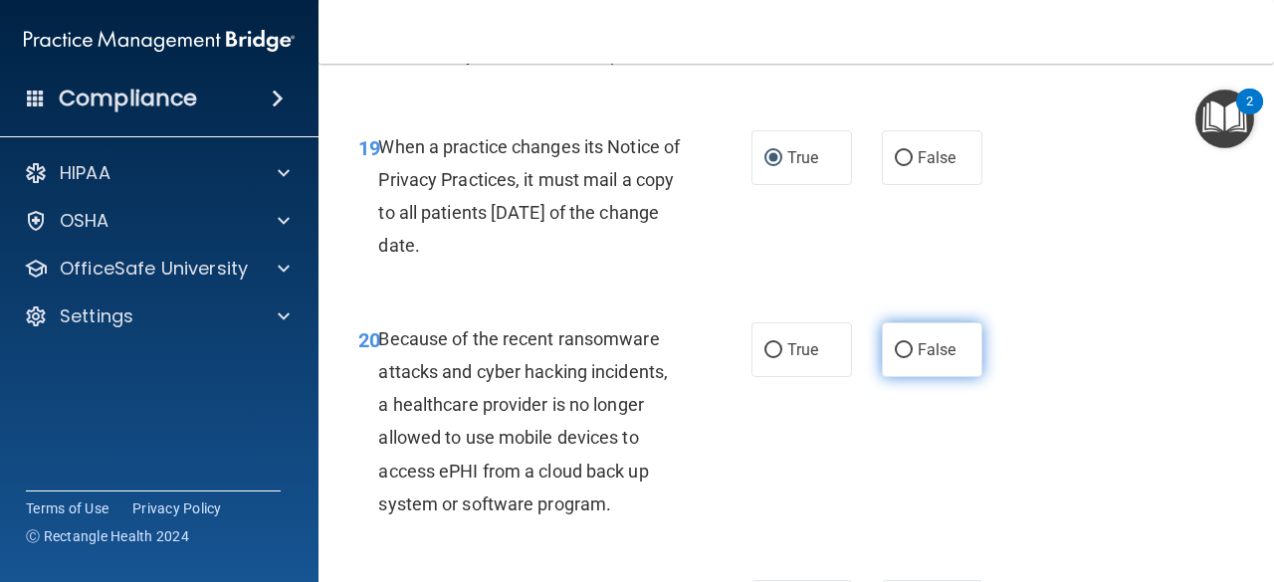
click at [906, 377] on label "False" at bounding box center [932, 350] width 101 height 55
click at [906, 358] on input "False" at bounding box center [904, 350] width 18 height 15
radio input "true"
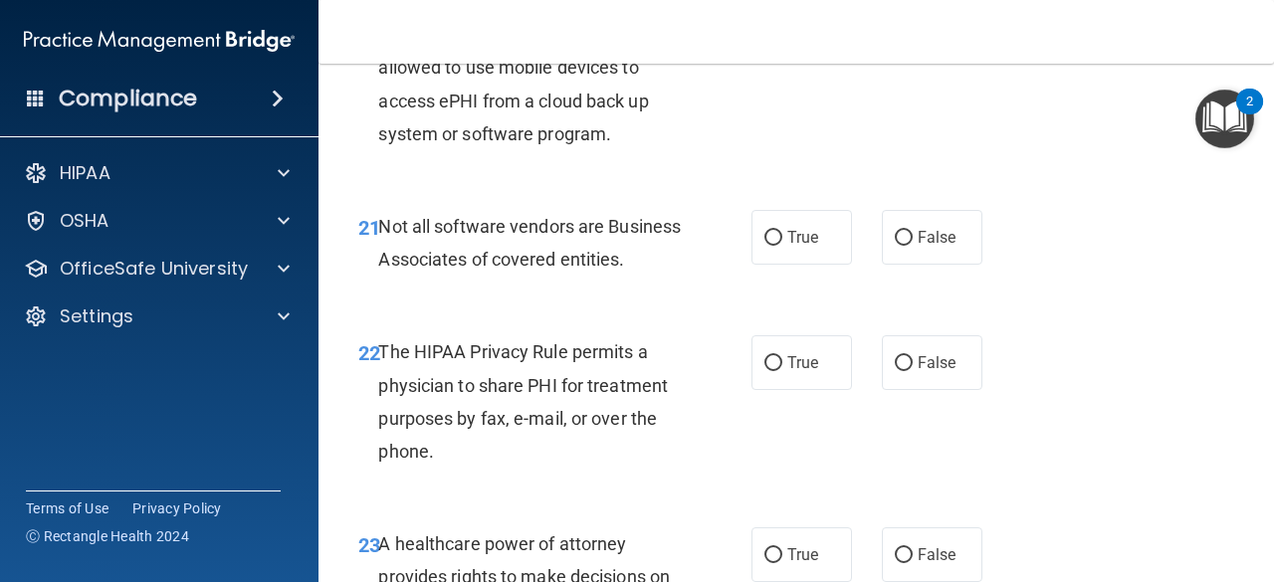
scroll to position [4251, 0]
click at [544, 258] on span "Not all software vendors are Business Associates of covered entities." at bounding box center [529, 242] width 303 height 54
drag, startPoint x: 544, startPoint y: 258, endPoint x: 494, endPoint y: 255, distance: 50.9
click at [494, 255] on span "Not all software vendors are Business Associates of covered entities." at bounding box center [529, 242] width 303 height 54
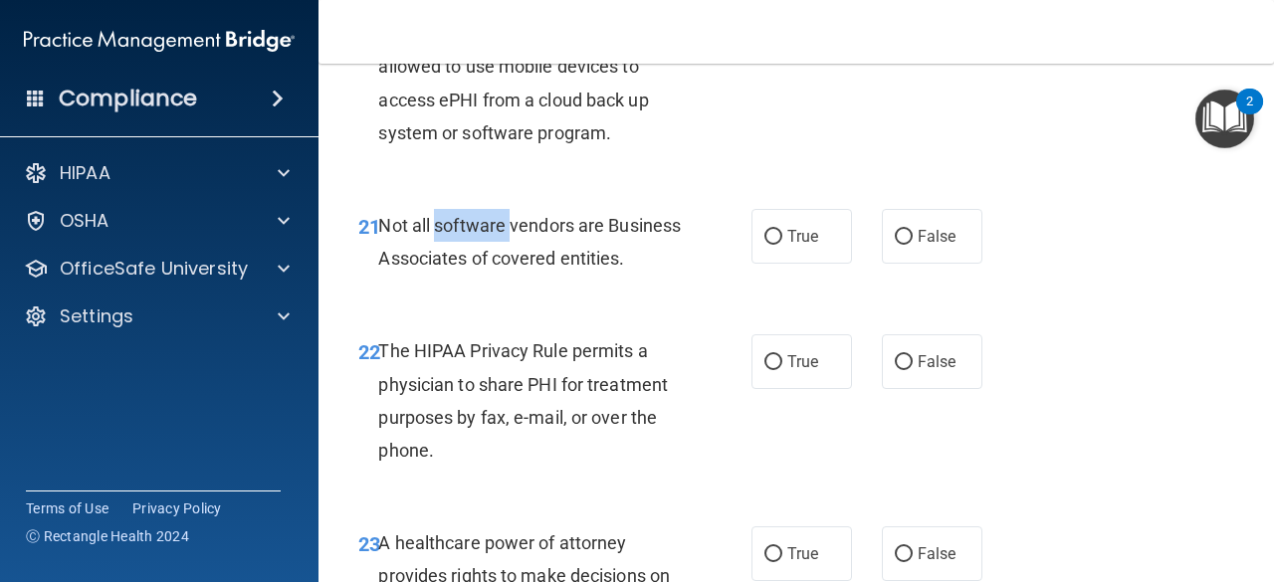
click at [494, 255] on span "Not all software vendors are Business Associates of covered entities." at bounding box center [529, 242] width 303 height 54
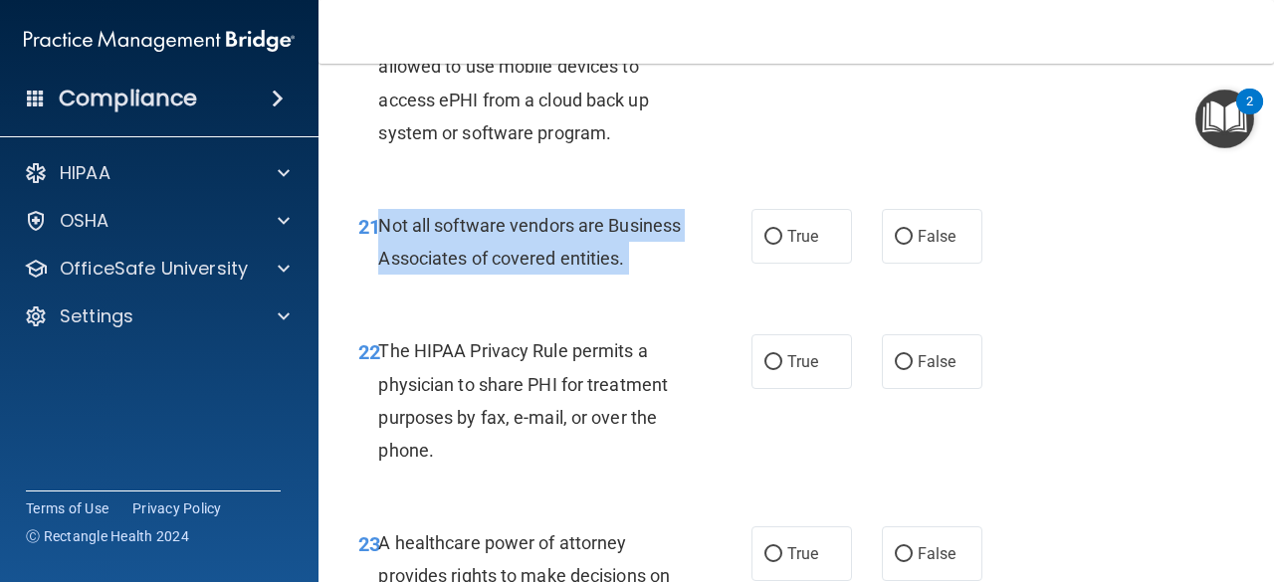
click at [494, 255] on span "Not all software vendors are Business Associates of covered entities." at bounding box center [529, 242] width 303 height 54
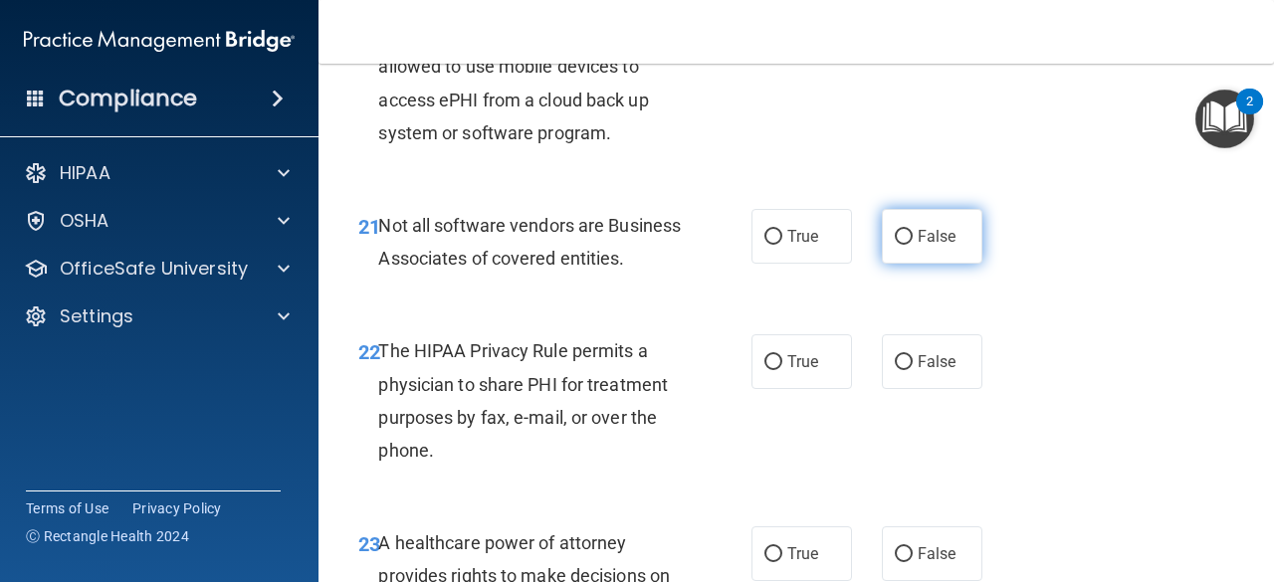
click at [894, 258] on label "False" at bounding box center [932, 236] width 101 height 55
click at [895, 245] on input "False" at bounding box center [904, 237] width 18 height 15
radio input "true"
click at [541, 431] on div "The HIPAA Privacy Rule permits a physician to share PHI for treatment purposes …" at bounding box center [537, 400] width 318 height 132
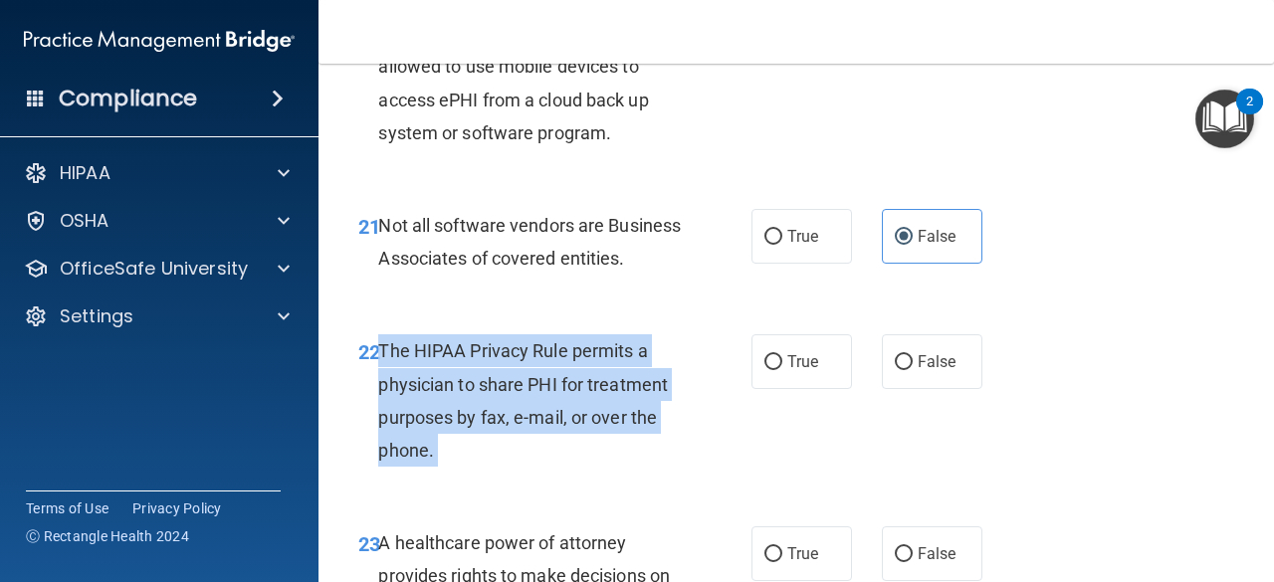
click at [541, 431] on div "The HIPAA Privacy Rule permits a physician to share PHI for treatment purposes …" at bounding box center [537, 400] width 318 height 132
click at [764, 370] on input "True" at bounding box center [773, 362] width 18 height 15
radio input "true"
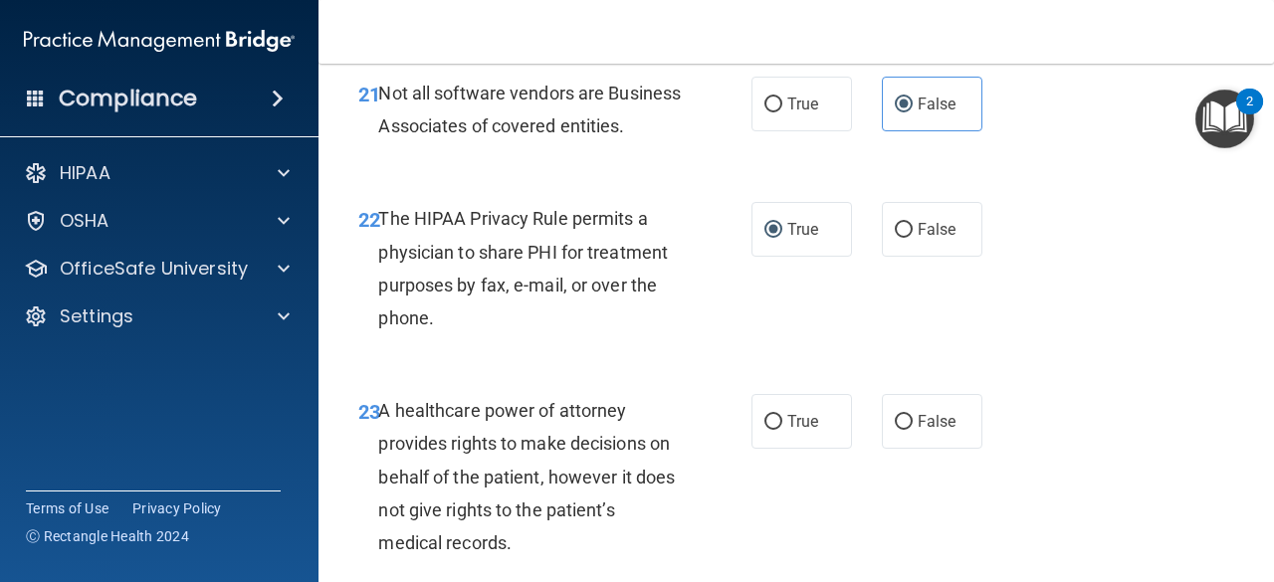
click at [671, 369] on div "22 The HIPAA Privacy Rule permits a physician to share PHI for treatment purpos…" at bounding box center [796, 273] width 906 height 192
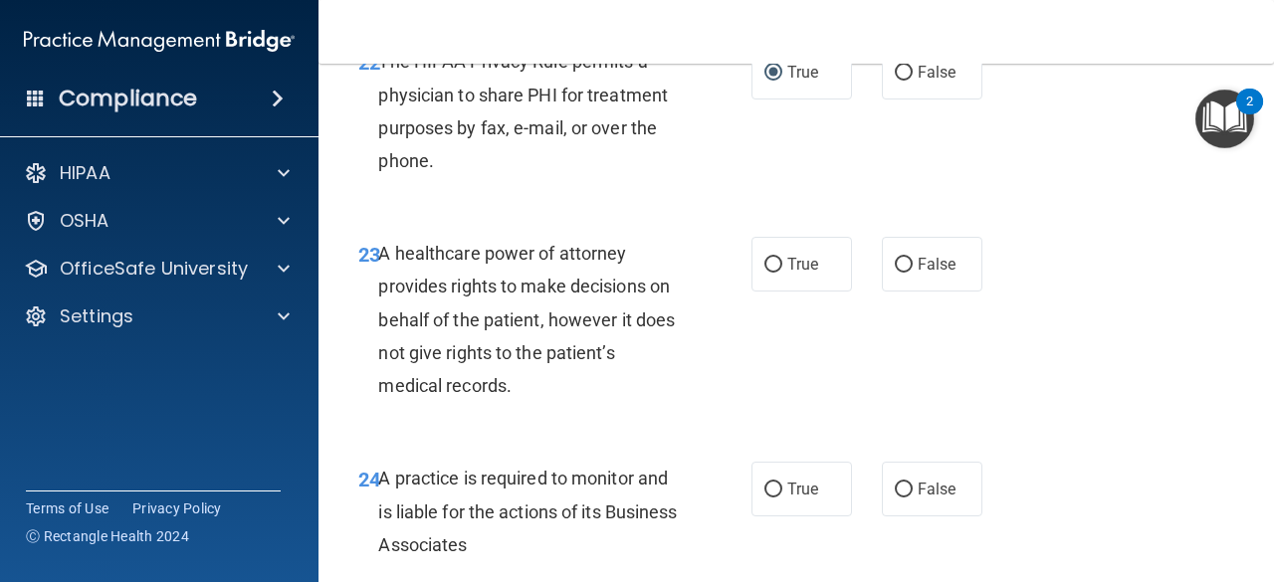
scroll to position [4542, 0]
click at [536, 313] on span "A healthcare power of attorney provides rights to make decisions on behalf of t…" at bounding box center [526, 318] width 297 height 153
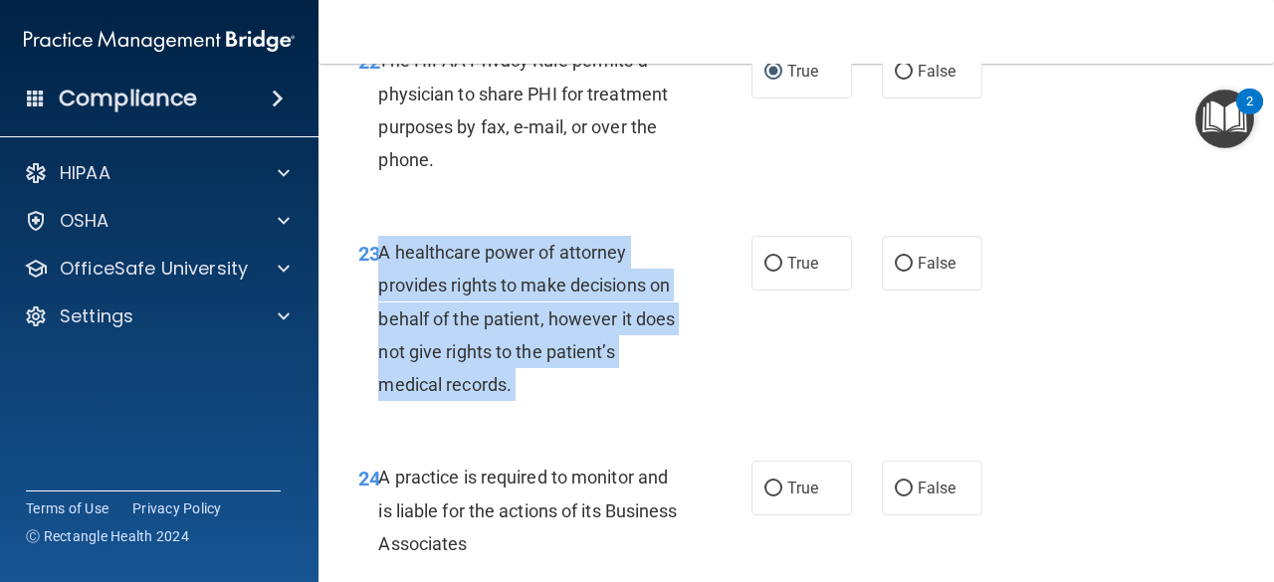
click at [536, 313] on span "A healthcare power of attorney provides rights to make decisions on behalf of t…" at bounding box center [526, 318] width 297 height 153
click at [896, 272] on input "False" at bounding box center [904, 264] width 18 height 15
radio input "true"
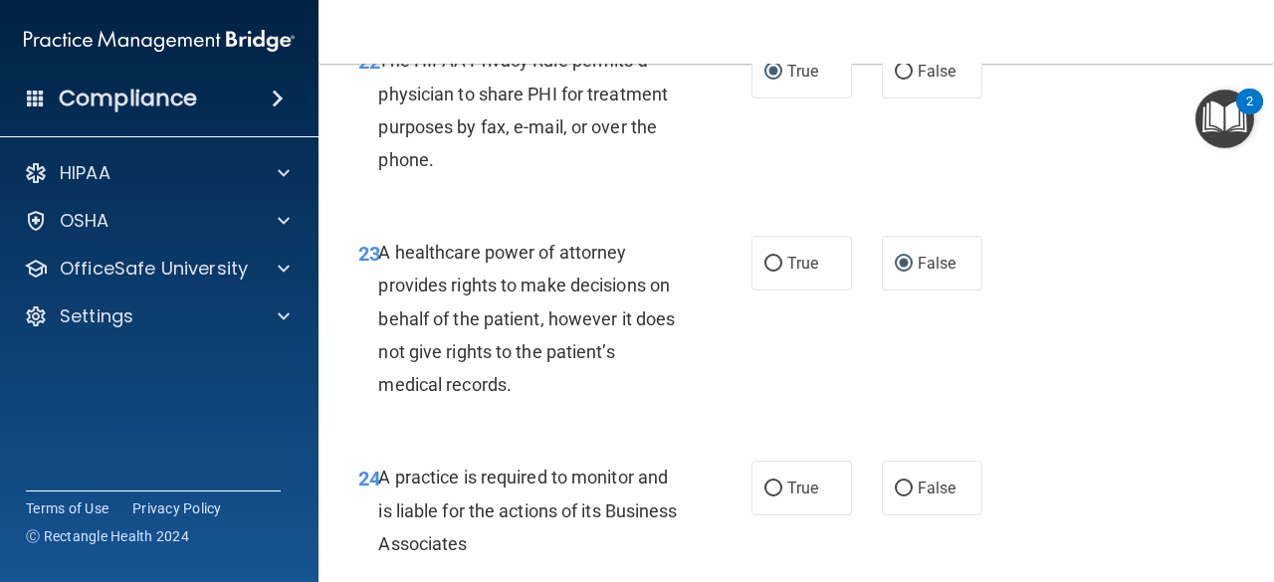
click at [830, 425] on div "23 A healthcare power of attorney provides rights to make decisions on behalf o…" at bounding box center [796, 323] width 906 height 225
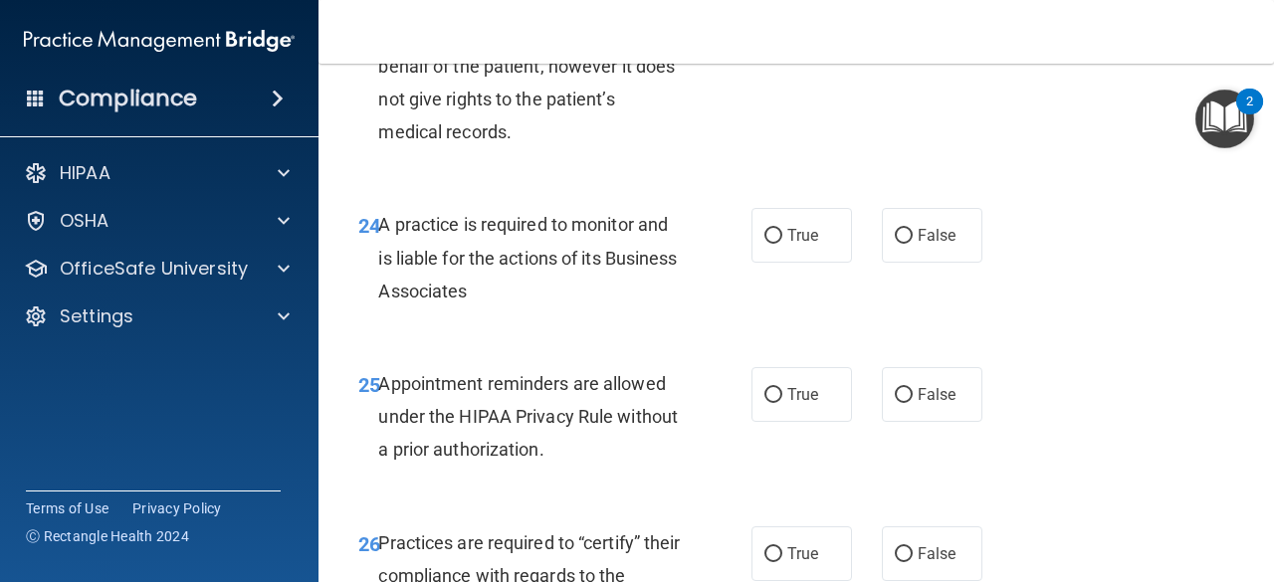
click at [567, 308] on div "A practice is required to monitor and is liable for the actions of its Business…" at bounding box center [537, 258] width 318 height 100
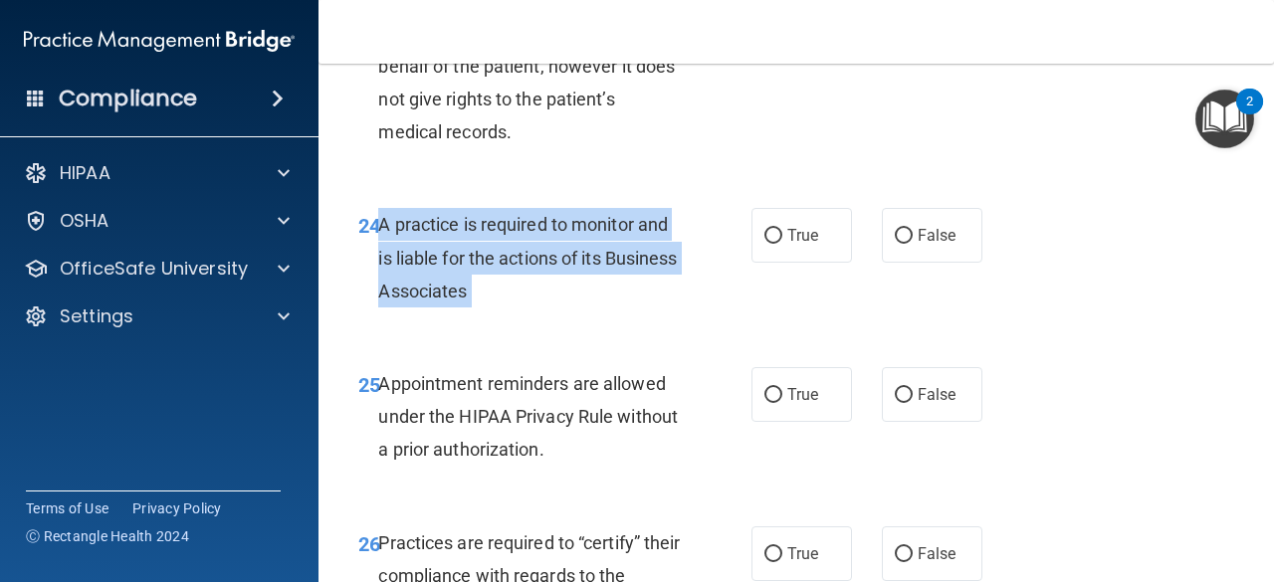
click at [567, 308] on div "A practice is required to monitor and is liable for the actions of its Business…" at bounding box center [537, 258] width 318 height 100
click at [896, 244] on input "False" at bounding box center [904, 236] width 18 height 15
radio input "true"
click at [717, 318] on div "24 A practice is required to monitor and is liable for the actions of its Busin…" at bounding box center [554, 262] width 453 height 109
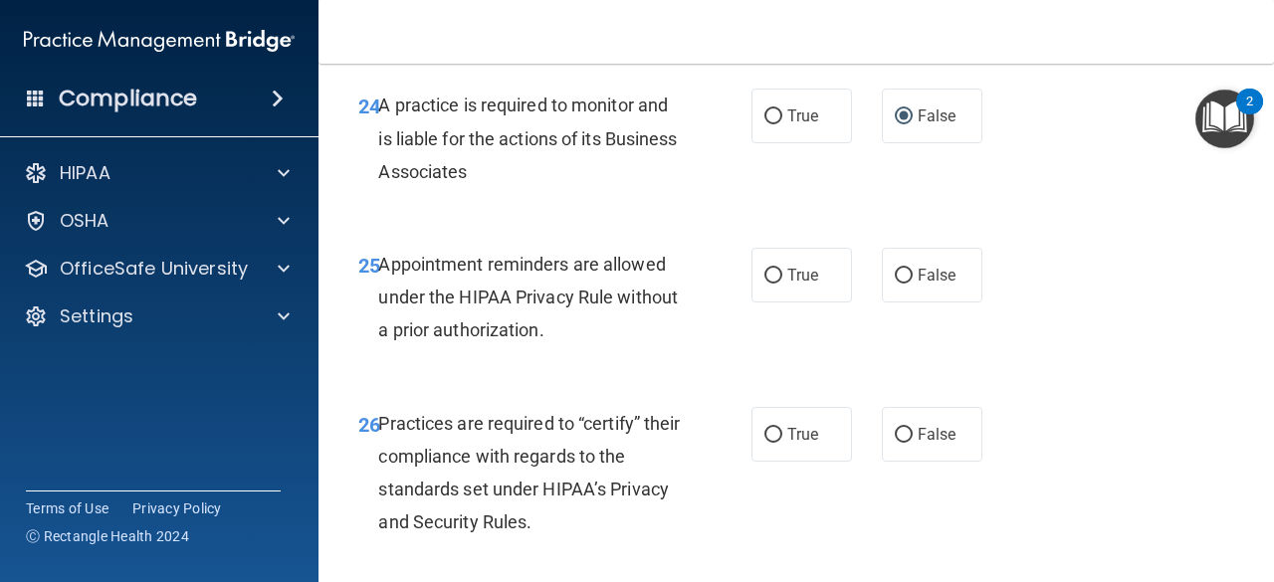
scroll to position [4915, 0]
click at [583, 339] on span "Appointment reminders are allowed under the HIPAA Privacy Rule without a prior …" at bounding box center [528, 296] width 300 height 87
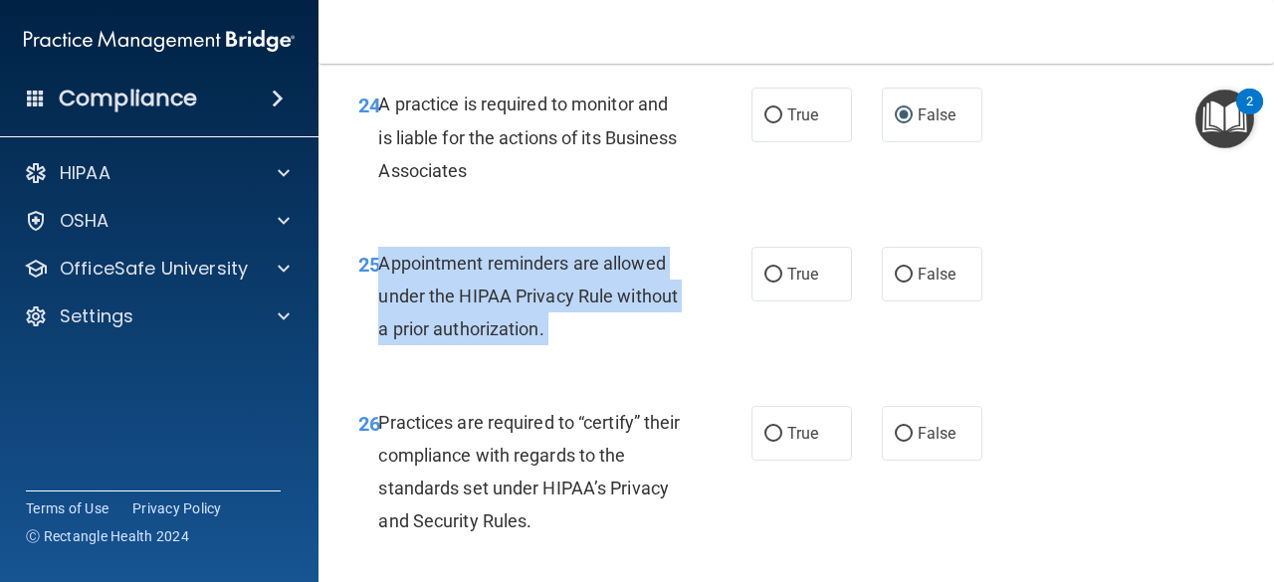
click at [583, 339] on span "Appointment reminders are allowed under the HIPAA Privacy Rule without a prior …" at bounding box center [528, 296] width 300 height 87
click at [771, 283] on input "True" at bounding box center [773, 275] width 18 height 15
radio input "true"
click at [733, 356] on div "25 Appointment reminders are allowed under the HIPAA Privacy Rule without a pri…" at bounding box center [554, 301] width 453 height 109
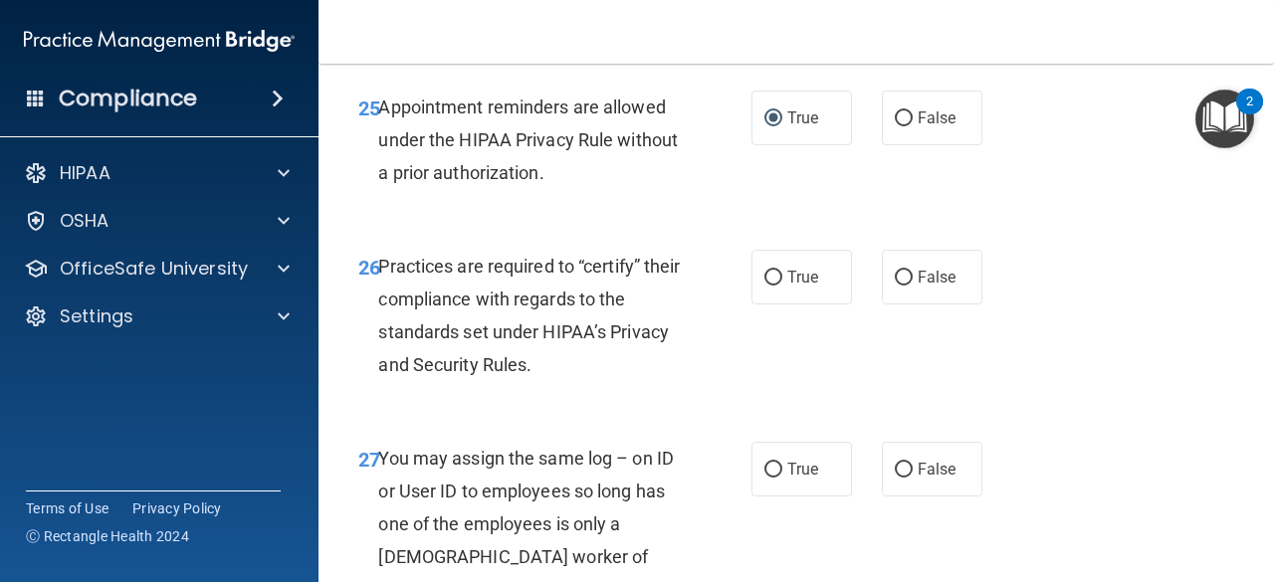
scroll to position [5078, 0]
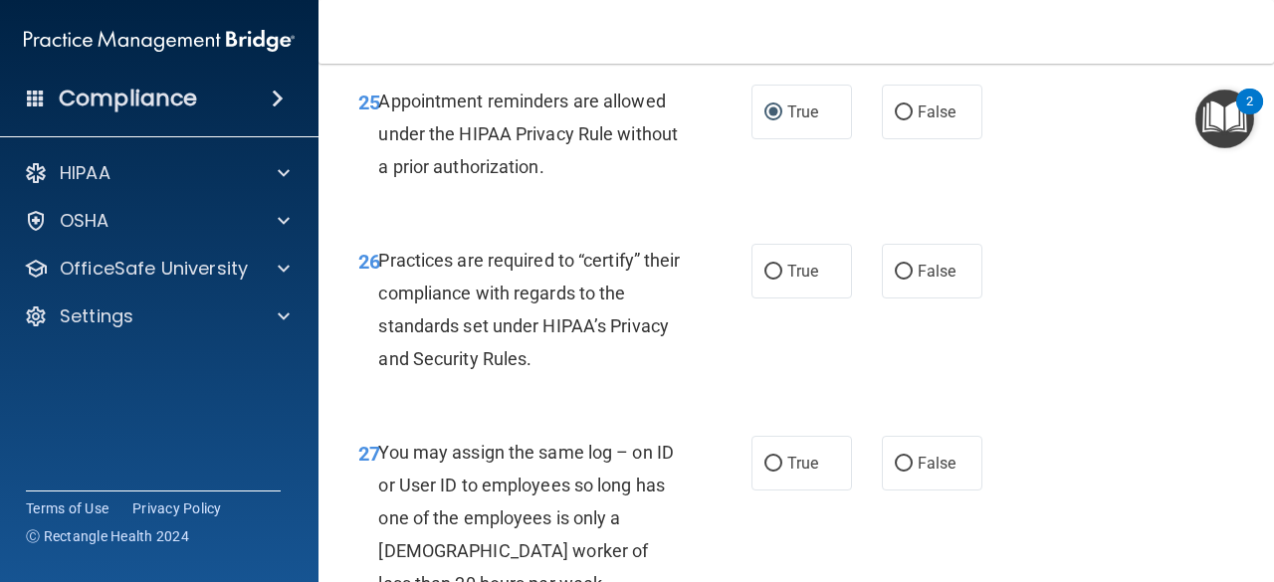
click at [545, 329] on span "Practices are required to “certify” their compliance with regards to the standa…" at bounding box center [529, 310] width 302 height 120
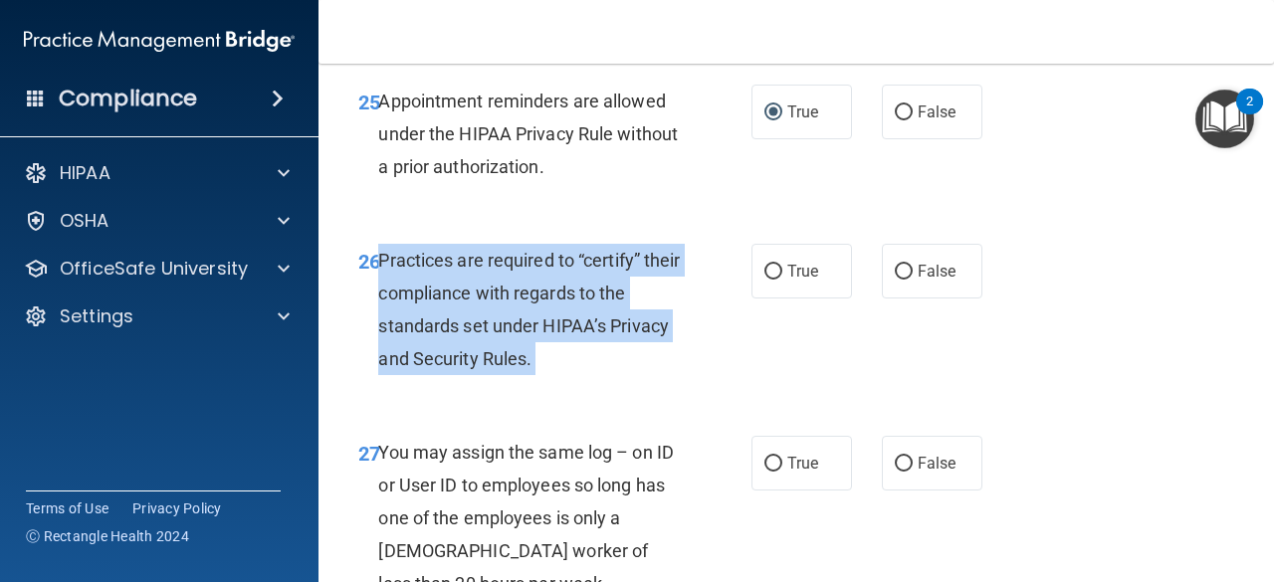
click at [545, 329] on span "Practices are required to “certify” their compliance with regards to the standa…" at bounding box center [529, 310] width 302 height 120
click at [900, 280] on input "False" at bounding box center [904, 272] width 18 height 15
radio input "true"
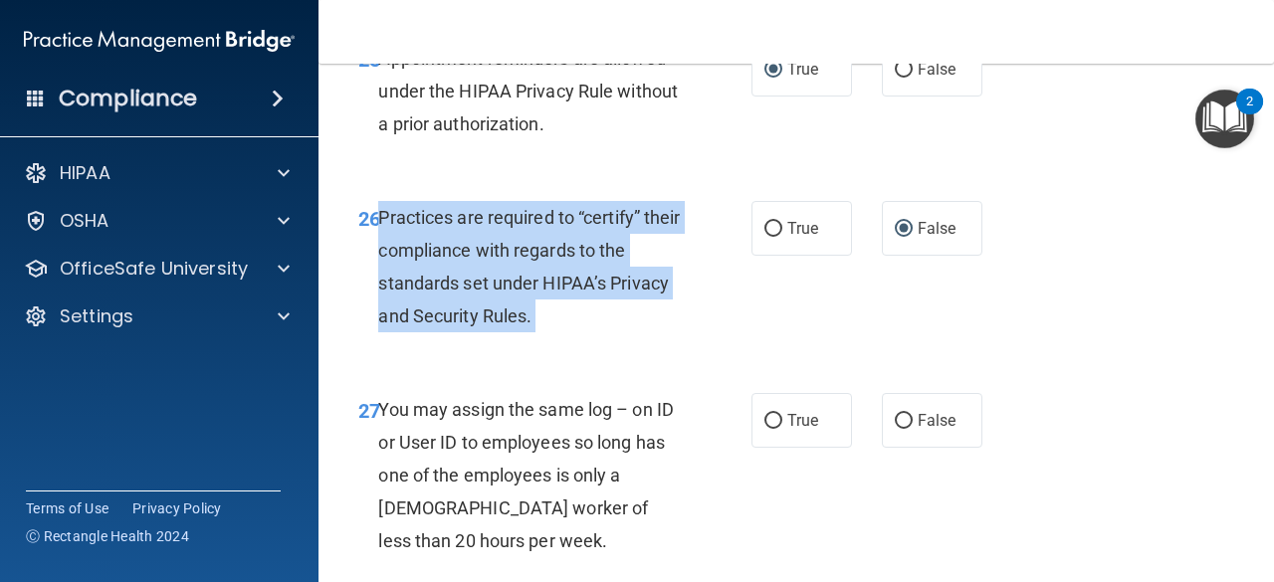
scroll to position [5121, 0]
click at [629, 332] on div "Practices are required to “certify” their compliance with regards to the standa…" at bounding box center [537, 266] width 318 height 132
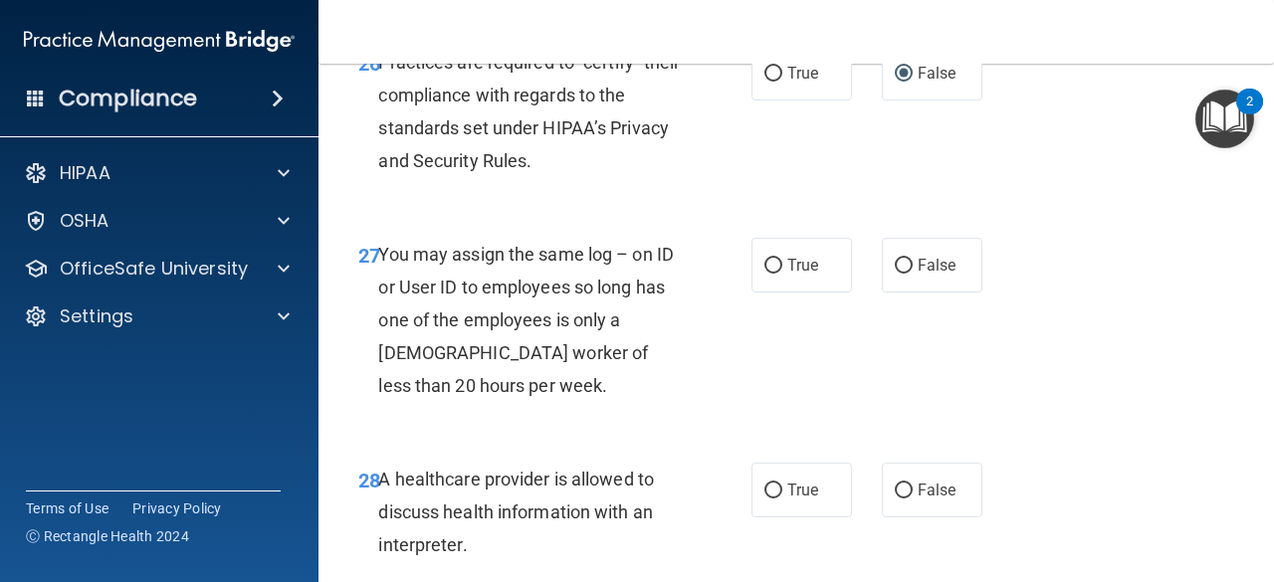
scroll to position [5299, 0]
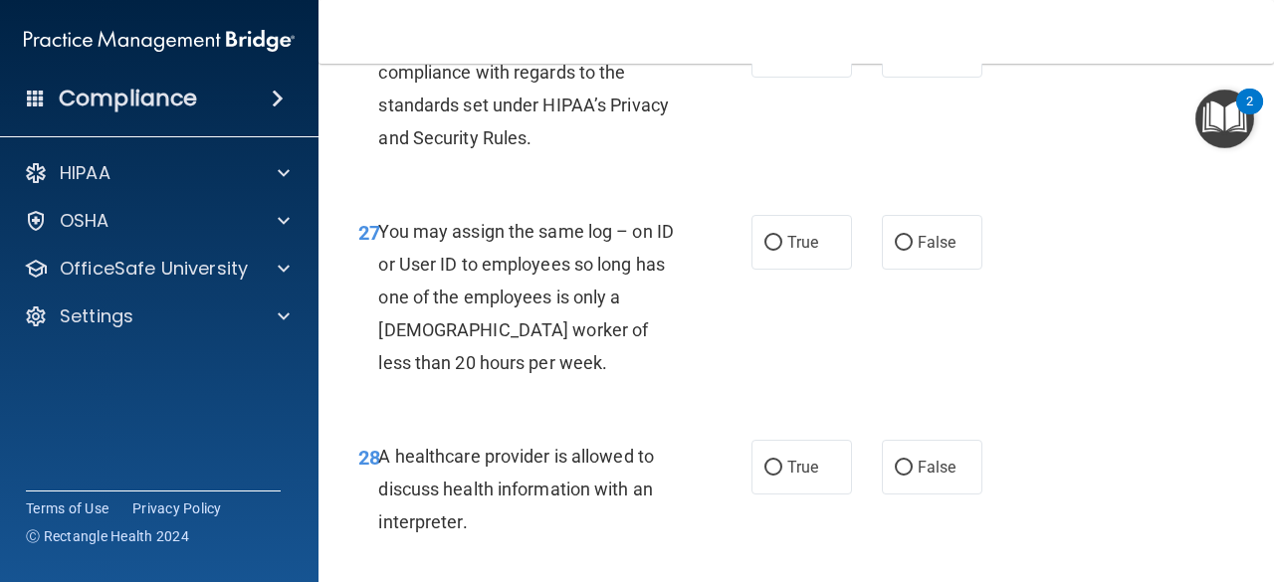
click at [484, 292] on span "You may assign the same log – on ID or User ID to employees so long has one of …" at bounding box center [526, 297] width 296 height 153
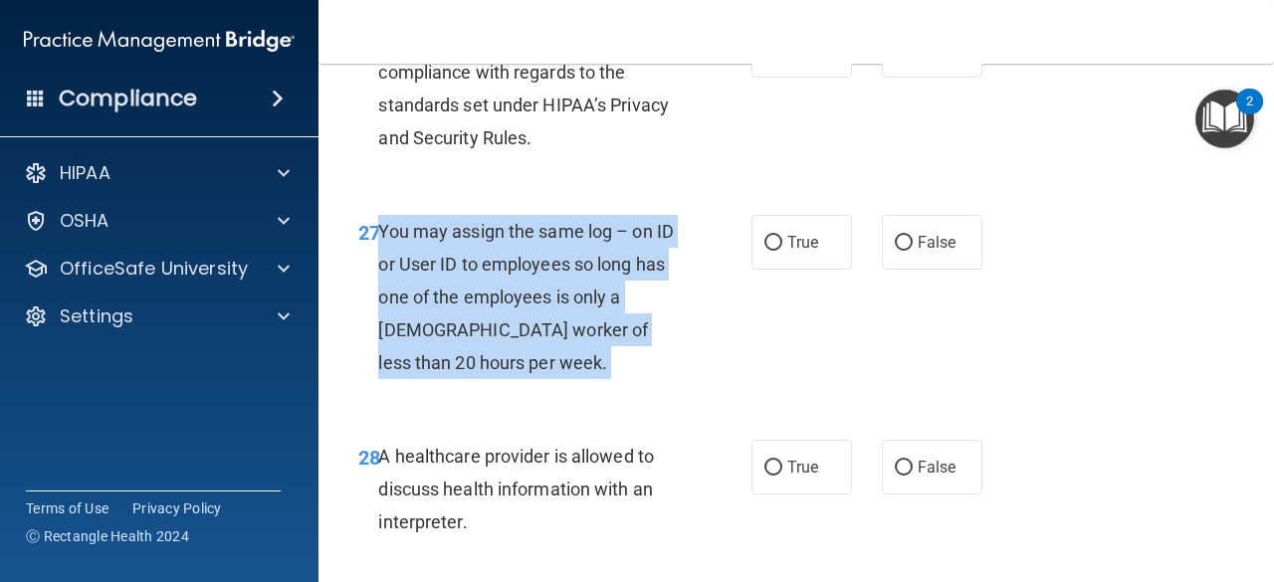
click at [484, 292] on span "You may assign the same log – on ID or User ID to employees so long has one of …" at bounding box center [526, 297] width 296 height 153
click at [900, 251] on input "False" at bounding box center [904, 243] width 18 height 15
radio input "true"
click at [695, 390] on div "27 You may assign the same log – on ID or User ID to employees so long has one …" at bounding box center [554, 302] width 453 height 175
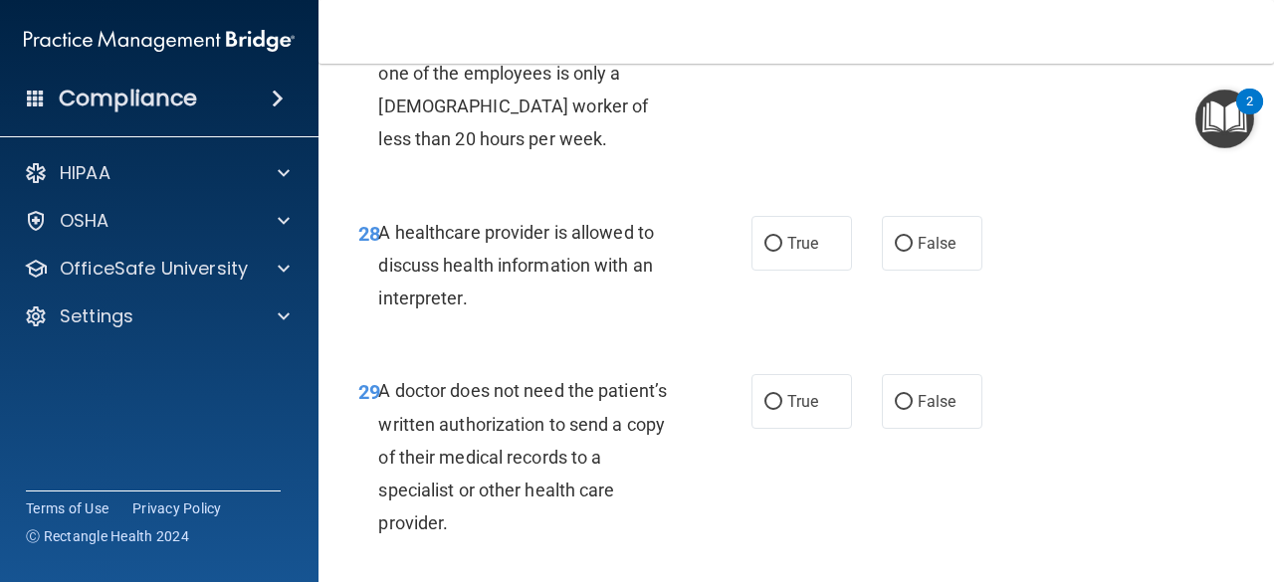
scroll to position [5529, 0]
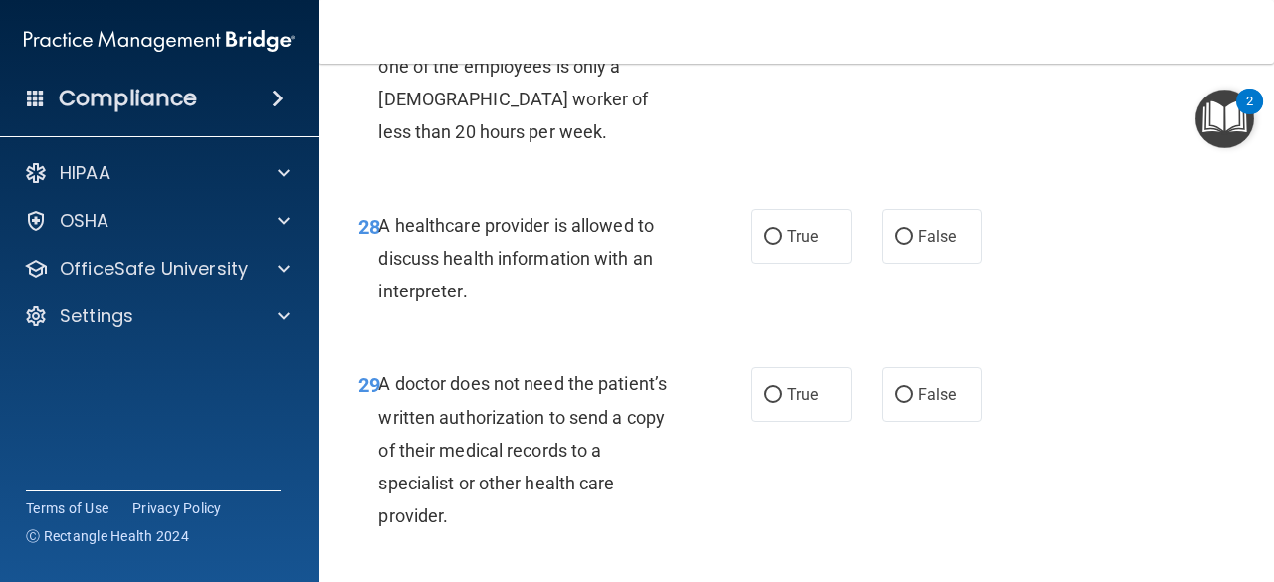
click at [573, 287] on span "A healthcare provider is allowed to discuss health information with an interpre…" at bounding box center [516, 258] width 276 height 87
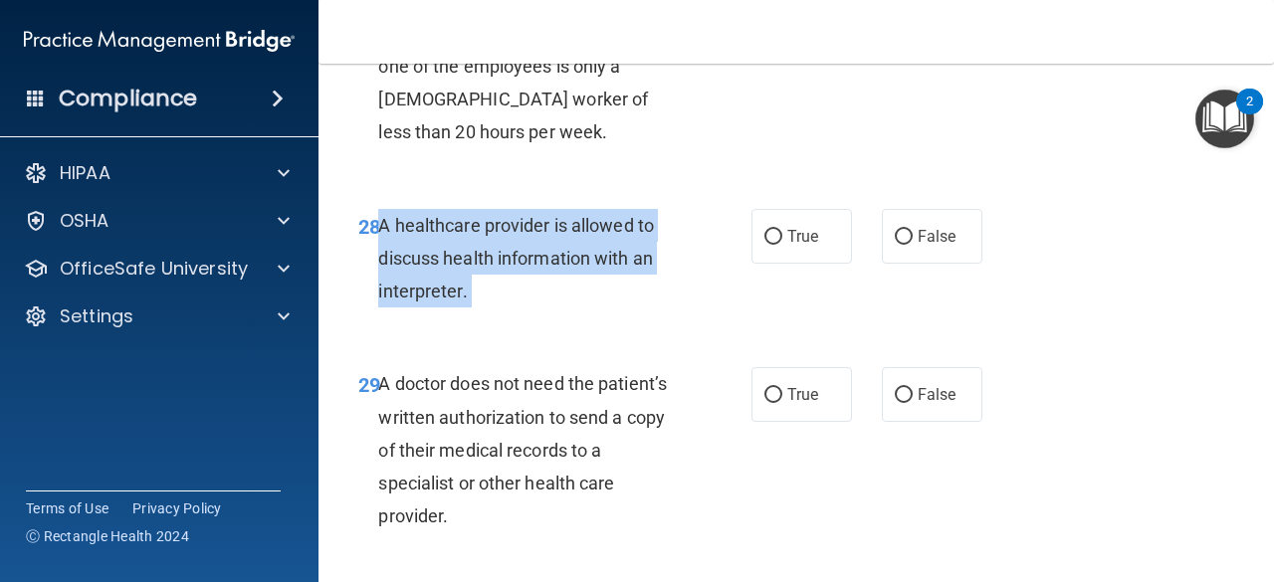
click at [573, 287] on span "A healthcare provider is allowed to discuss health information with an interpre…" at bounding box center [516, 258] width 276 height 87
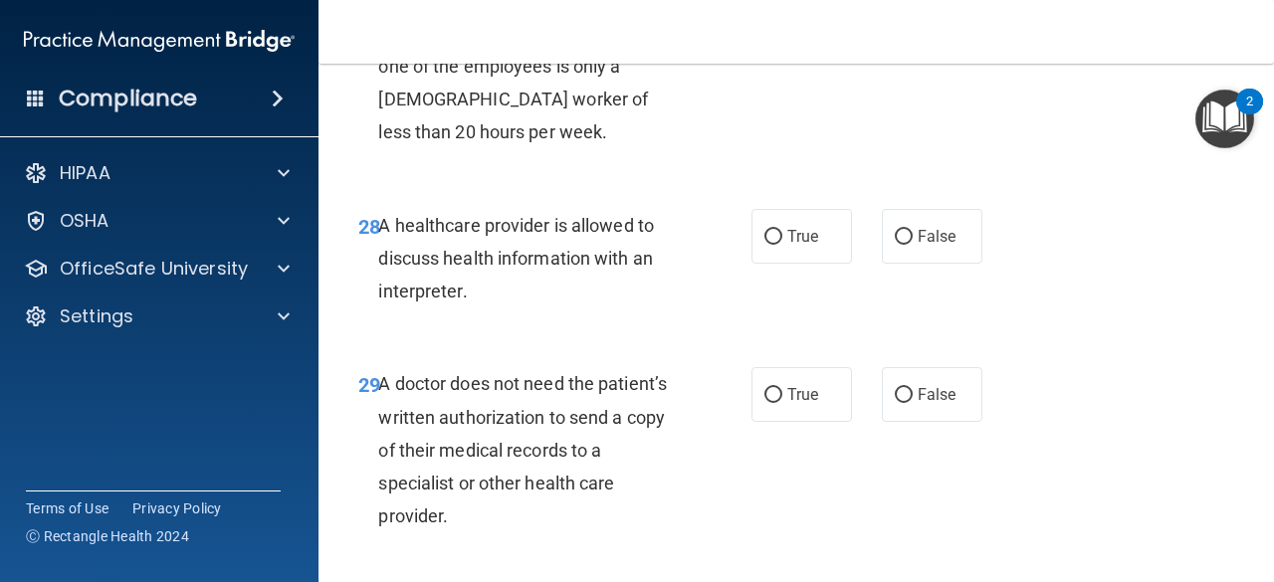
drag, startPoint x: 573, startPoint y: 287, endPoint x: 693, endPoint y: 254, distance: 123.9
click at [693, 254] on div "28 A healthcare provider is allowed to discuss health information with an inter…" at bounding box center [796, 263] width 906 height 159
click at [766, 245] on input "True" at bounding box center [773, 237] width 18 height 15
radio input "true"
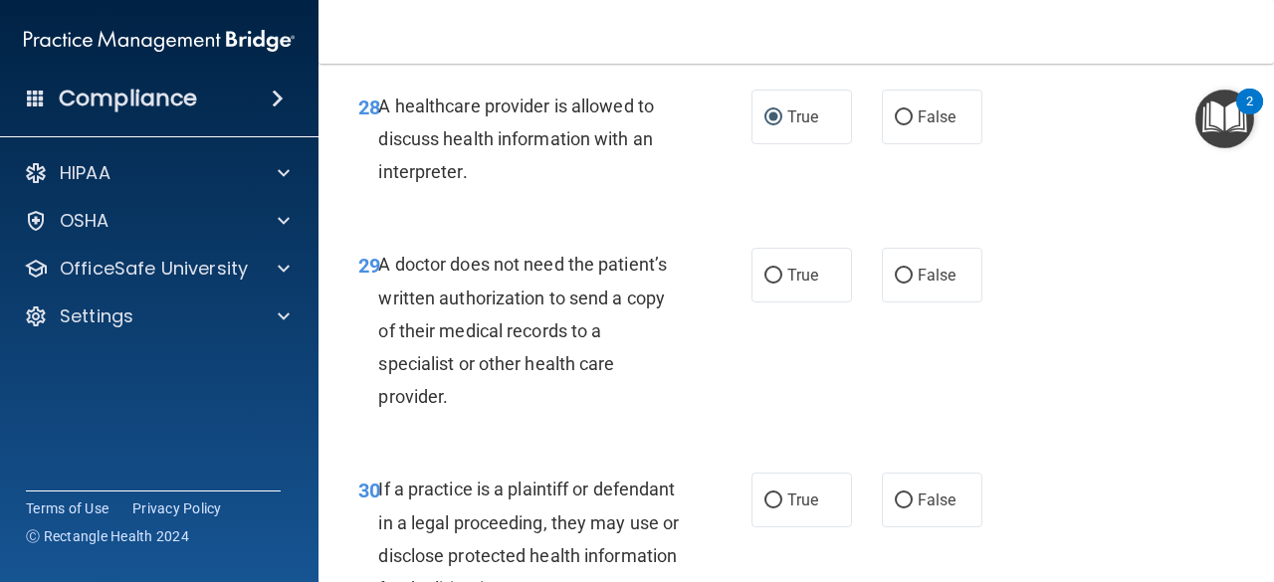
scroll to position [5650, 0]
click at [559, 366] on span "A doctor does not need the patient’s written authorization to send a copy of th…" at bounding box center [522, 329] width 289 height 153
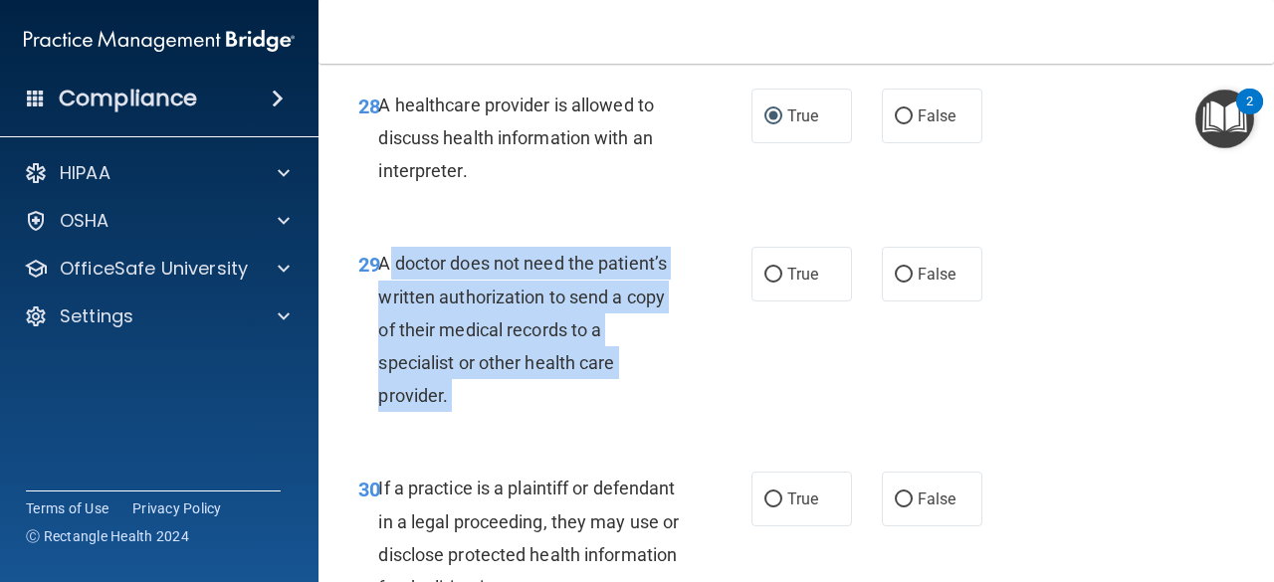
click at [559, 366] on span "A doctor does not need the patient’s written authorization to send a copy of th…" at bounding box center [522, 329] width 289 height 153
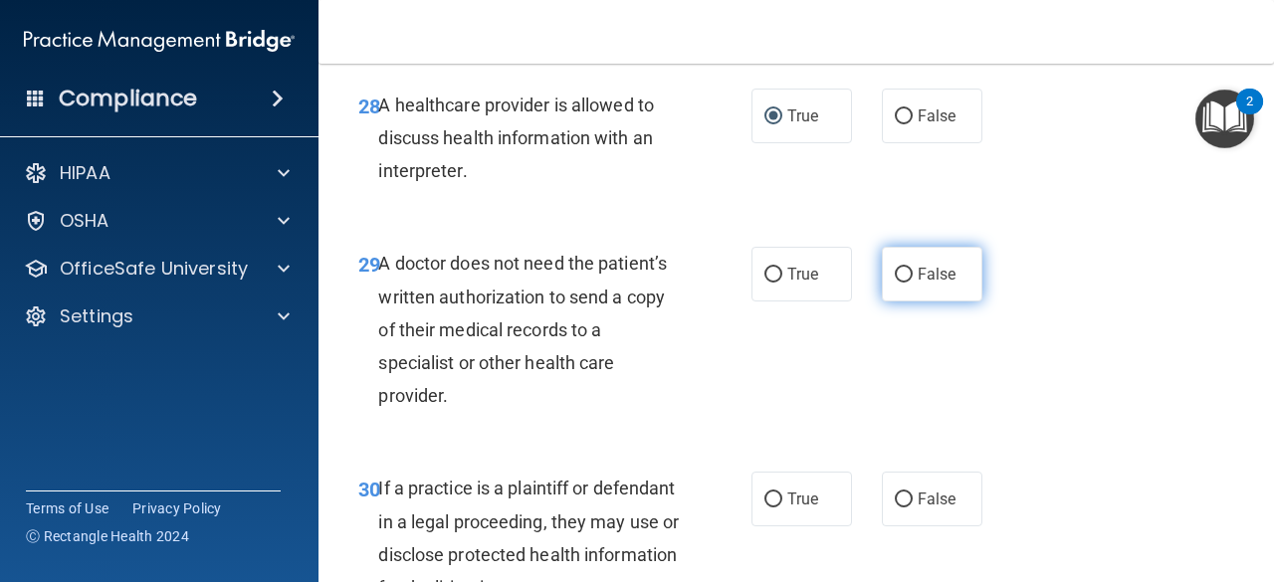
click at [882, 302] on label "False" at bounding box center [932, 274] width 101 height 55
click at [895, 283] on input "False" at bounding box center [904, 275] width 18 height 15
radio input "true"
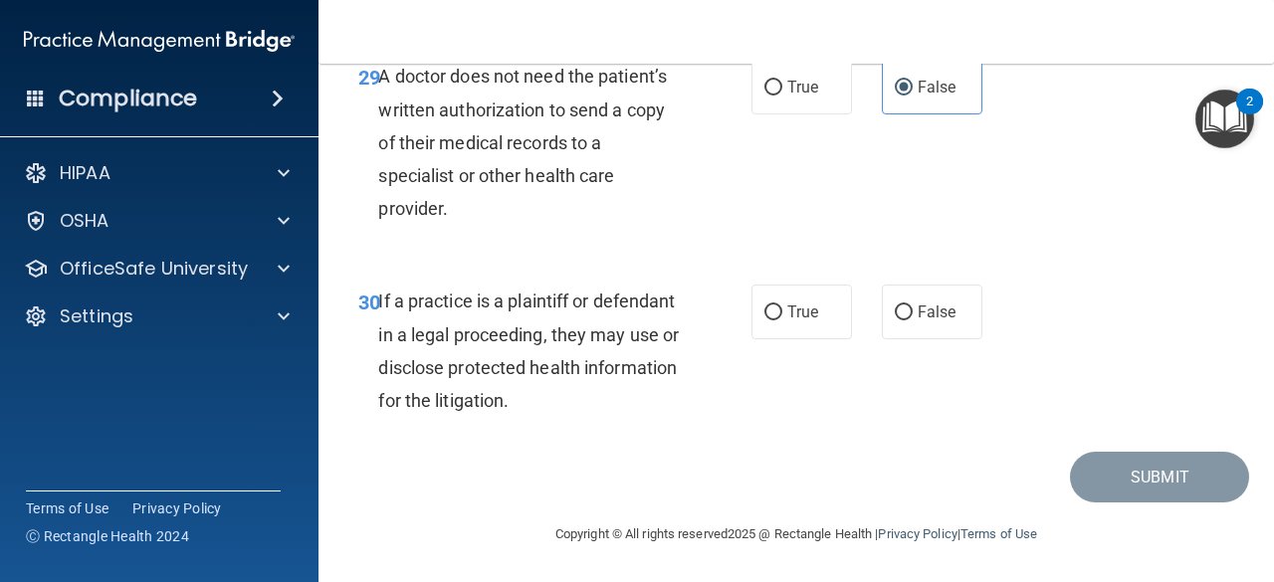
scroll to position [5902, 0]
click at [549, 314] on div "If a practice is a plaintiff or defendant in a legal proceeding, they may use o…" at bounding box center [537, 351] width 318 height 132
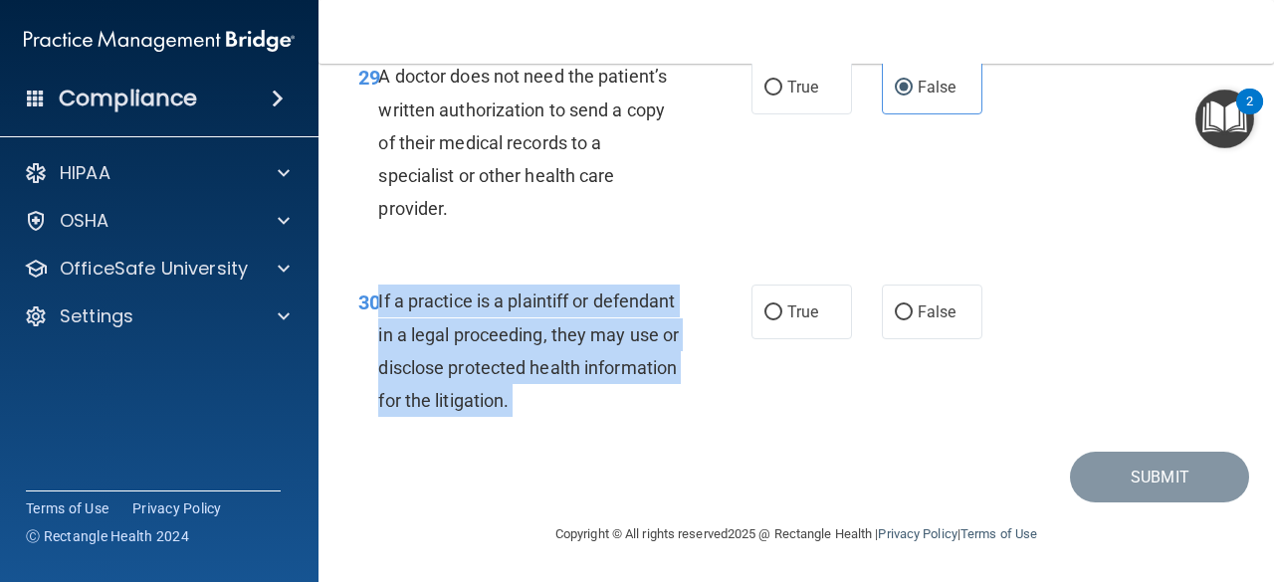
click at [549, 314] on div "If a practice is a plaintiff or defendant in a legal proceeding, they may use o…" at bounding box center [537, 351] width 318 height 132
click at [597, 324] on span "If a practice is a plaintiff or defendant in a legal proceeding, they may use o…" at bounding box center [528, 351] width 301 height 120
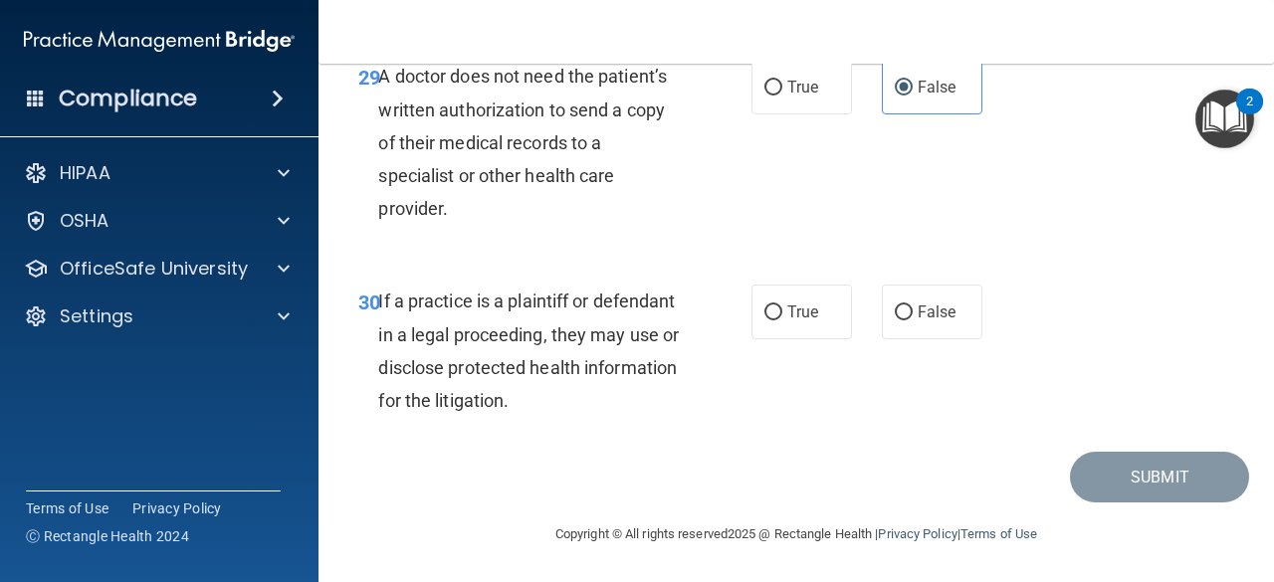
click at [587, 330] on span "If a practice is a plaintiff or defendant in a legal proceeding, they may use o…" at bounding box center [528, 351] width 301 height 120
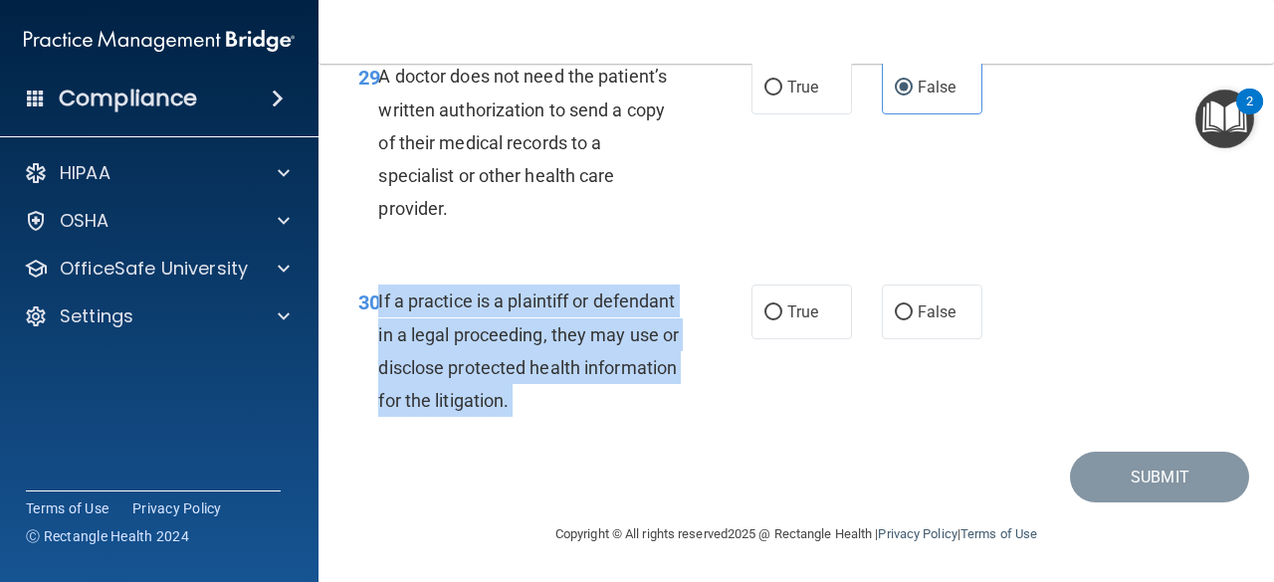
click at [587, 330] on span "If a practice is a plaintiff or defendant in a legal proceeding, they may use o…" at bounding box center [528, 351] width 301 height 120
click at [764, 319] on input "True" at bounding box center [773, 313] width 18 height 15
radio input "true"
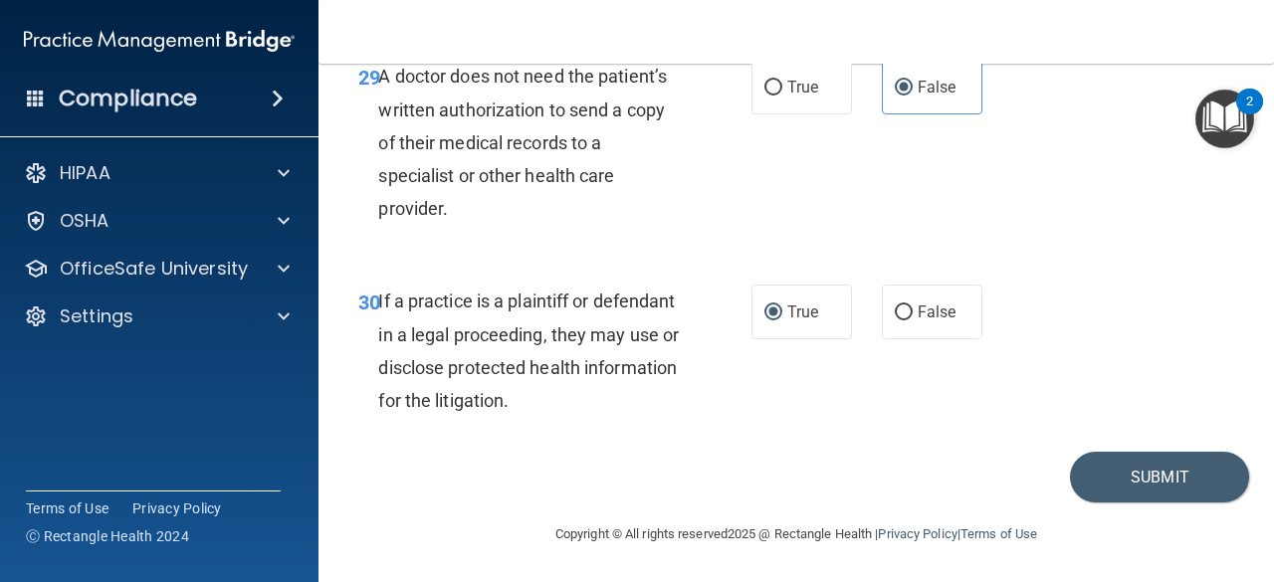
click at [921, 452] on div "30 If a practice is a plaintiff or defendant in a legal proceeding, they may us…" at bounding box center [796, 356] width 906 height 192
click at [1107, 469] on button "Submit" at bounding box center [1159, 477] width 179 height 51
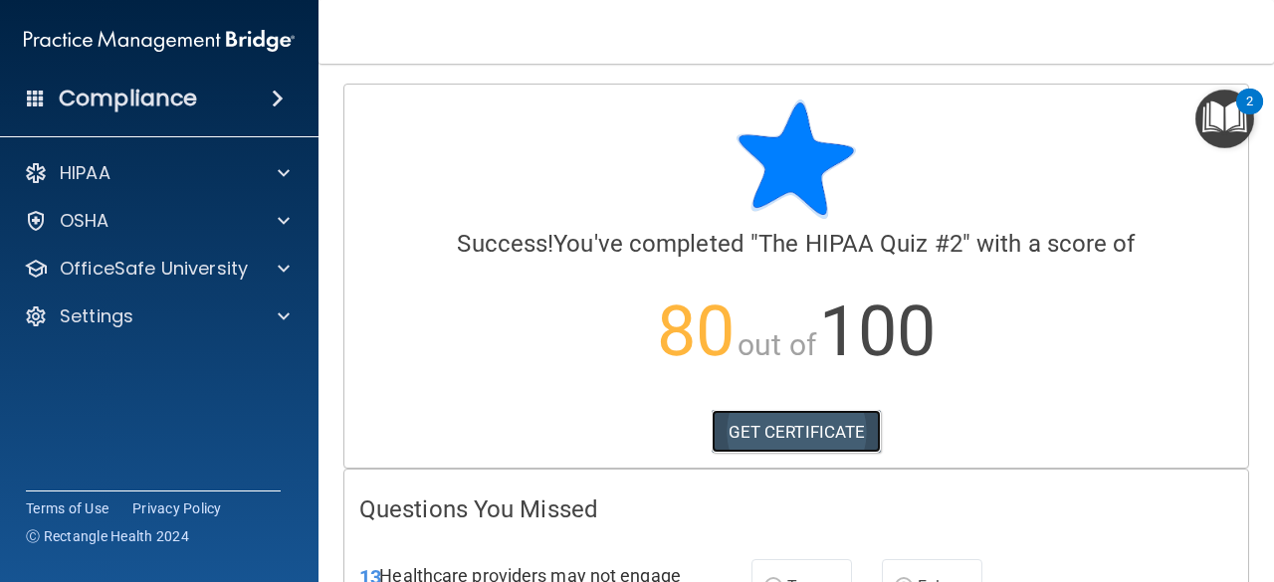
click at [774, 431] on link "GET CERTIFICATE" at bounding box center [797, 432] width 170 height 44
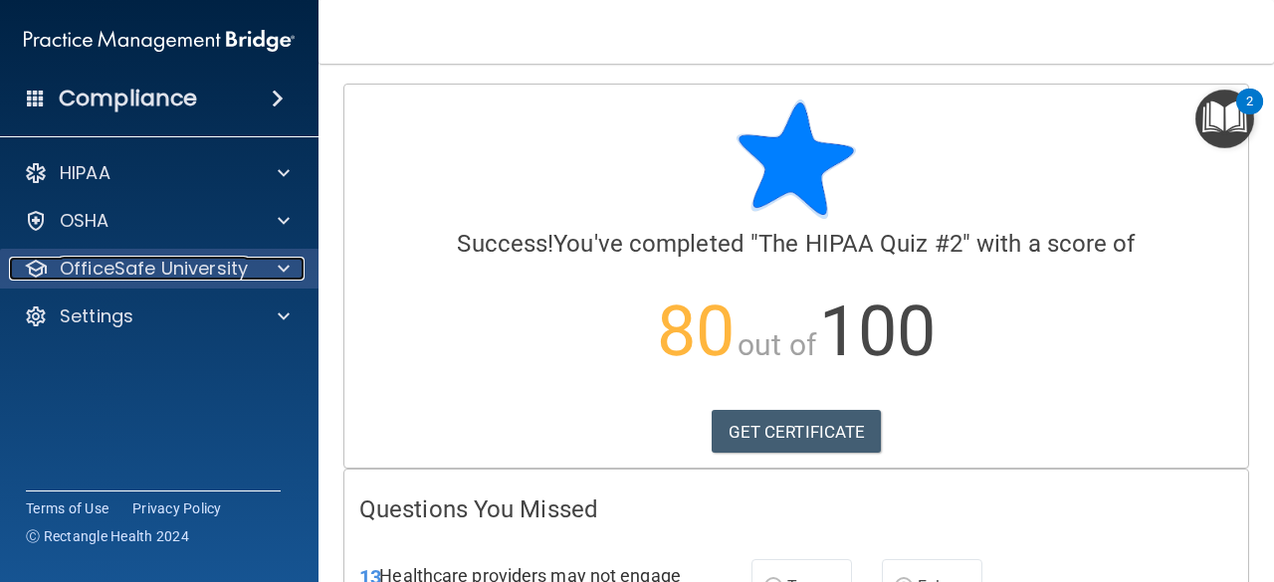
click at [193, 280] on p "OfficeSafe University" at bounding box center [154, 269] width 188 height 24
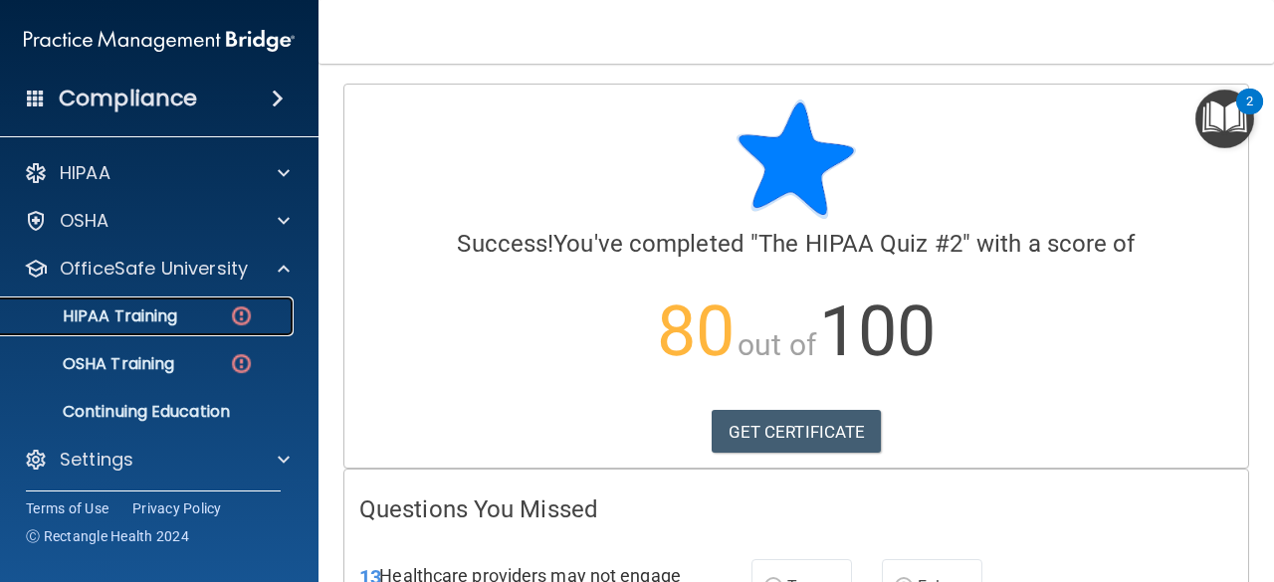
click at [165, 320] on p "HIPAA Training" at bounding box center [95, 317] width 164 height 20
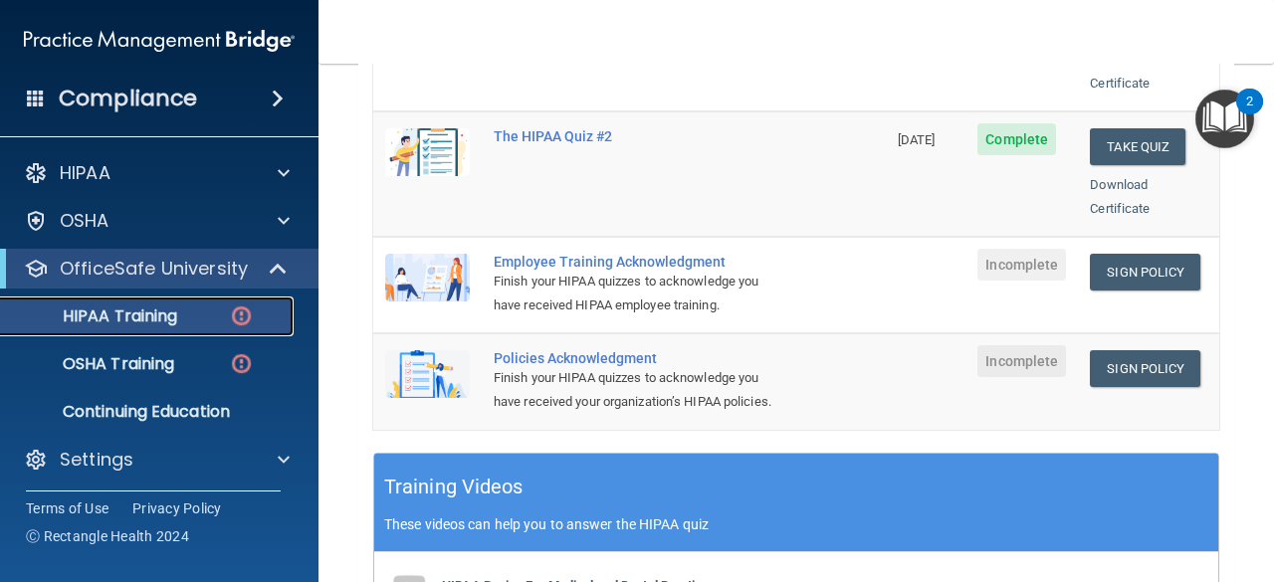
scroll to position [517, 0]
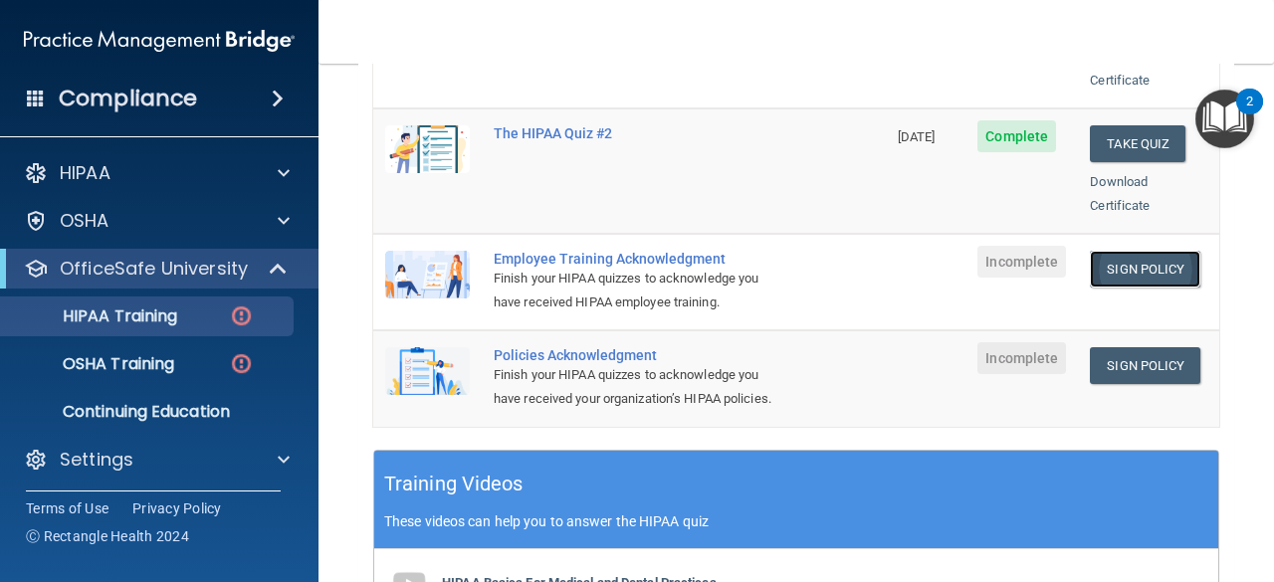
click at [1126, 251] on link "Sign Policy" at bounding box center [1145, 269] width 110 height 37
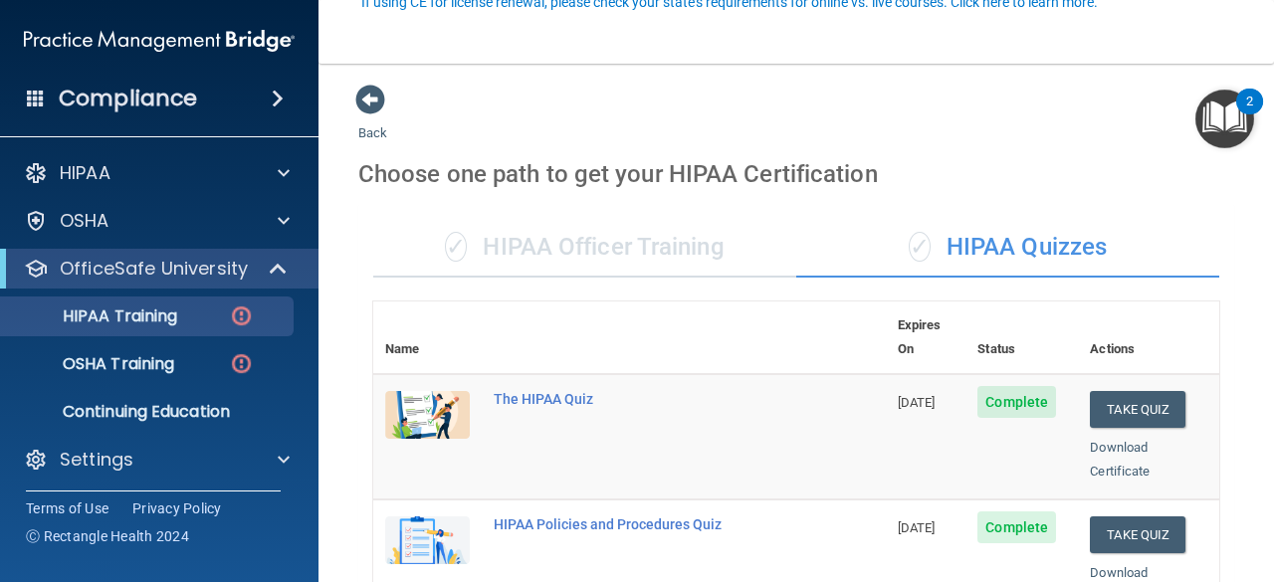
scroll to position [203, 0]
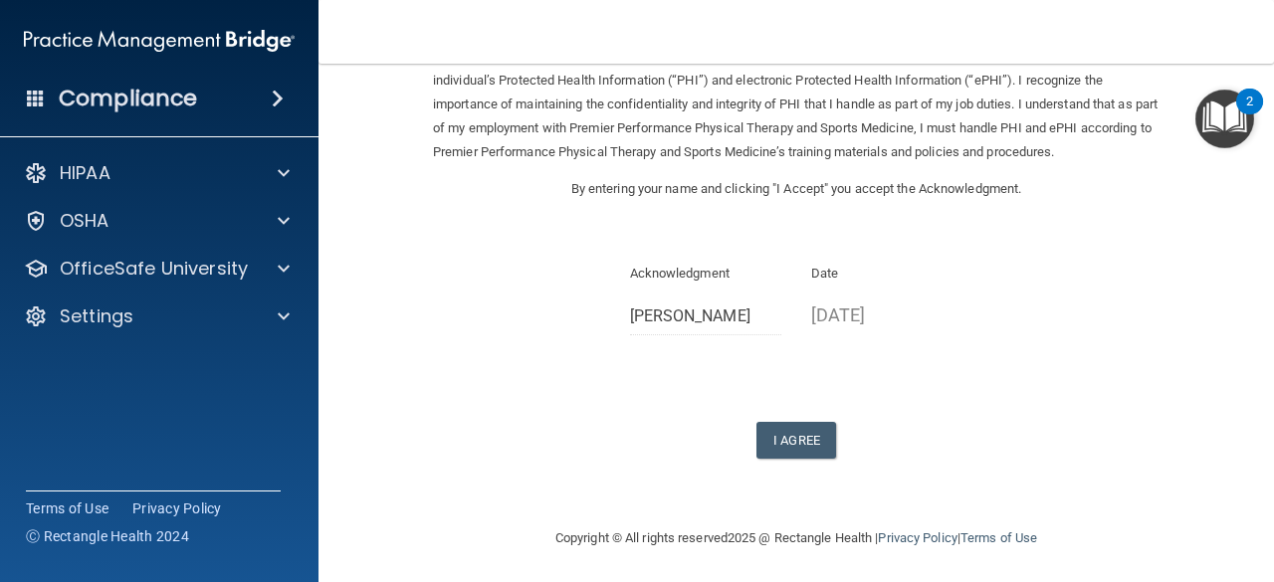
scroll to position [135, 0]
click at [808, 434] on button "I Agree" at bounding box center [797, 439] width 80 height 37
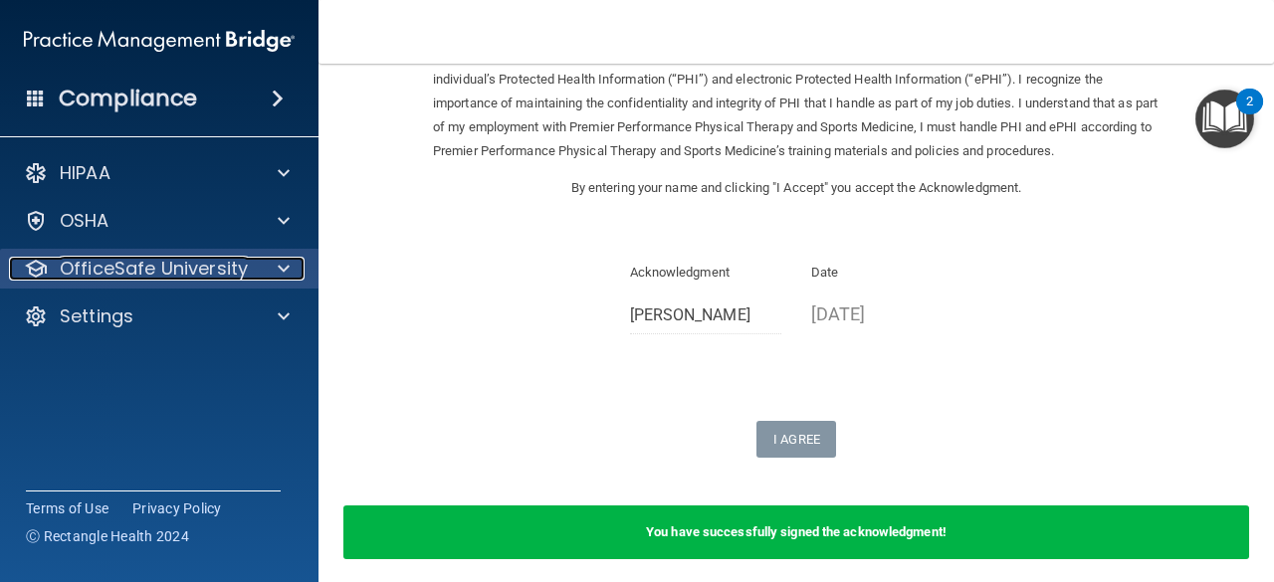
click at [104, 274] on p "OfficeSafe University" at bounding box center [154, 269] width 188 height 24
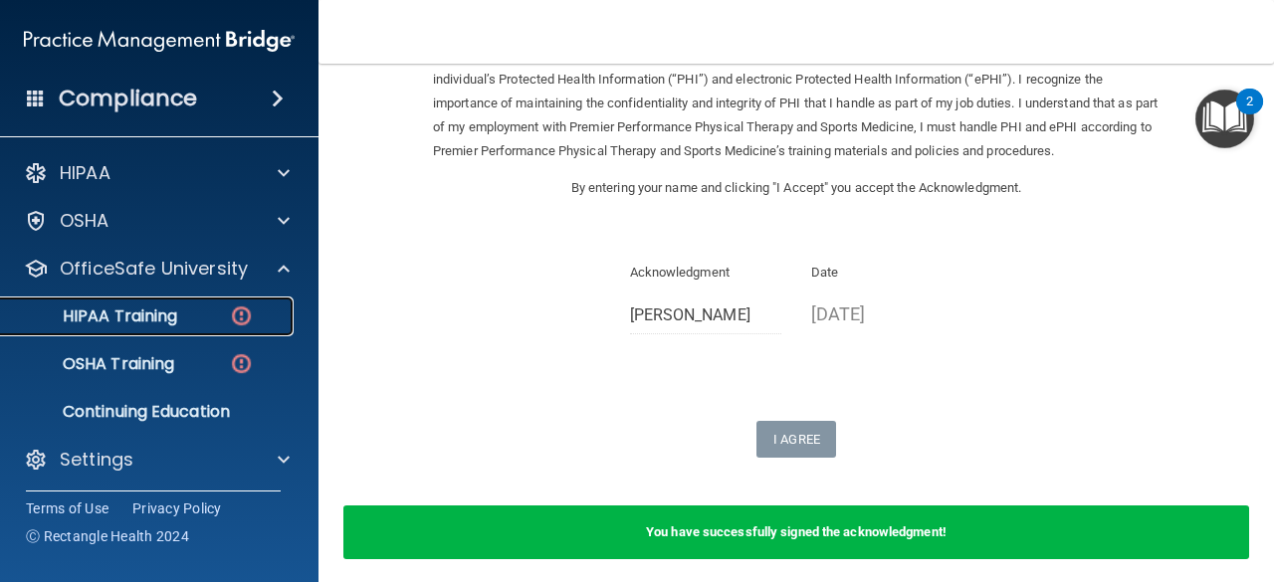
click at [106, 317] on p "HIPAA Training" at bounding box center [95, 317] width 164 height 20
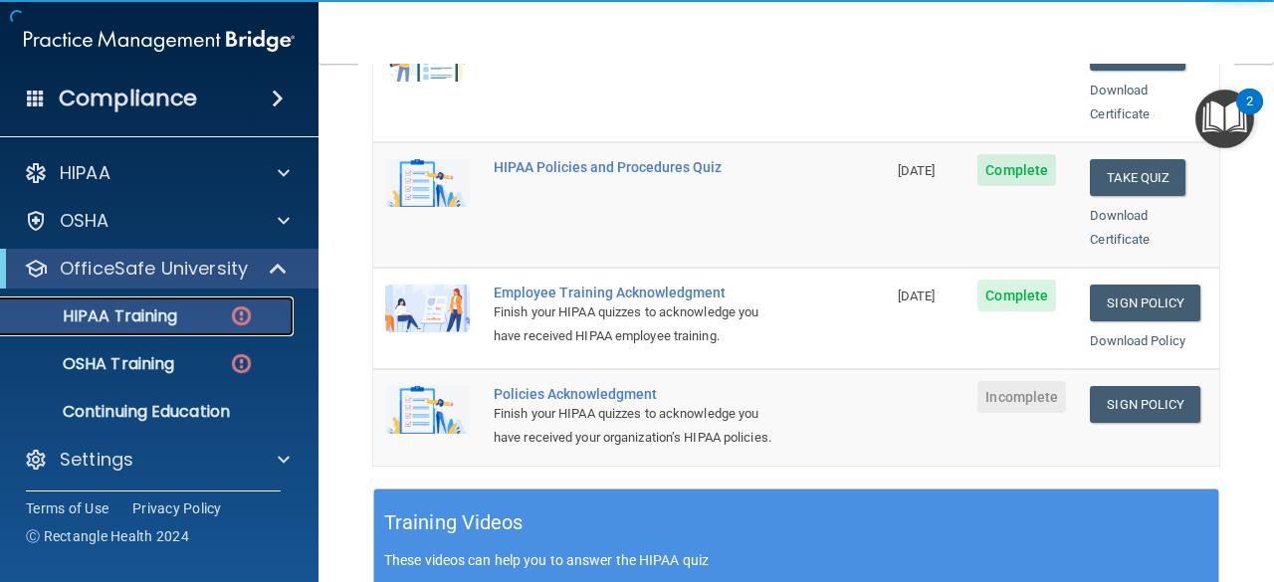
scroll to position [484, 0]
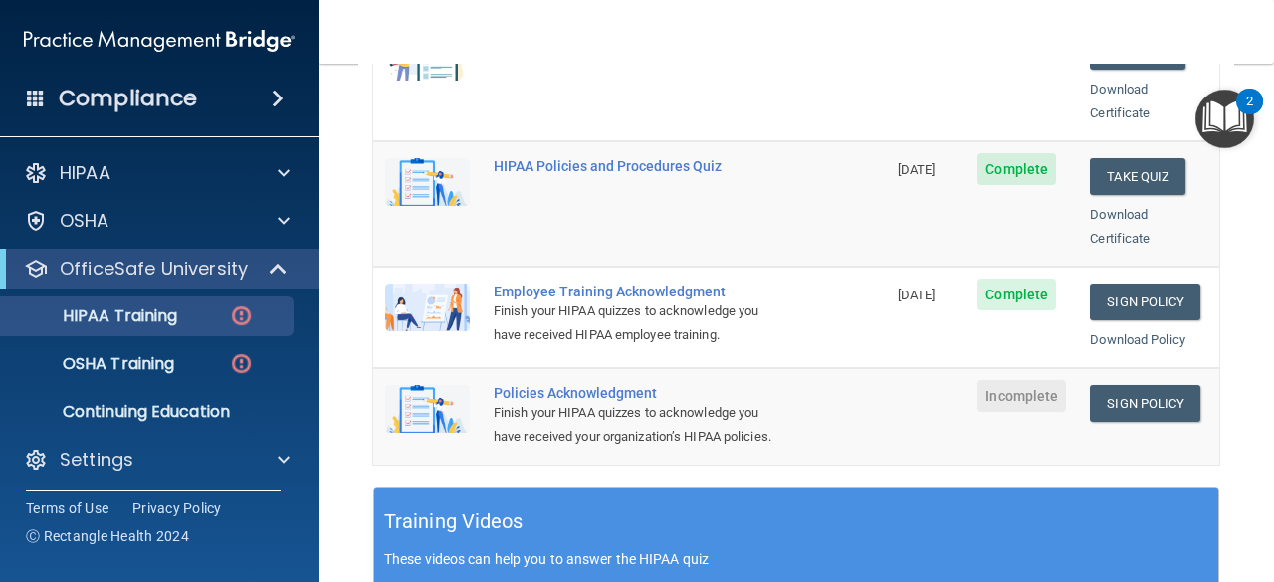
drag, startPoint x: 1106, startPoint y: 377, endPoint x: 958, endPoint y: 396, distance: 149.5
click at [966, 396] on td "Incomplete" at bounding box center [1022, 416] width 112 height 96
click at [1128, 385] on link "Sign Policy" at bounding box center [1145, 403] width 110 height 37
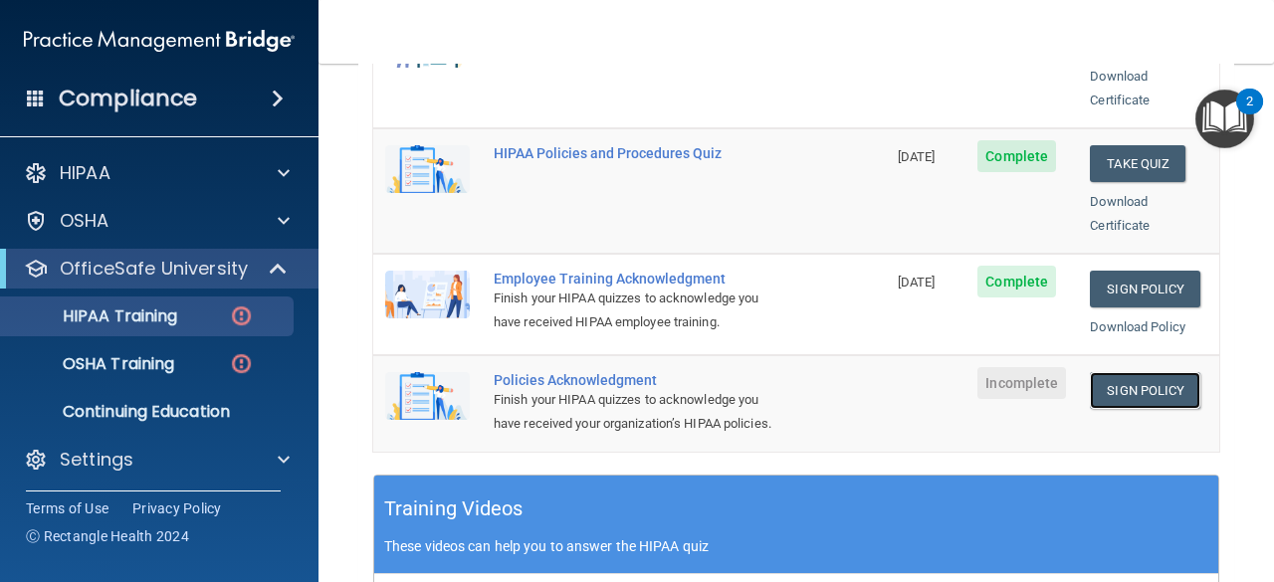
scroll to position [558, 0]
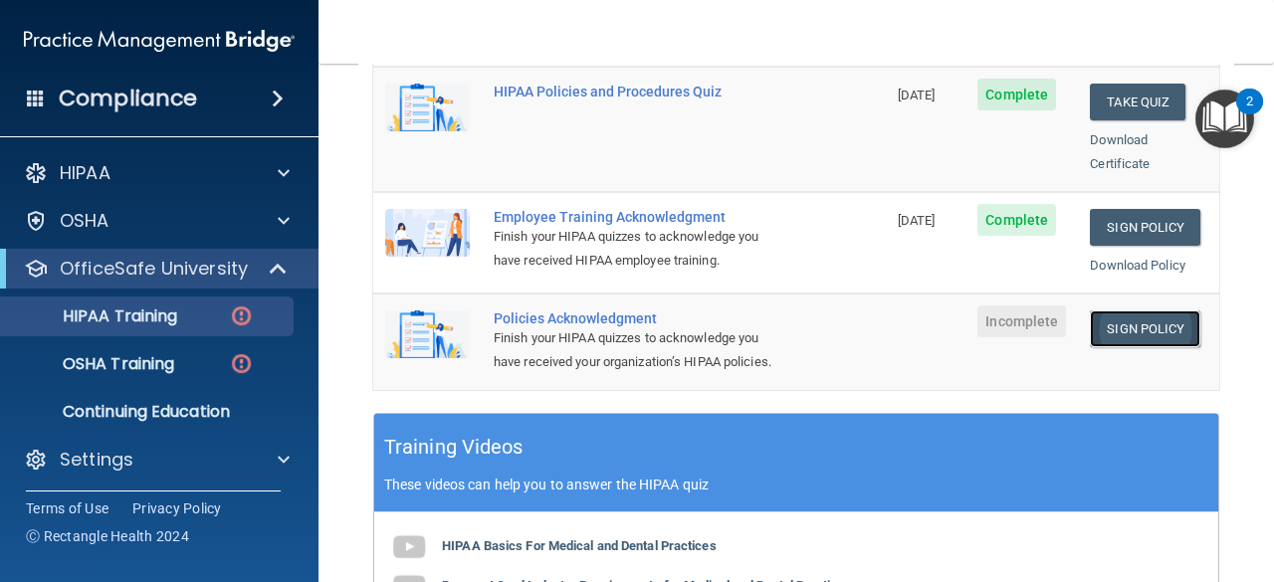
click at [1094, 311] on link "Sign Policy" at bounding box center [1145, 329] width 110 height 37
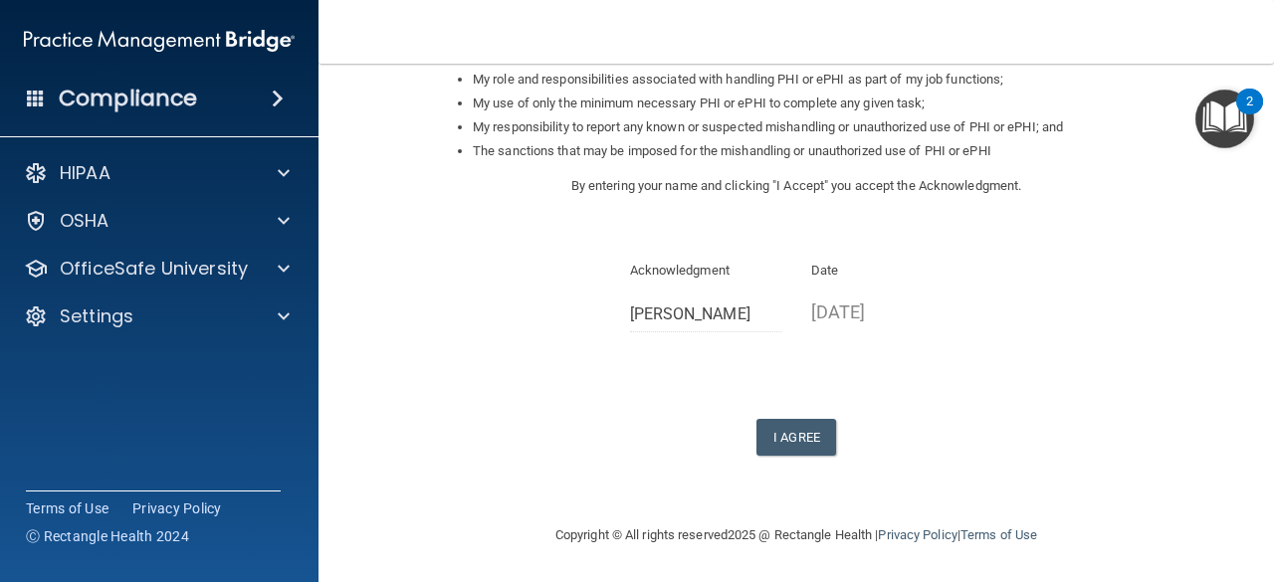
scroll to position [352, 0]
drag, startPoint x: 778, startPoint y: 427, endPoint x: 760, endPoint y: 437, distance: 20.5
click at [760, 437] on button "I Agree" at bounding box center [797, 437] width 80 height 37
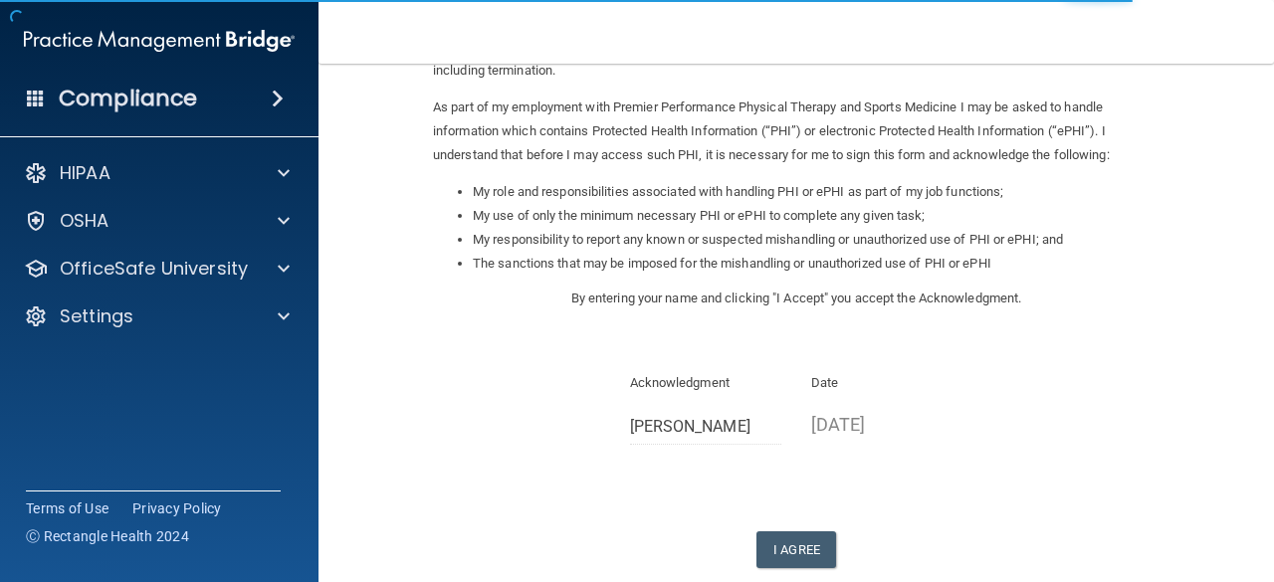
scroll to position [308, 0]
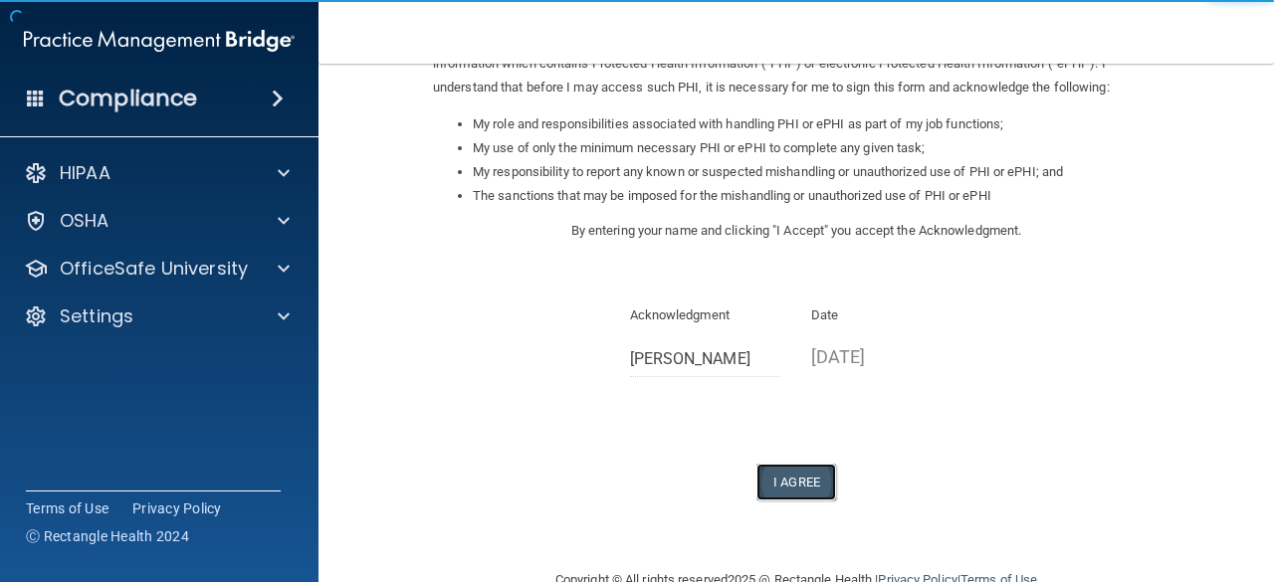
click at [803, 475] on button "I Agree" at bounding box center [797, 482] width 80 height 37
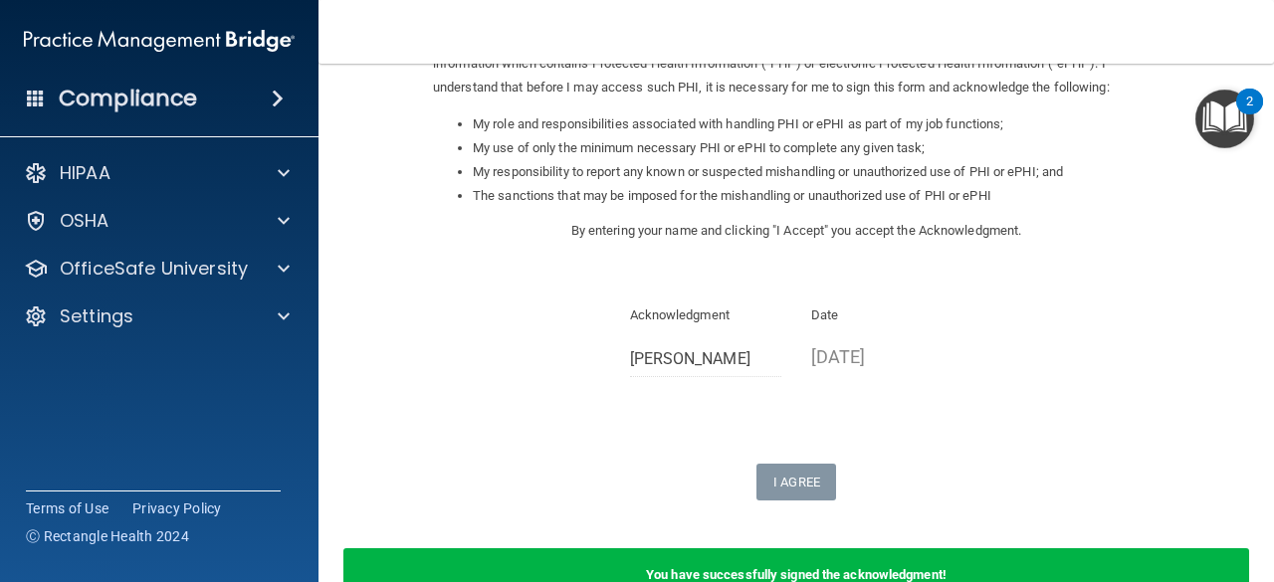
scroll to position [430, 0]
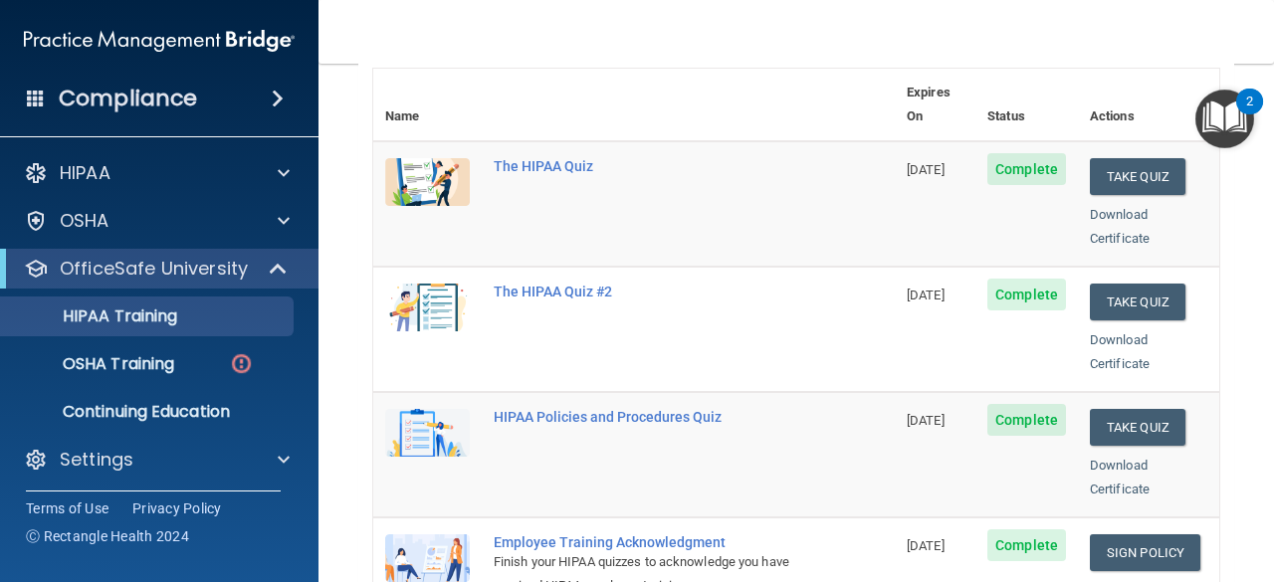
scroll to position [236, 0]
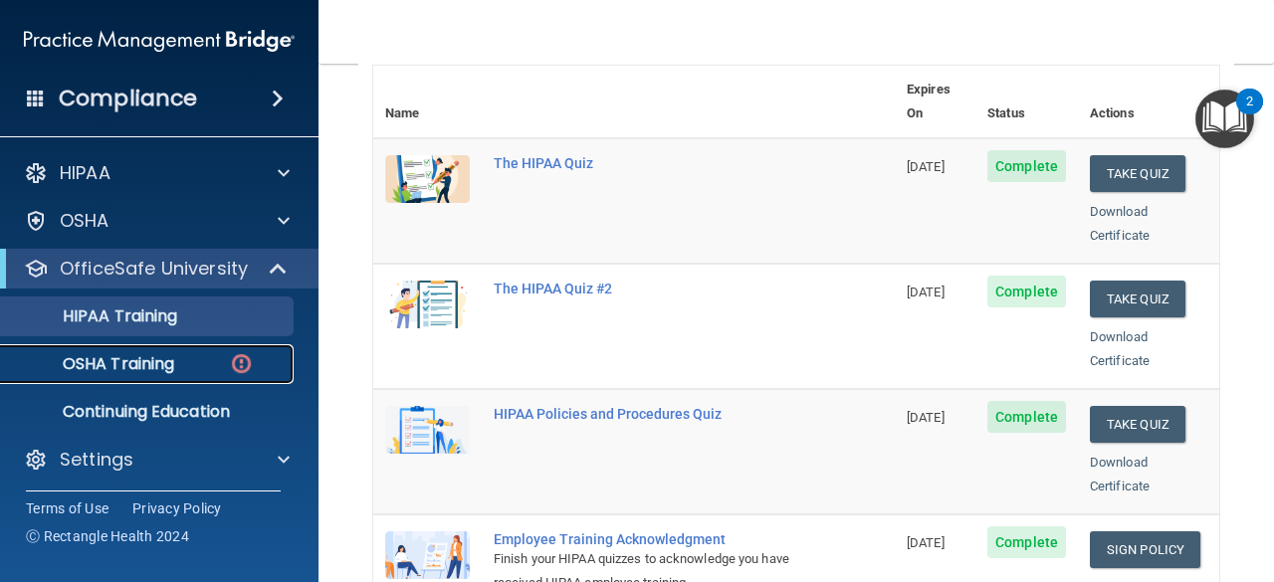
click at [147, 366] on p "OSHA Training" at bounding box center [93, 364] width 161 height 20
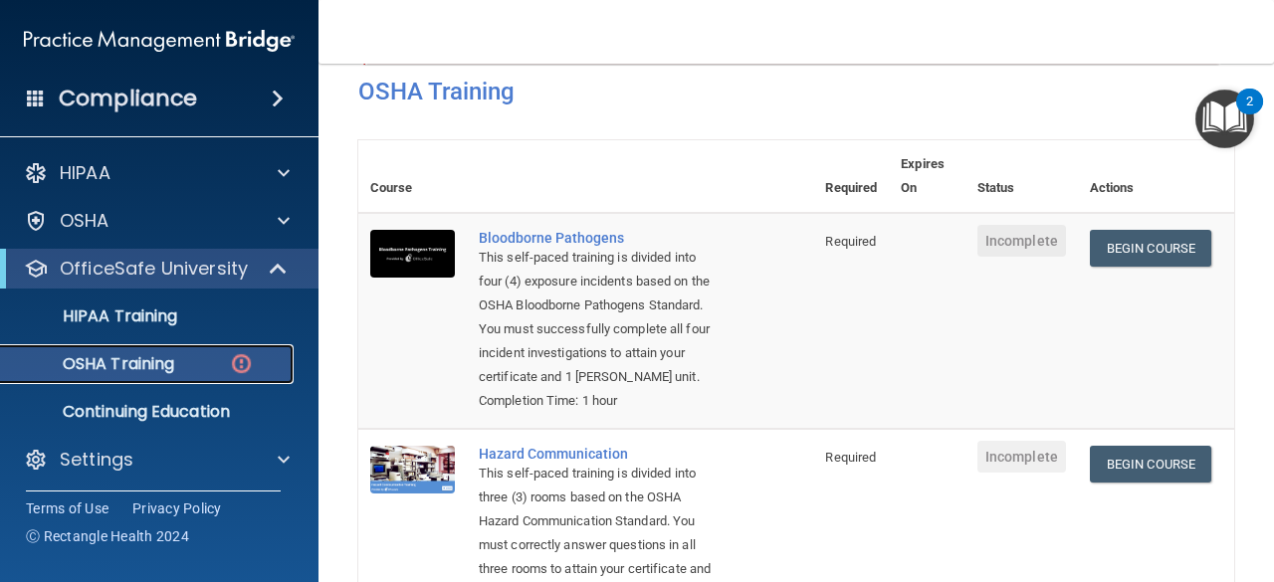
scroll to position [89, 0]
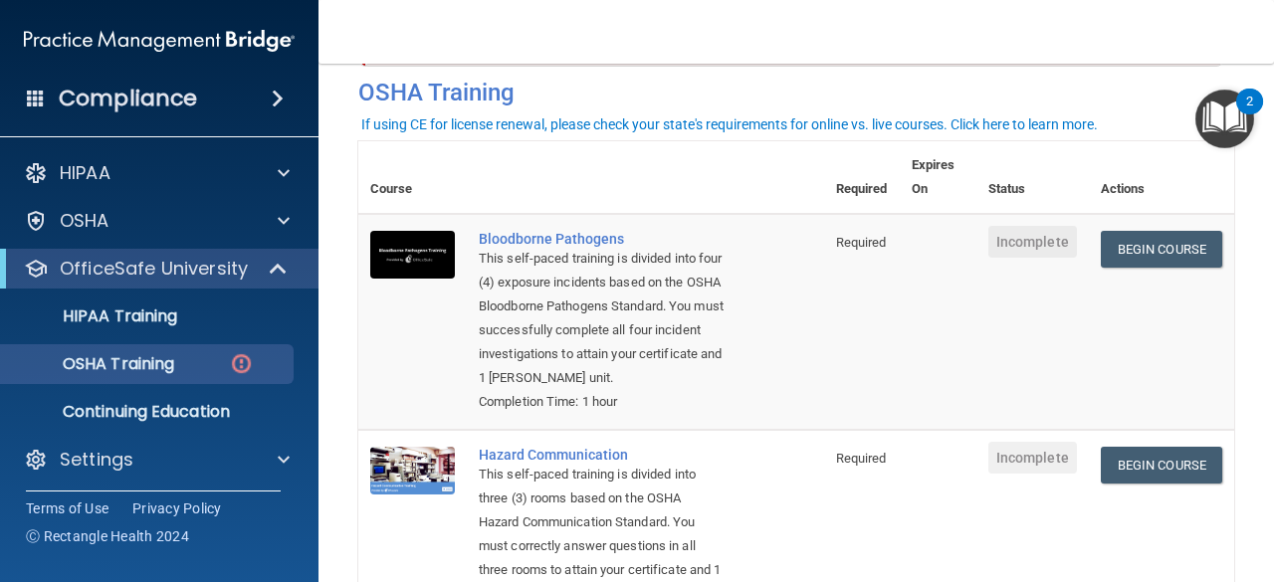
click at [1214, 107] on img "Open Resource Center, 2 new notifications" at bounding box center [1224, 119] width 59 height 59
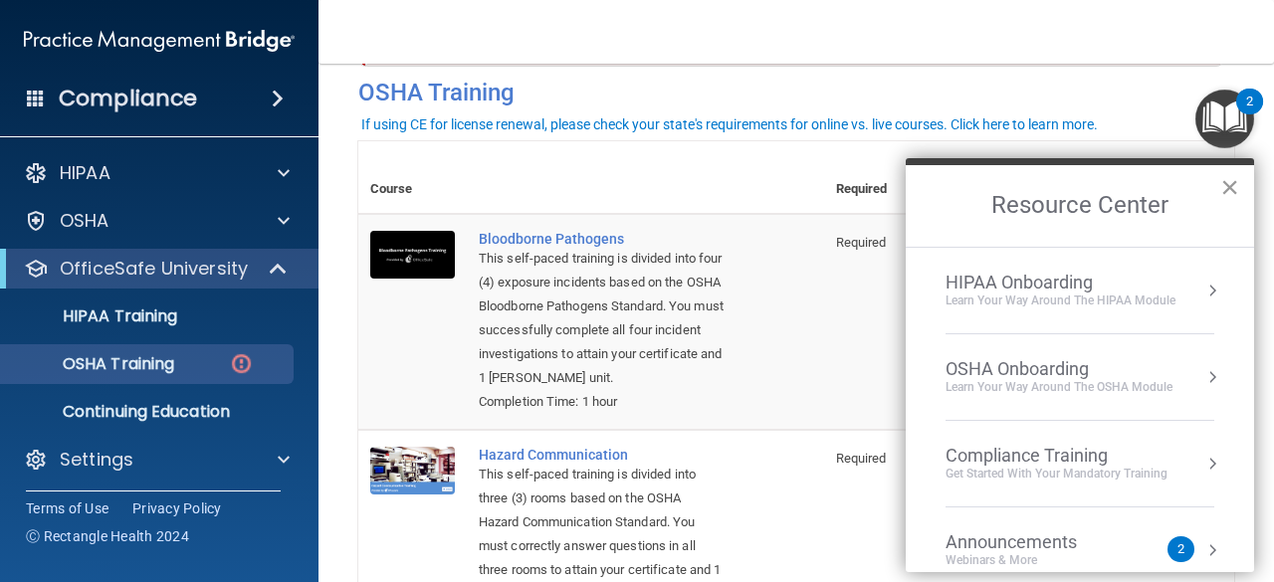
click at [1227, 189] on button "×" at bounding box center [1229, 187] width 19 height 32
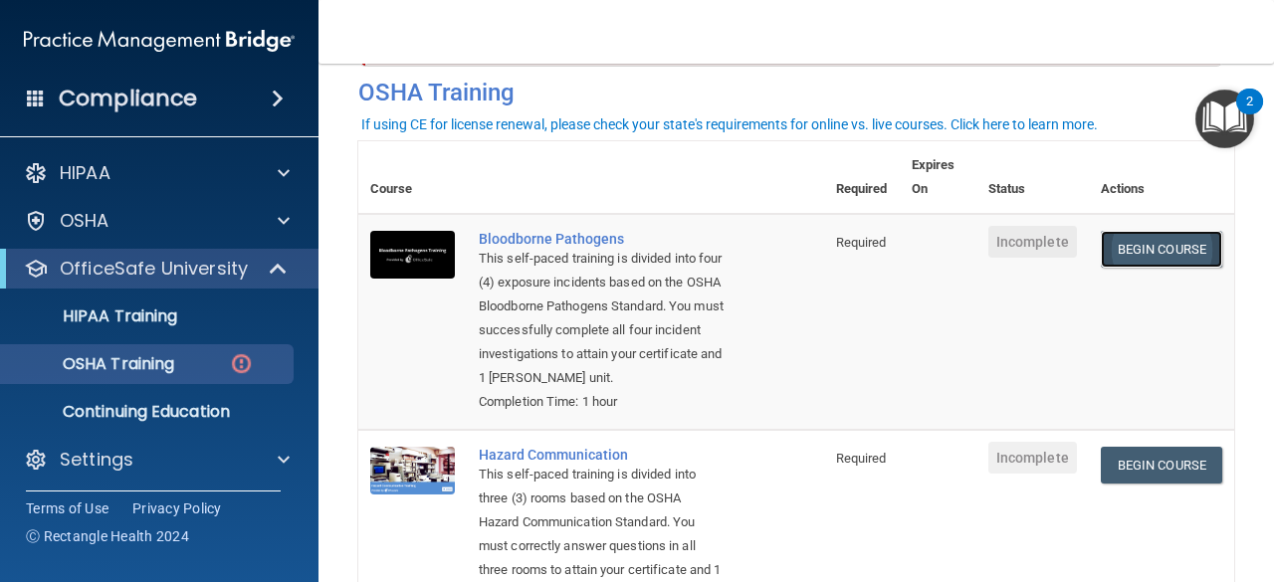
click at [1101, 251] on link "Begin Course" at bounding box center [1161, 249] width 121 height 37
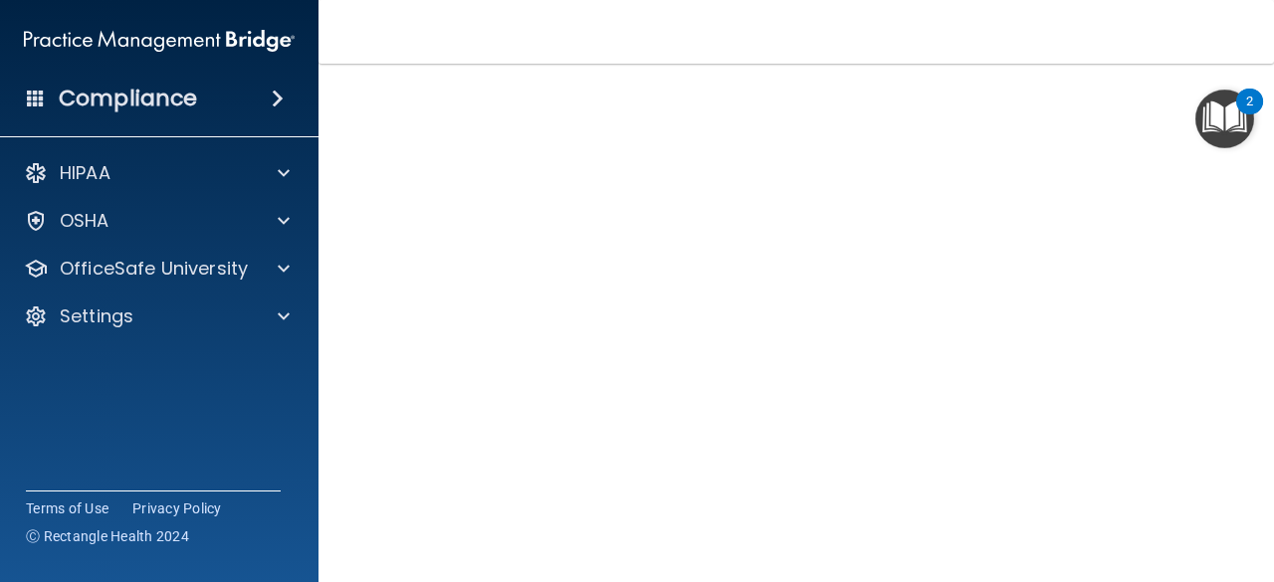
scroll to position [98, 0]
